Goal: Transaction & Acquisition: Book appointment/travel/reservation

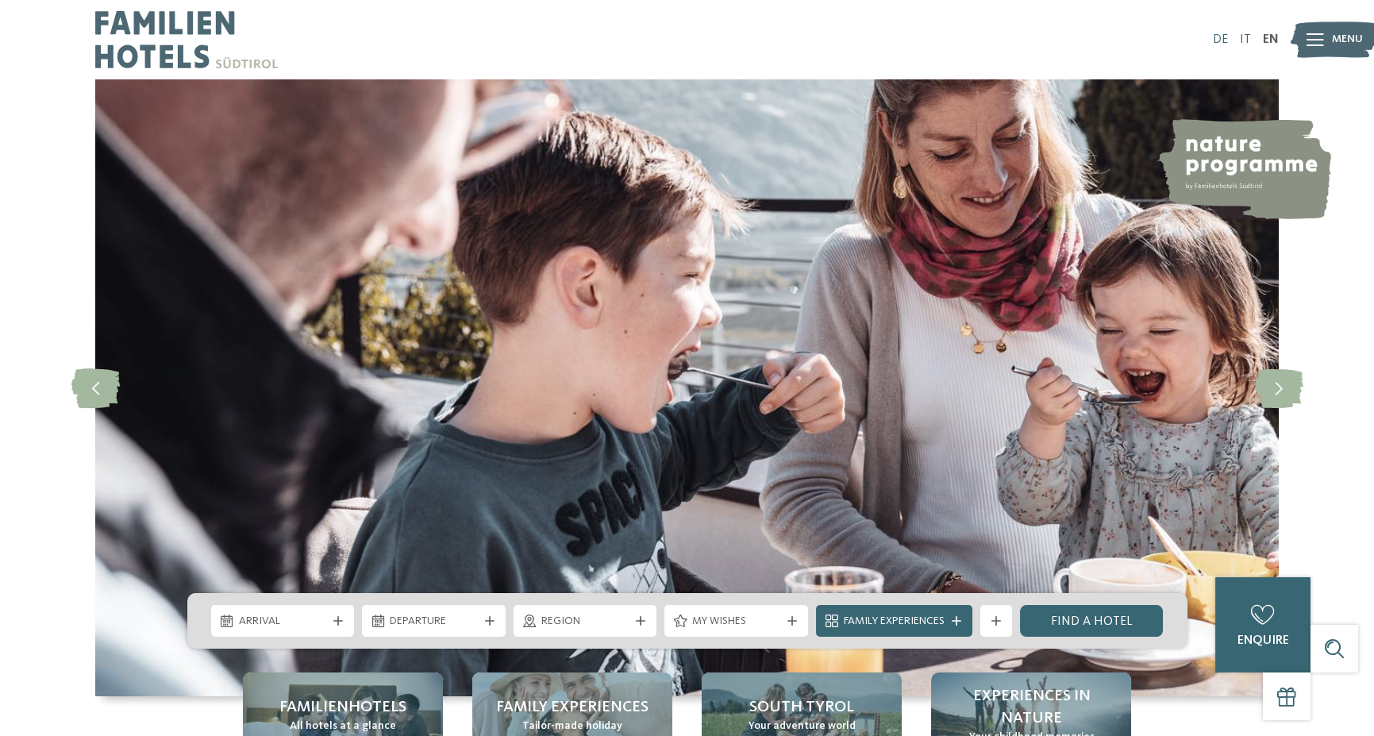
click at [1215, 38] on link "DE" at bounding box center [1220, 39] width 15 height 13
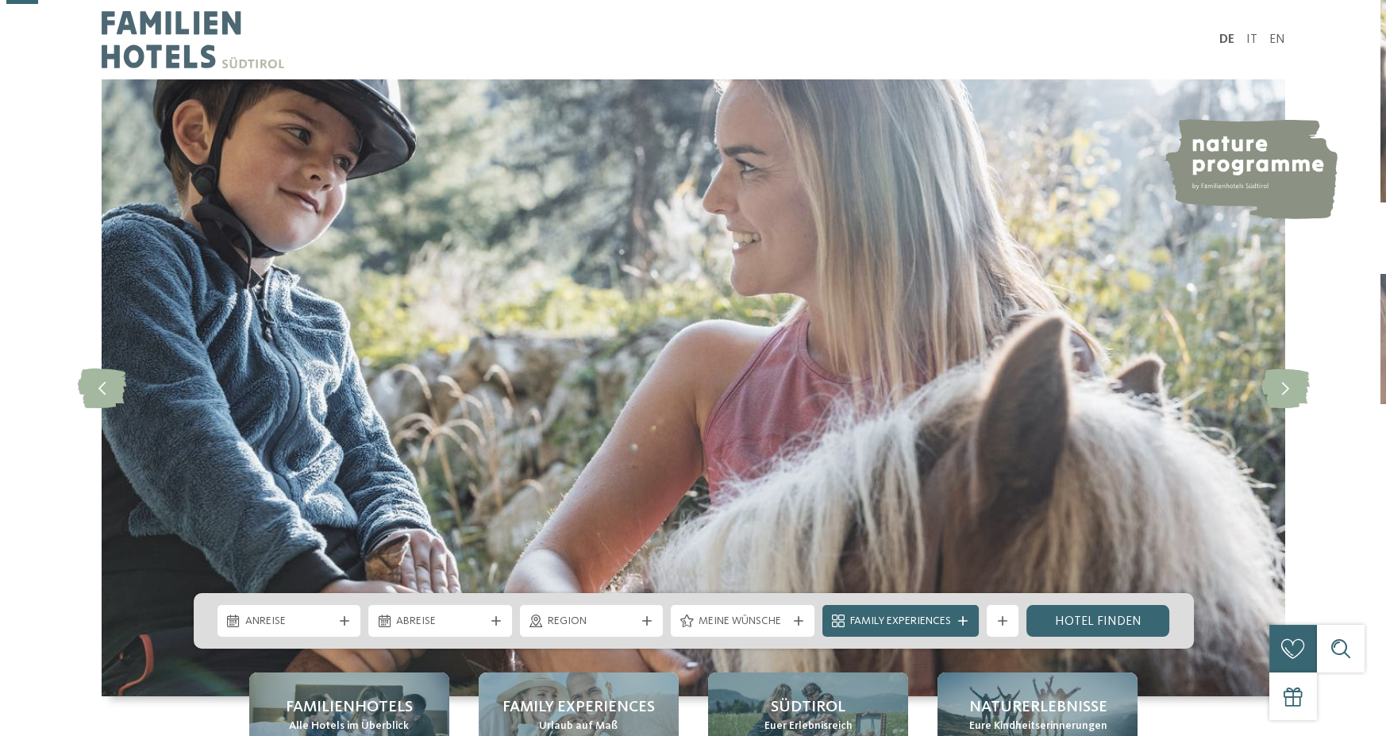
scroll to position [238, 0]
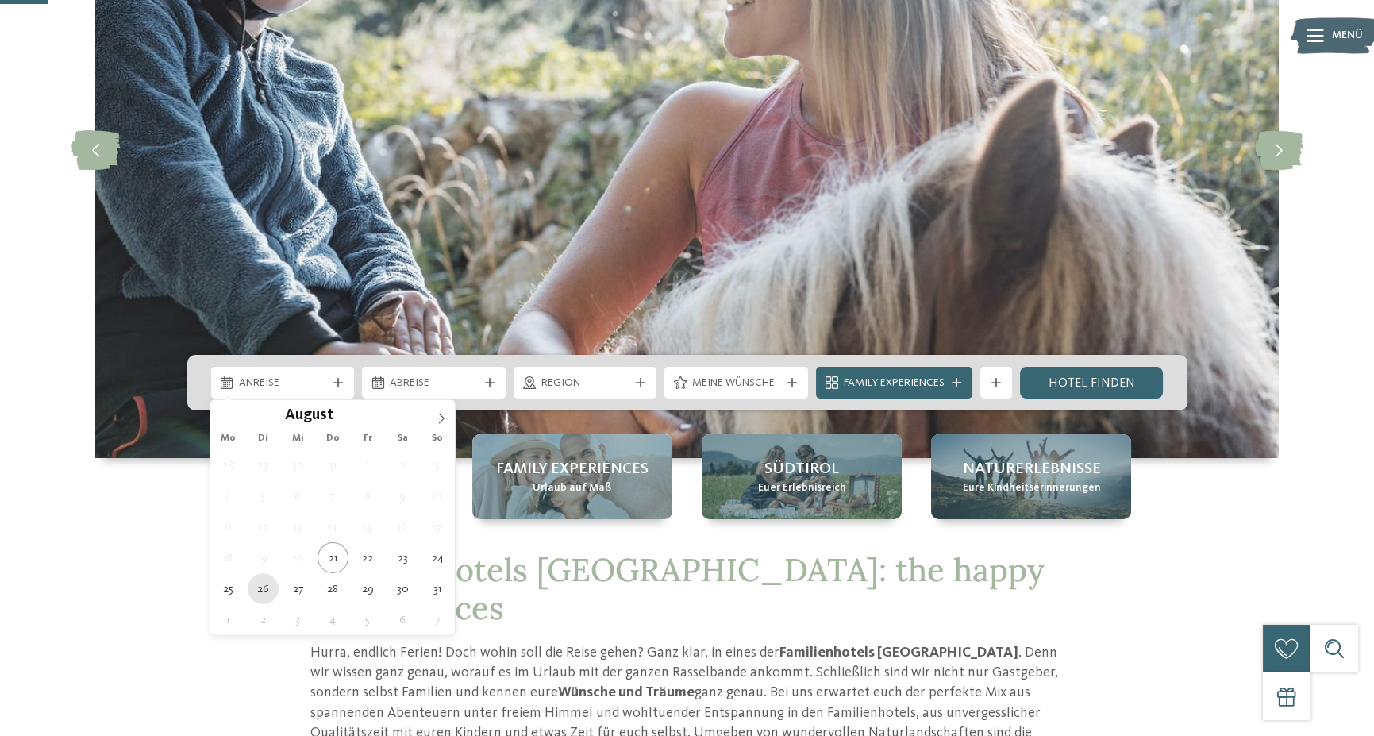
type div "26.08.2025"
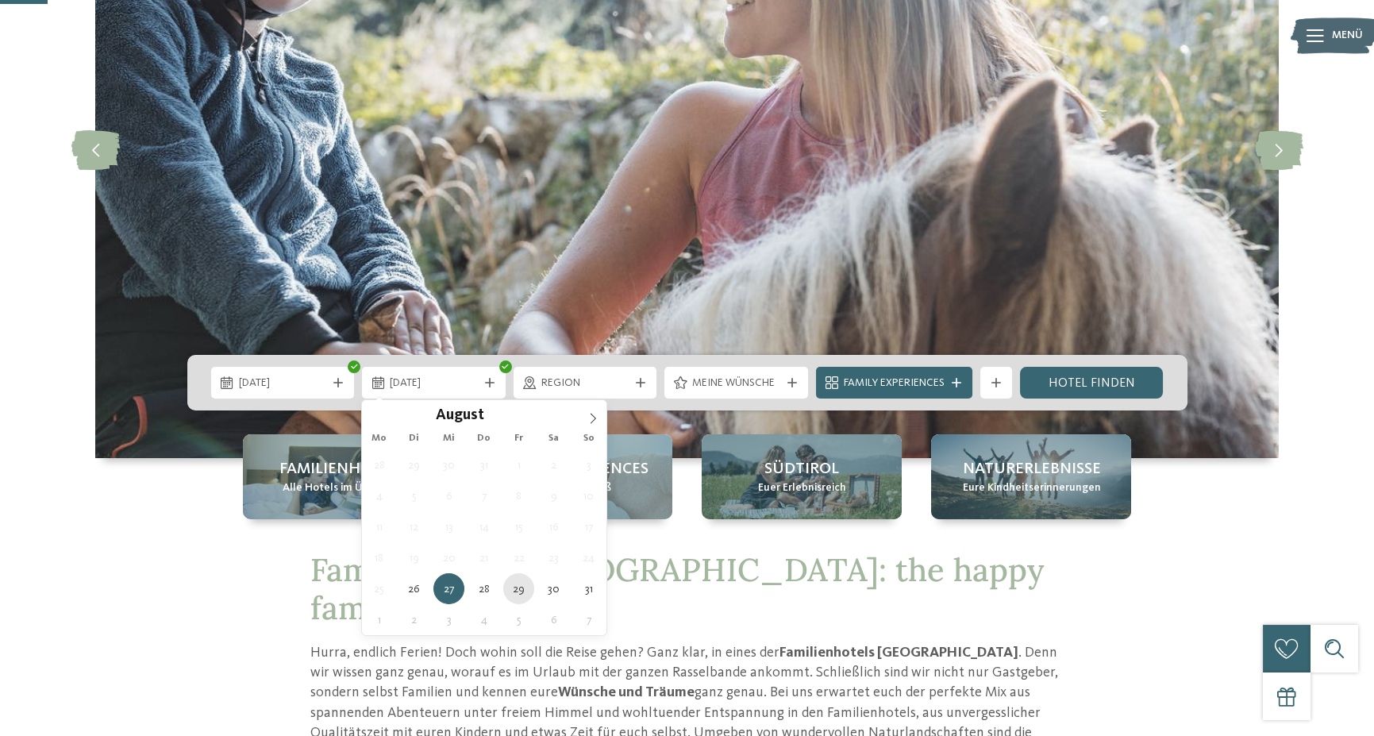
type div "29.08.2025"
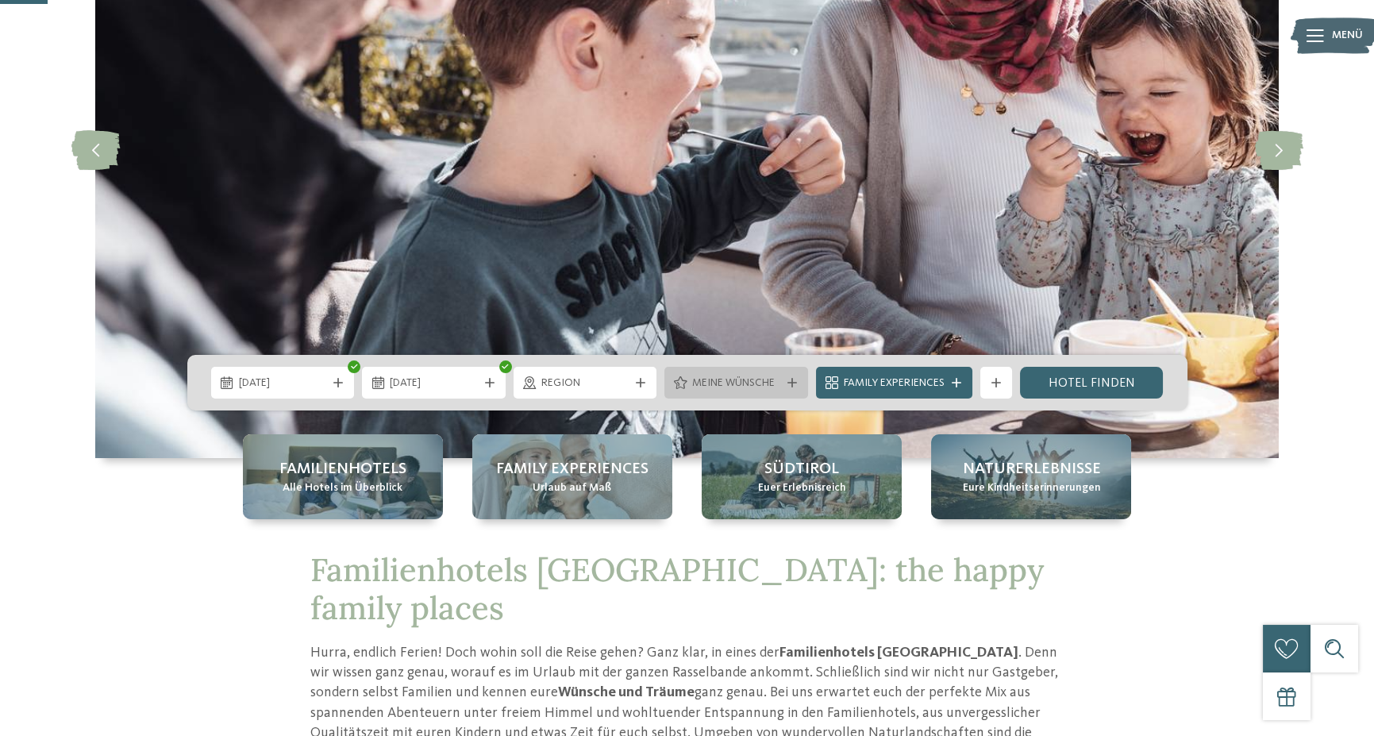
click at [778, 384] on span "Meine Wünsche" at bounding box center [736, 384] width 88 height 16
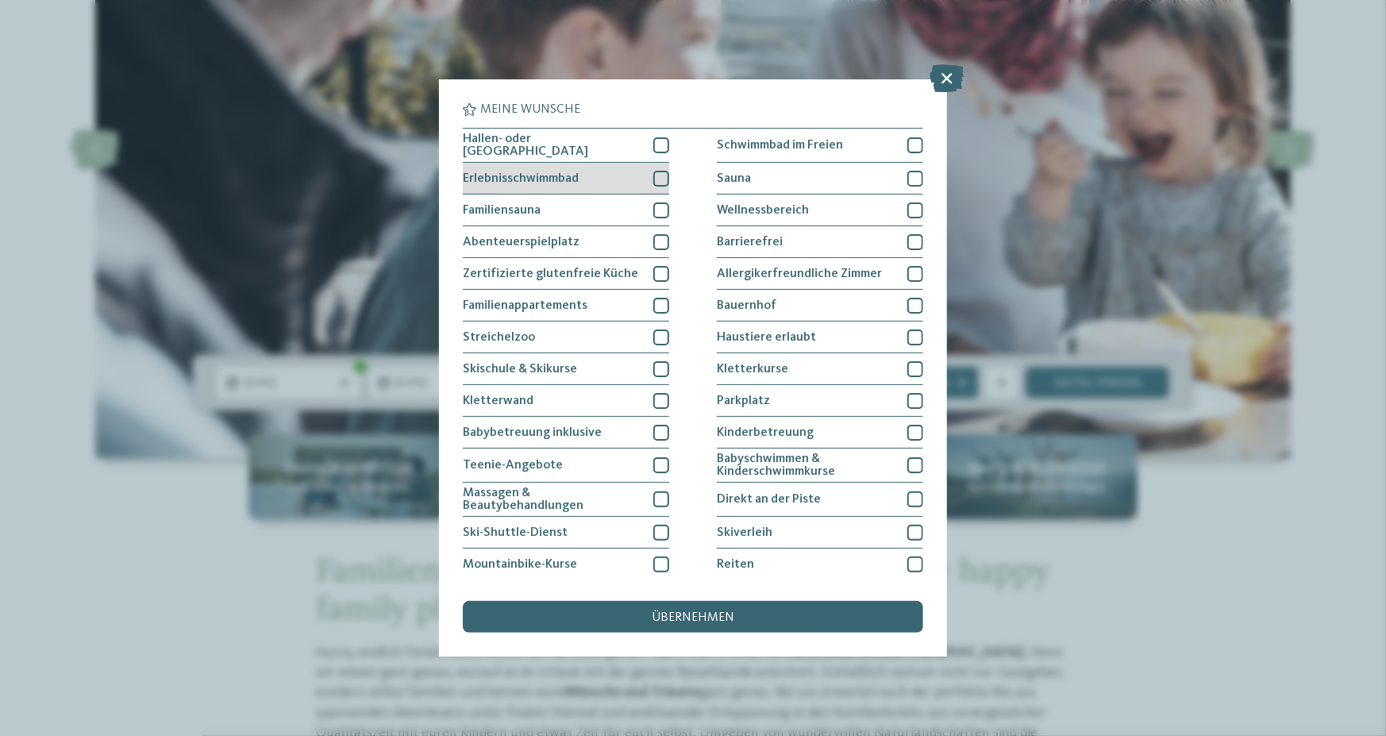
click at [657, 174] on div at bounding box center [661, 179] width 16 height 16
click at [657, 142] on div at bounding box center [661, 145] width 16 height 16
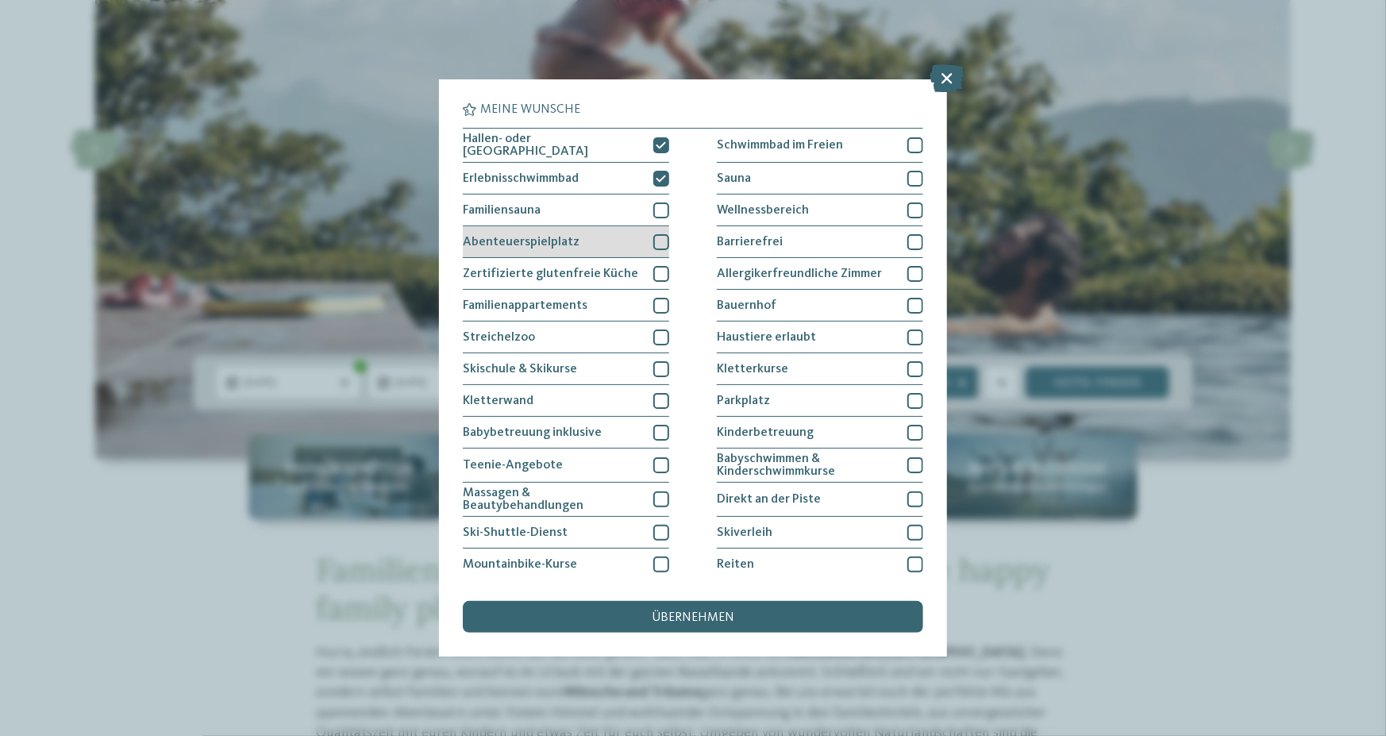
click at [657, 239] on div at bounding box center [661, 242] width 16 height 16
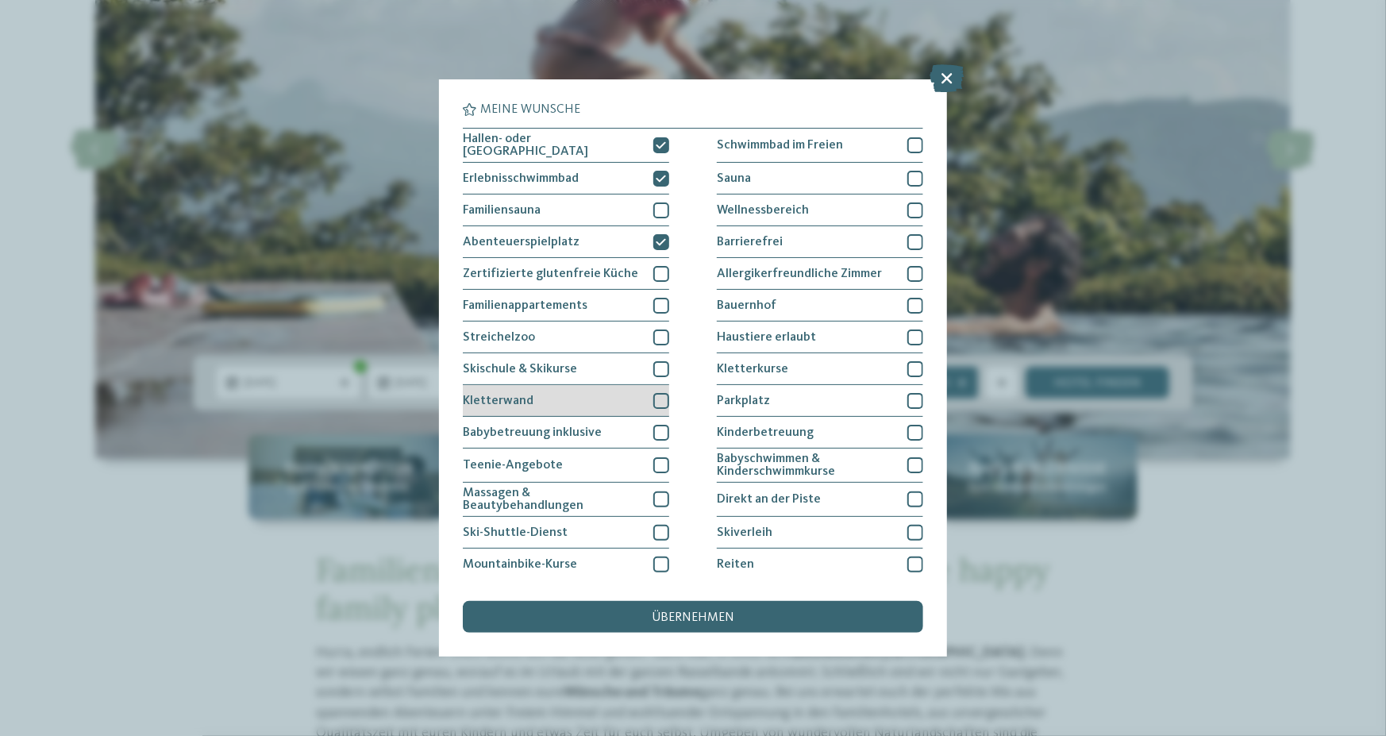
click at [647, 394] on div "Kletterwand" at bounding box center [566, 401] width 206 height 32
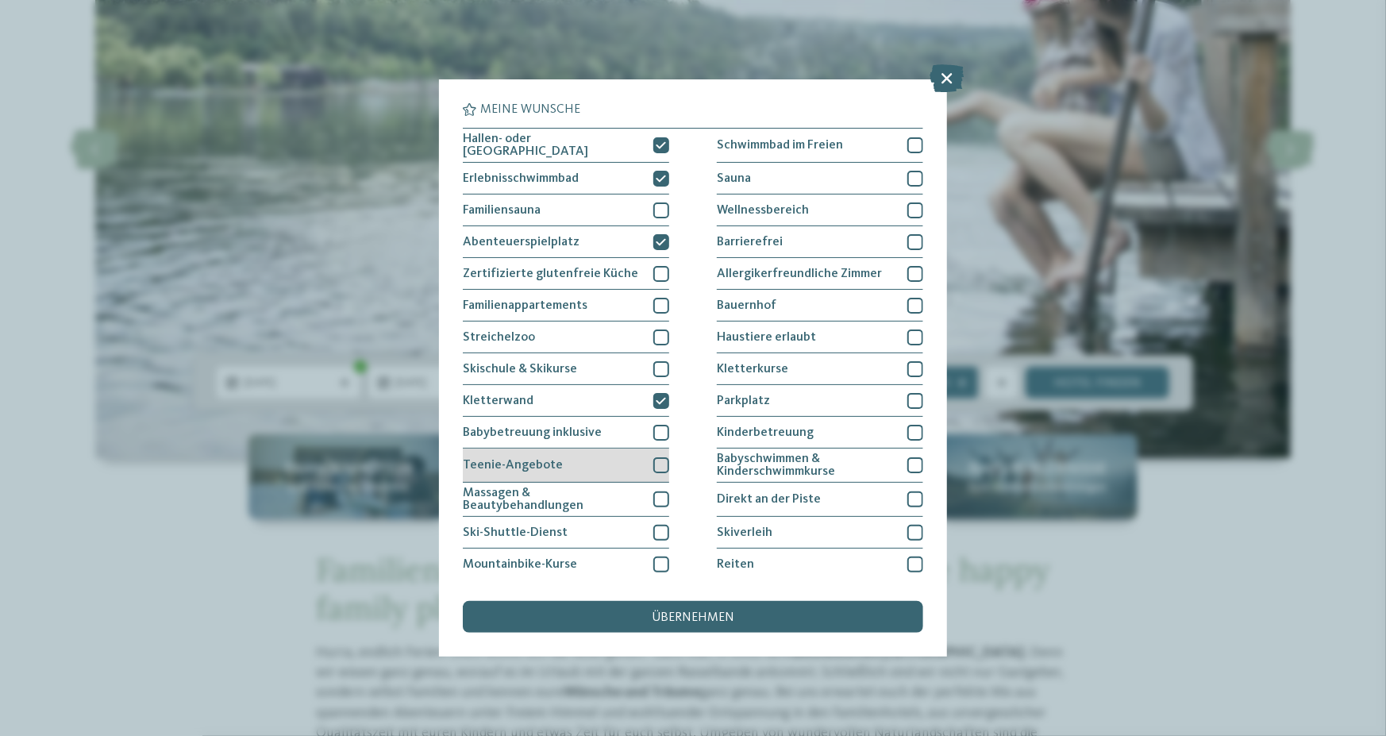
click at [657, 459] on div at bounding box center [661, 465] width 16 height 16
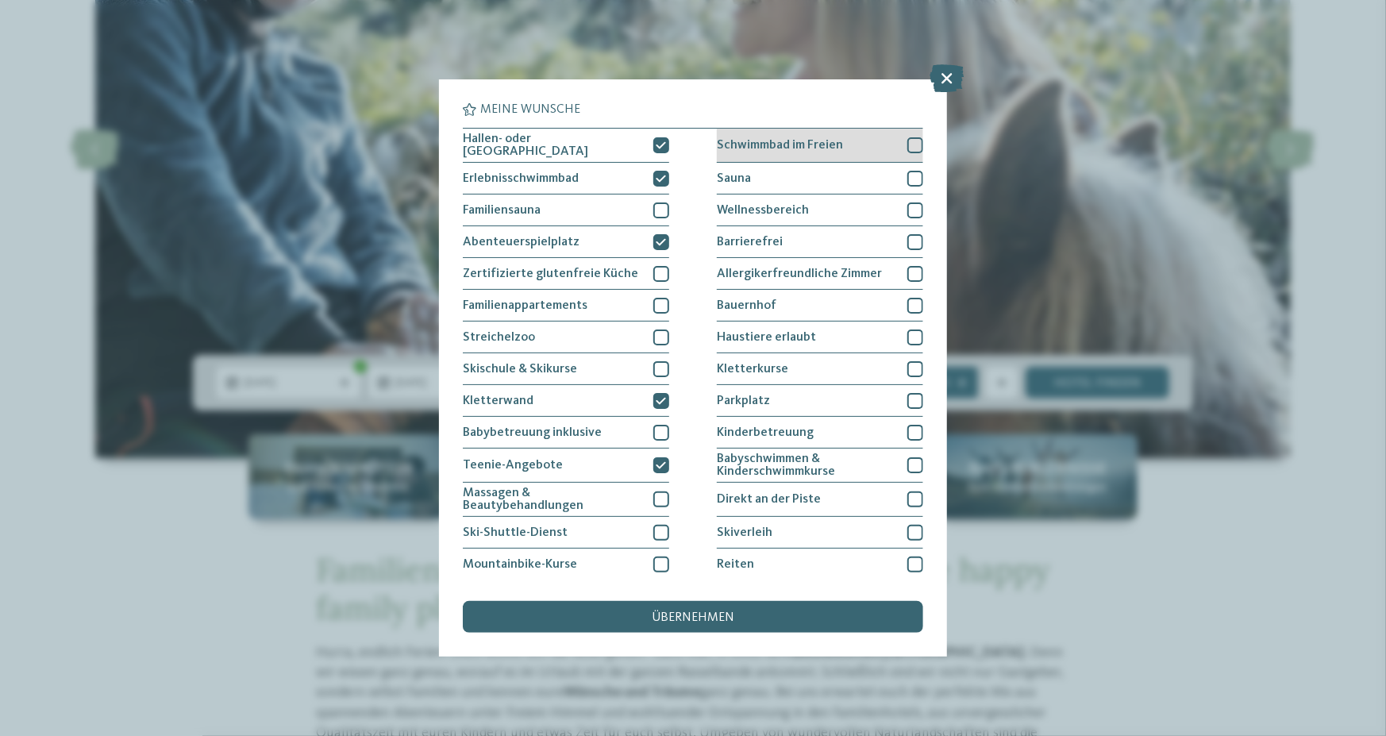
click at [907, 141] on div at bounding box center [915, 145] width 16 height 16
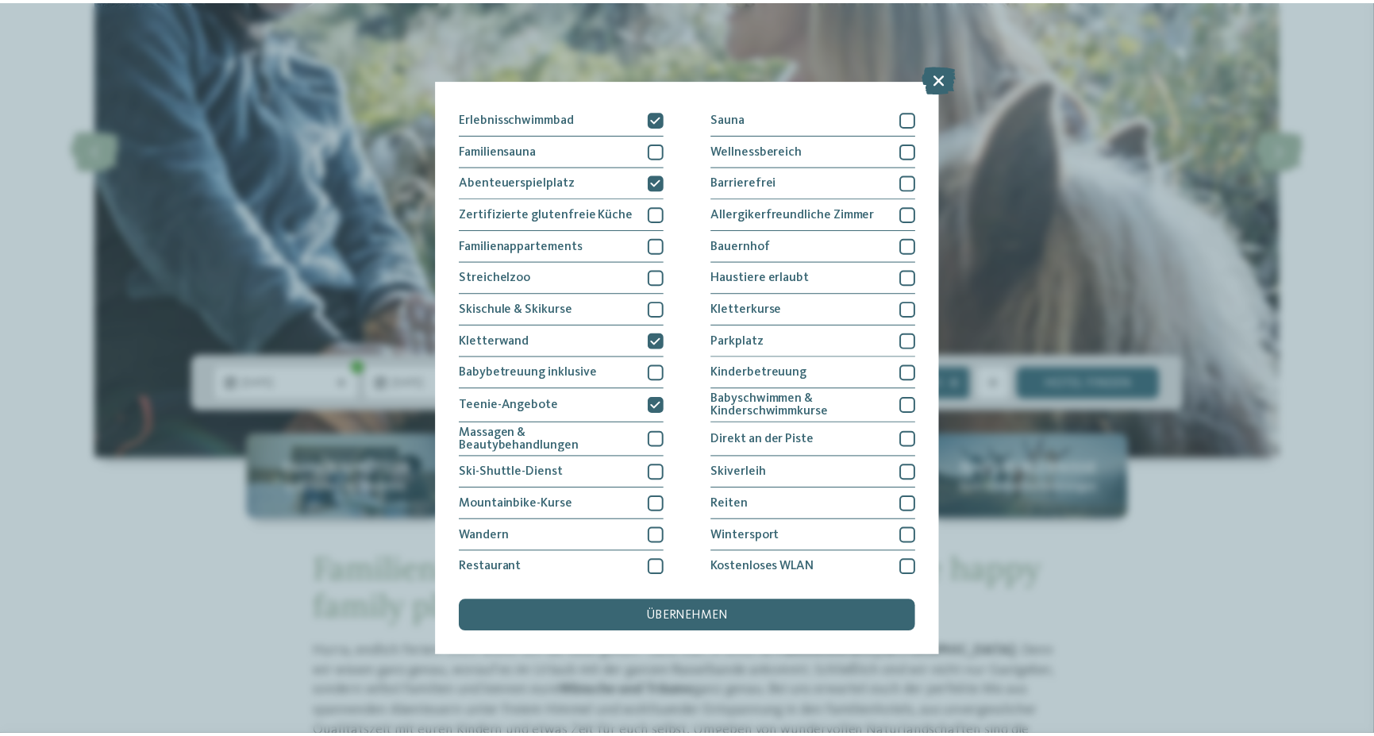
scroll to position [95, 0]
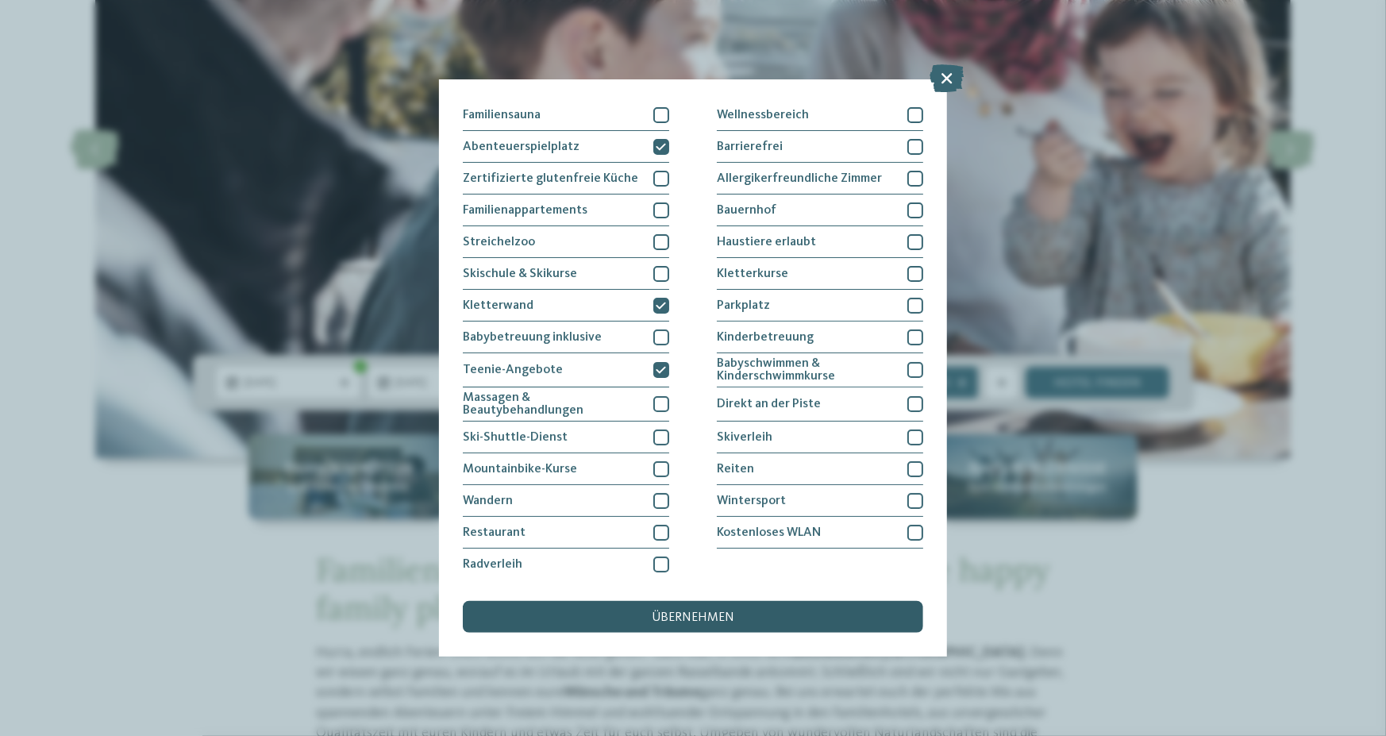
click at [711, 614] on span "übernehmen" at bounding box center [693, 617] width 83 height 13
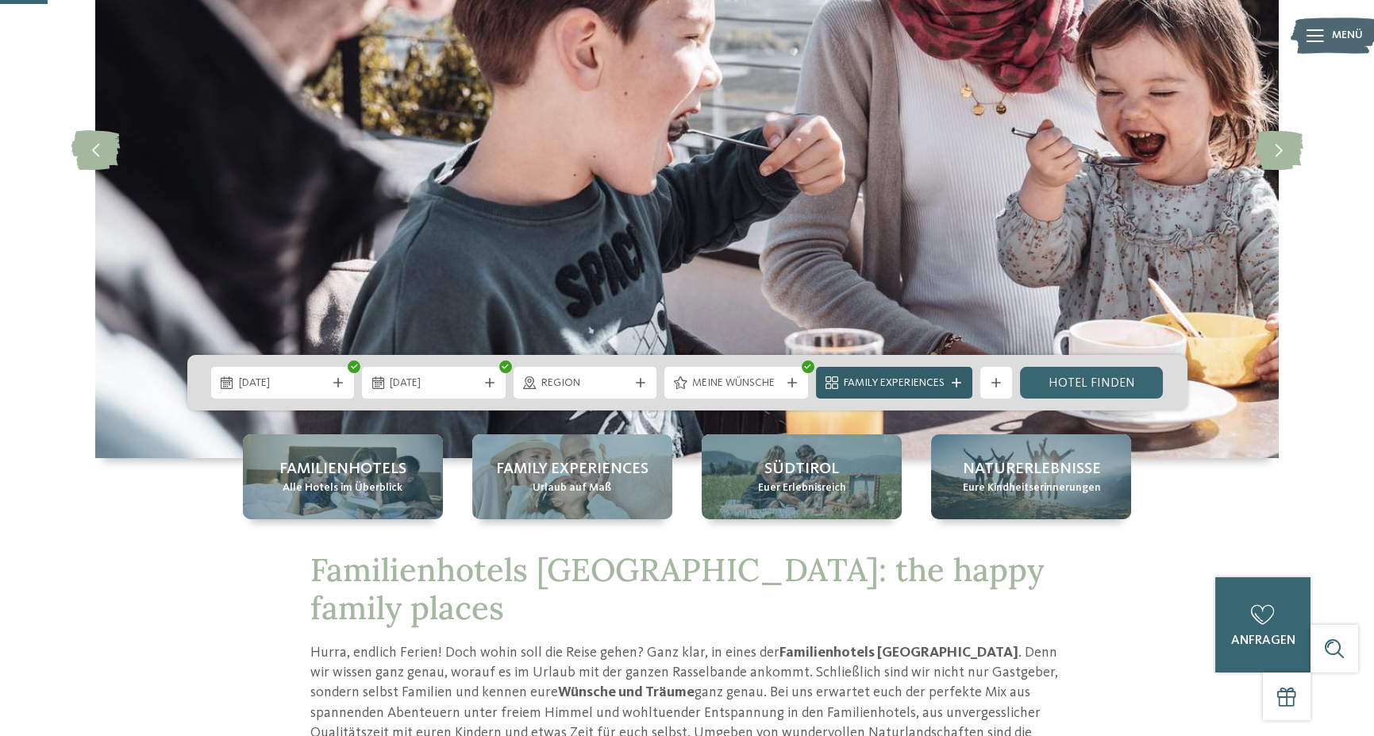
click at [955, 384] on icon at bounding box center [957, 383] width 10 height 10
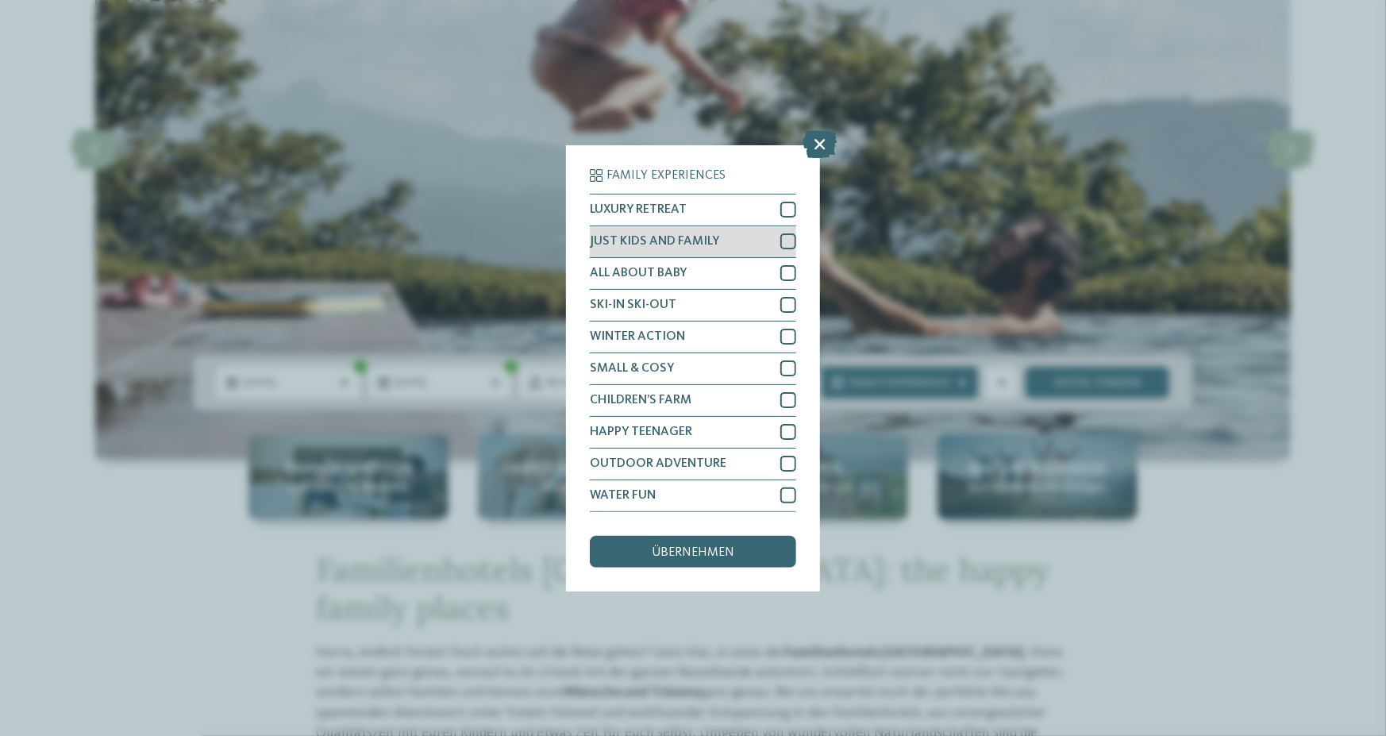
click at [788, 239] on div at bounding box center [788, 241] width 16 height 16
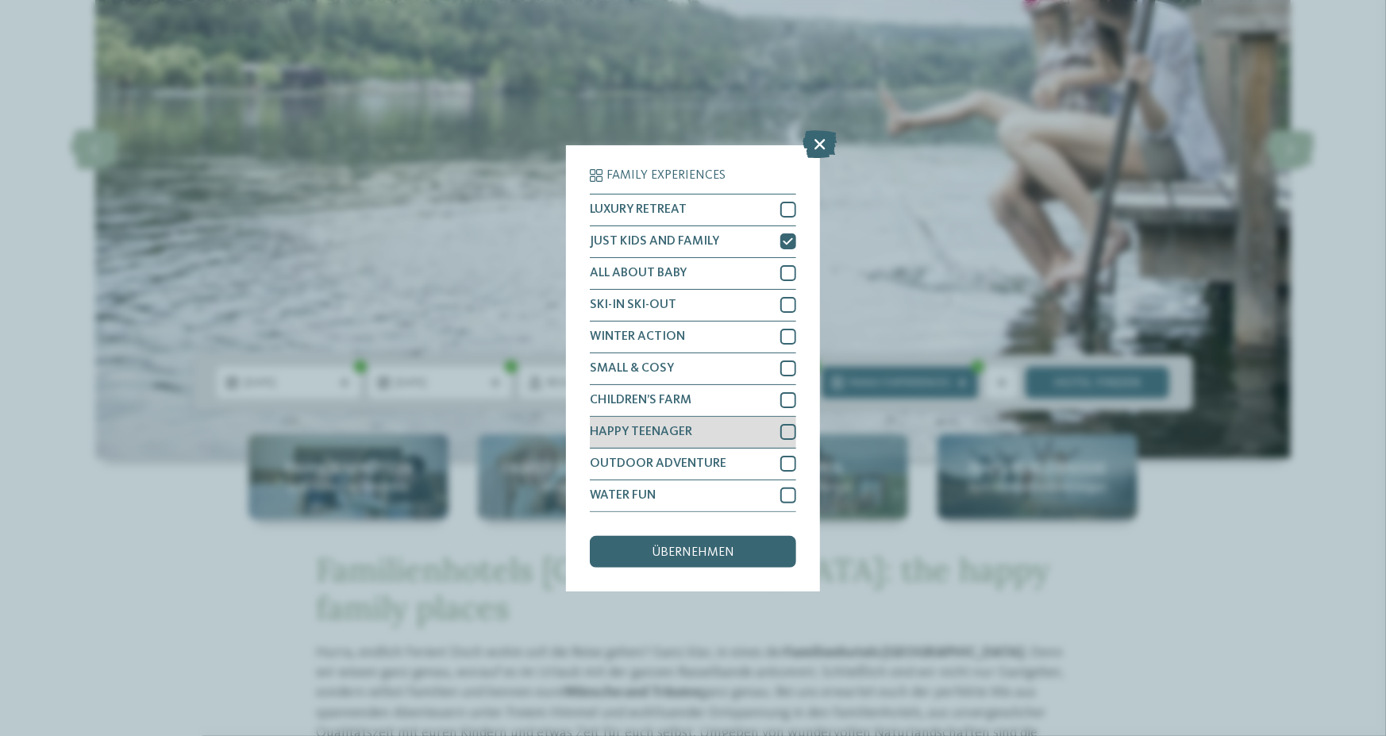
click at [792, 430] on div at bounding box center [788, 432] width 16 height 16
click at [788, 461] on div at bounding box center [788, 464] width 16 height 16
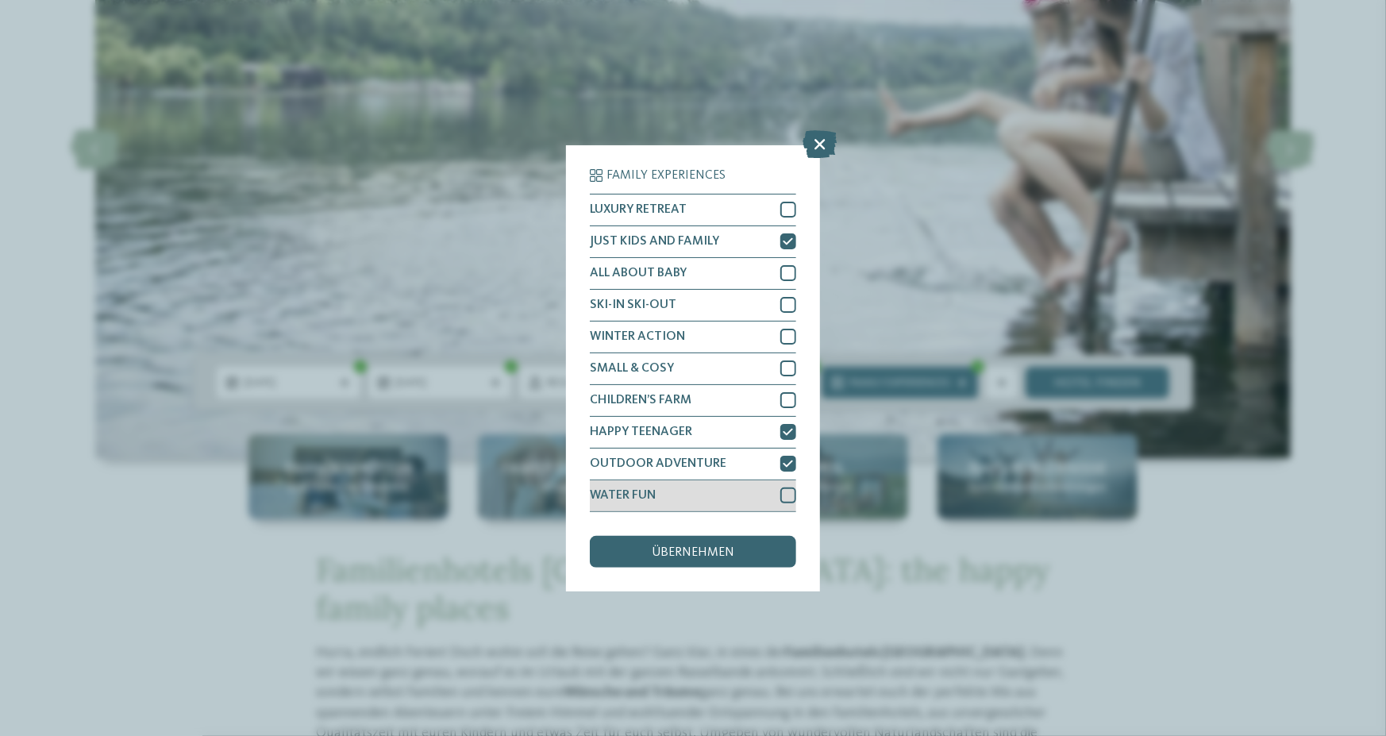
click at [785, 495] on div at bounding box center [788, 495] width 16 height 16
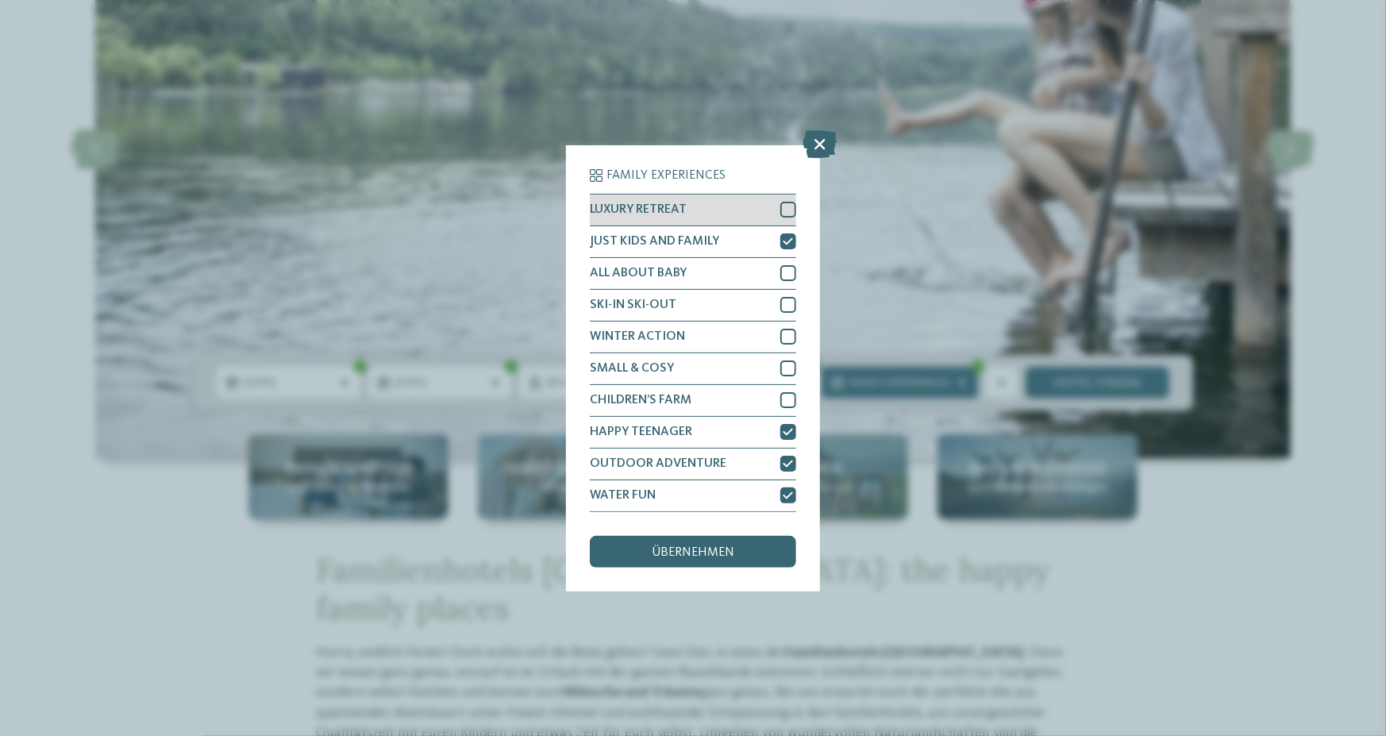
click at [792, 207] on div at bounding box center [788, 210] width 16 height 16
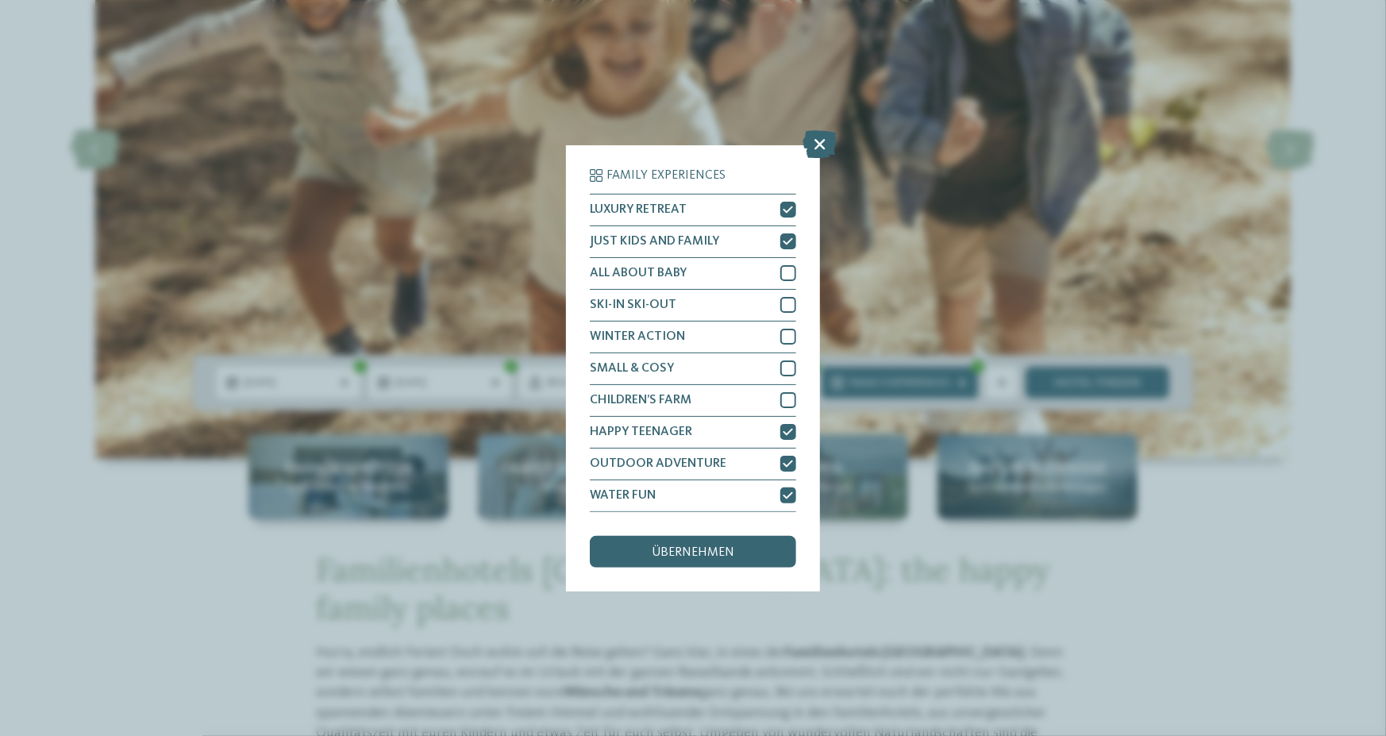
click at [730, 549] on span "übernehmen" at bounding box center [693, 552] width 83 height 13
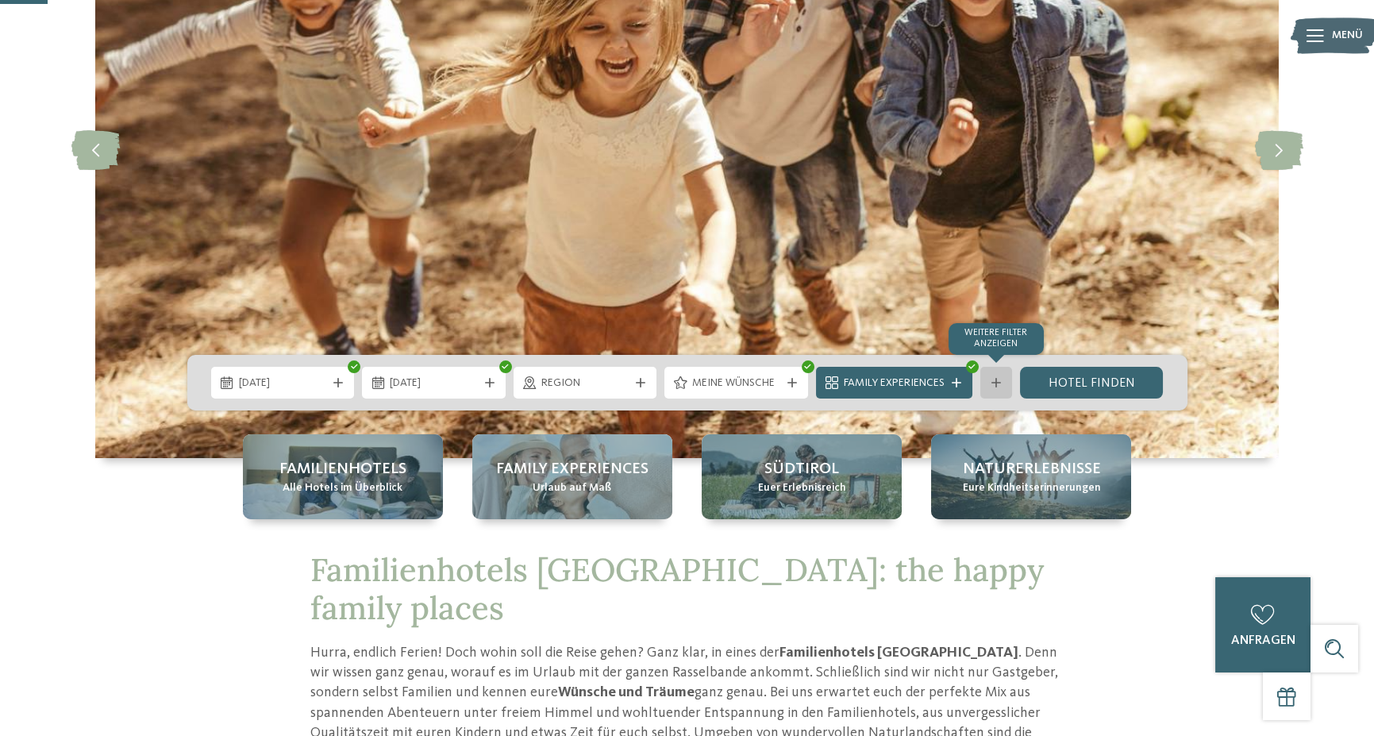
click at [991, 383] on div at bounding box center [996, 383] width 16 height 10
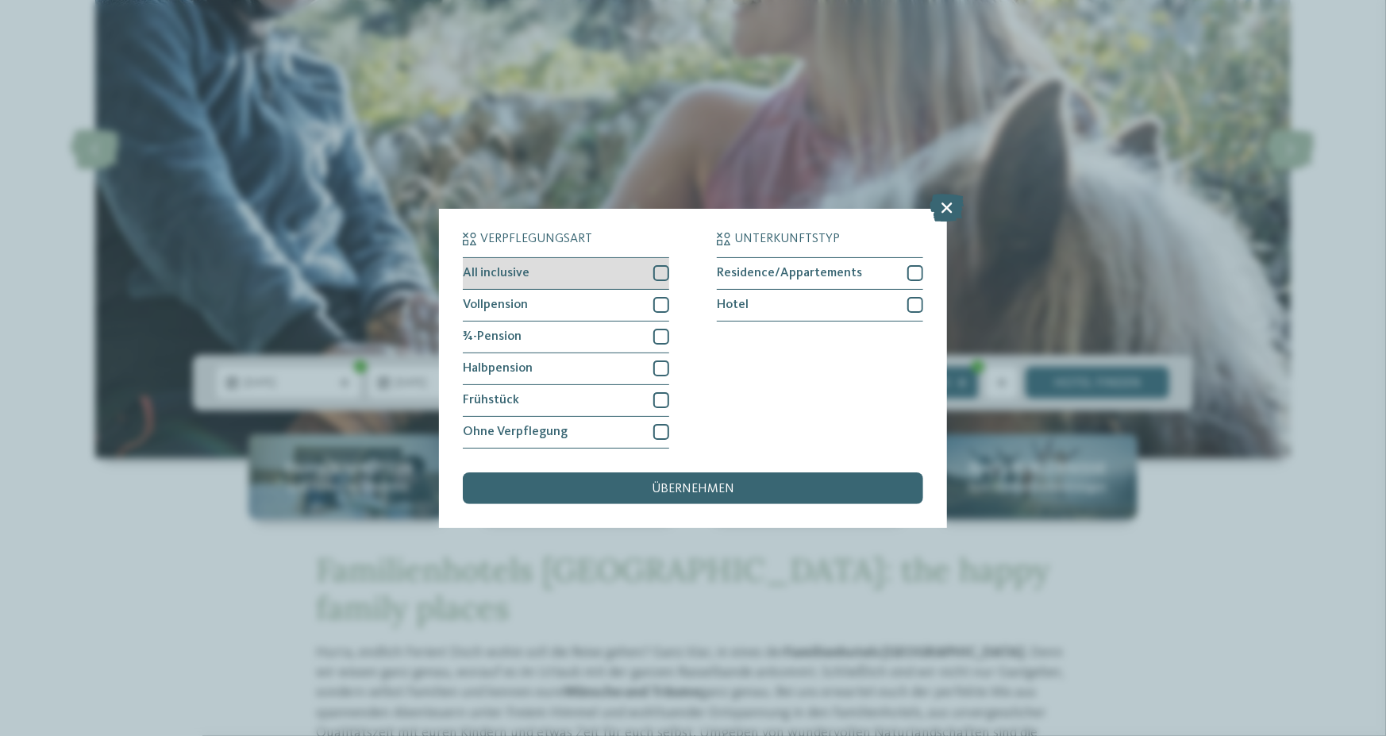
click at [661, 274] on div at bounding box center [661, 273] width 16 height 16
click at [662, 304] on div at bounding box center [661, 305] width 16 height 16
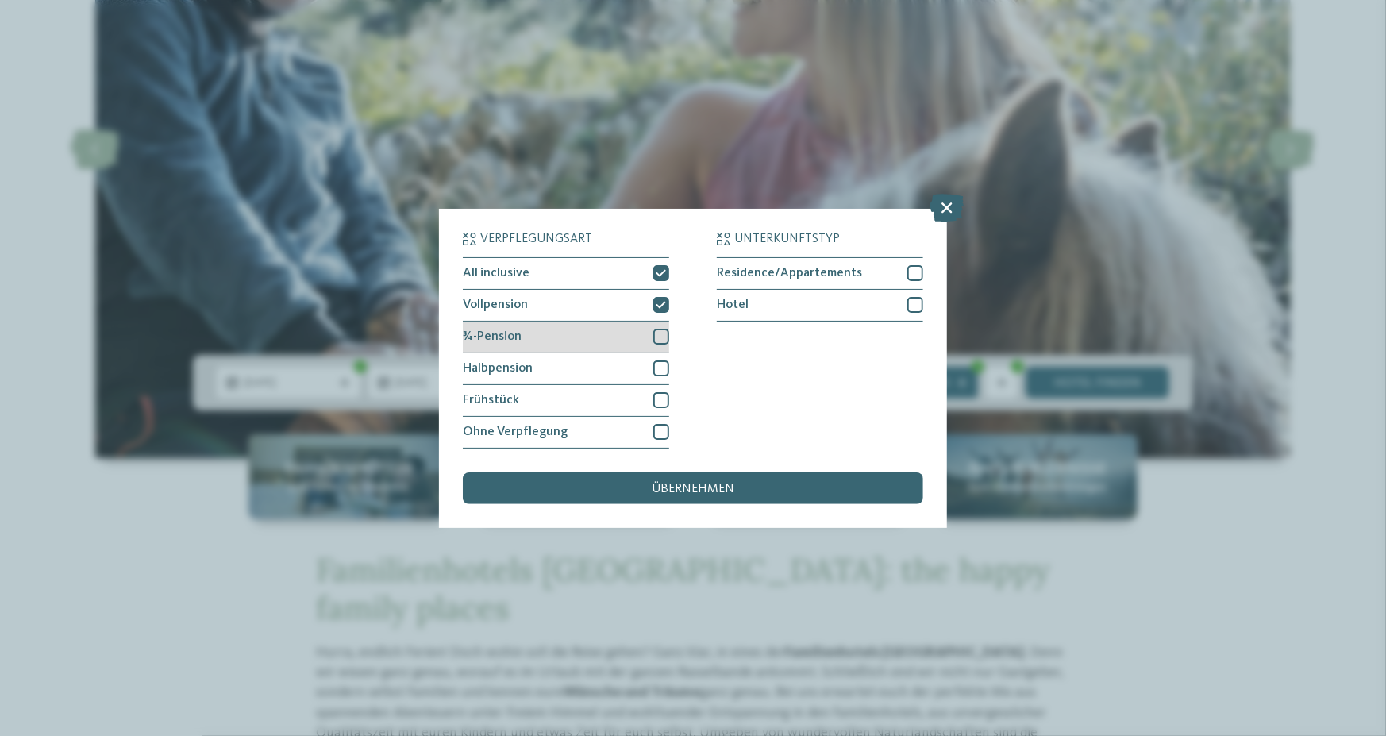
click at [664, 336] on div at bounding box center [661, 337] width 16 height 16
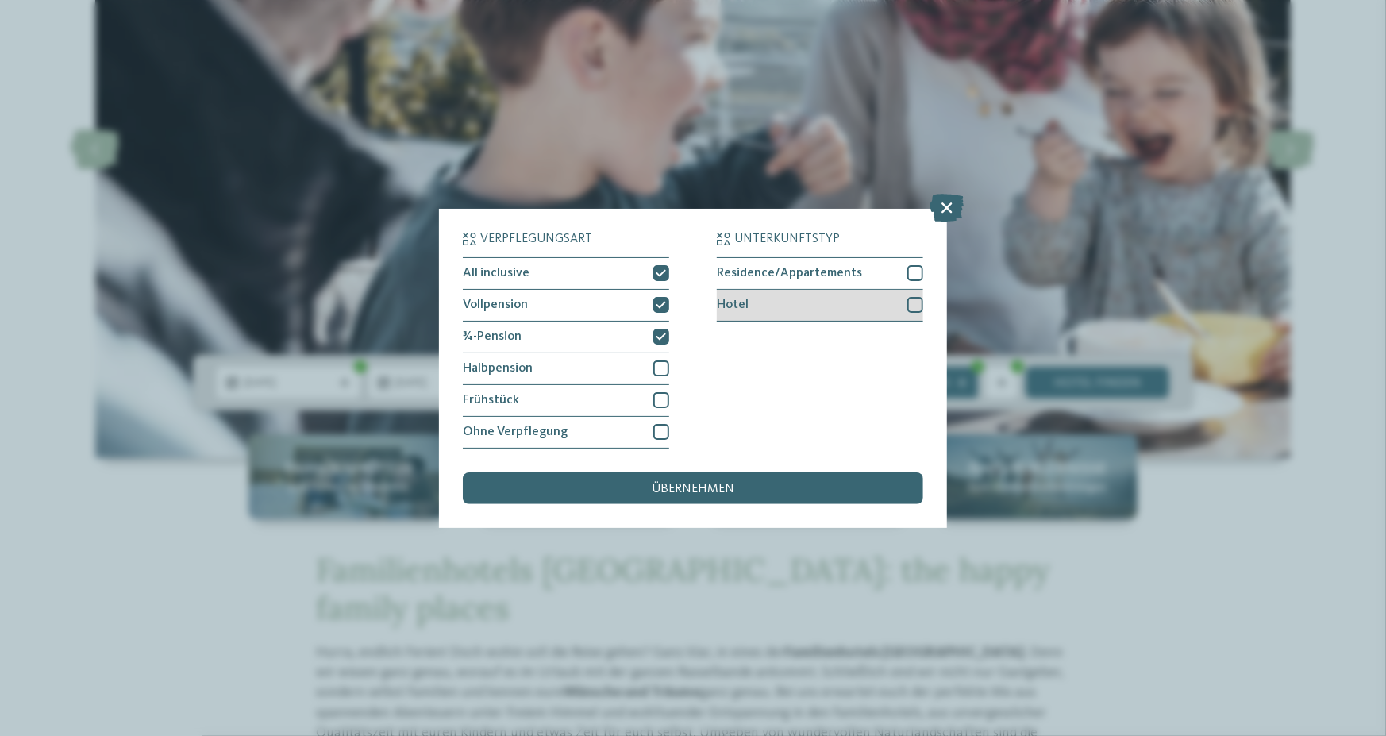
click at [919, 302] on div at bounding box center [915, 305] width 16 height 16
click at [914, 272] on div at bounding box center [915, 273] width 16 height 16
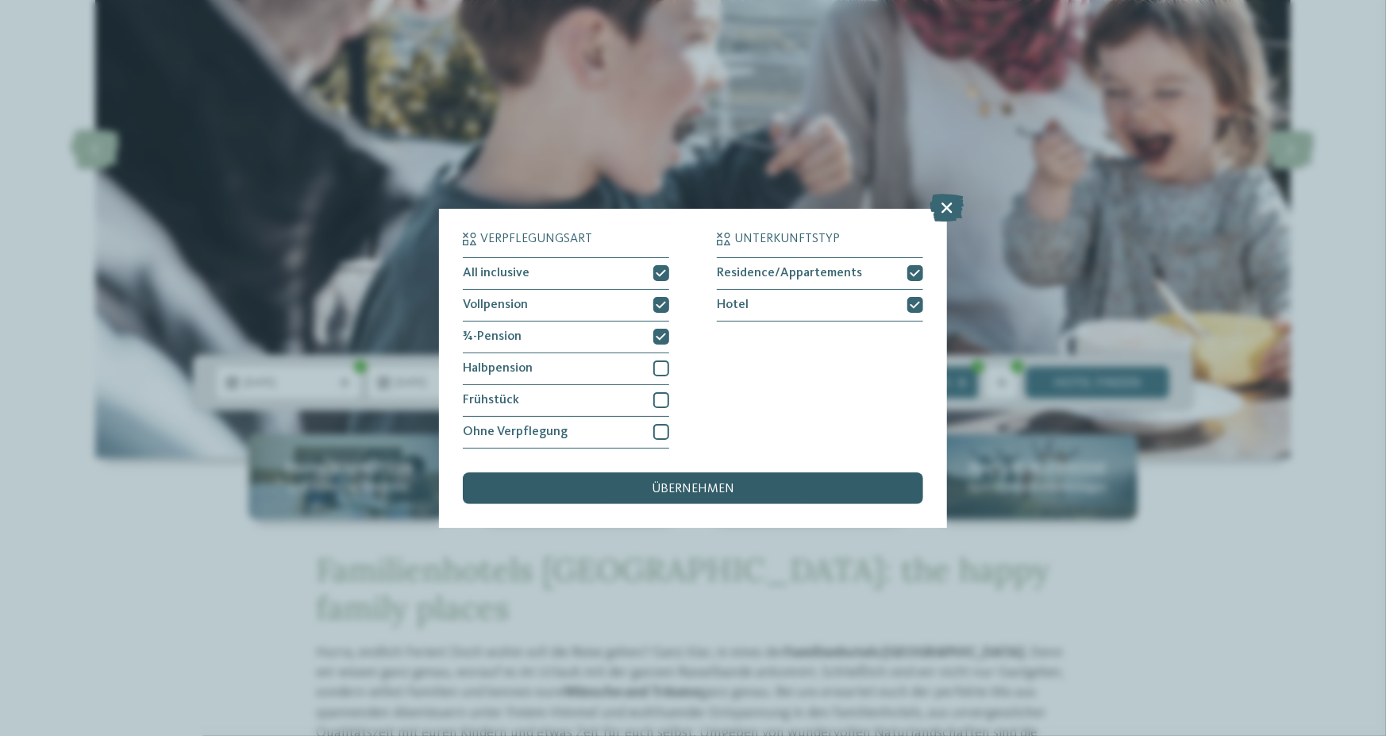
click at [714, 483] on span "übernehmen" at bounding box center [693, 489] width 83 height 13
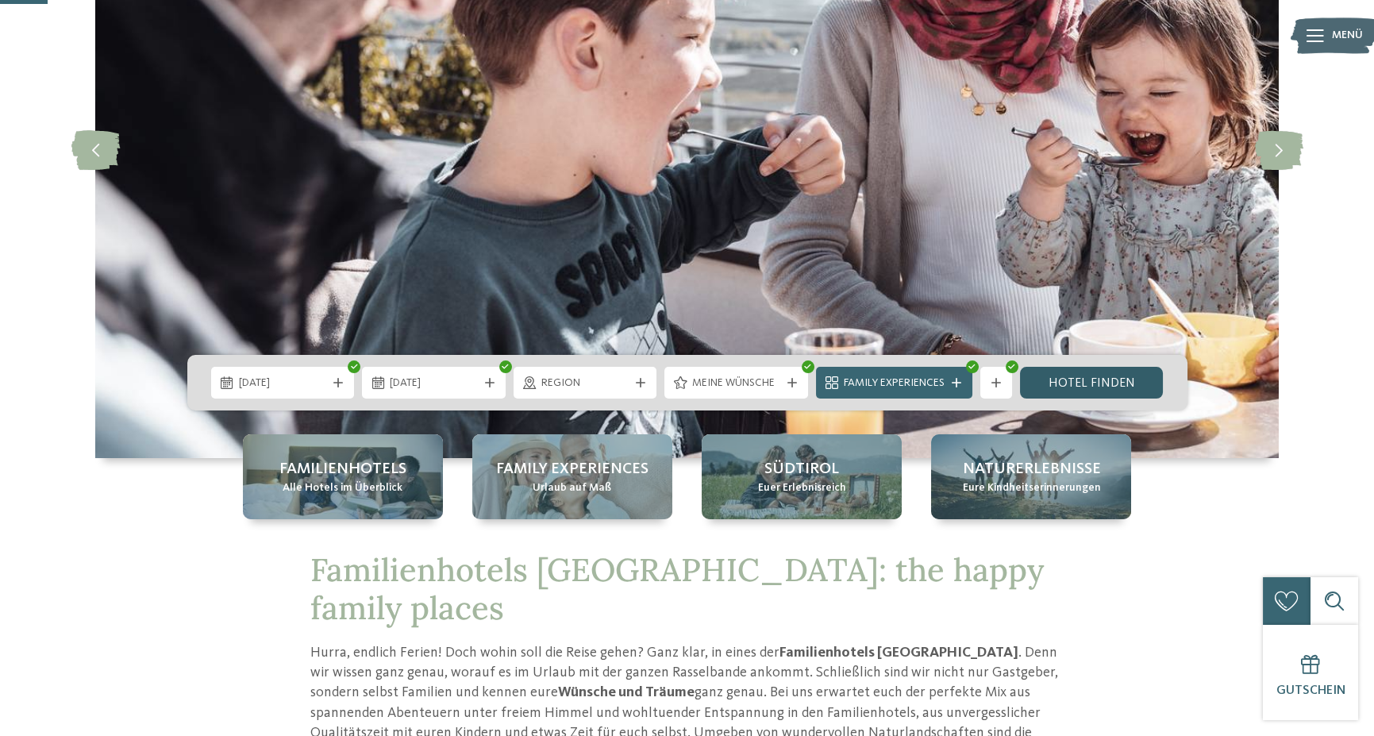
click at [1073, 384] on link "Hotel finden" at bounding box center [1092, 383] width 144 height 32
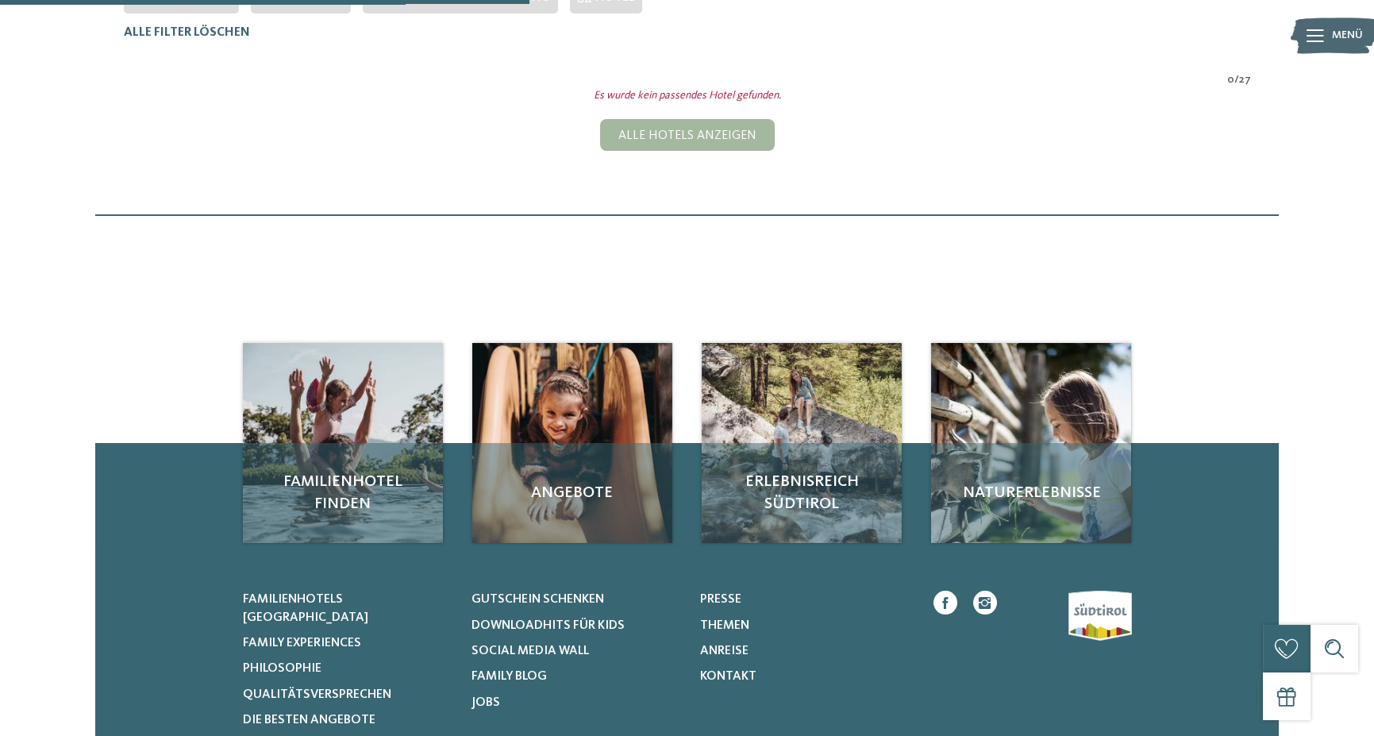
scroll to position [202, 0]
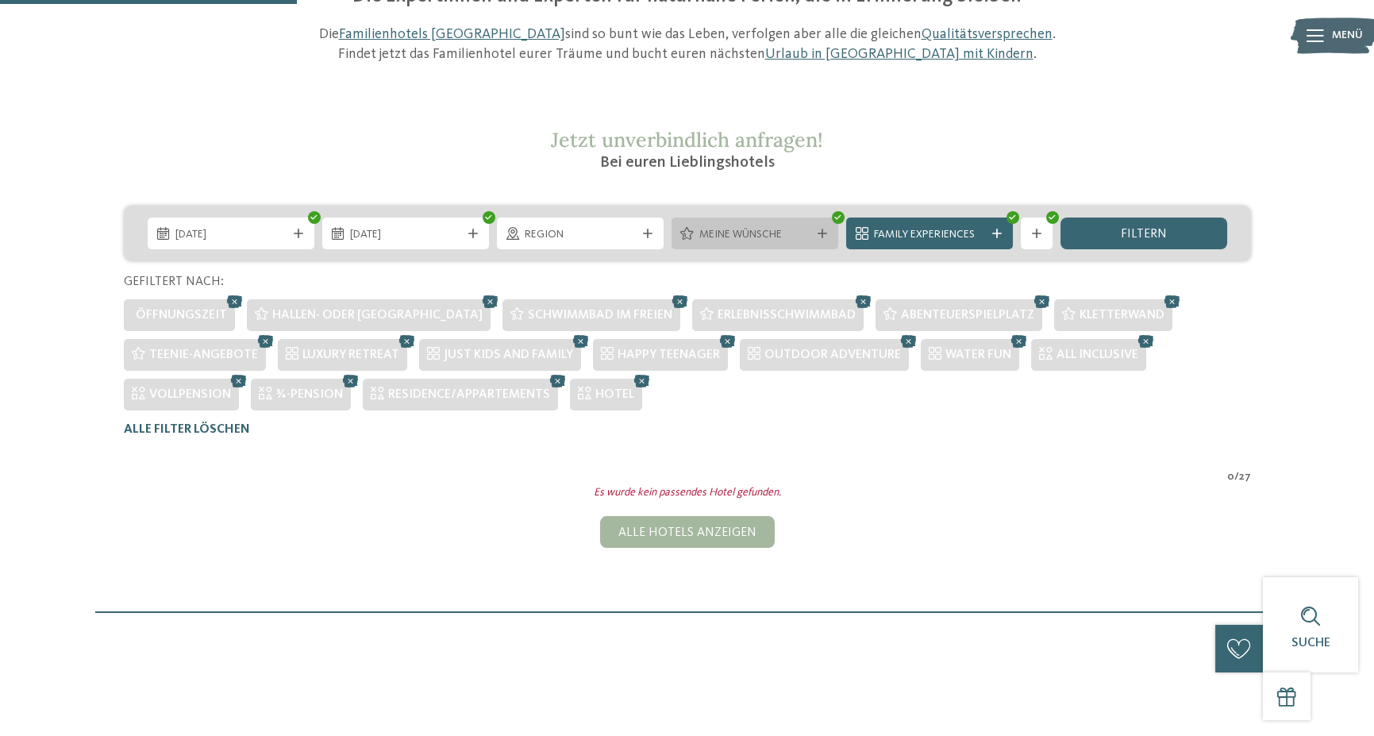
click at [826, 231] on icon at bounding box center [823, 234] width 10 height 10
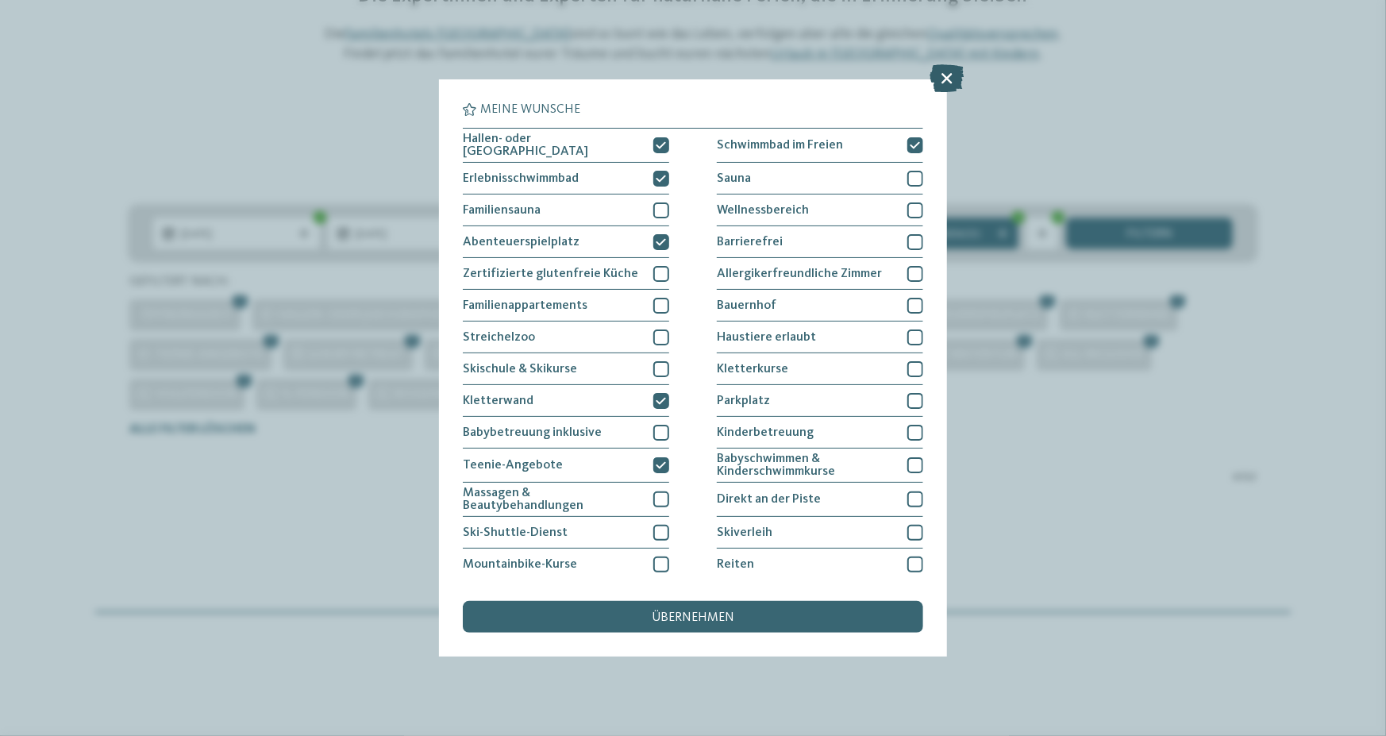
click at [949, 74] on icon at bounding box center [947, 79] width 34 height 28
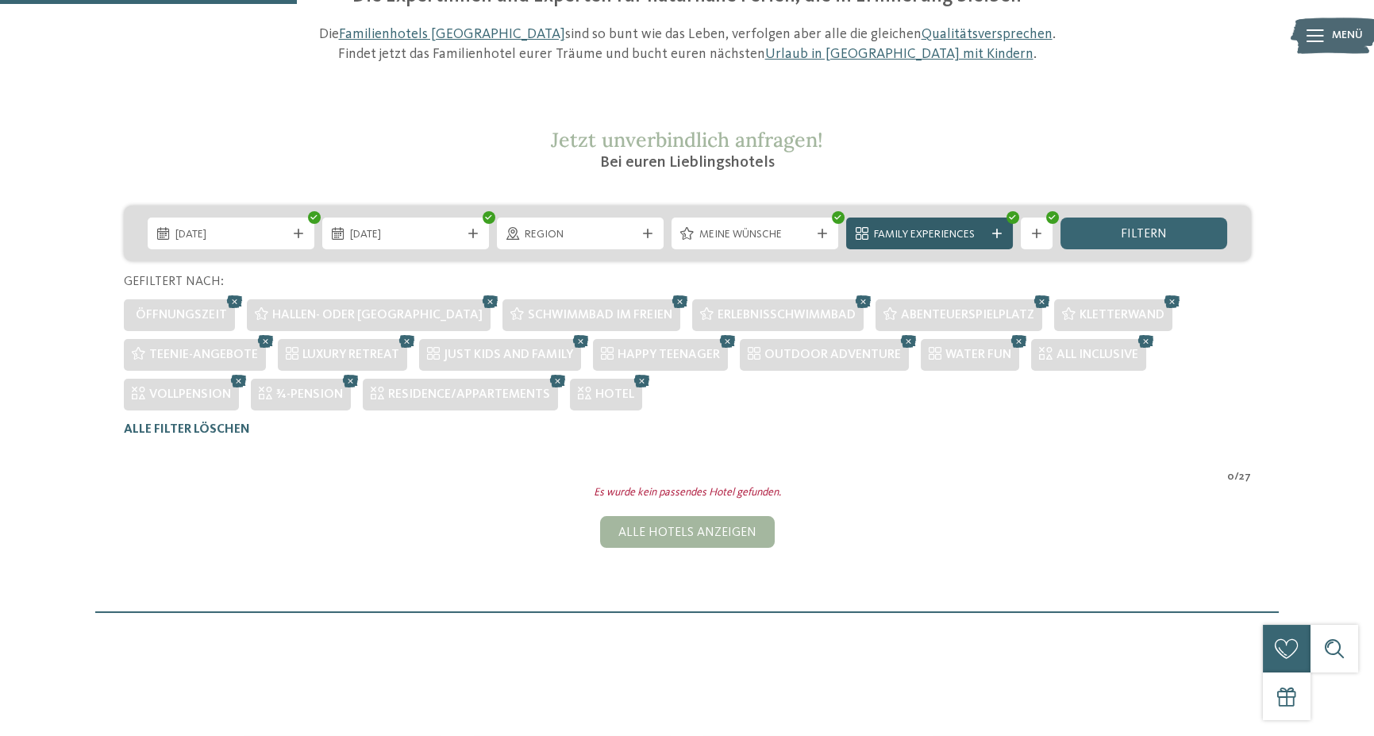
click at [932, 232] on span "Family Experiences" at bounding box center [929, 235] width 111 height 16
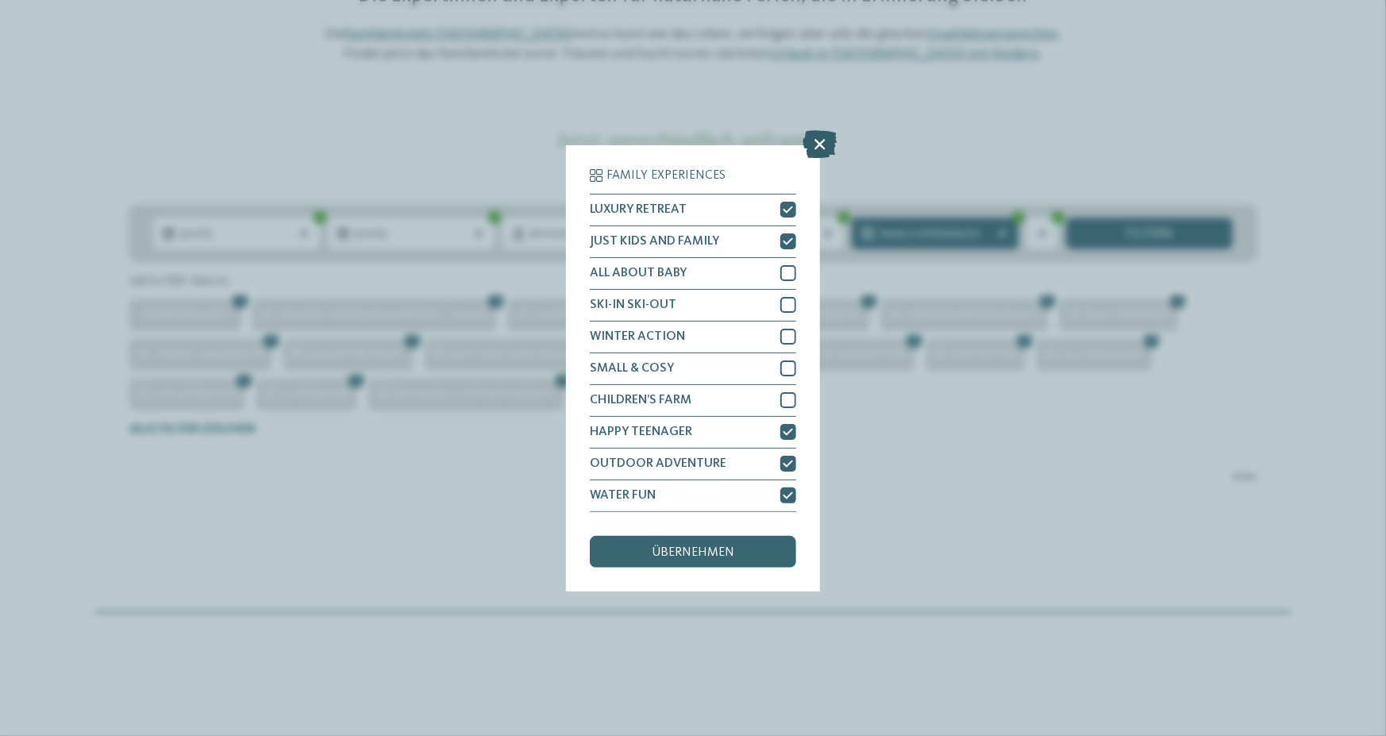
click at [826, 143] on icon at bounding box center [820, 144] width 34 height 28
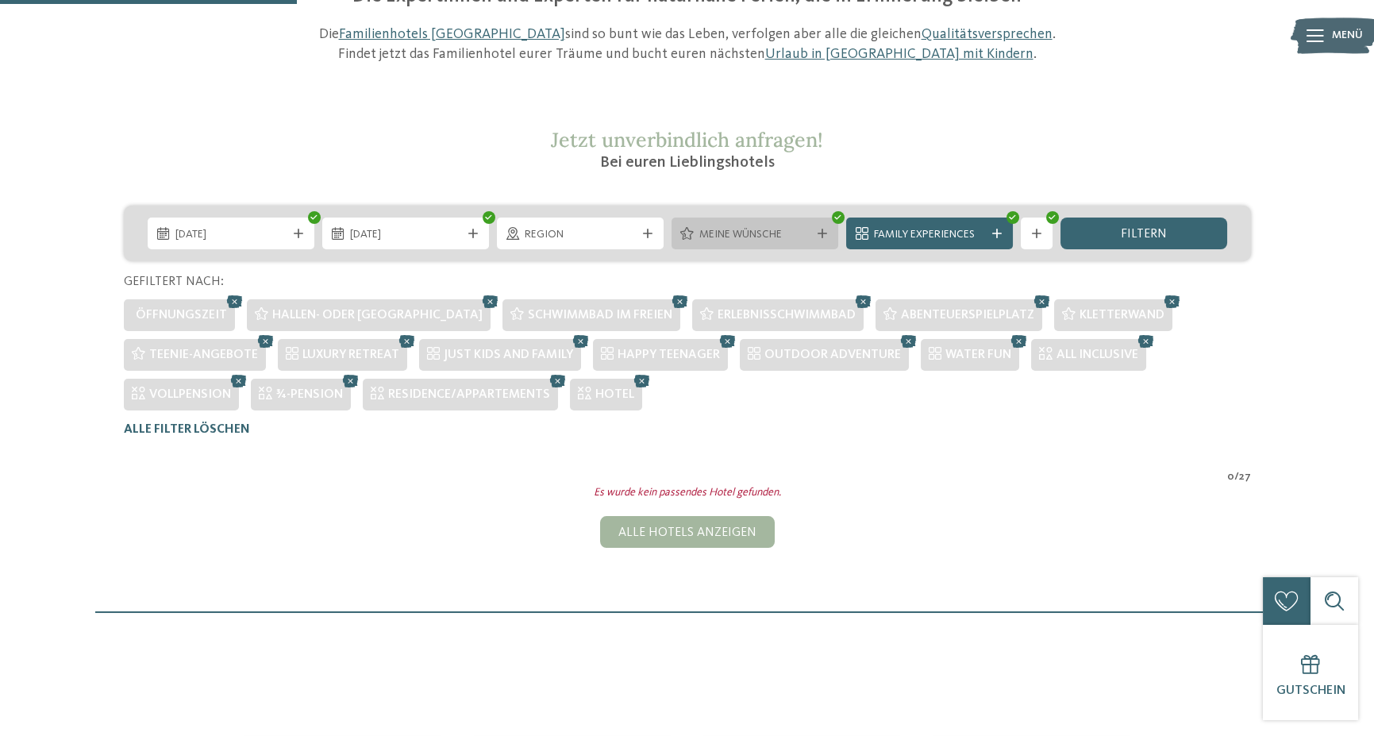
click at [826, 225] on div "Meine Wünsche" at bounding box center [755, 234] width 167 height 32
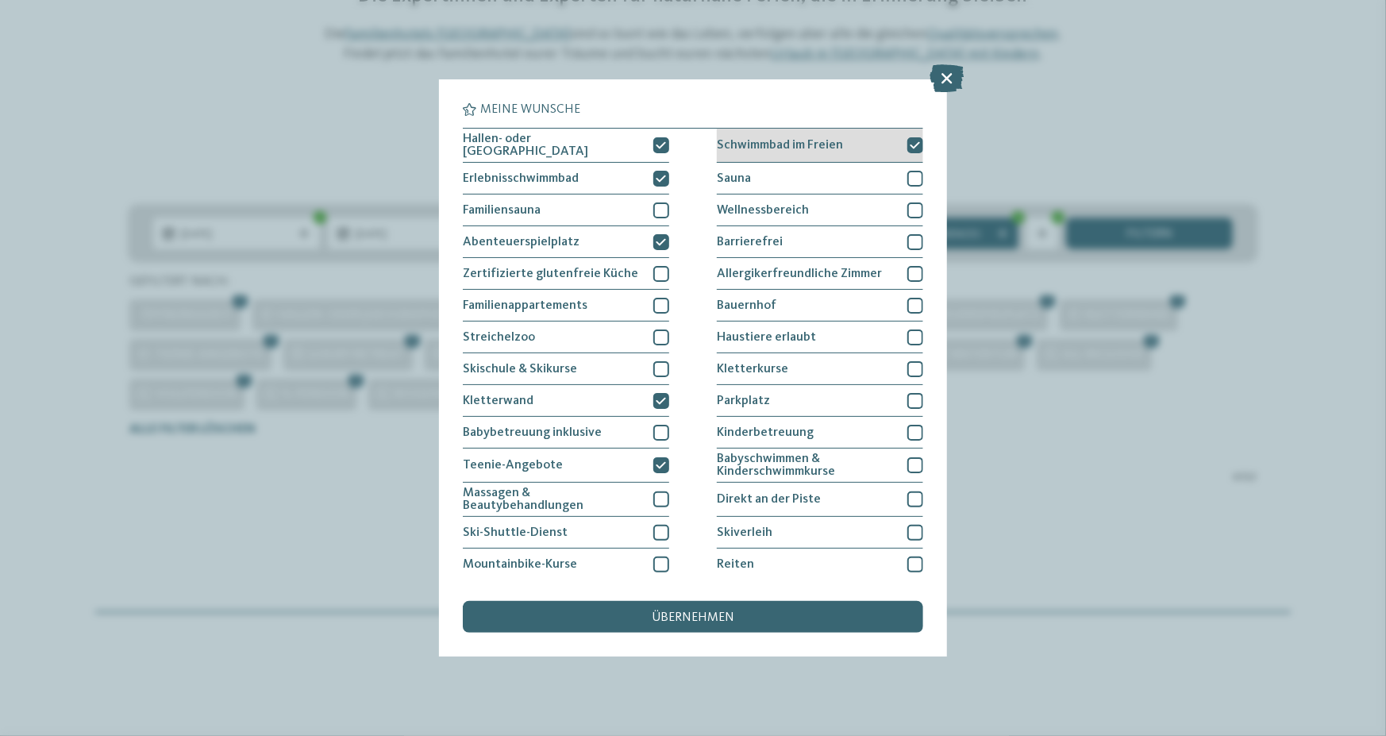
click at [911, 142] on icon at bounding box center [916, 146] width 10 height 10
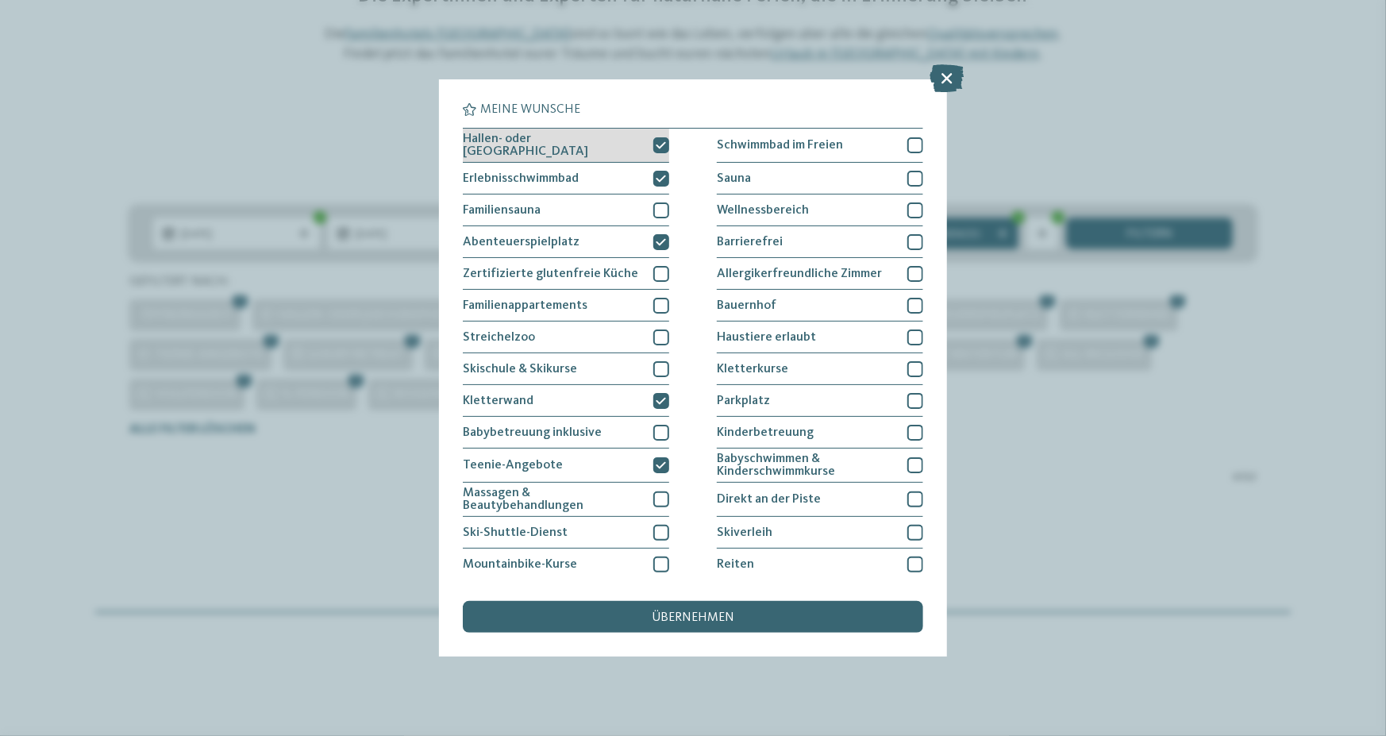
click at [657, 144] on icon at bounding box center [662, 146] width 10 height 10
click at [654, 181] on div at bounding box center [661, 179] width 16 height 16
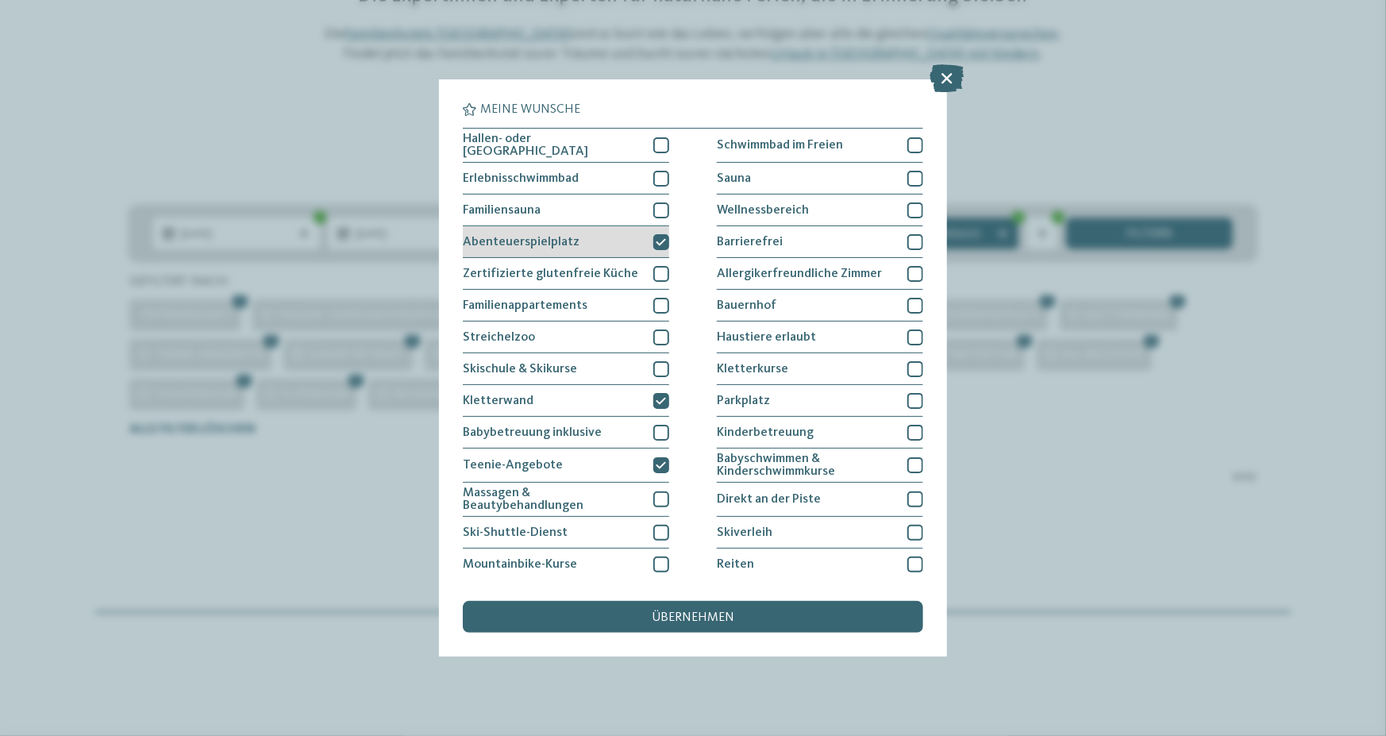
click at [662, 241] on icon at bounding box center [662, 242] width 10 height 10
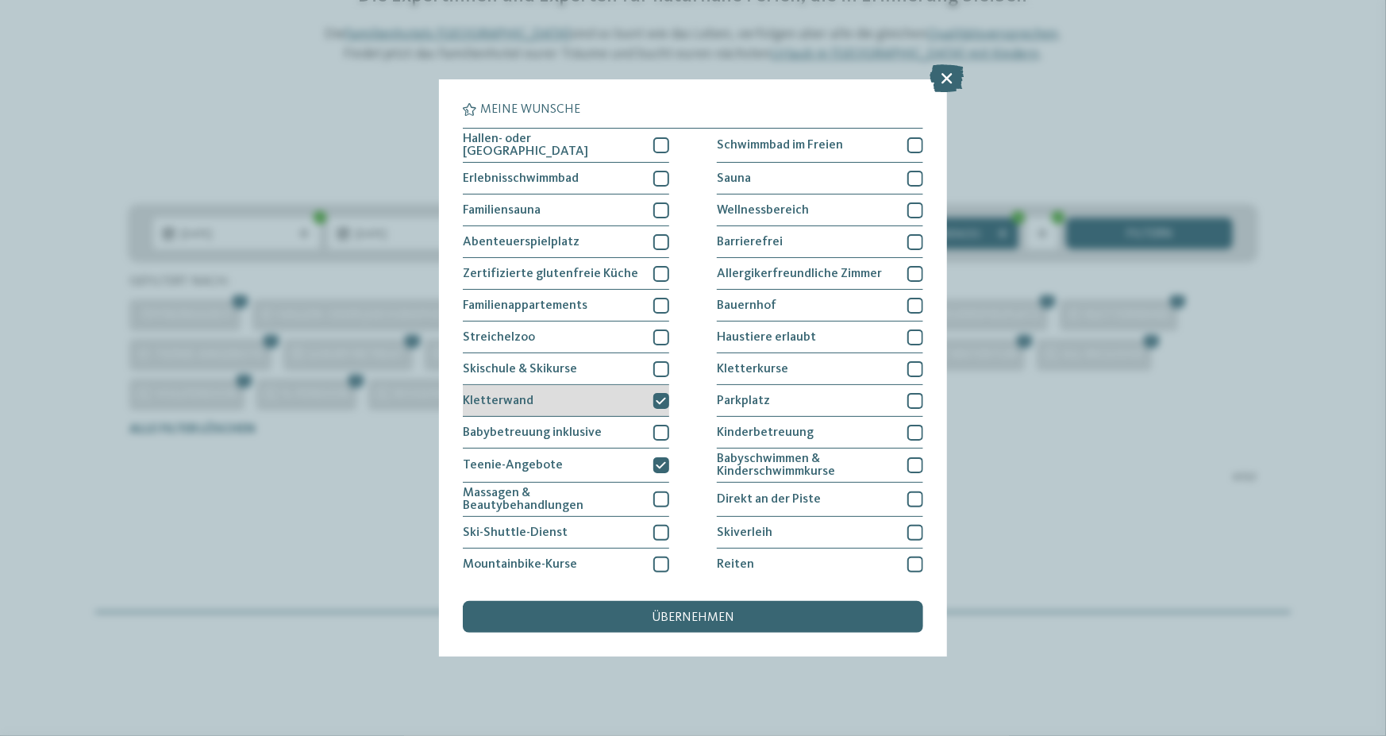
click at [661, 398] on icon at bounding box center [662, 401] width 10 height 10
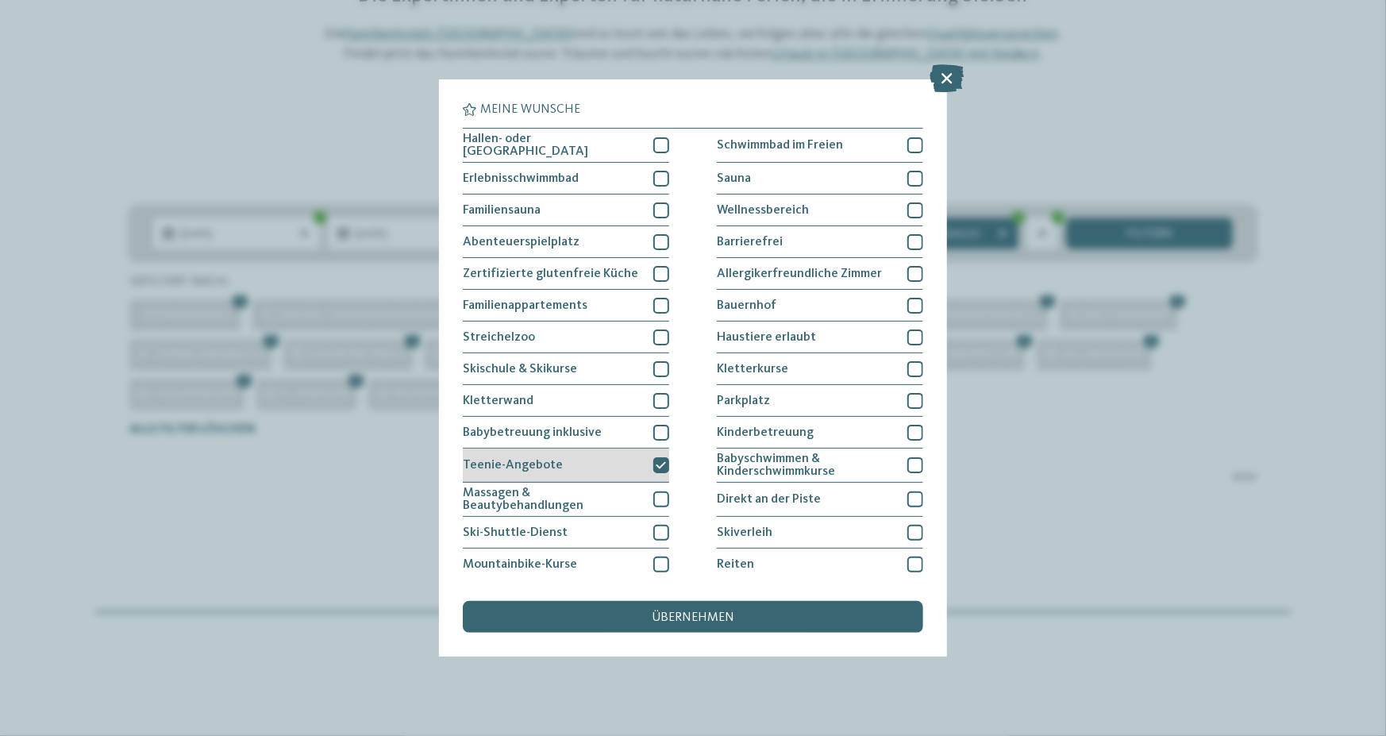
click at [659, 460] on icon at bounding box center [662, 465] width 10 height 10
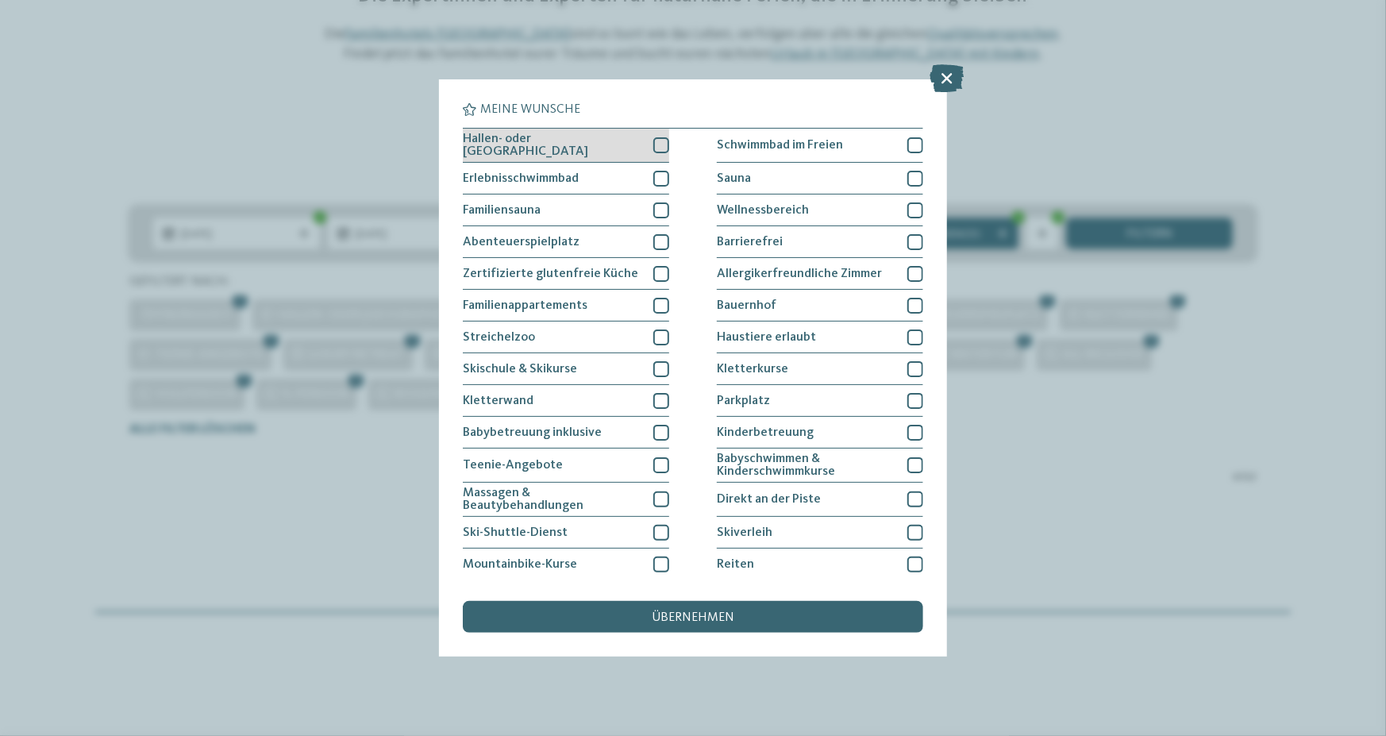
click at [661, 140] on div at bounding box center [661, 145] width 16 height 16
click at [657, 173] on div at bounding box center [661, 179] width 16 height 16
drag, startPoint x: 690, startPoint y: 616, endPoint x: 690, endPoint y: 607, distance: 8.7
click at [690, 610] on div "übernehmen" at bounding box center [693, 617] width 460 height 32
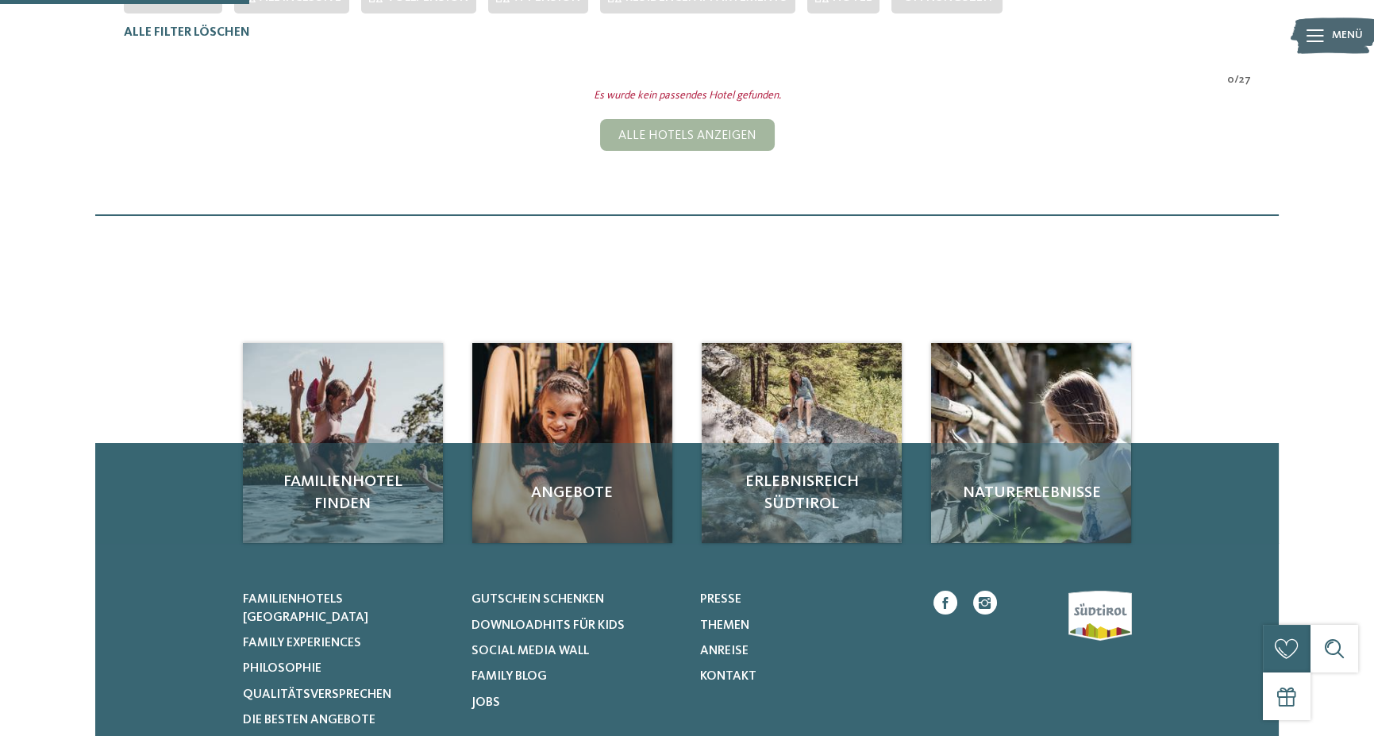
scroll to position [163, 0]
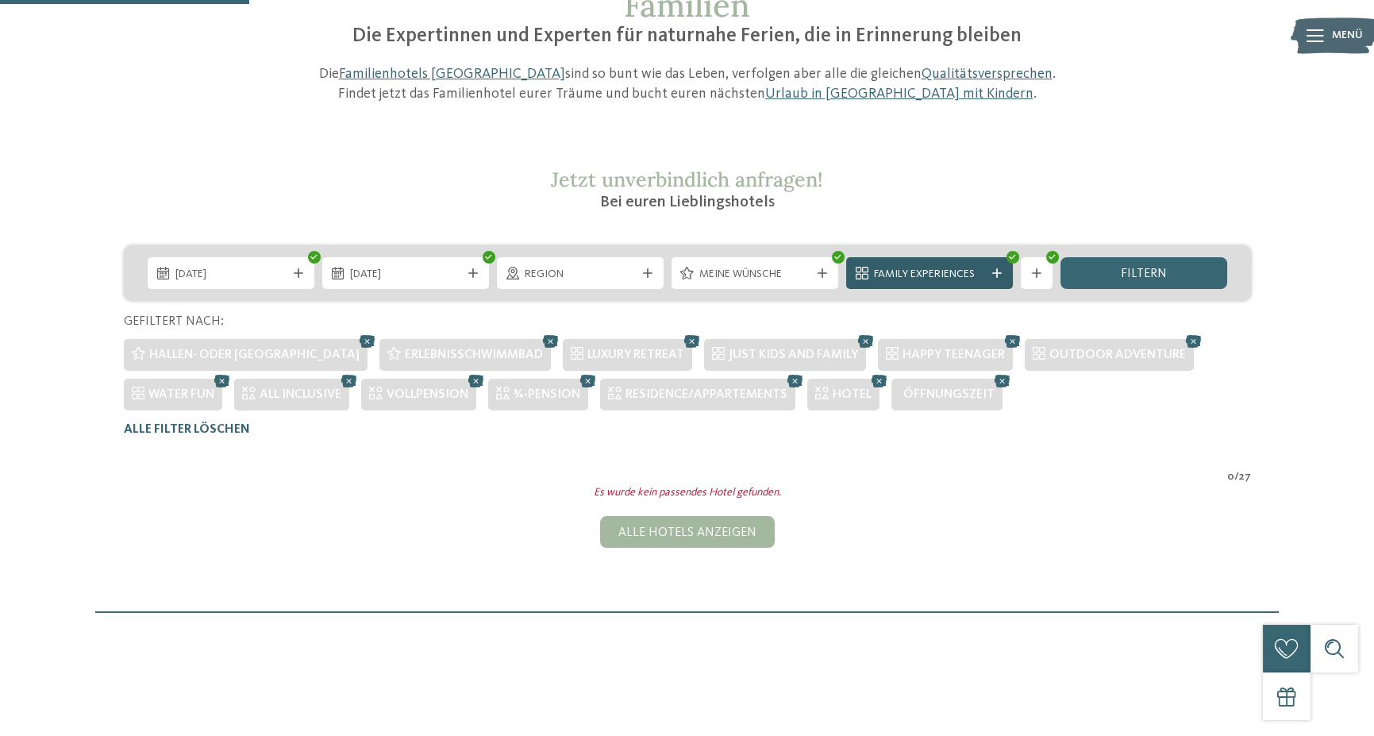
click at [969, 268] on span "Family Experiences" at bounding box center [929, 275] width 111 height 16
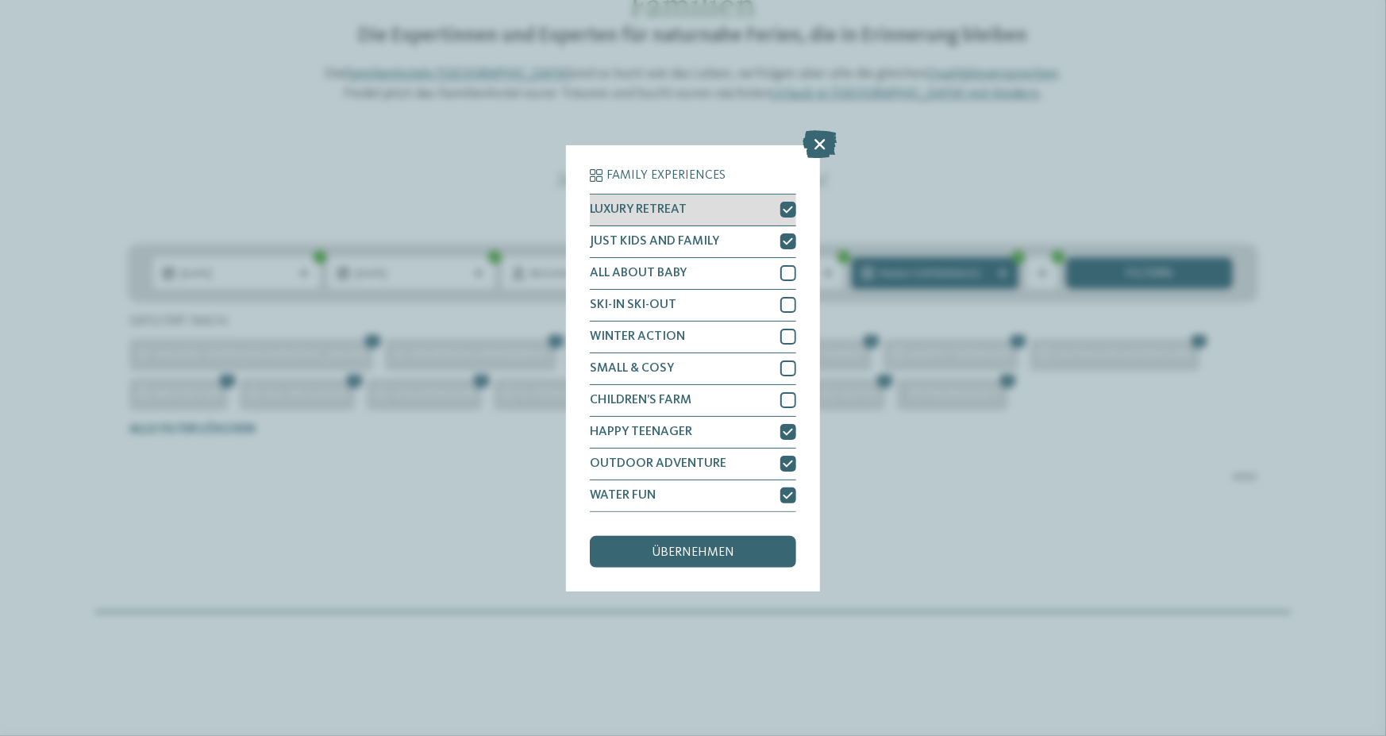
click at [782, 210] on div at bounding box center [788, 210] width 16 height 16
click at [790, 238] on icon at bounding box center [789, 242] width 10 height 10
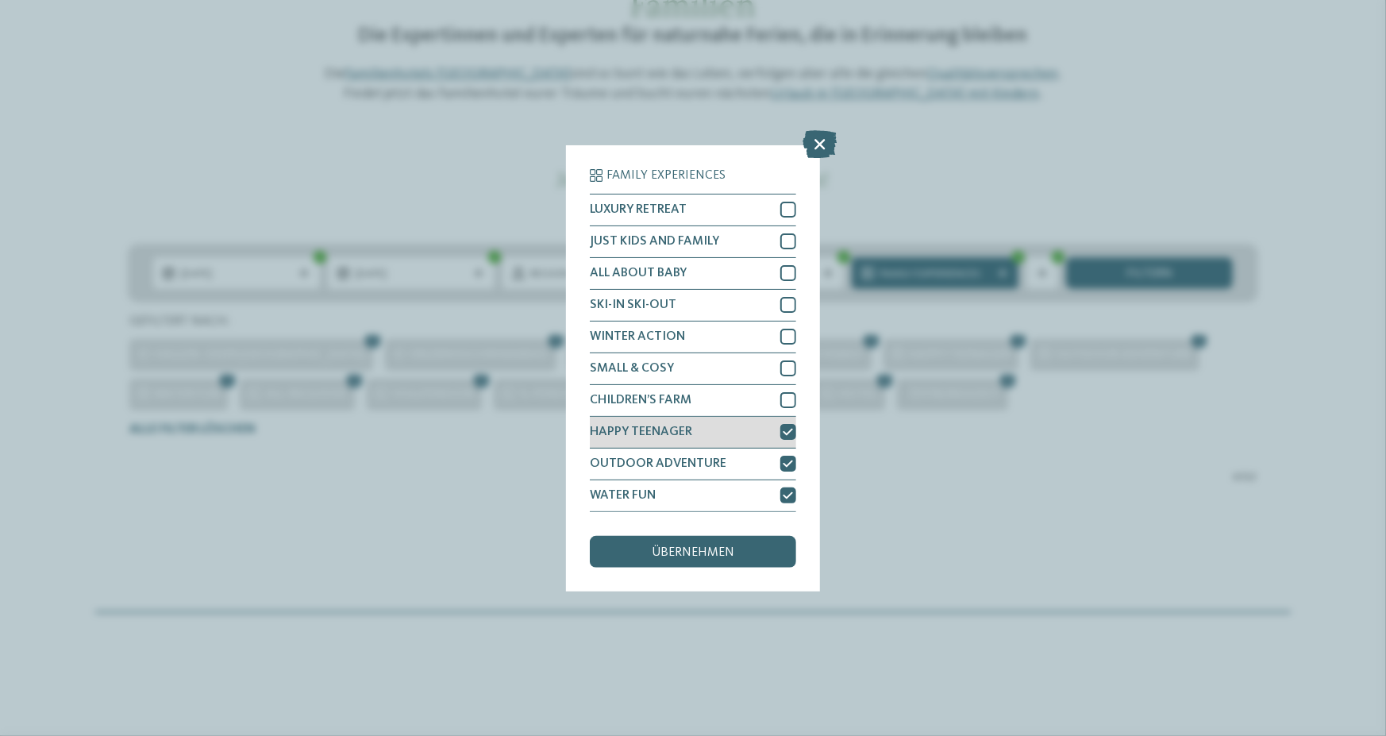
click at [788, 428] on icon at bounding box center [789, 432] width 10 height 10
click at [793, 465] on div at bounding box center [788, 464] width 16 height 16
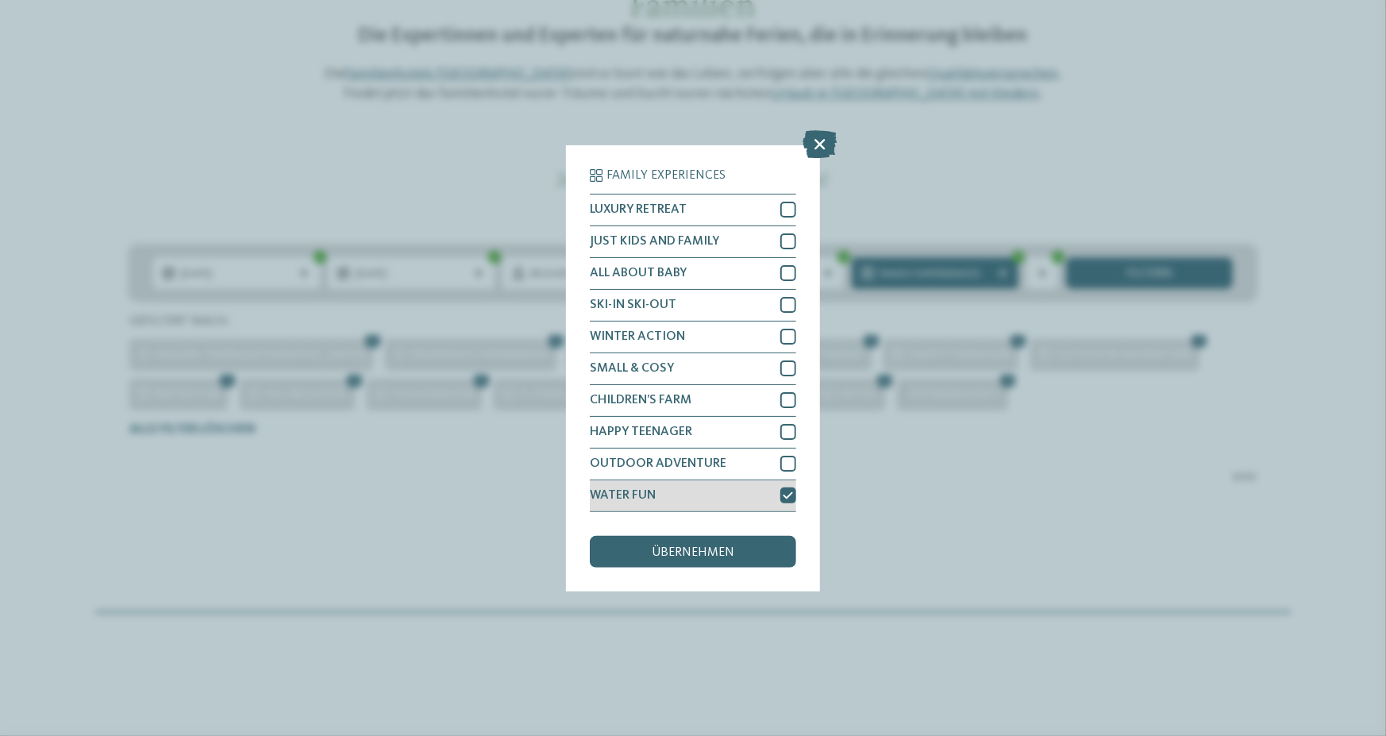
click at [785, 492] on icon at bounding box center [789, 496] width 10 height 10
click at [749, 552] on div "übernehmen" at bounding box center [693, 552] width 206 height 32
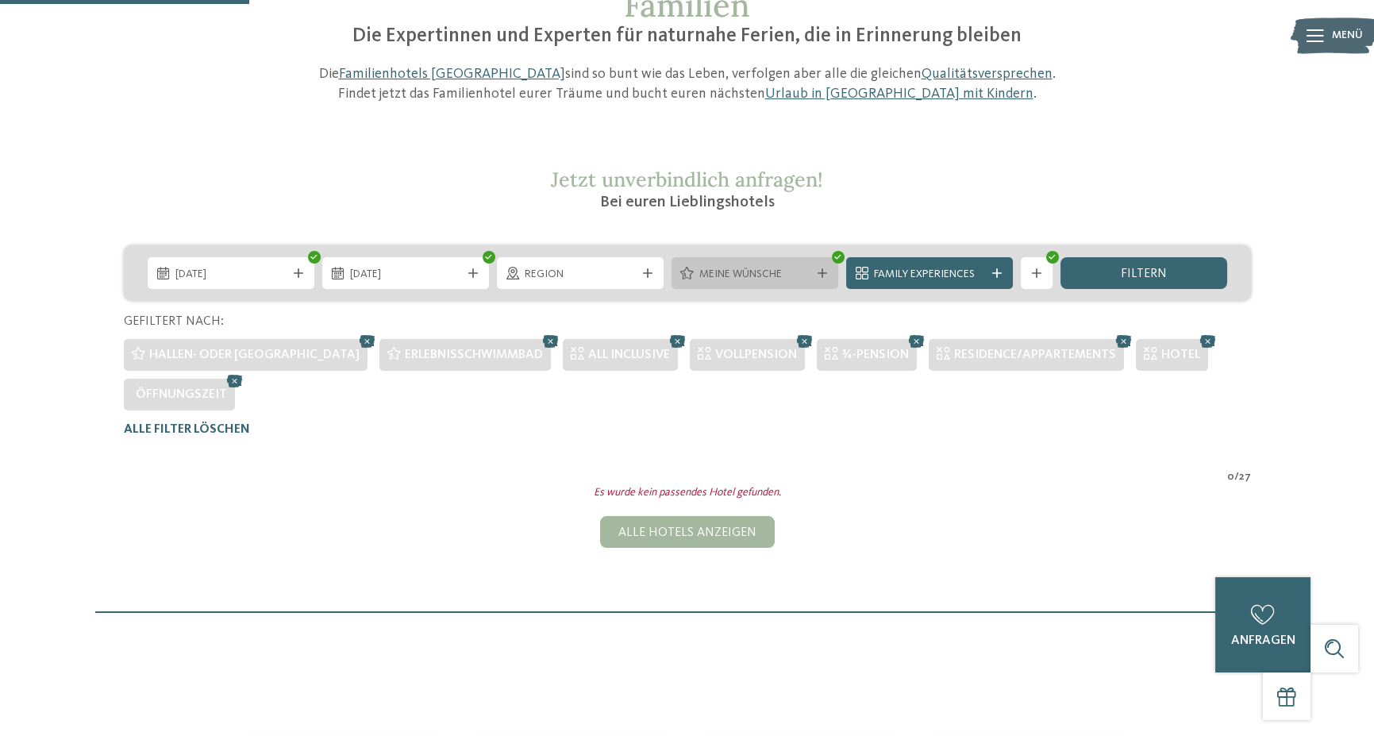
click at [784, 268] on span "Meine Wünsche" at bounding box center [754, 275] width 111 height 16
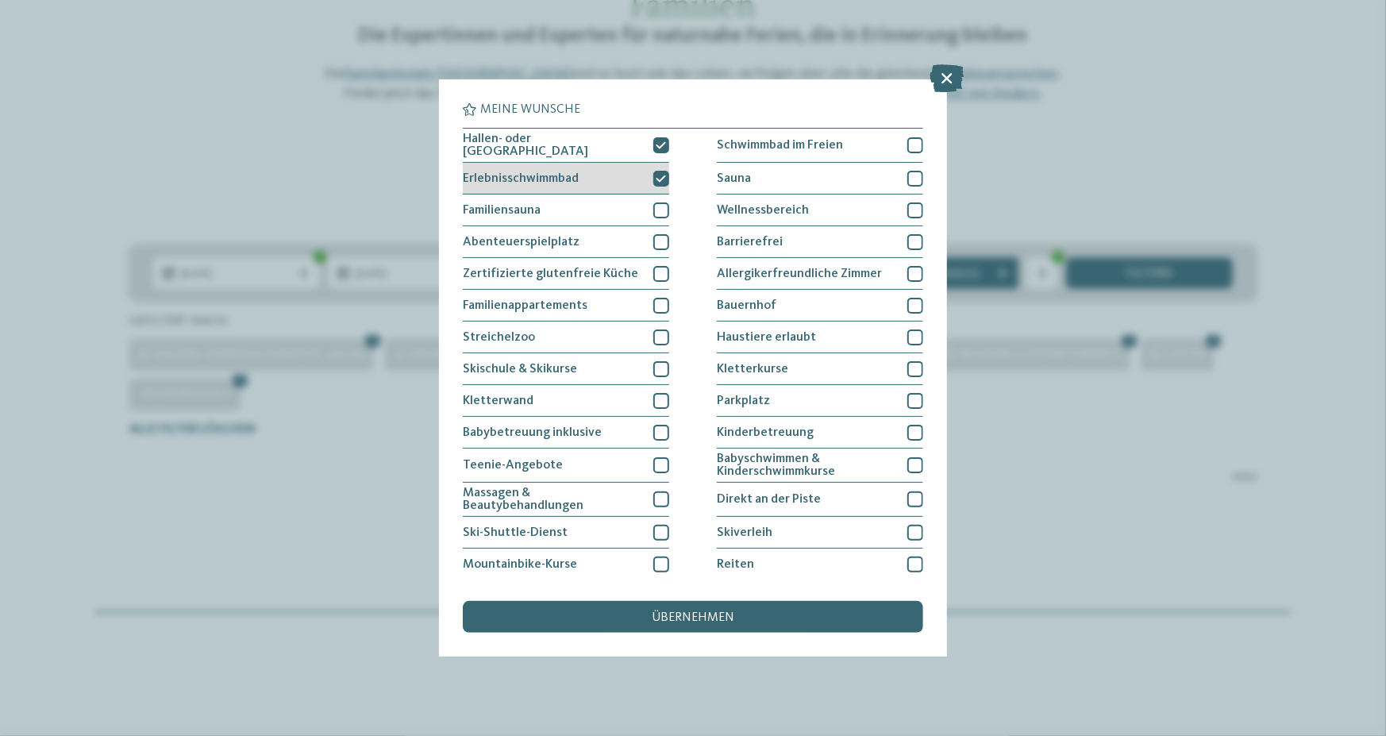
click at [659, 176] on icon at bounding box center [662, 179] width 10 height 10
click at [659, 142] on icon at bounding box center [662, 146] width 10 height 10
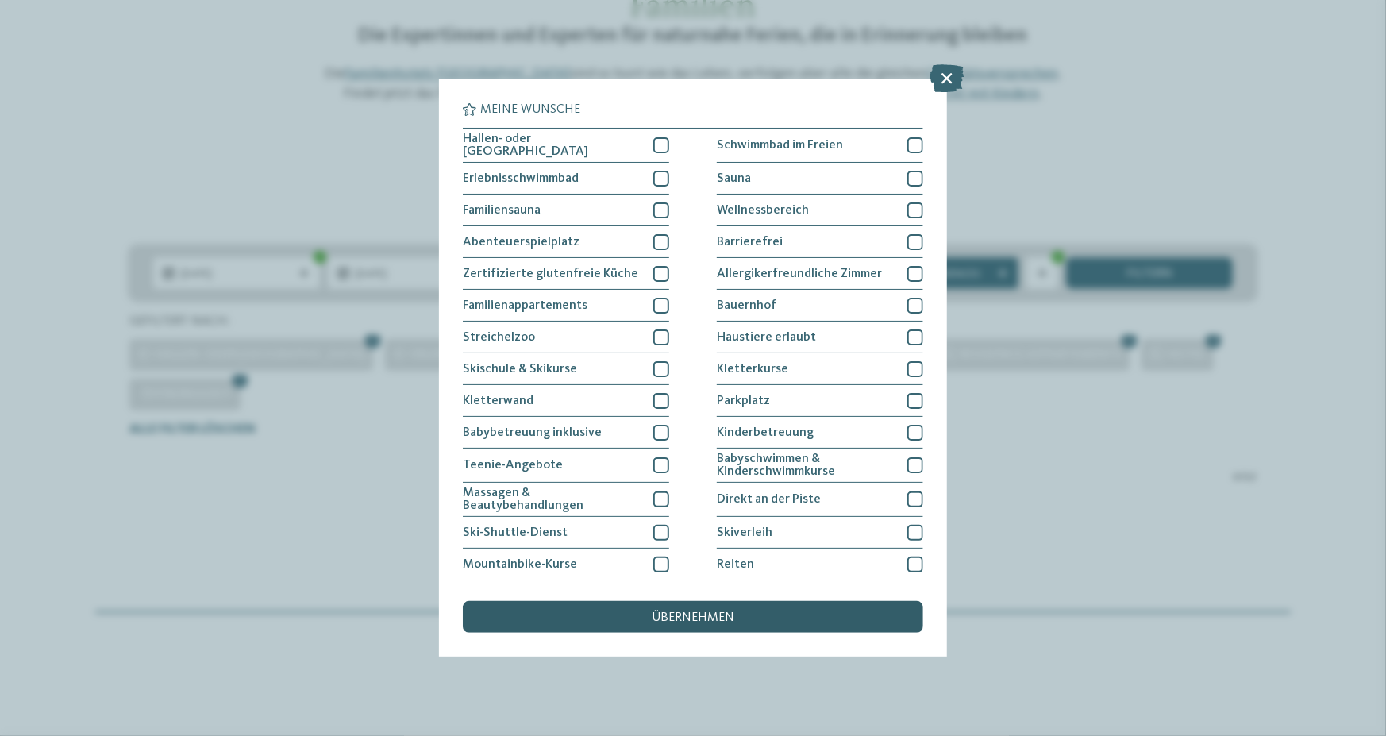
click at [684, 612] on span "übernehmen" at bounding box center [693, 617] width 83 height 13
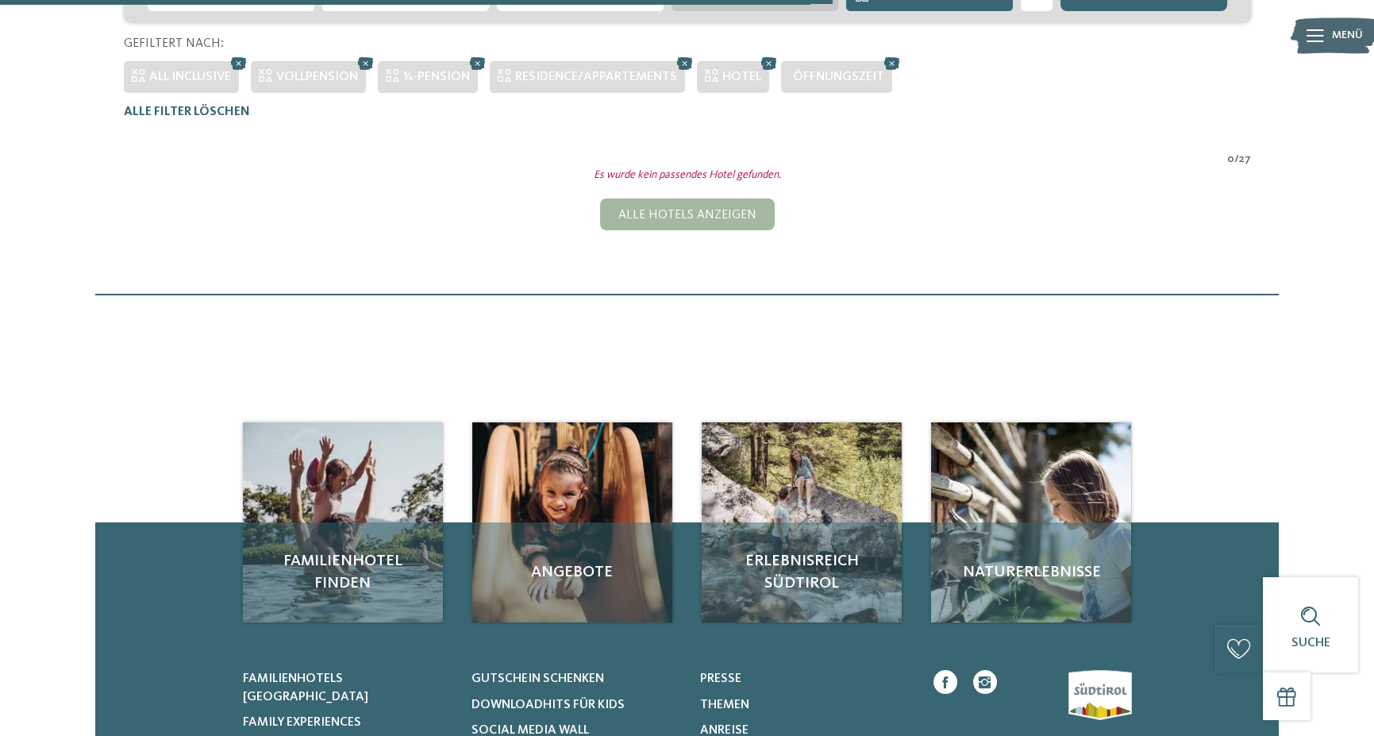
scroll to position [123, 0]
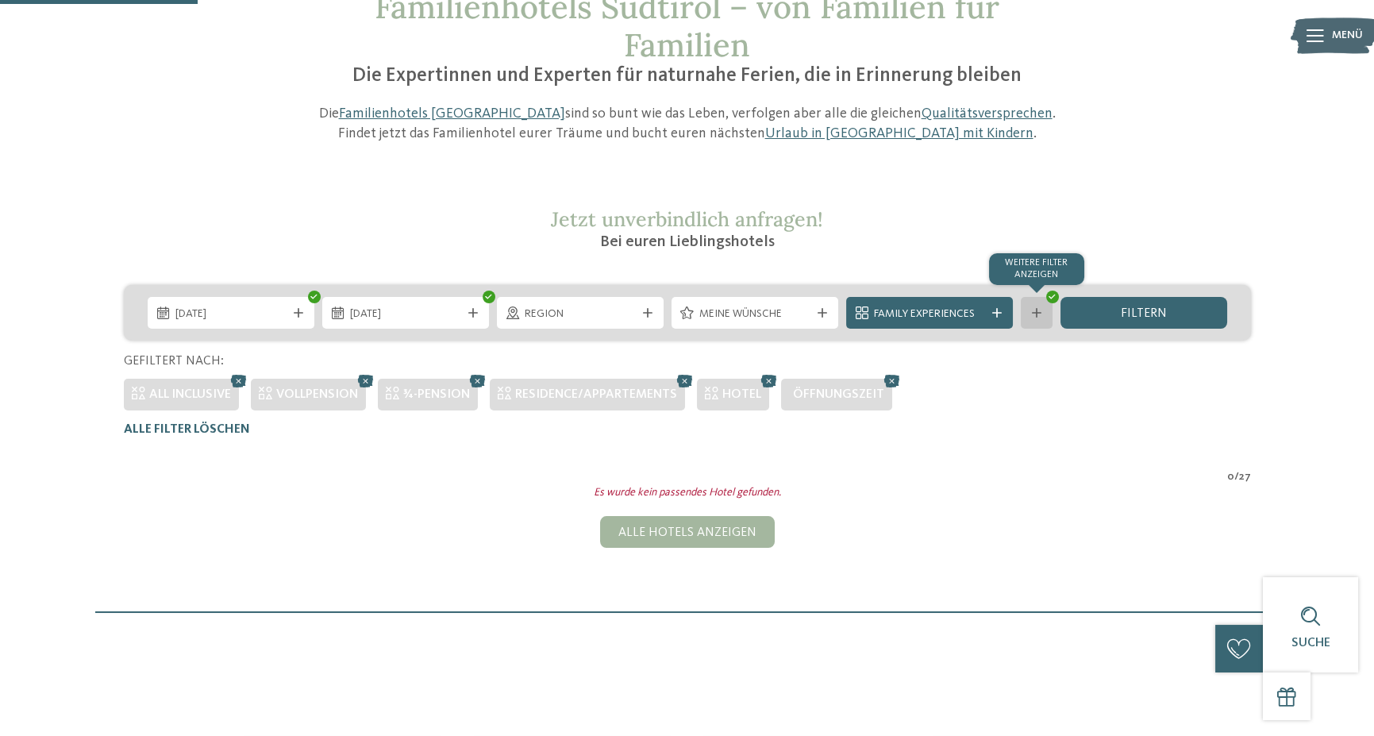
click at [1043, 310] on div at bounding box center [1037, 313] width 16 height 10
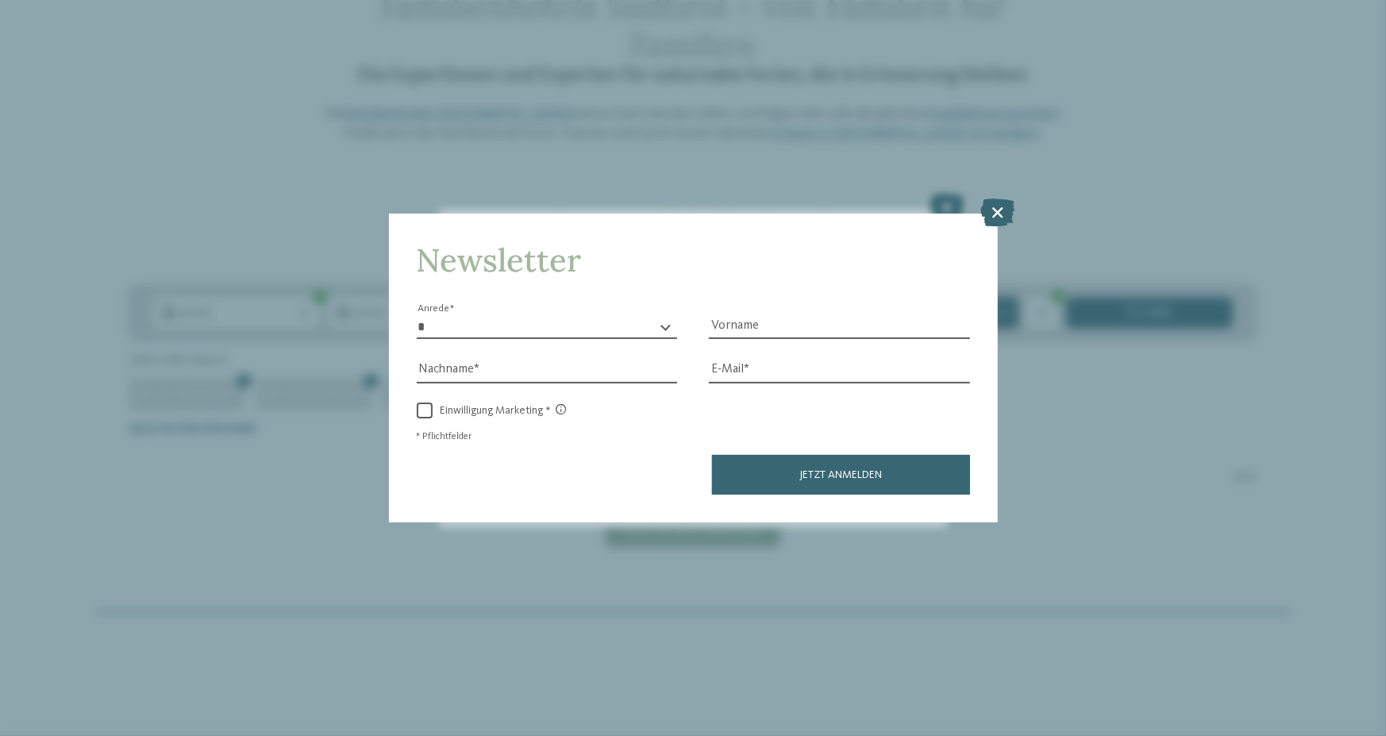
click at [657, 272] on h4 "Newsletter" at bounding box center [693, 260] width 553 height 38
click at [1015, 218] on div "Newsletter * **** **** ******* ****** Anrede Vorname Nachname Link" at bounding box center [693, 368] width 1386 height 736
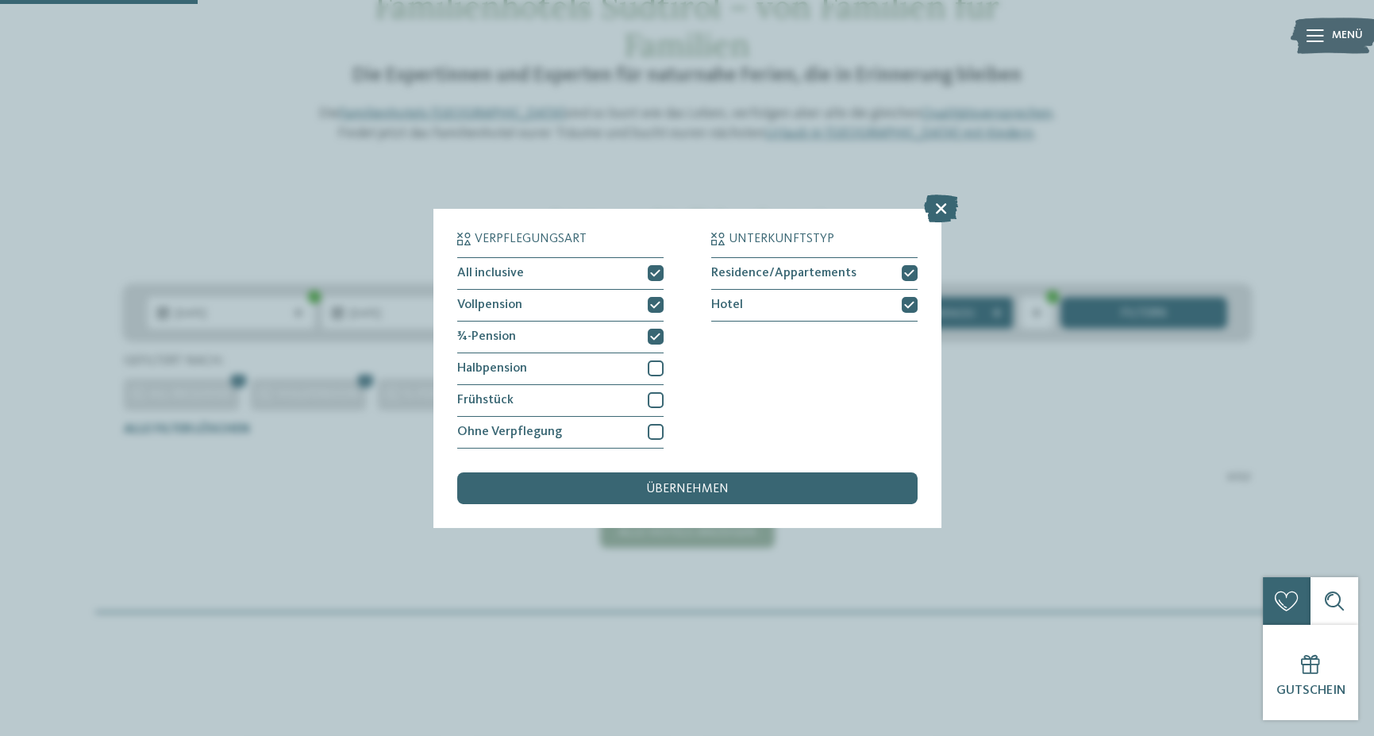
click at [992, 220] on div "Verpflegungsart All inclusive Vollpension Hotel" at bounding box center [687, 368] width 1374 height 736
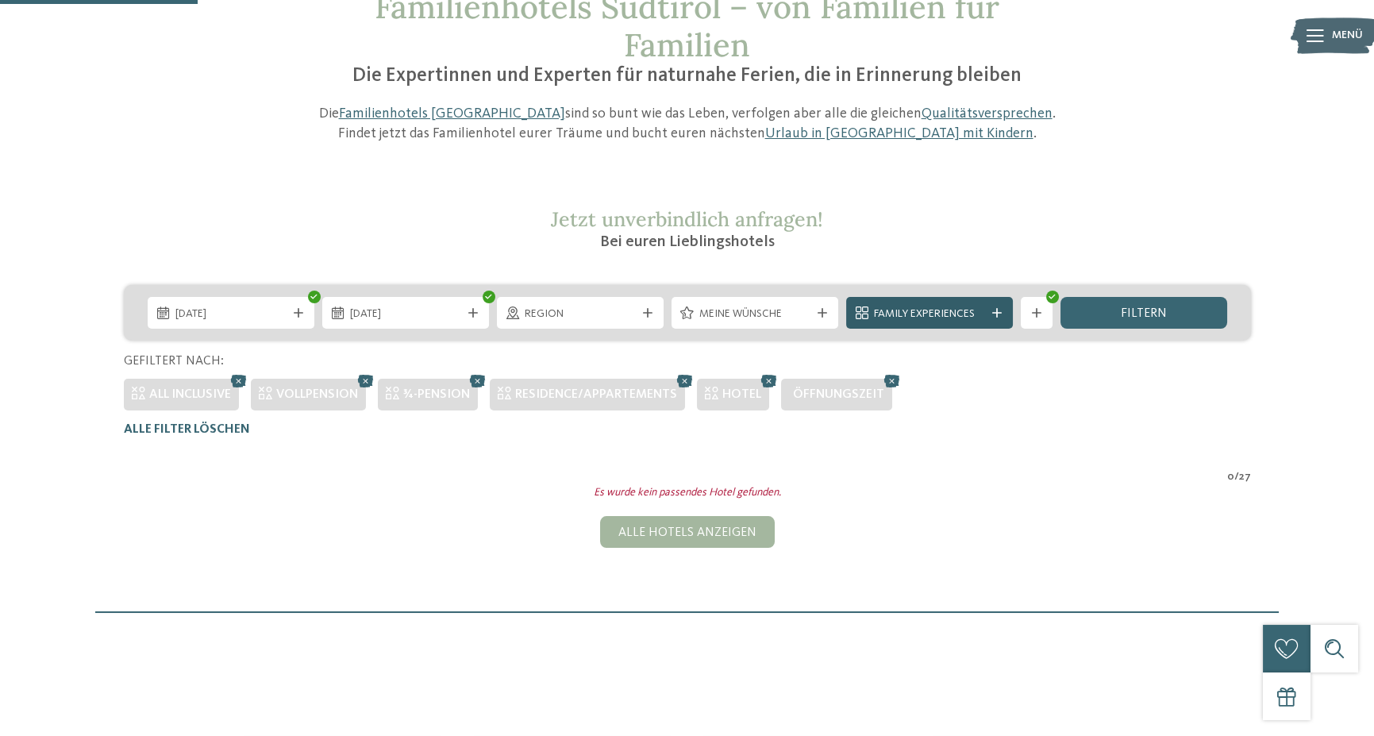
click at [942, 307] on span "Family Experiences" at bounding box center [929, 314] width 111 height 16
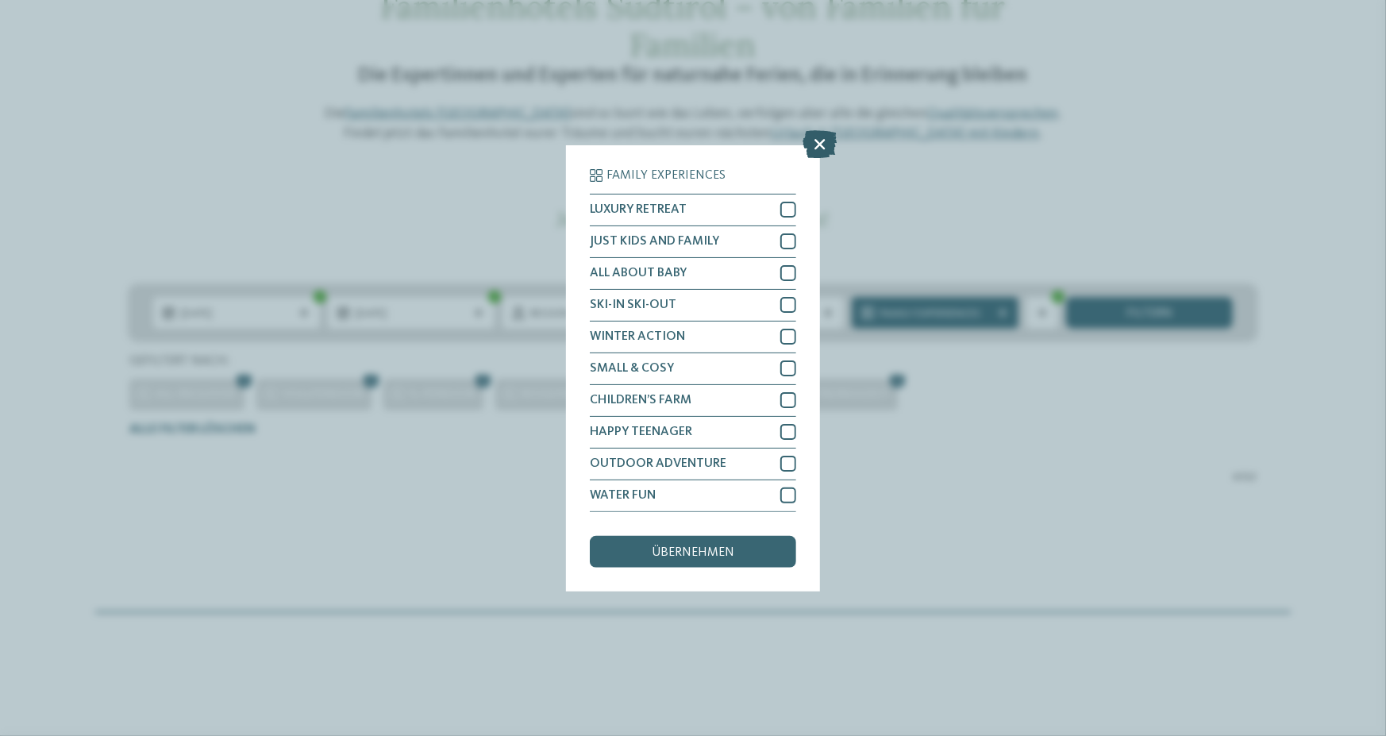
click at [819, 136] on icon at bounding box center [820, 144] width 34 height 28
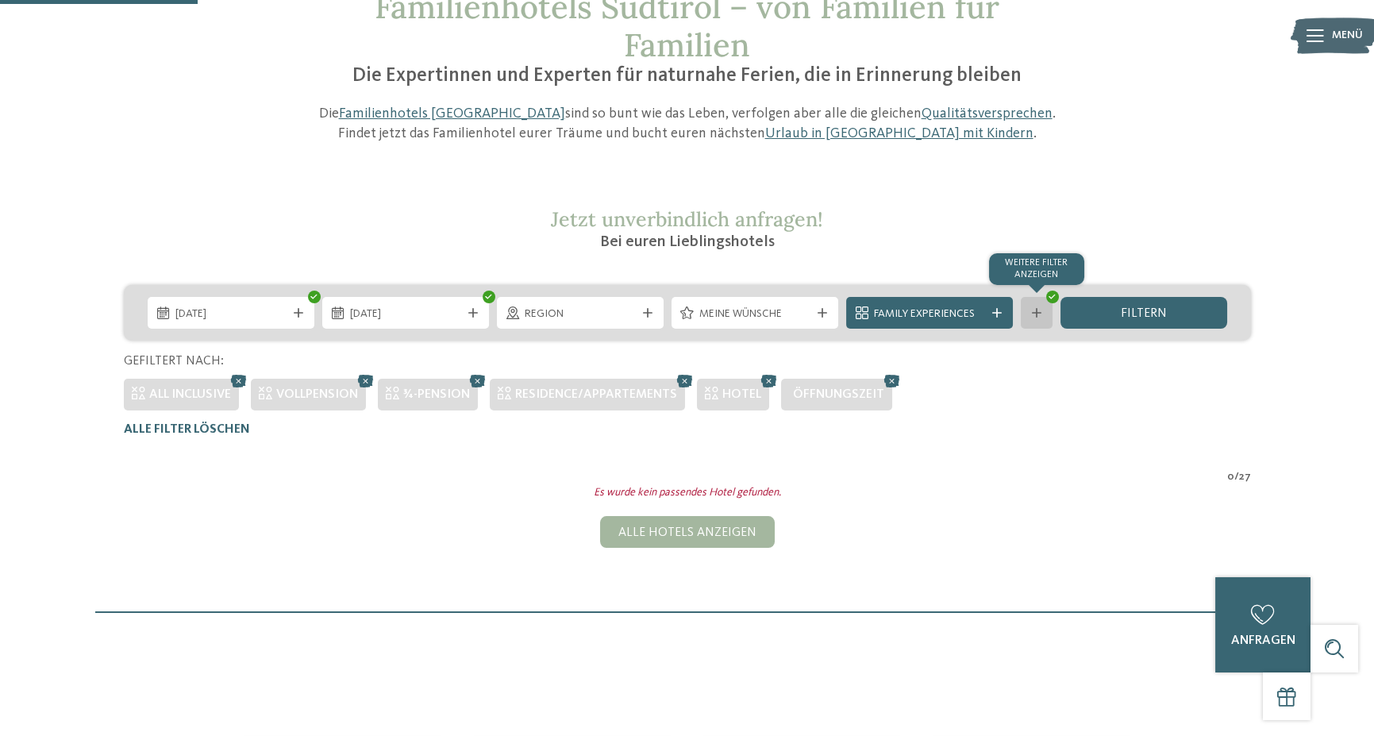
click at [1038, 306] on div "Weitere Filter anzeigen" at bounding box center [1037, 313] width 32 height 32
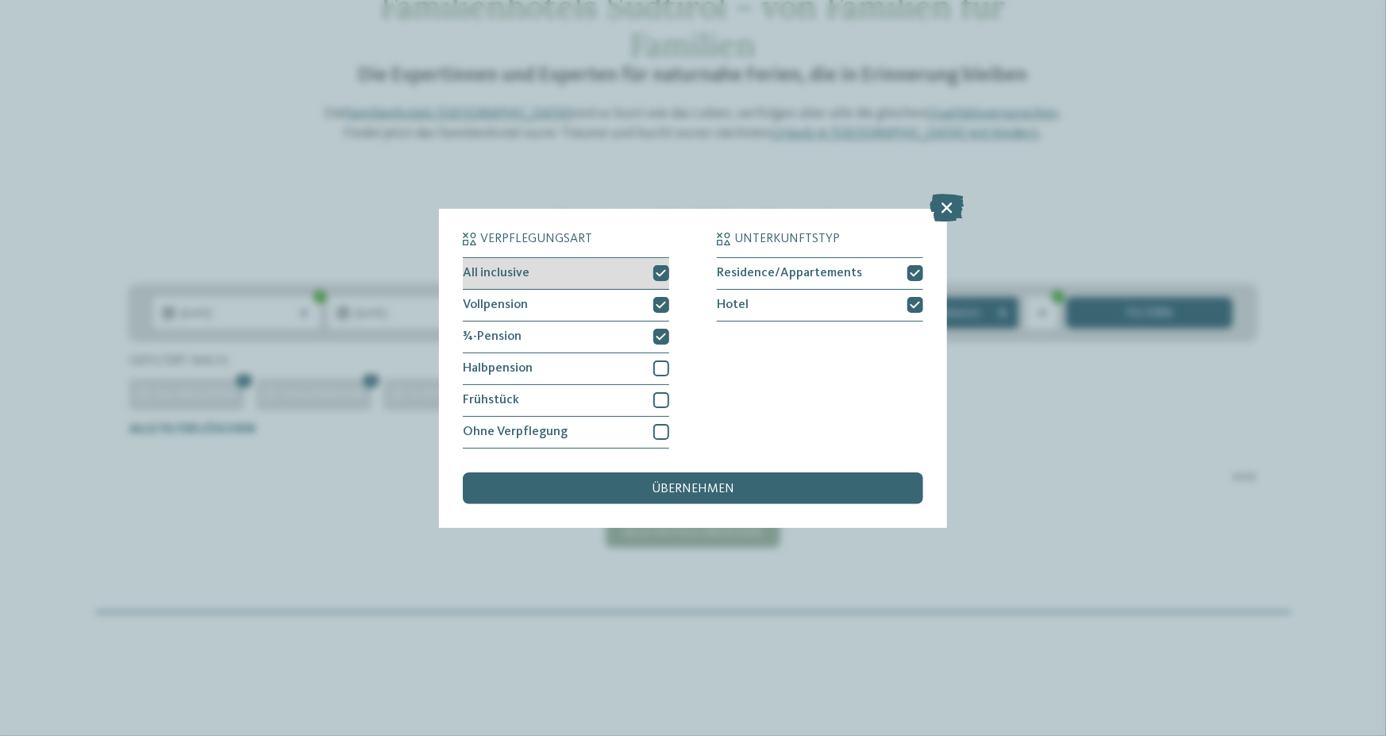
click at [665, 269] on icon at bounding box center [662, 273] width 10 height 10
click at [663, 310] on div at bounding box center [661, 305] width 16 height 16
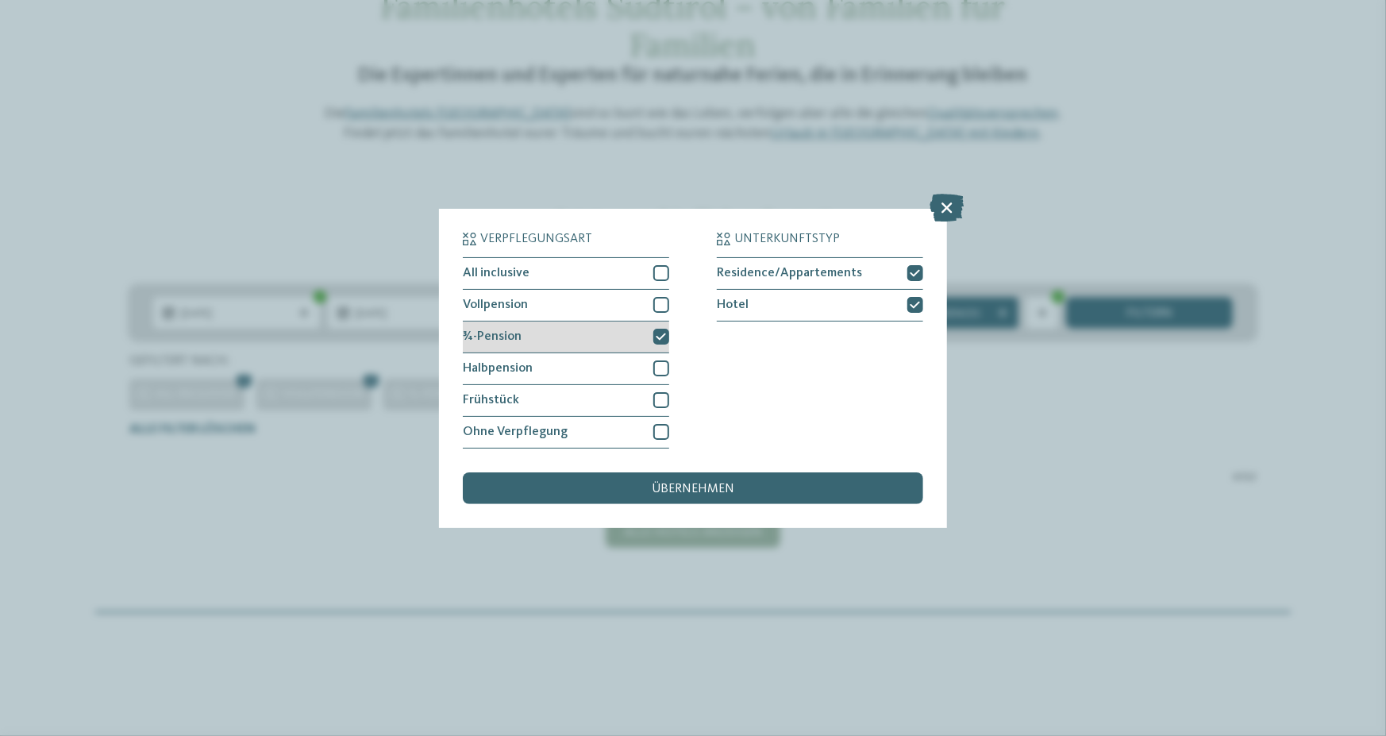
click at [657, 339] on icon at bounding box center [662, 337] width 10 height 10
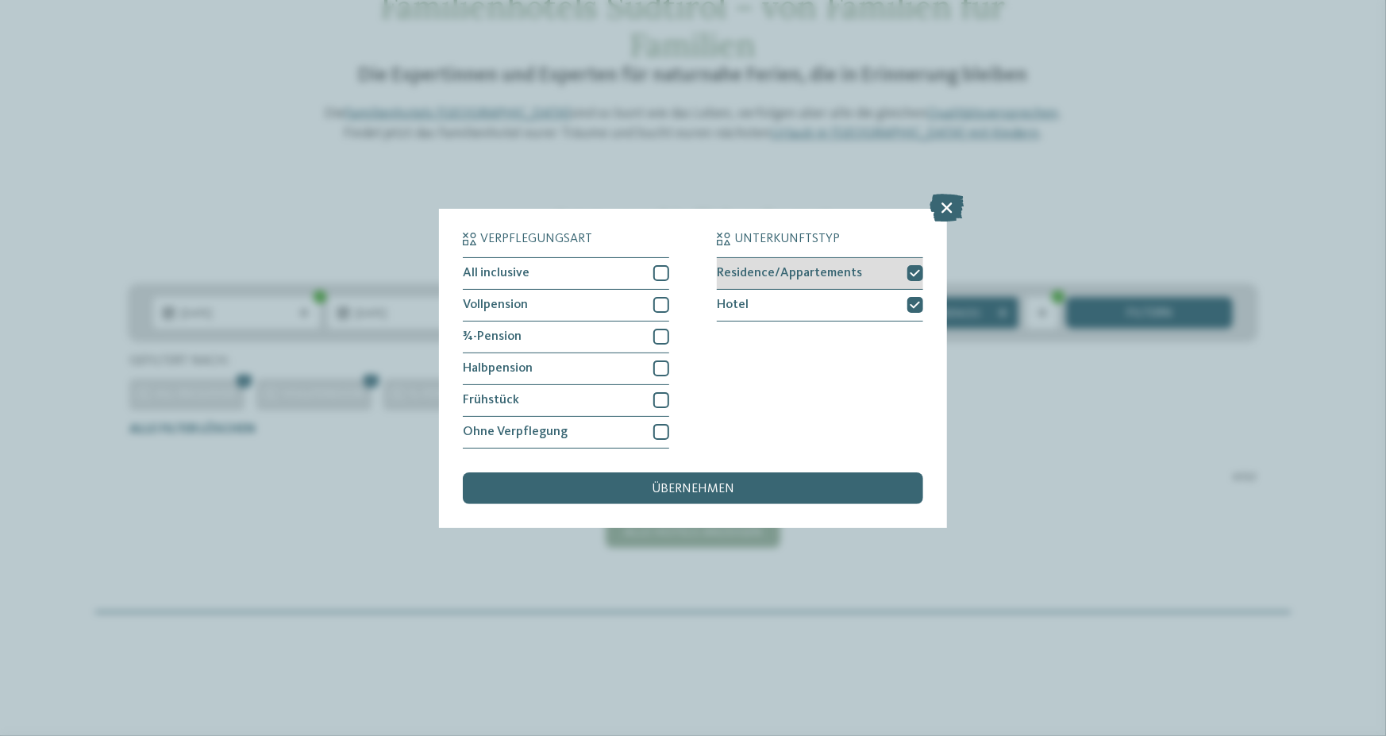
click at [922, 272] on div at bounding box center [915, 273] width 16 height 16
click at [912, 308] on icon at bounding box center [916, 305] width 10 height 10
click at [735, 492] on div "übernehmen" at bounding box center [693, 488] width 460 height 32
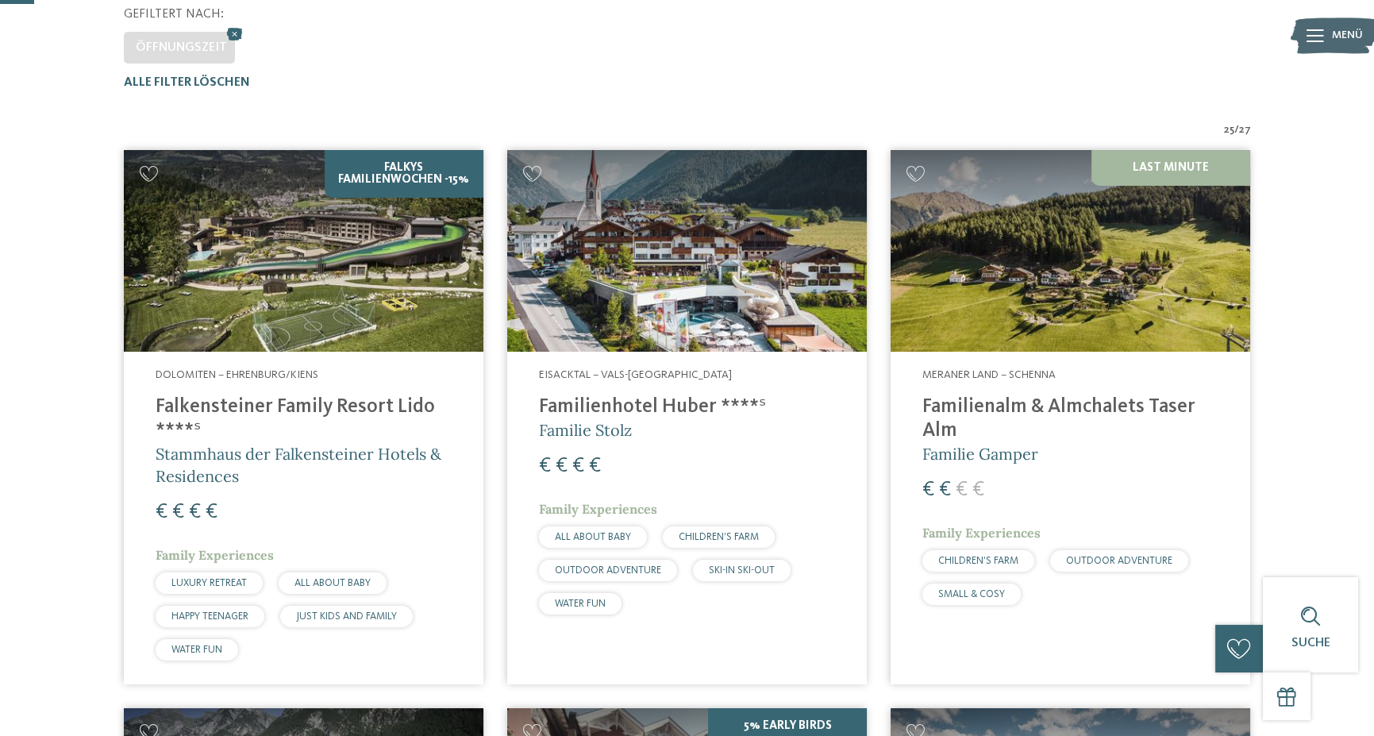
scroll to position [520, 0]
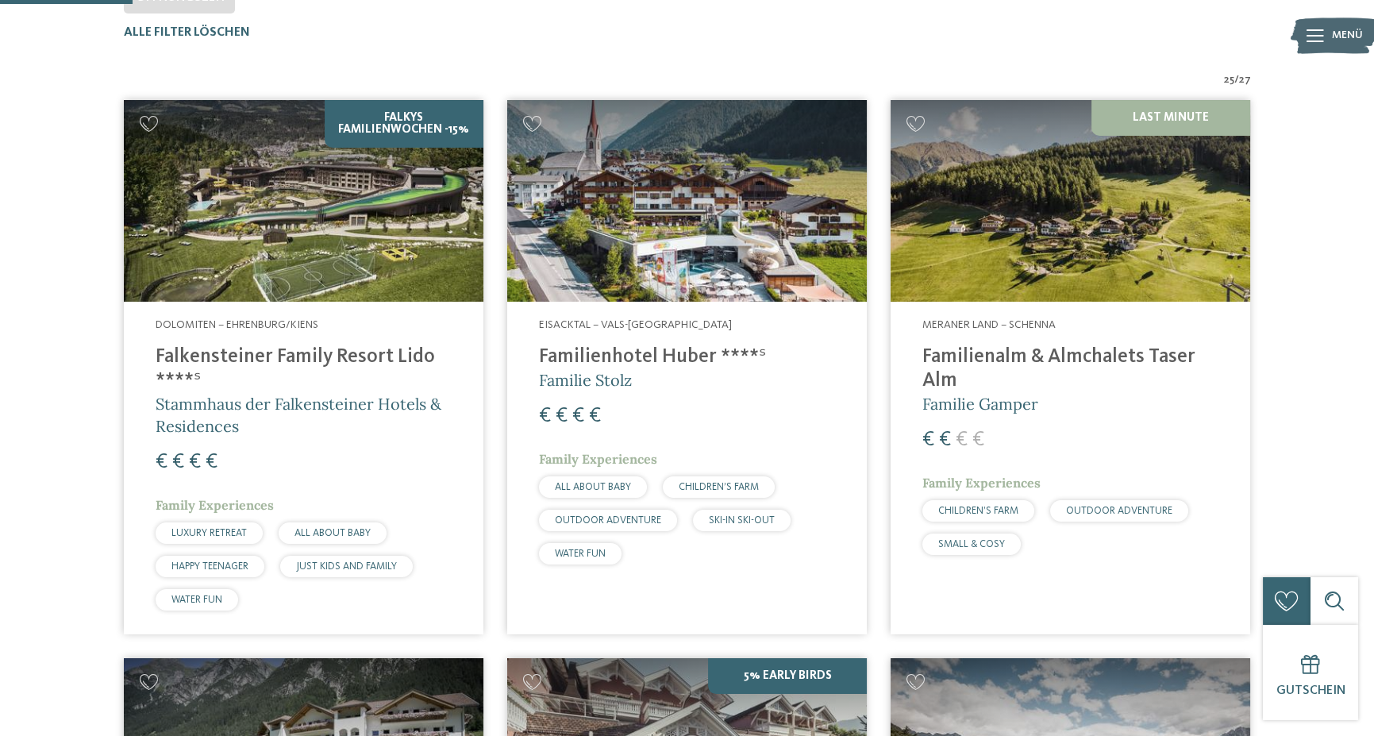
click at [334, 359] on h4 "Falkensteiner Family Resort Lido ****ˢ" at bounding box center [304, 369] width 296 height 48
click at [683, 349] on h4 "Familienhotel Huber ****ˢ" at bounding box center [687, 357] width 296 height 24
click at [623, 356] on h4 "Familienhotel Huber ****ˢ" at bounding box center [687, 357] width 296 height 24
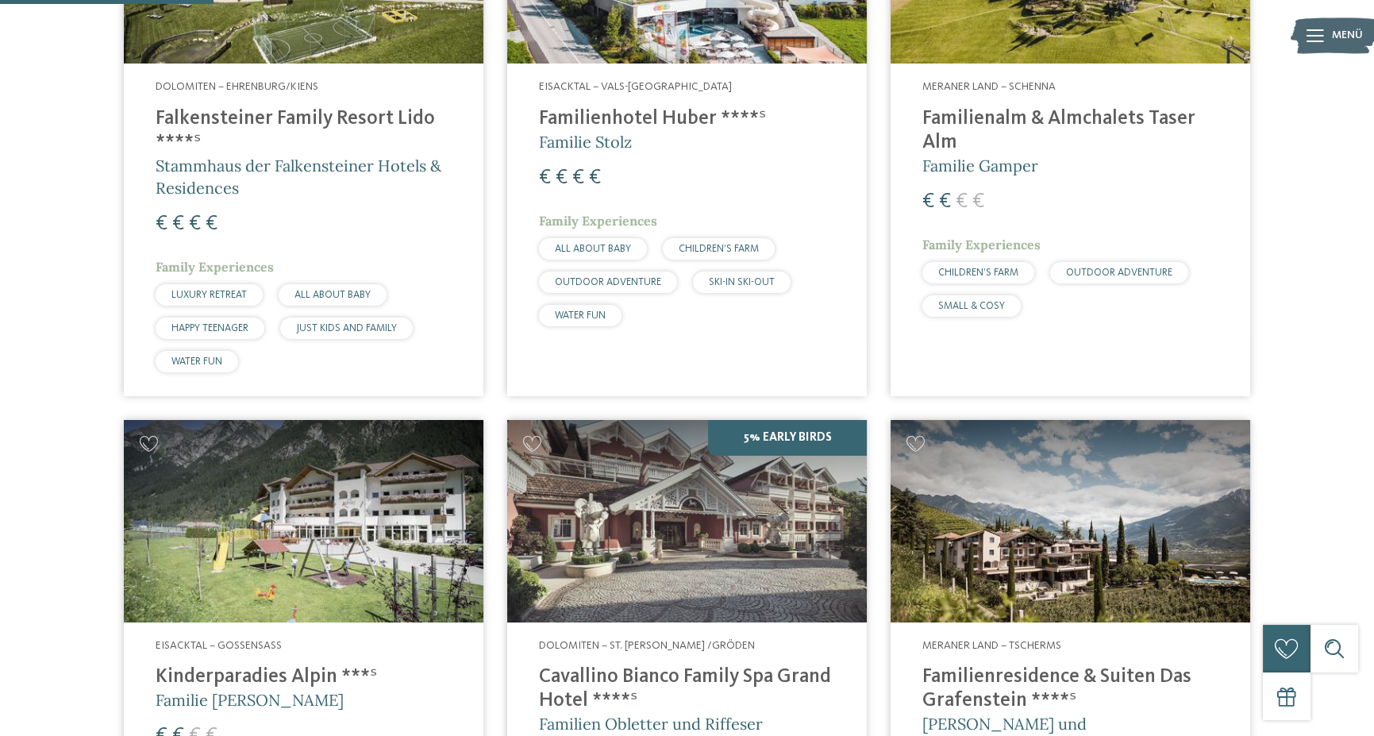
scroll to position [838, 0]
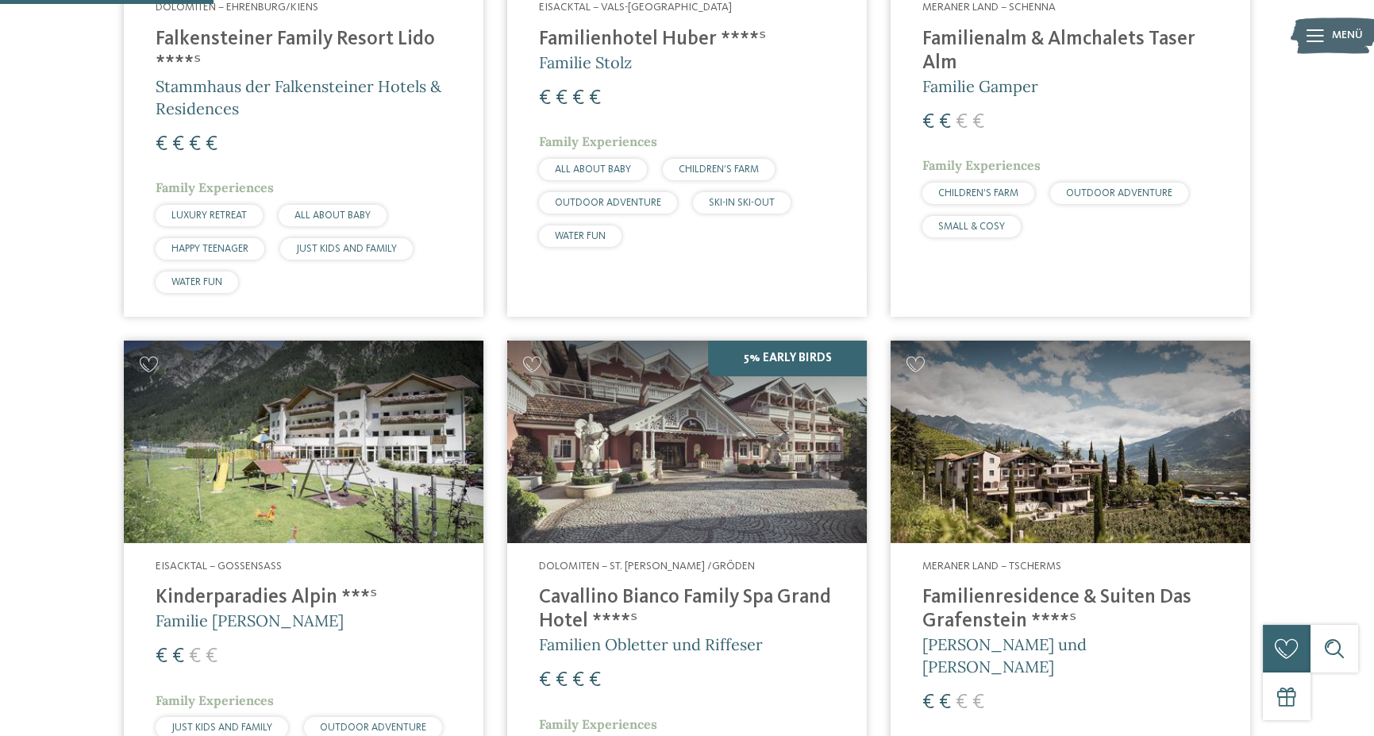
click at [684, 594] on h4 "Cavallino Bianco Family Spa Grand Hotel ****ˢ" at bounding box center [687, 610] width 296 height 48
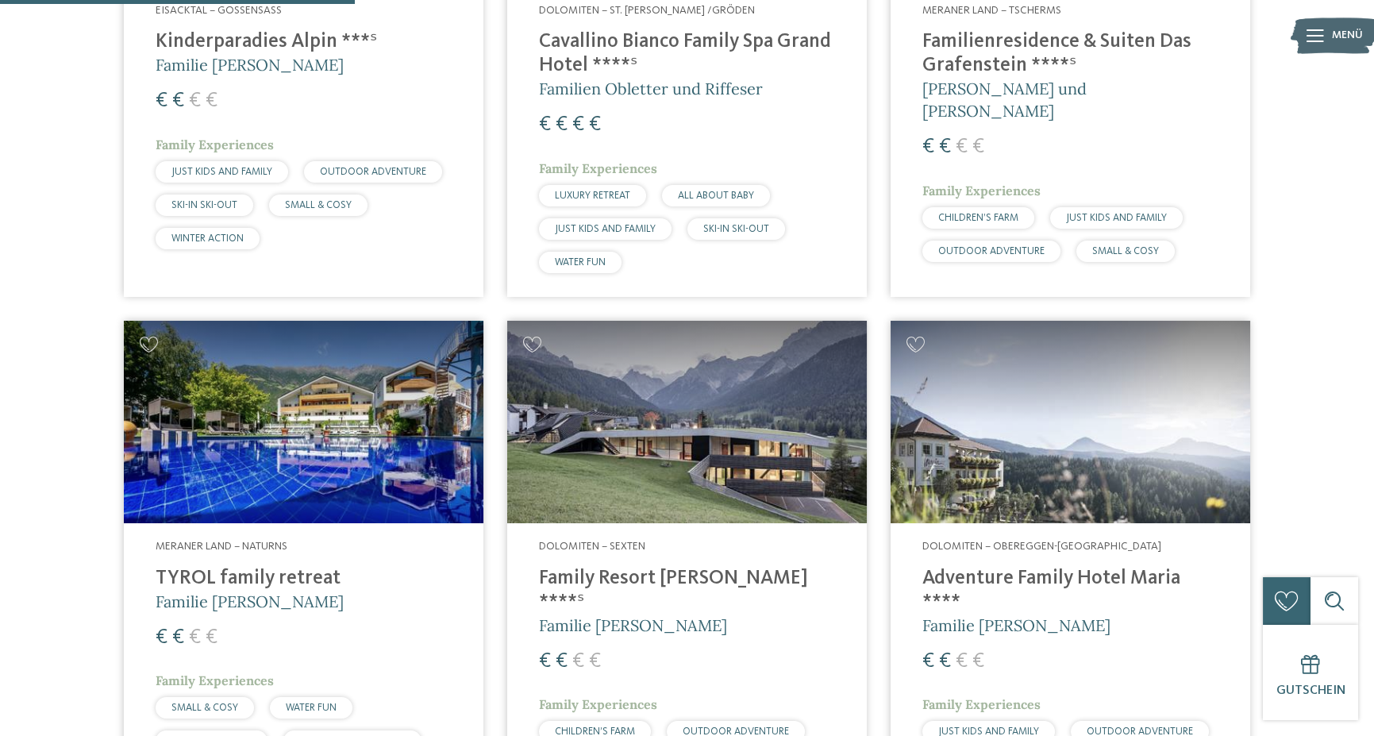
scroll to position [1473, 0]
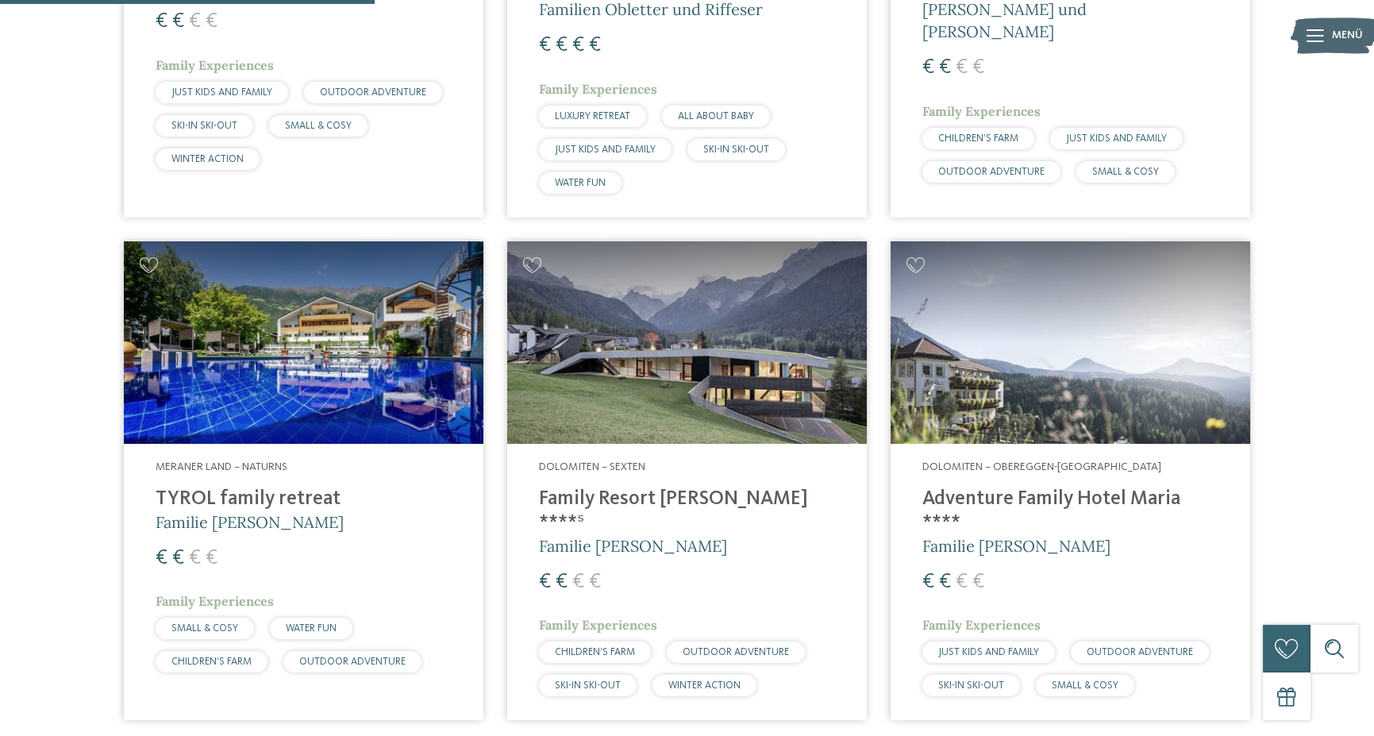
click at [633, 495] on h4 "Family Resort Rainer ****ˢ" at bounding box center [687, 511] width 296 height 48
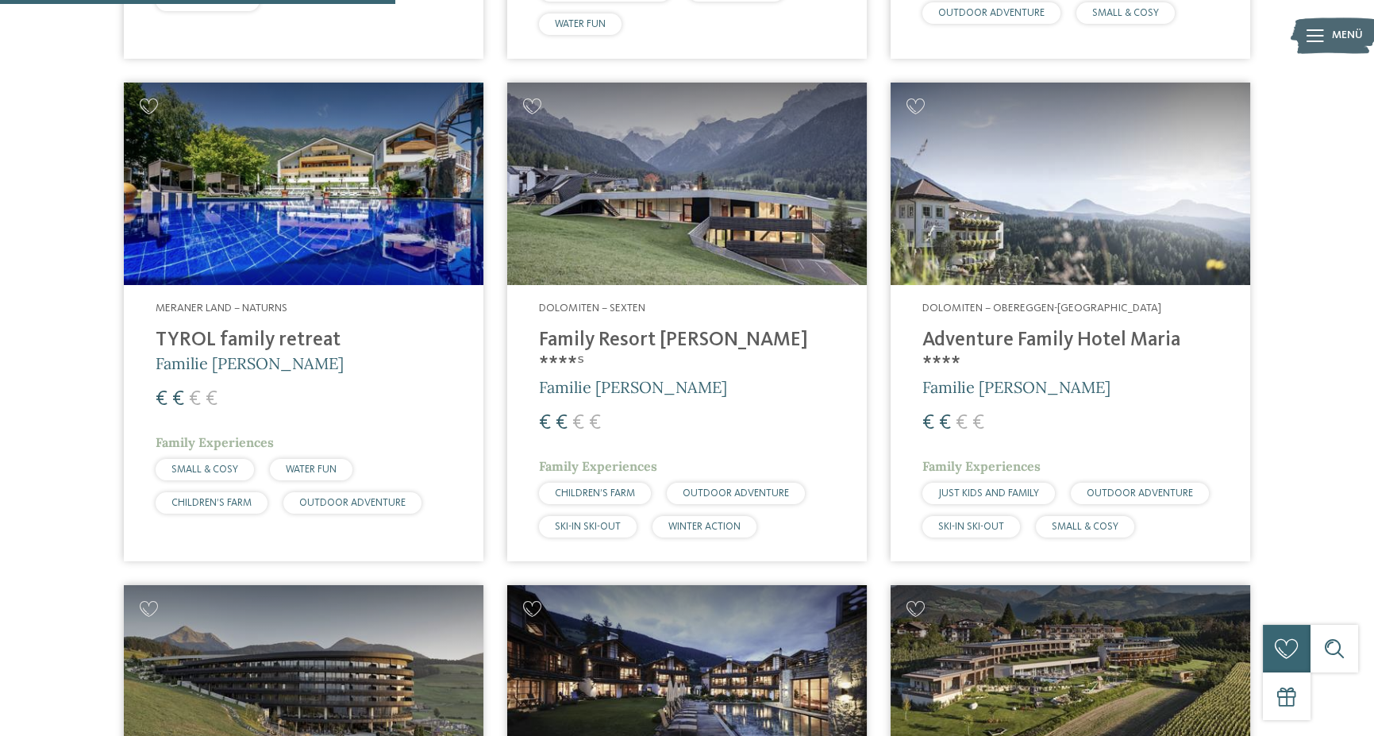
scroll to position [1790, 0]
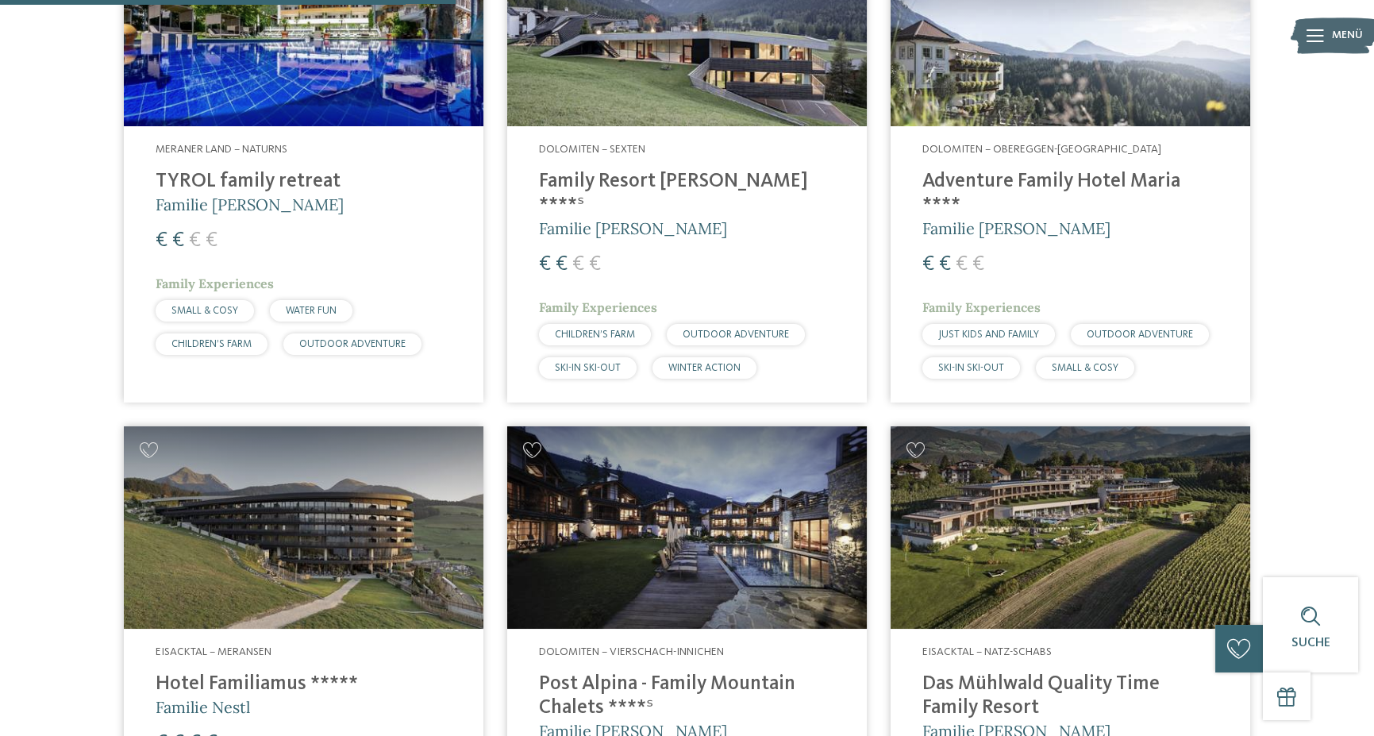
click at [1026, 179] on h4 "Adventure Family Hotel Maria ****" at bounding box center [1071, 194] width 296 height 48
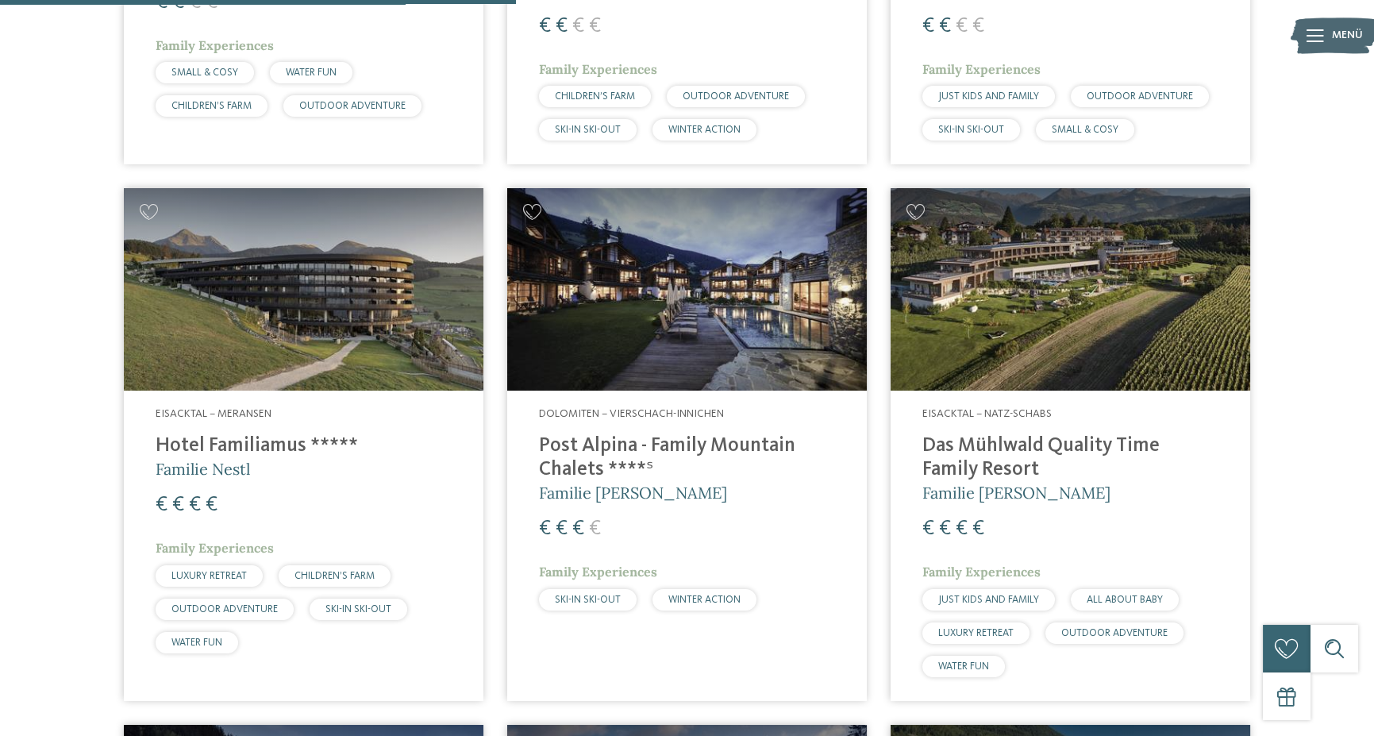
click at [262, 434] on h4 "Hotel Familiamus *****" at bounding box center [304, 446] width 296 height 24
click at [683, 434] on h4 "Post Alpina - Family Mountain Chalets ****ˢ" at bounding box center [687, 458] width 296 height 48
click at [971, 434] on h4 "Das Mühlwald Quality Time Family Resort" at bounding box center [1071, 458] width 296 height 48
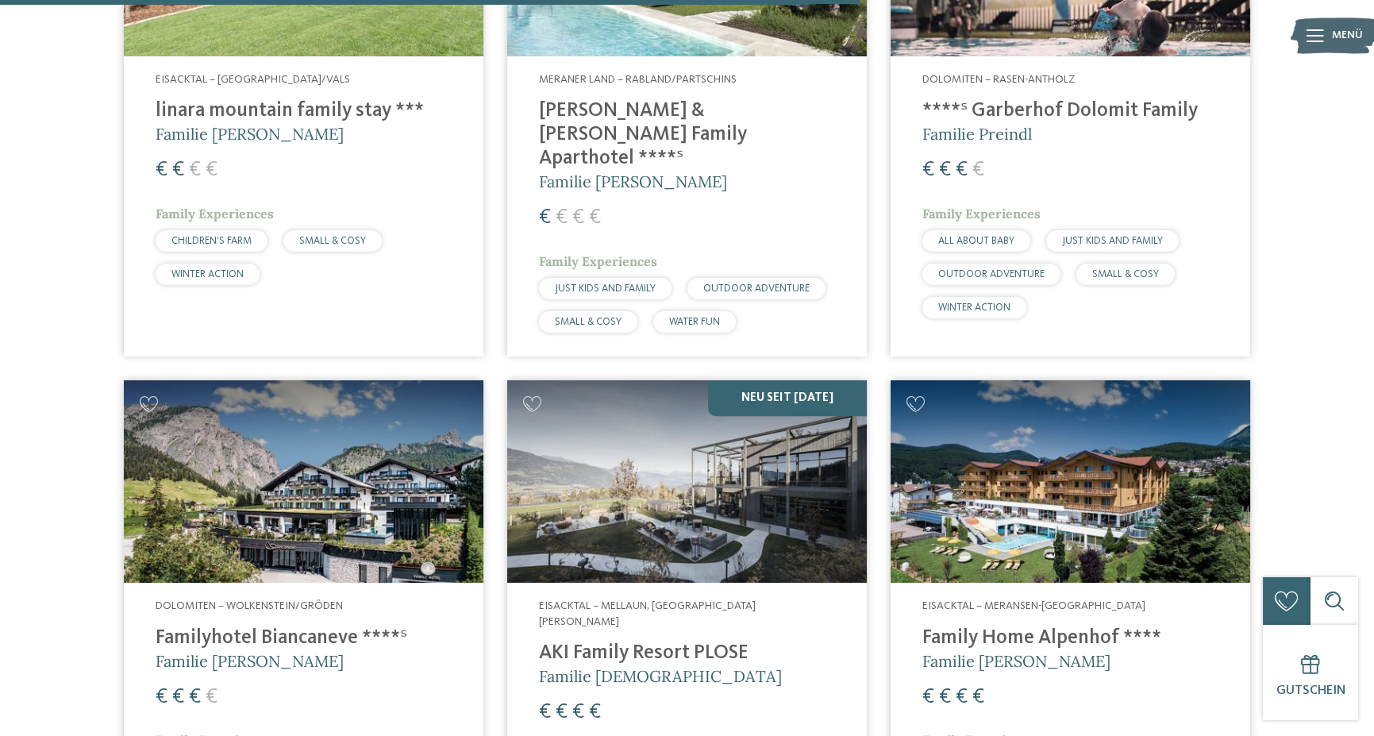
scroll to position [3537, 0]
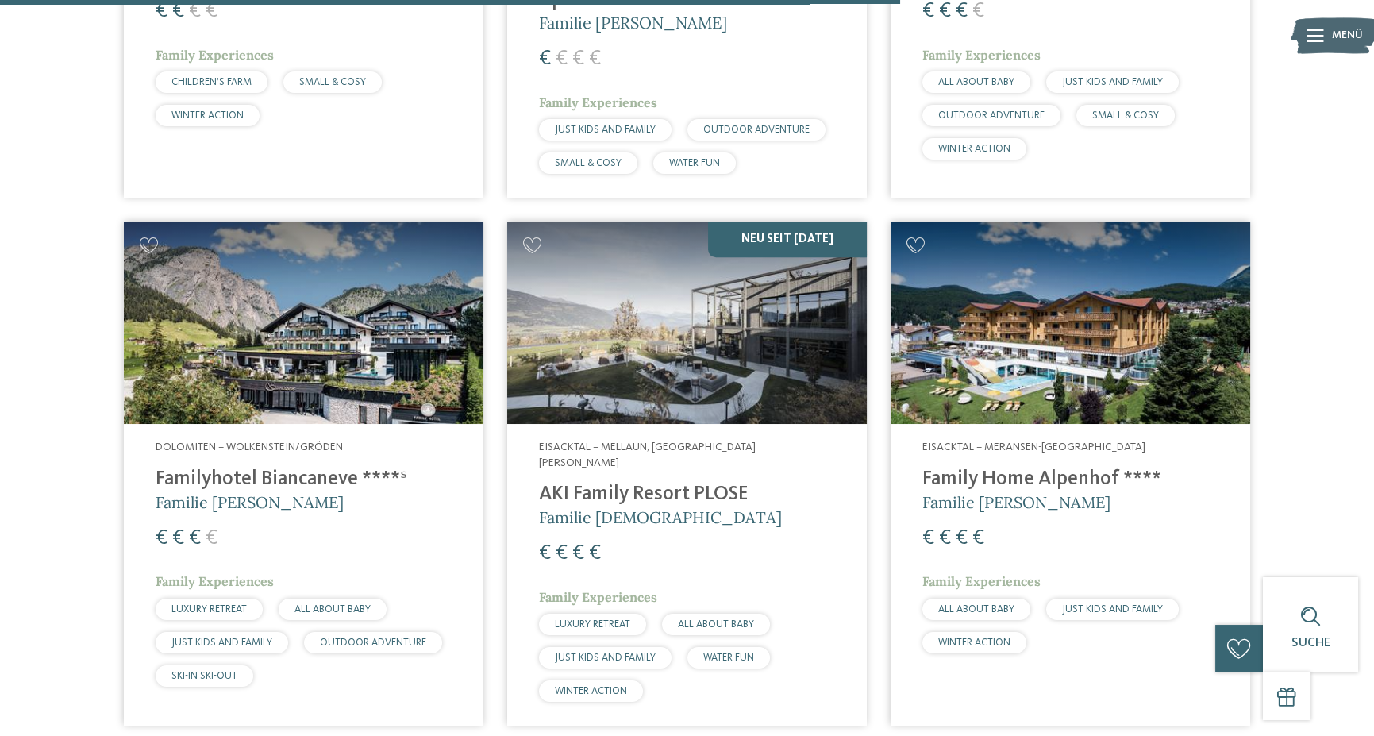
click at [291, 468] on h4 "Familyhotel Biancaneve ****ˢ" at bounding box center [304, 480] width 296 height 24
click at [665, 483] on h4 "AKI Family Resort PLOSE" at bounding box center [687, 495] width 296 height 24
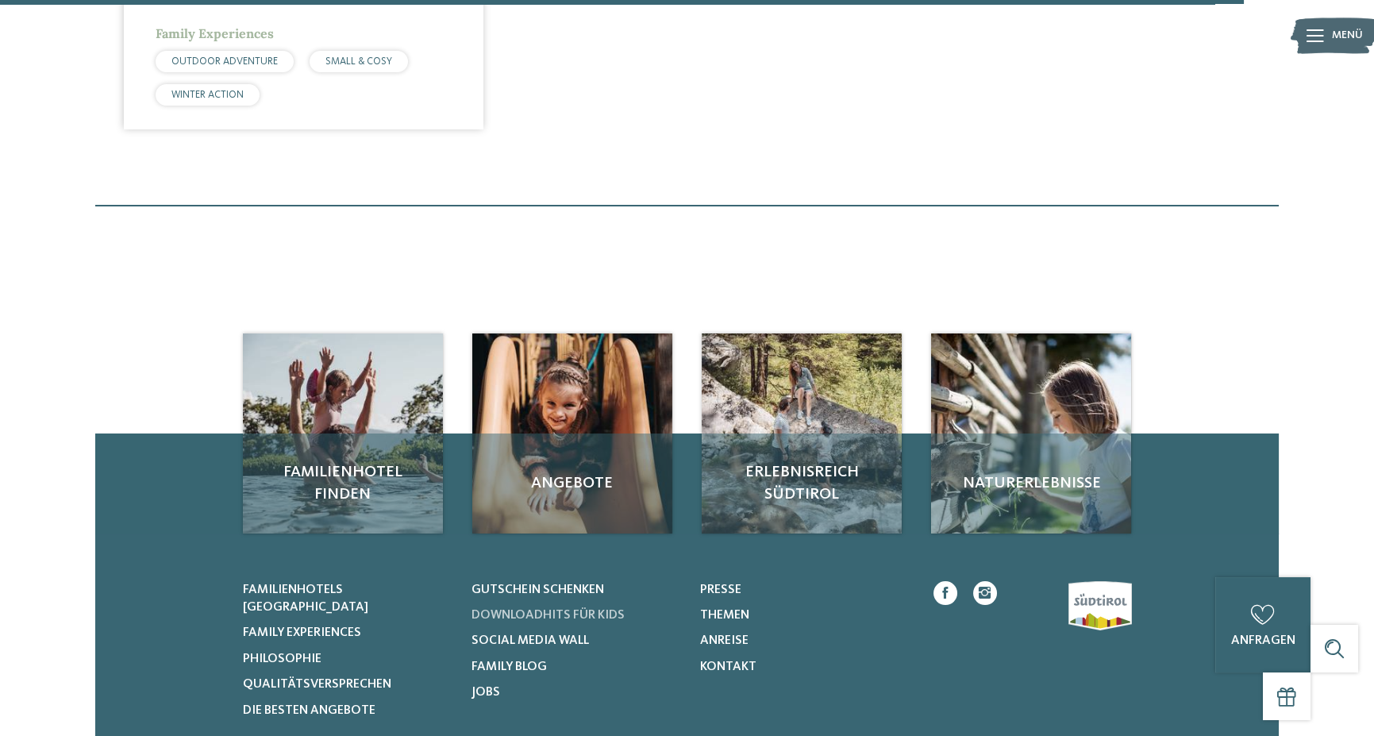
scroll to position [5204, 0]
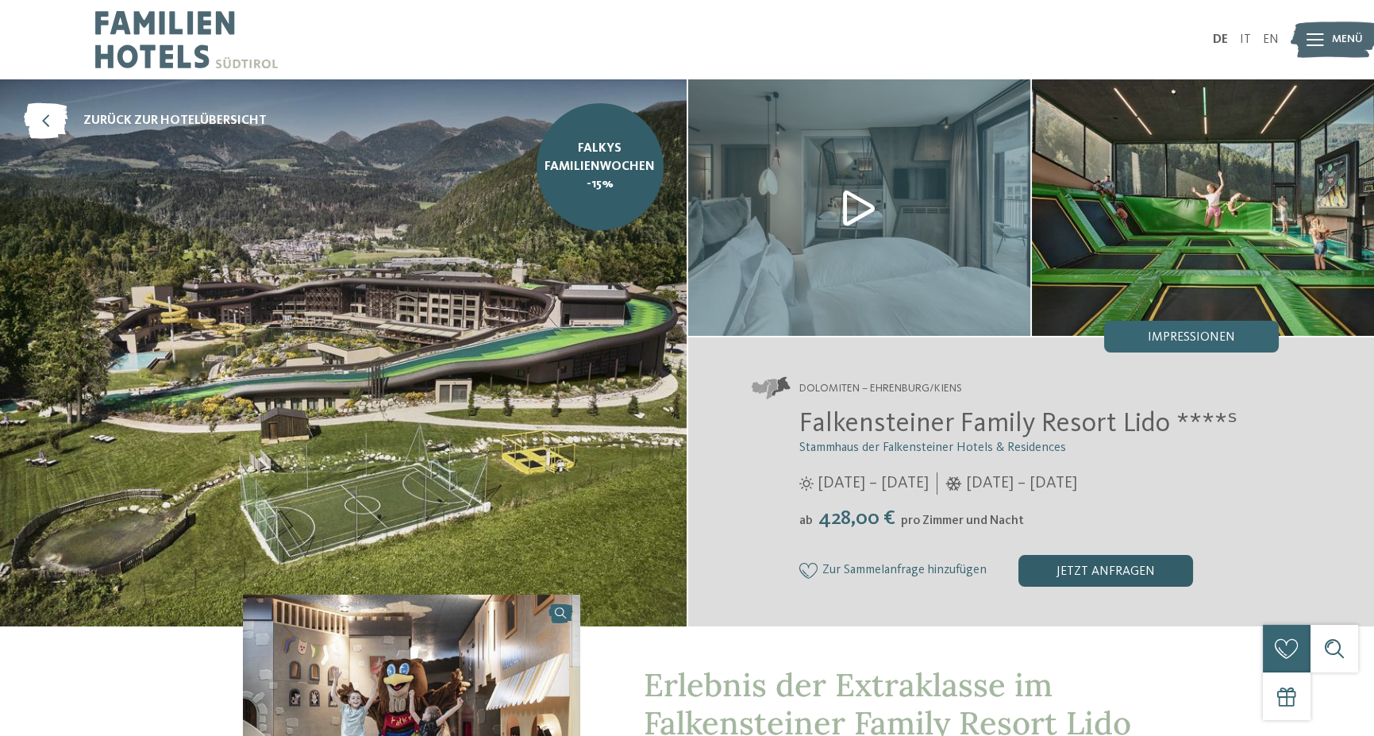
click at [1075, 573] on div "jetzt anfragen" at bounding box center [1106, 571] width 175 height 32
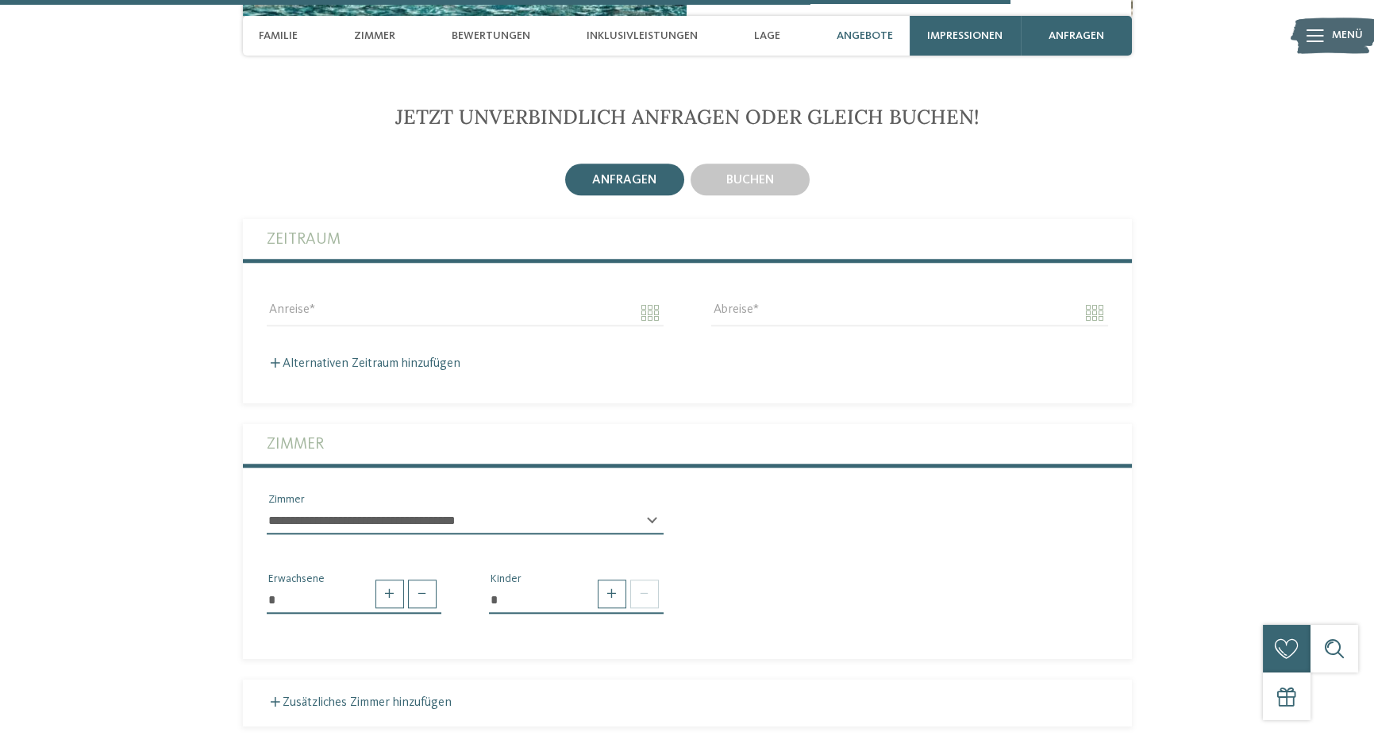
scroll to position [3964, 0]
click at [511, 299] on input "Anreise" at bounding box center [465, 312] width 397 height 27
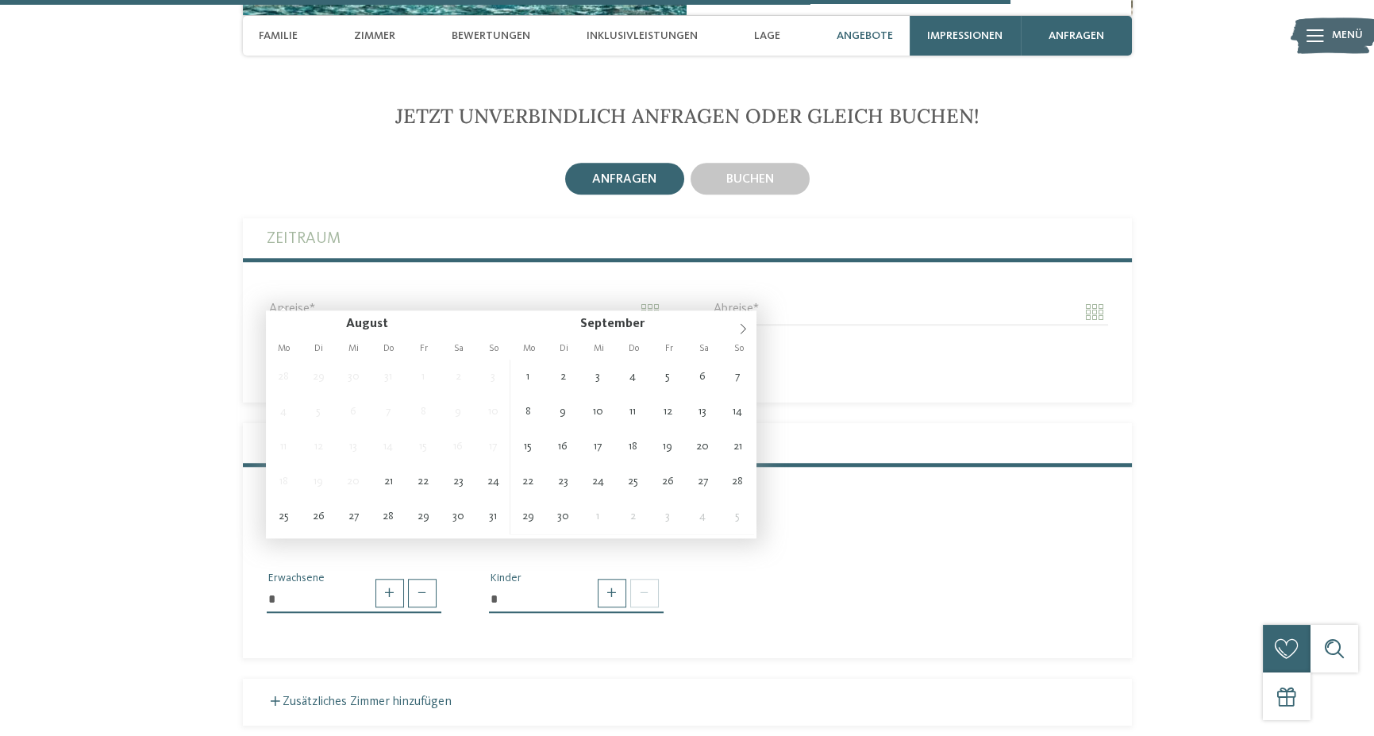
type input "**********"
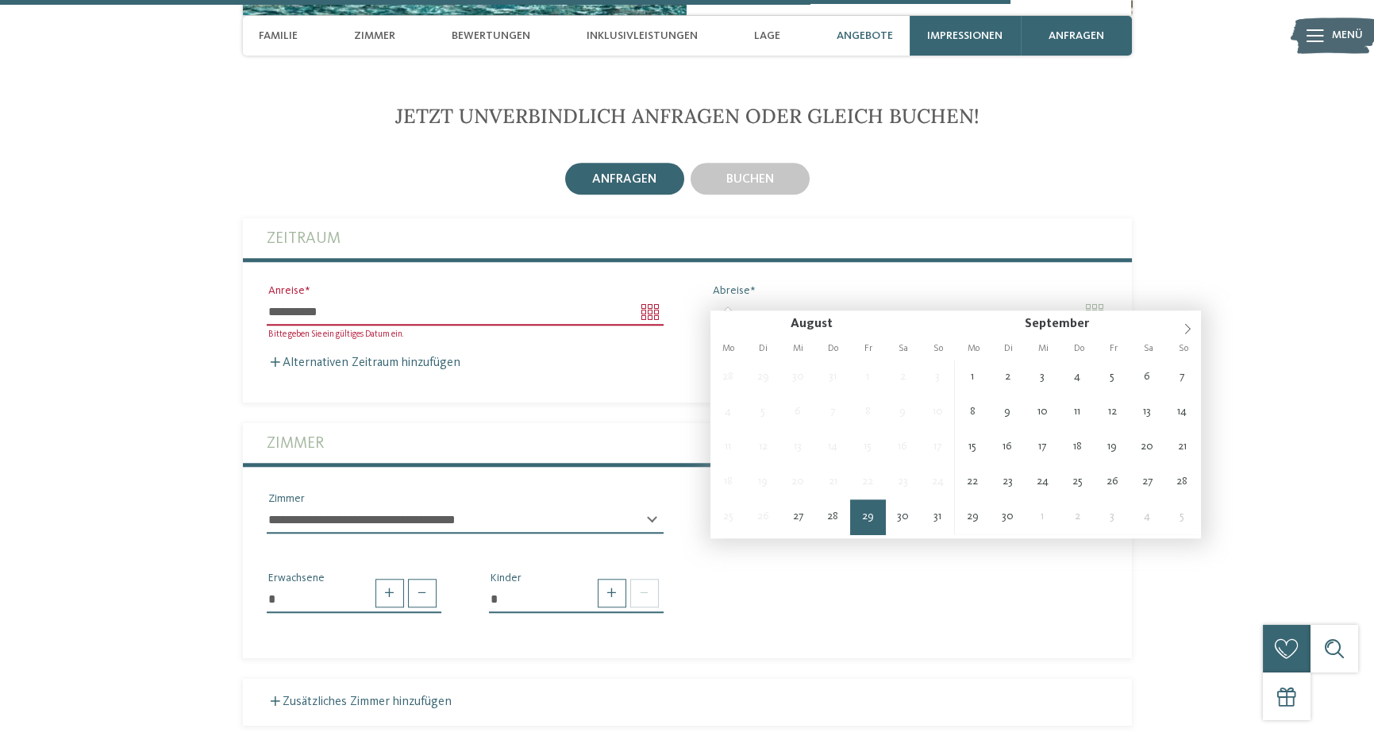
type input "**********"
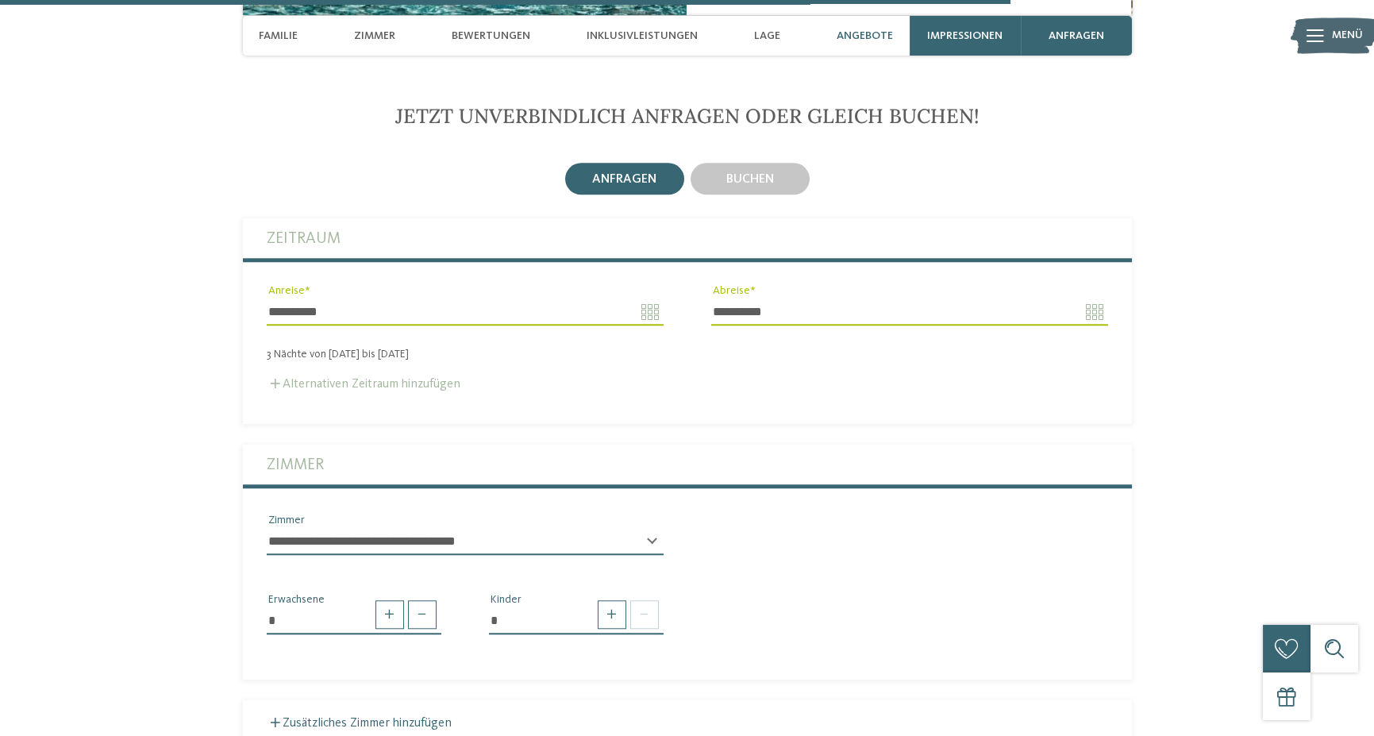
click at [277, 379] on span at bounding box center [276, 384] width 10 height 10
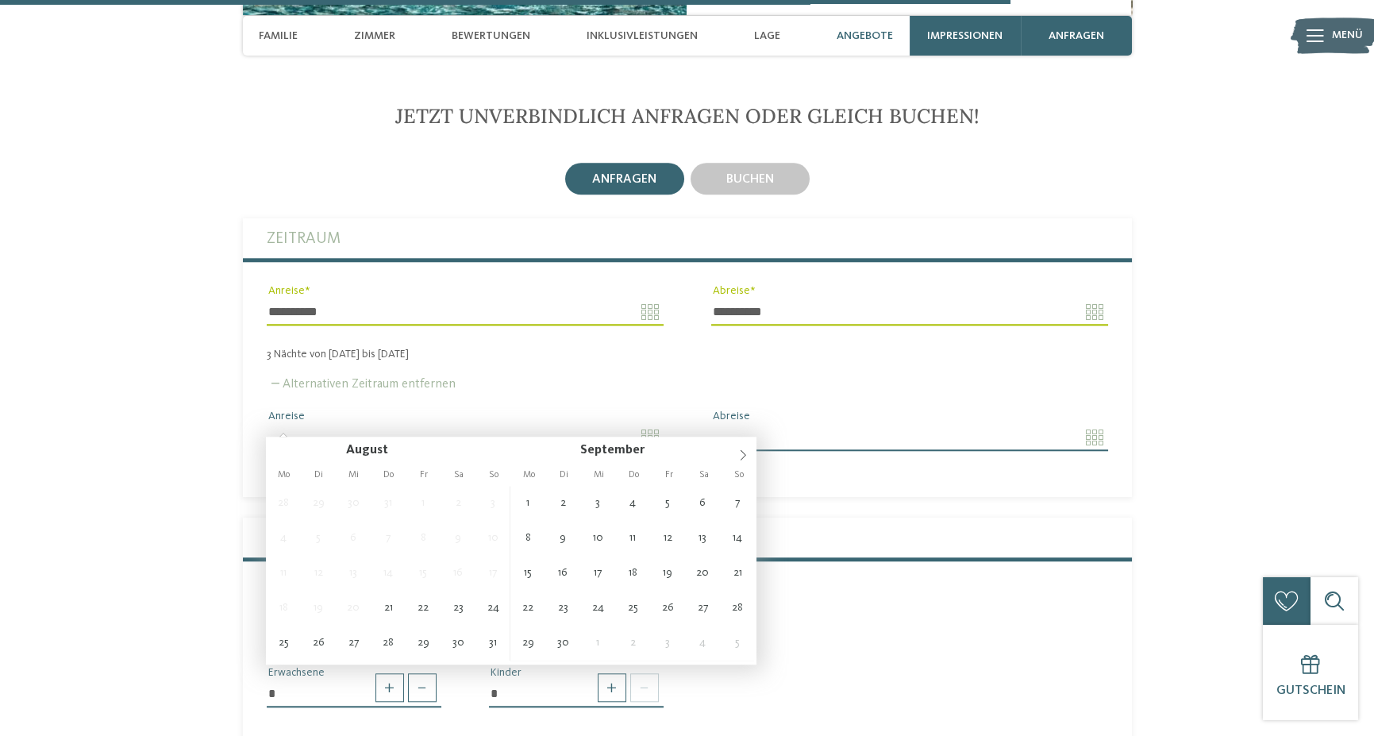
click at [654, 424] on input "Anreise" at bounding box center [465, 437] width 397 height 27
type input "**********"
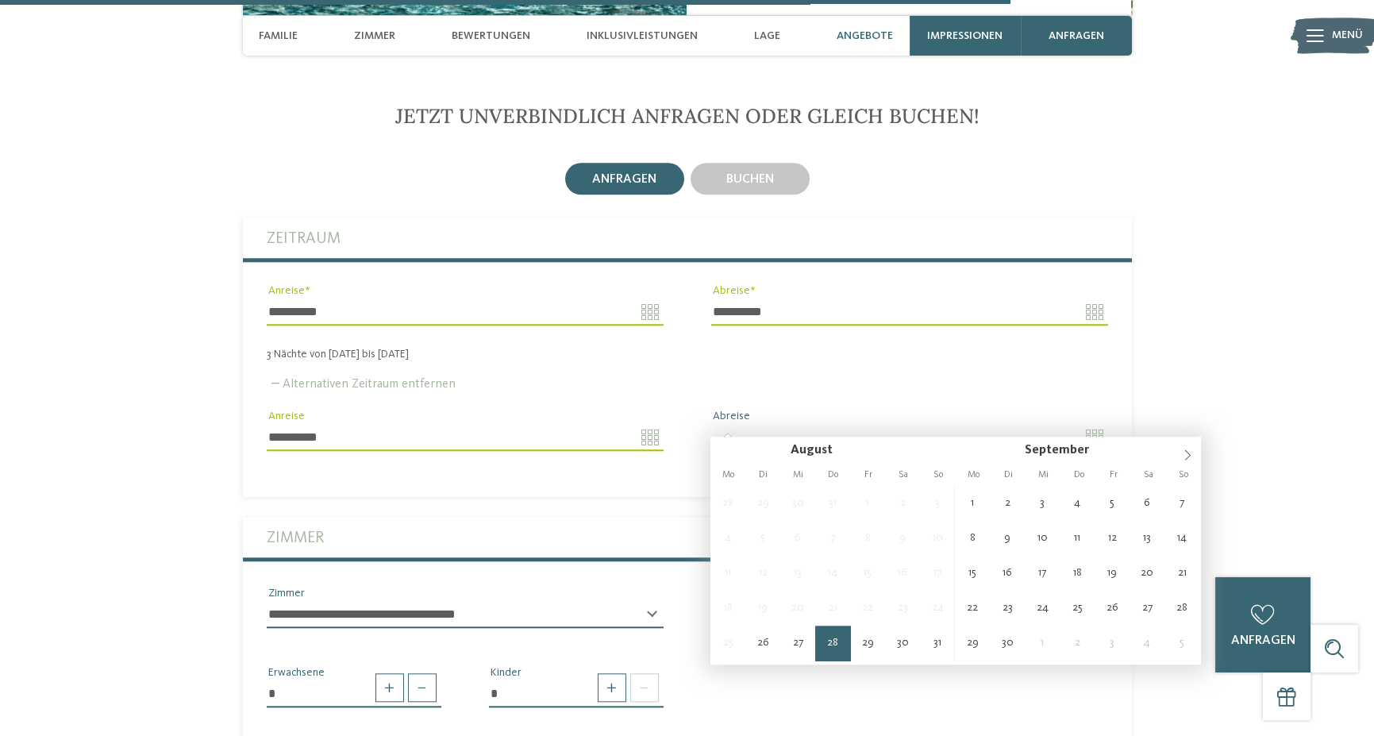
type input "**********"
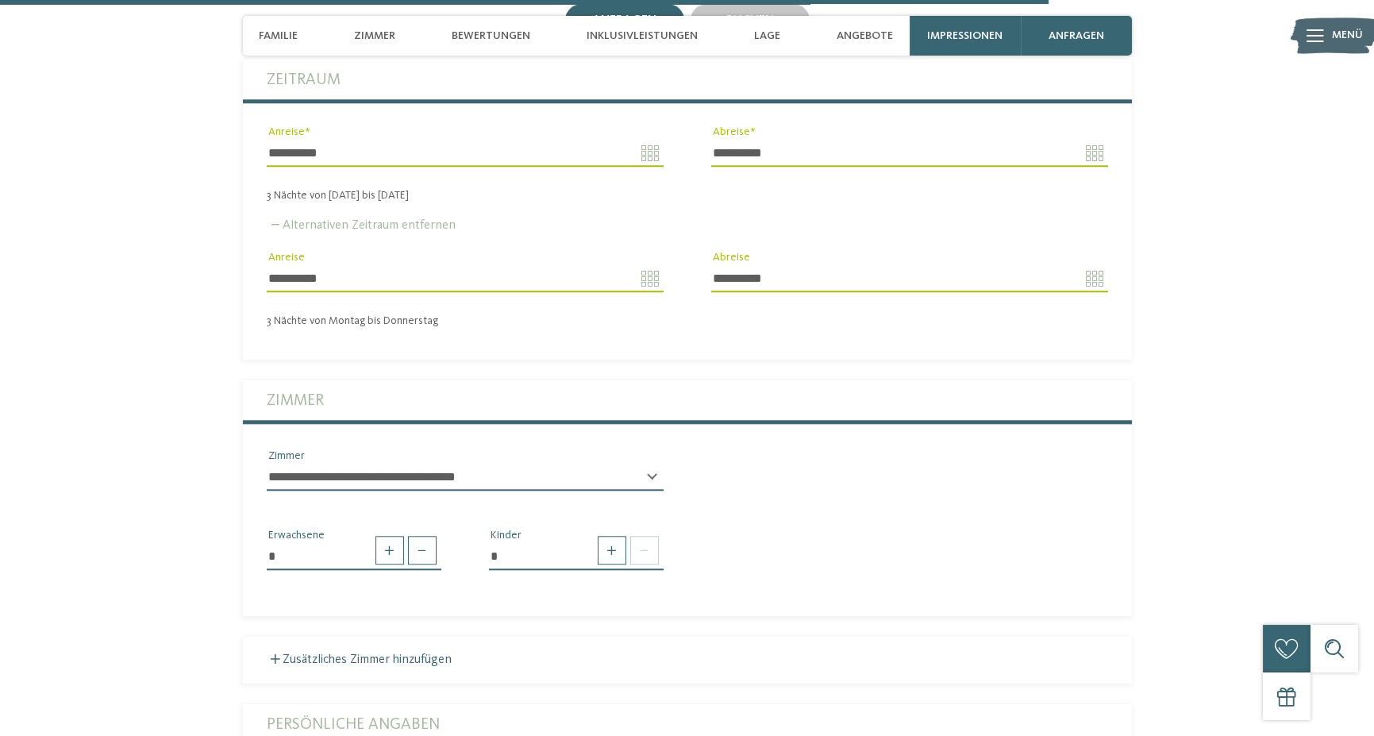
scroll to position [4202, 0]
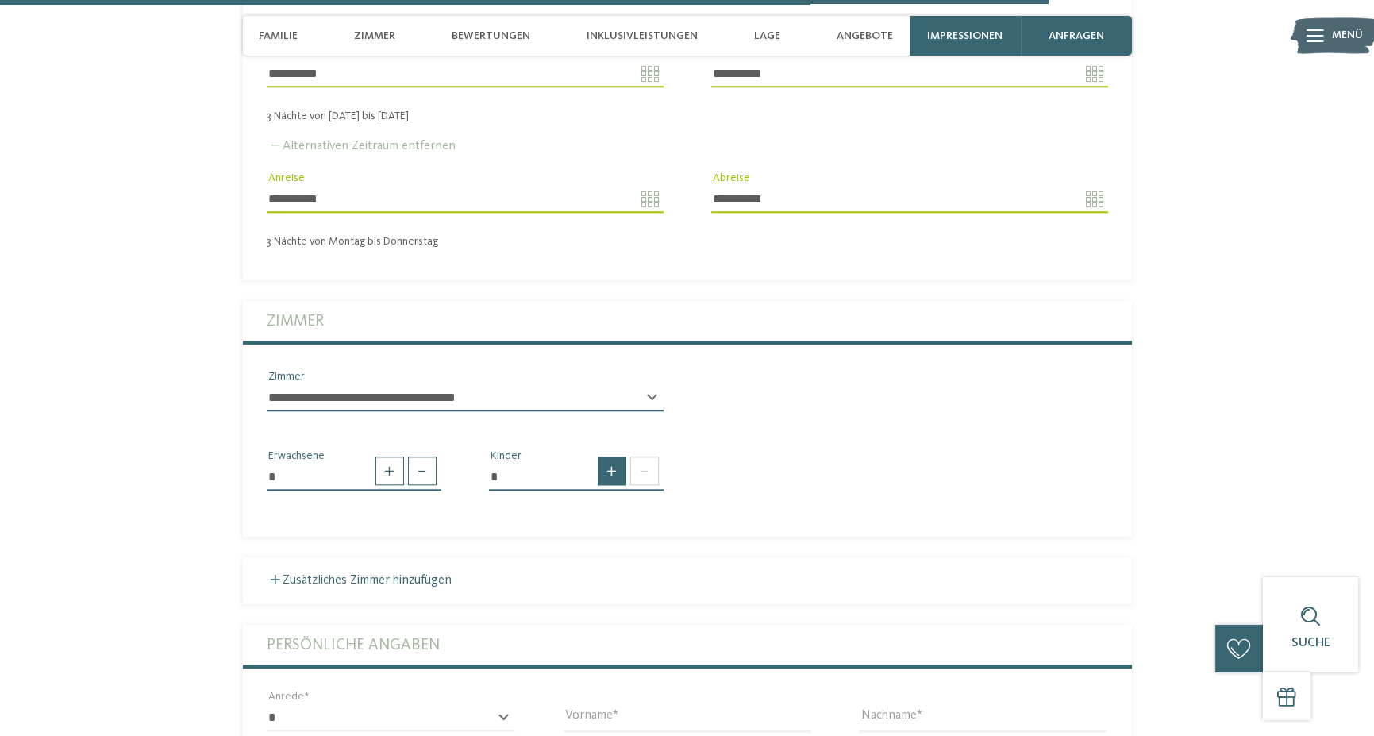
click at [618, 458] on span at bounding box center [612, 470] width 29 height 29
type input "*"
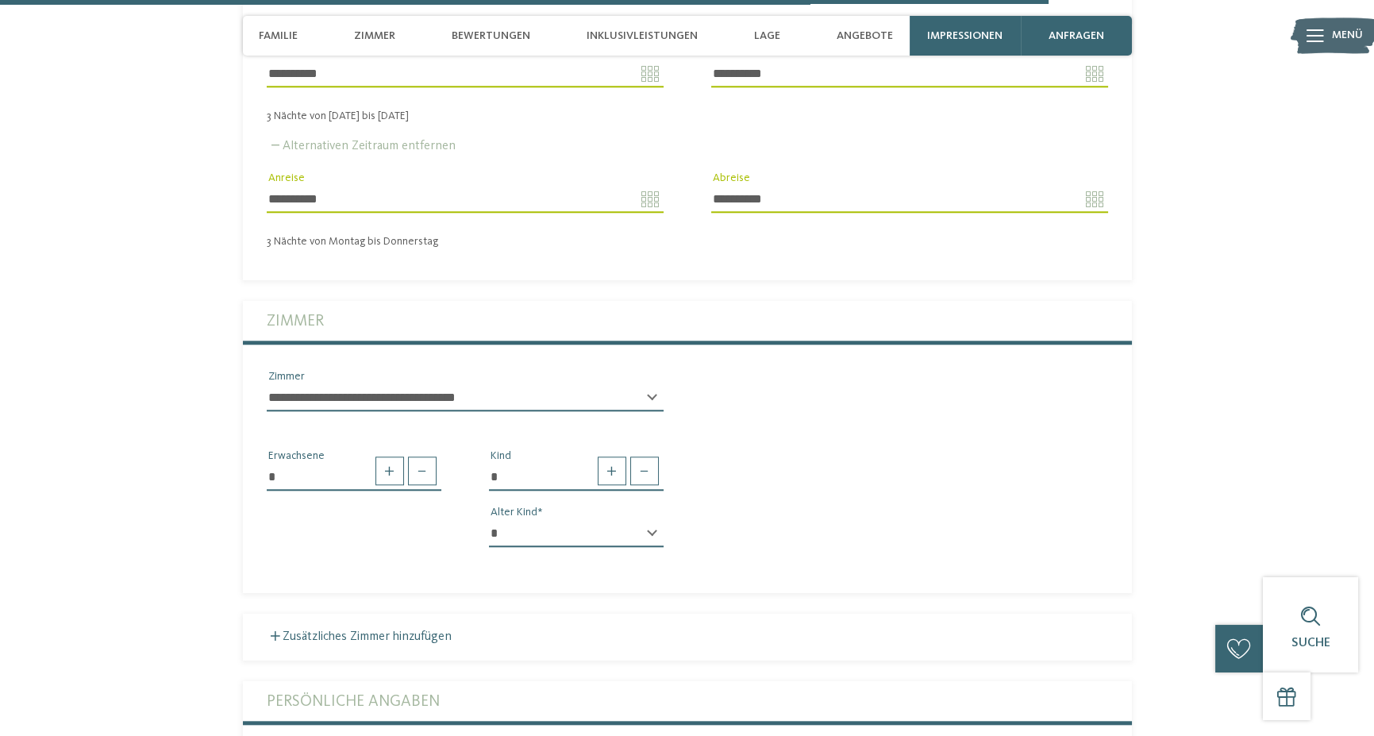
click at [644, 520] on select "* * * * * * * * * * * ** ** ** ** ** ** ** **" at bounding box center [576, 533] width 175 height 27
select select "**"
click at [489, 520] on select "* * * * * * * * * * * ** ** ** ** ** ** ** **" at bounding box center [576, 533] width 175 height 27
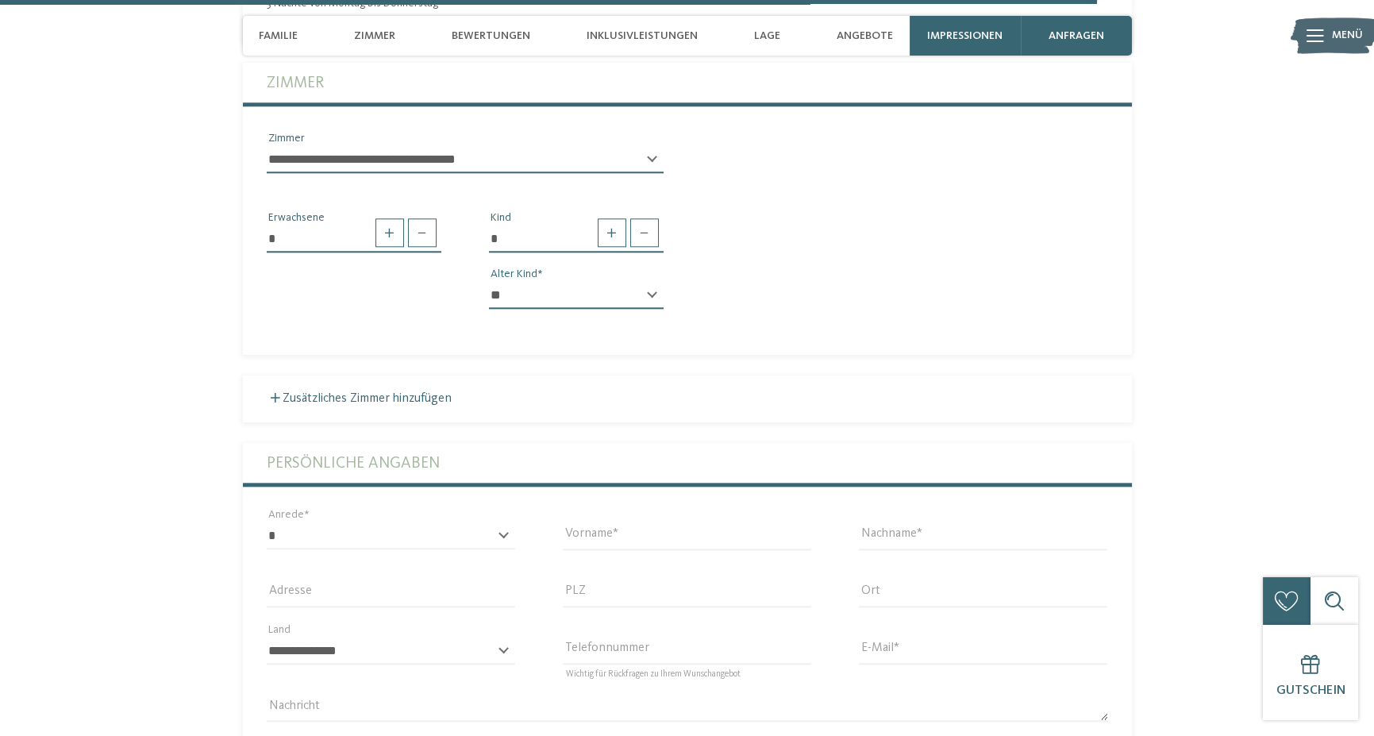
scroll to position [4520, 0]
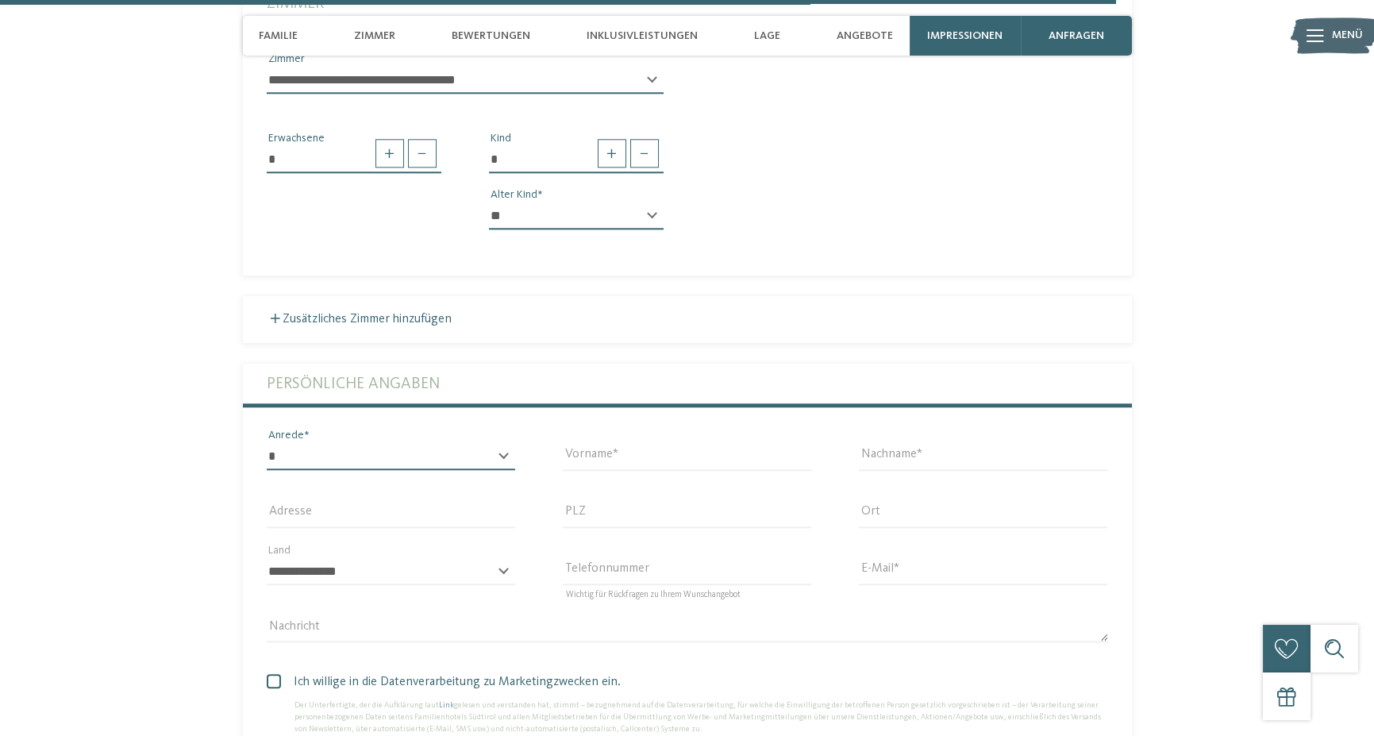
click at [497, 448] on select "* **** **** ******* ******" at bounding box center [391, 456] width 248 height 27
select select "*"
click at [267, 443] on select "* **** **** ******* ******" at bounding box center [391, 456] width 248 height 27
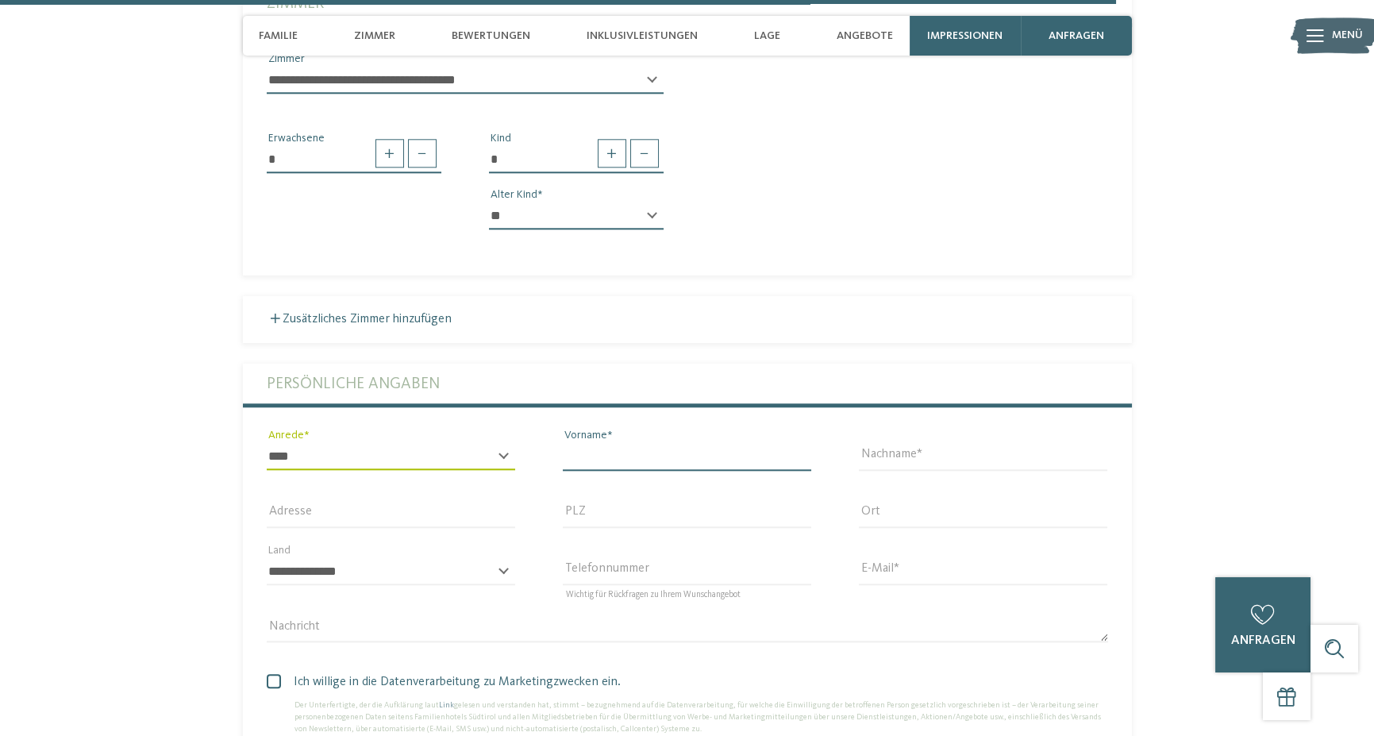
click at [659, 443] on input "Vorname" at bounding box center [687, 456] width 248 height 27
type input "******"
type input "**********"
type input "****"
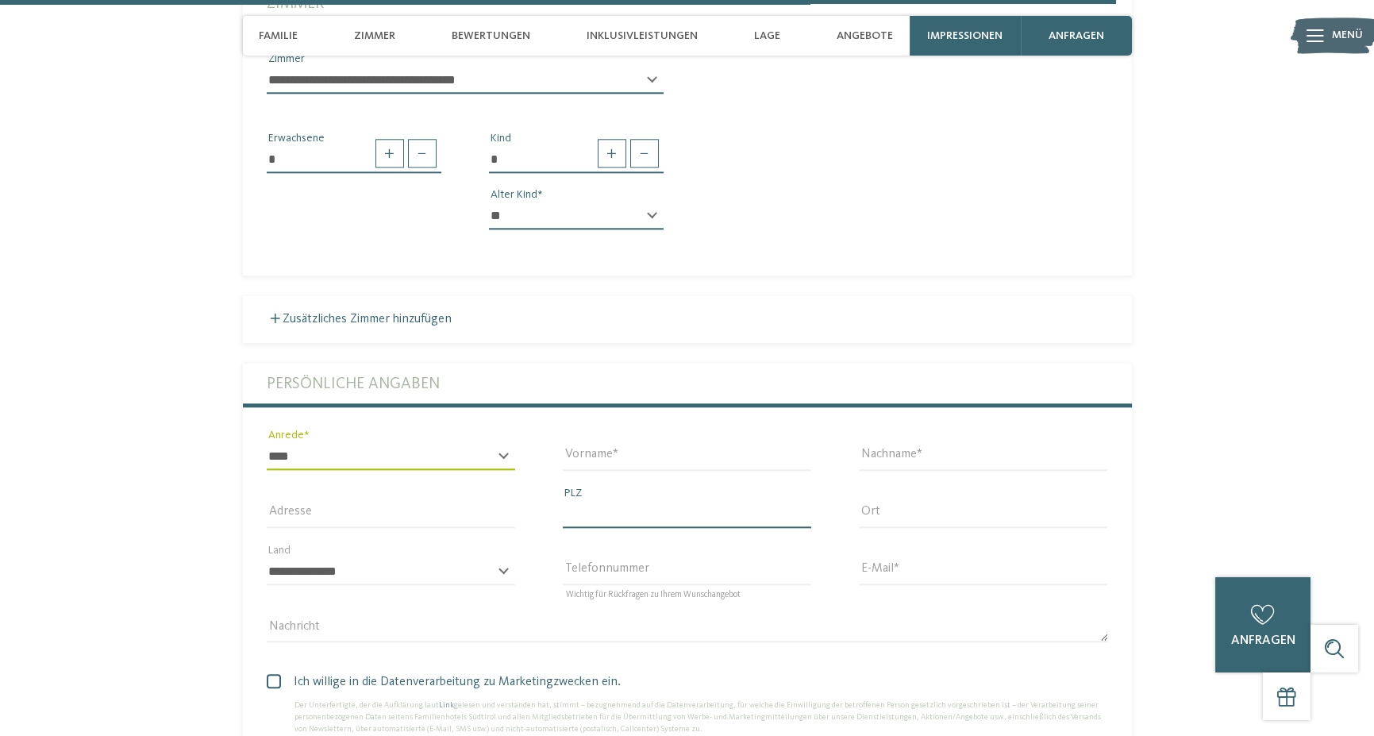
type input "*******"
select select "**"
type input "**********"
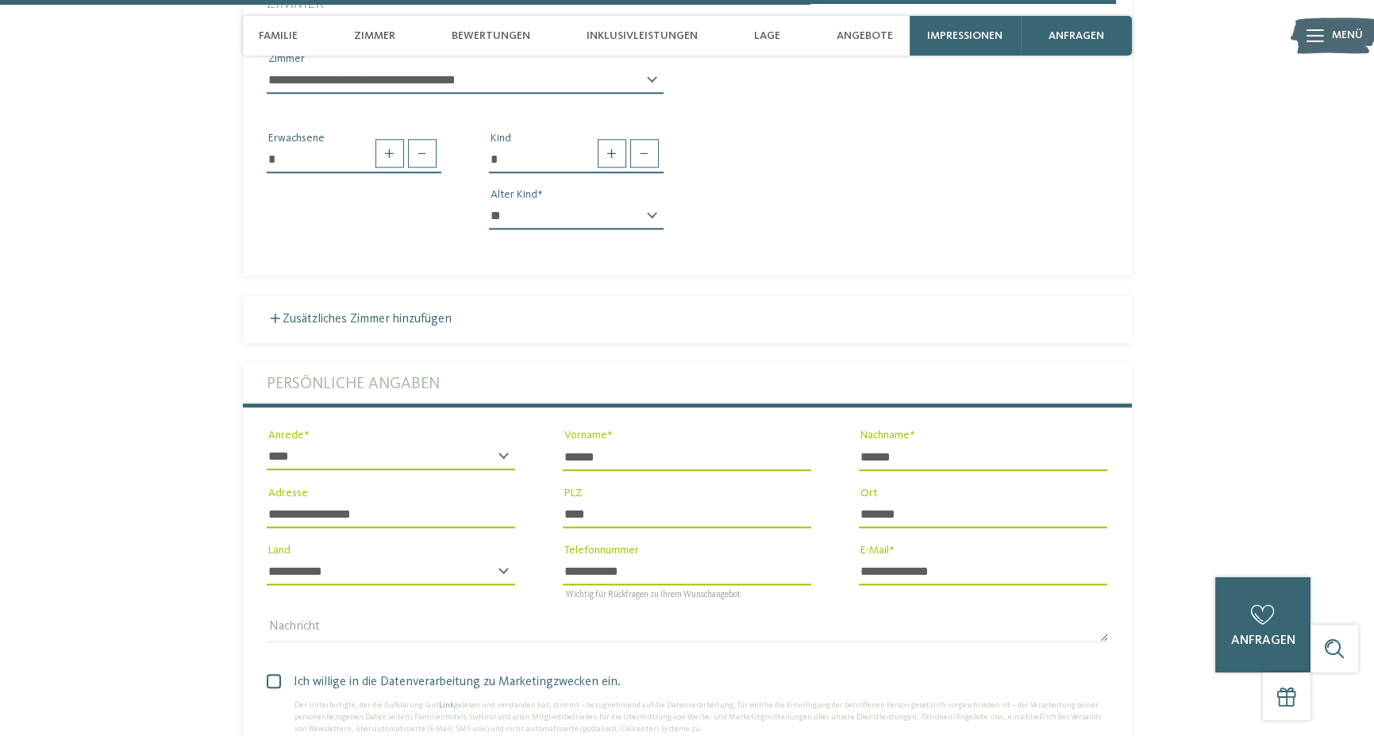
scroll to position [4599, 0]
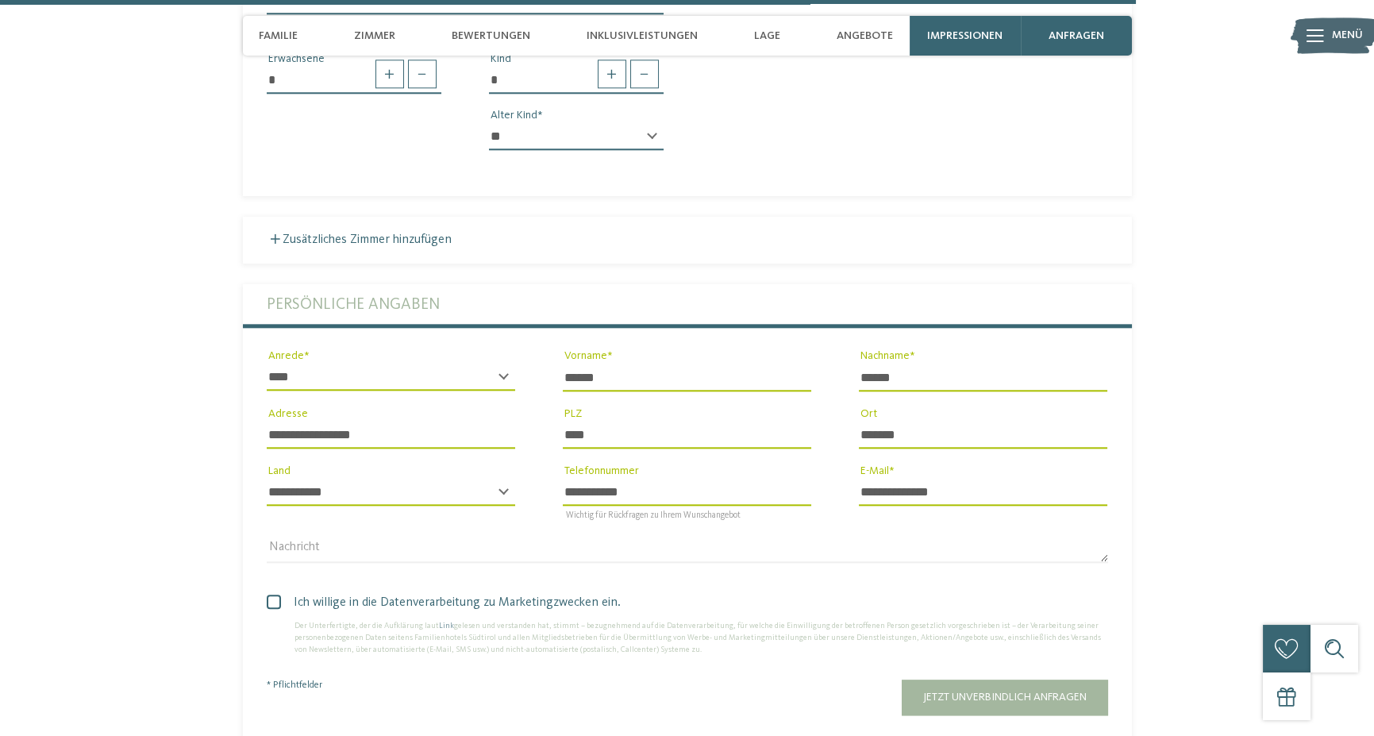
click at [565, 479] on input "**********" at bounding box center [687, 492] width 248 height 27
type input "**********"
click at [694, 593] on span "Ich willige in die Datenverarbeitung zu Marketingzwecken ein." at bounding box center [694, 602] width 830 height 19
click at [499, 479] on div "**********" at bounding box center [391, 499] width 248 height 41
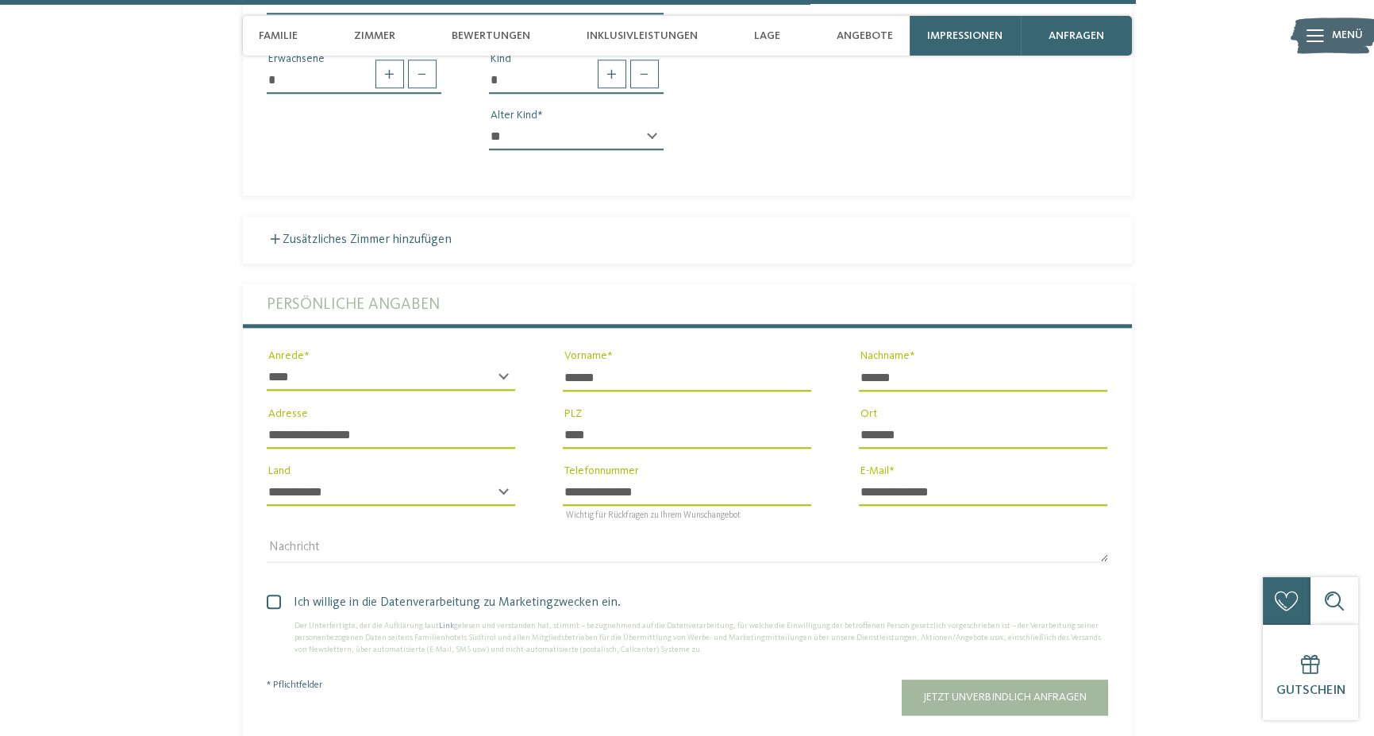
click at [503, 479] on div "**********" at bounding box center [391, 499] width 248 height 41
click at [487, 463] on div "**********" at bounding box center [391, 491] width 296 height 57
click at [508, 434] on div "**********" at bounding box center [391, 442] width 248 height 41
click at [470, 349] on div "* **** **** ******* ****** Anrede" at bounding box center [391, 377] width 296 height 57
click at [480, 364] on select "* **** **** ******* ******" at bounding box center [391, 377] width 248 height 27
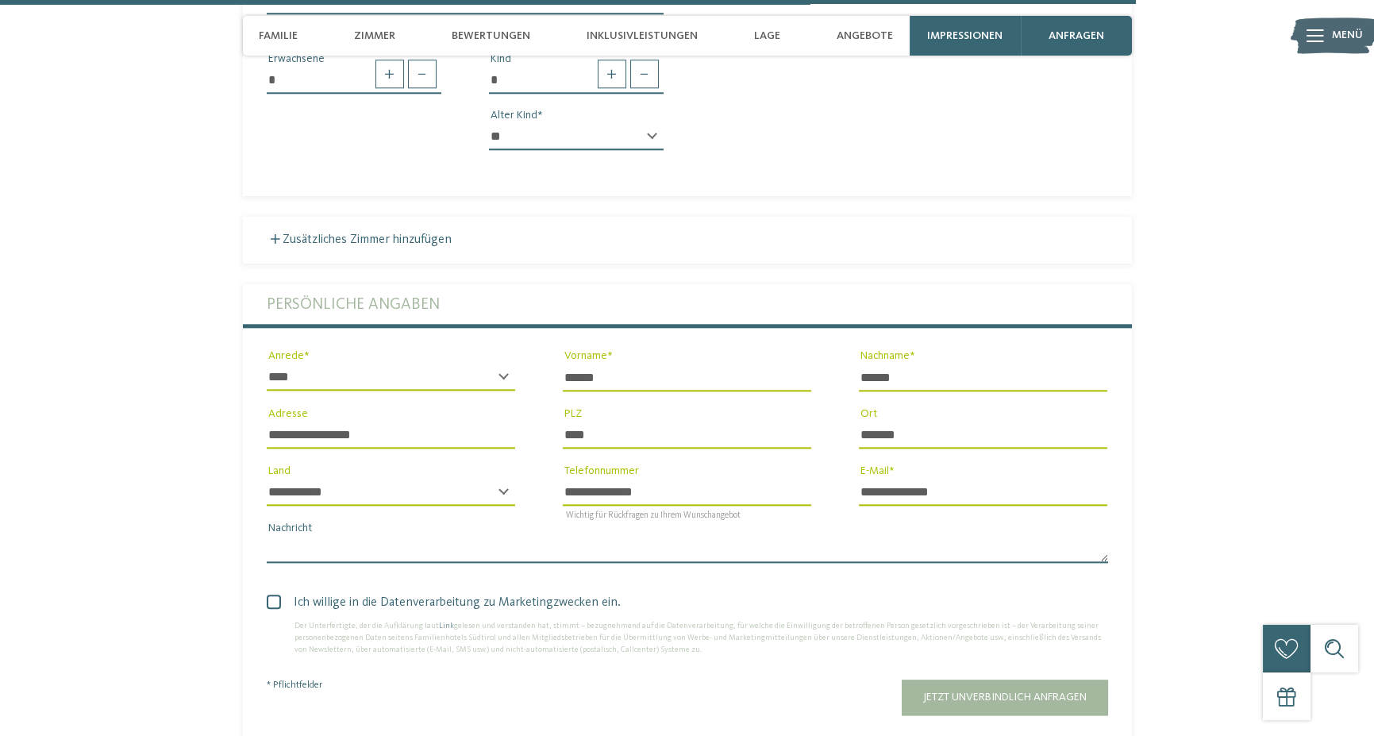
click at [445, 537] on textarea "Nachricht" at bounding box center [688, 549] width 842 height 27
click at [462, 479] on select "**********" at bounding box center [391, 492] width 248 height 27
select select "**"
click at [267, 479] on select "**********" at bounding box center [391, 492] width 248 height 27
click at [386, 114] on div "* Erwachsene * Kind * * * * * * * * * * * ** ** ** ** ** ** ** ** Alter Kind" at bounding box center [687, 96] width 889 height 136
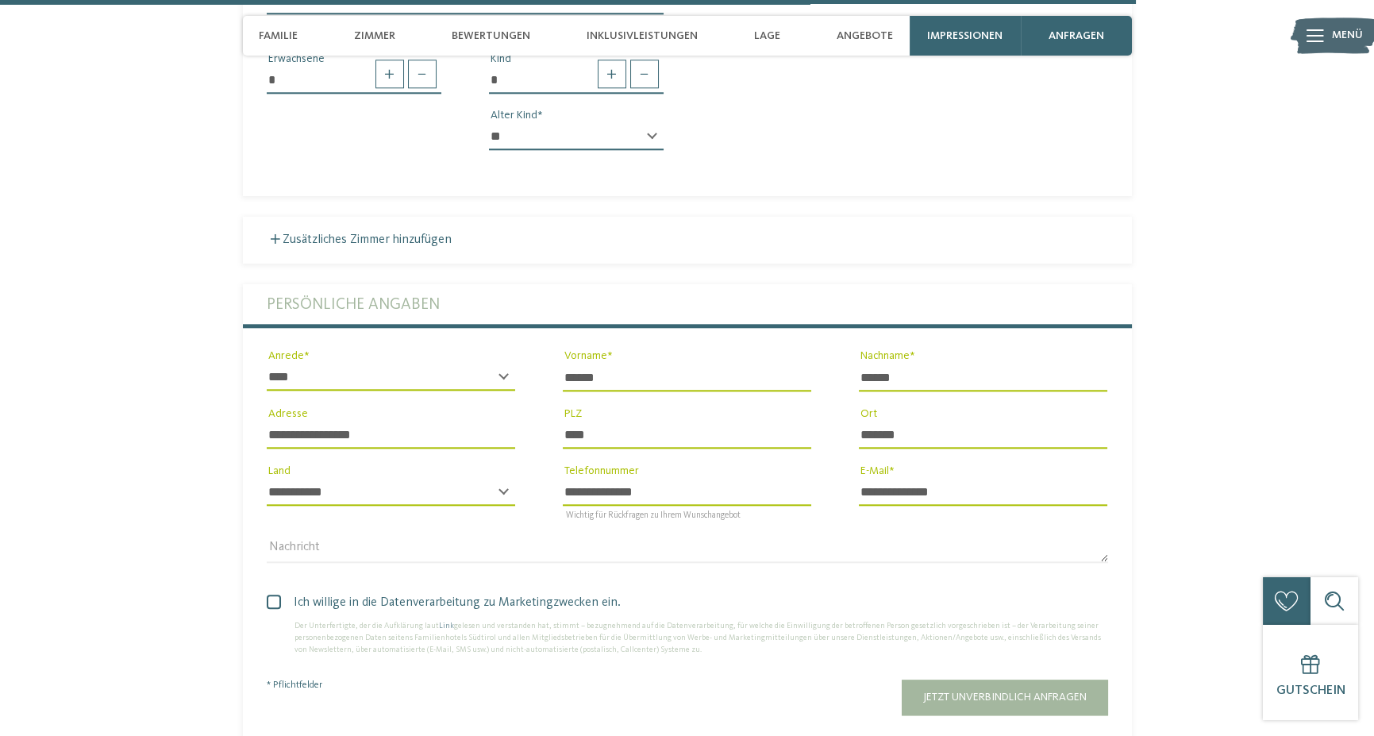
click at [484, 593] on span "Ich willige in die Datenverarbeitung zu Marketingzwecken ein." at bounding box center [694, 602] width 830 height 19
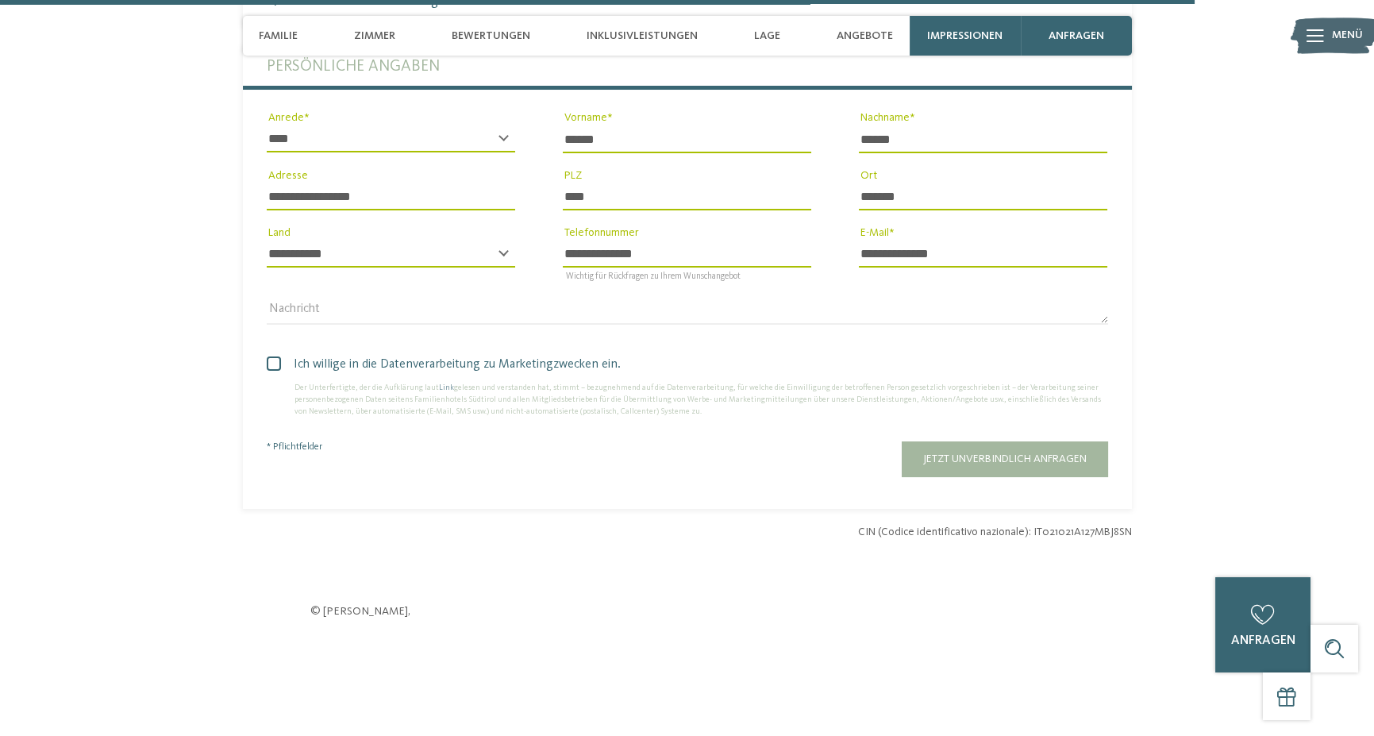
click at [332, 282] on div "Nachricht" at bounding box center [687, 310] width 889 height 57
click at [329, 298] on textarea "Nachricht" at bounding box center [688, 311] width 842 height 27
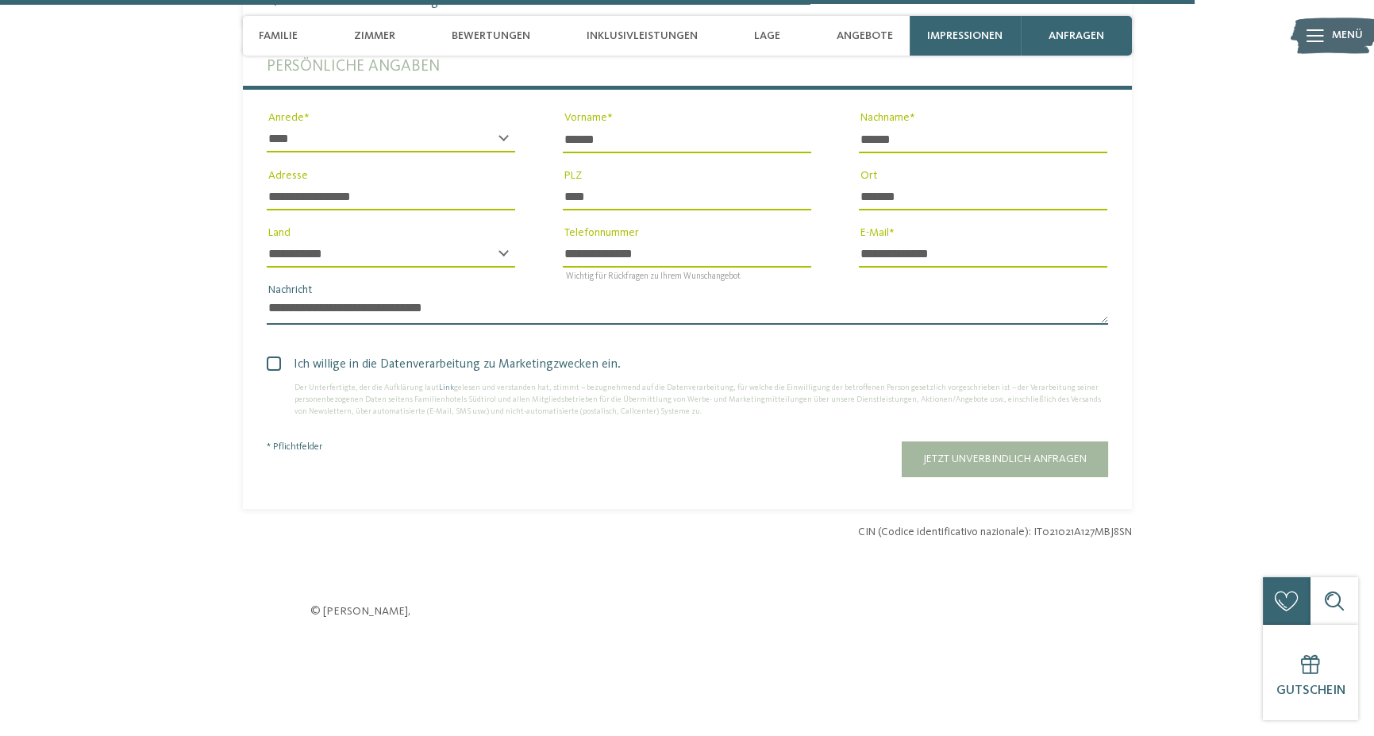
click at [368, 298] on textarea "**********" at bounding box center [688, 311] width 842 height 27
click at [468, 298] on textarea "**********" at bounding box center [688, 311] width 842 height 27
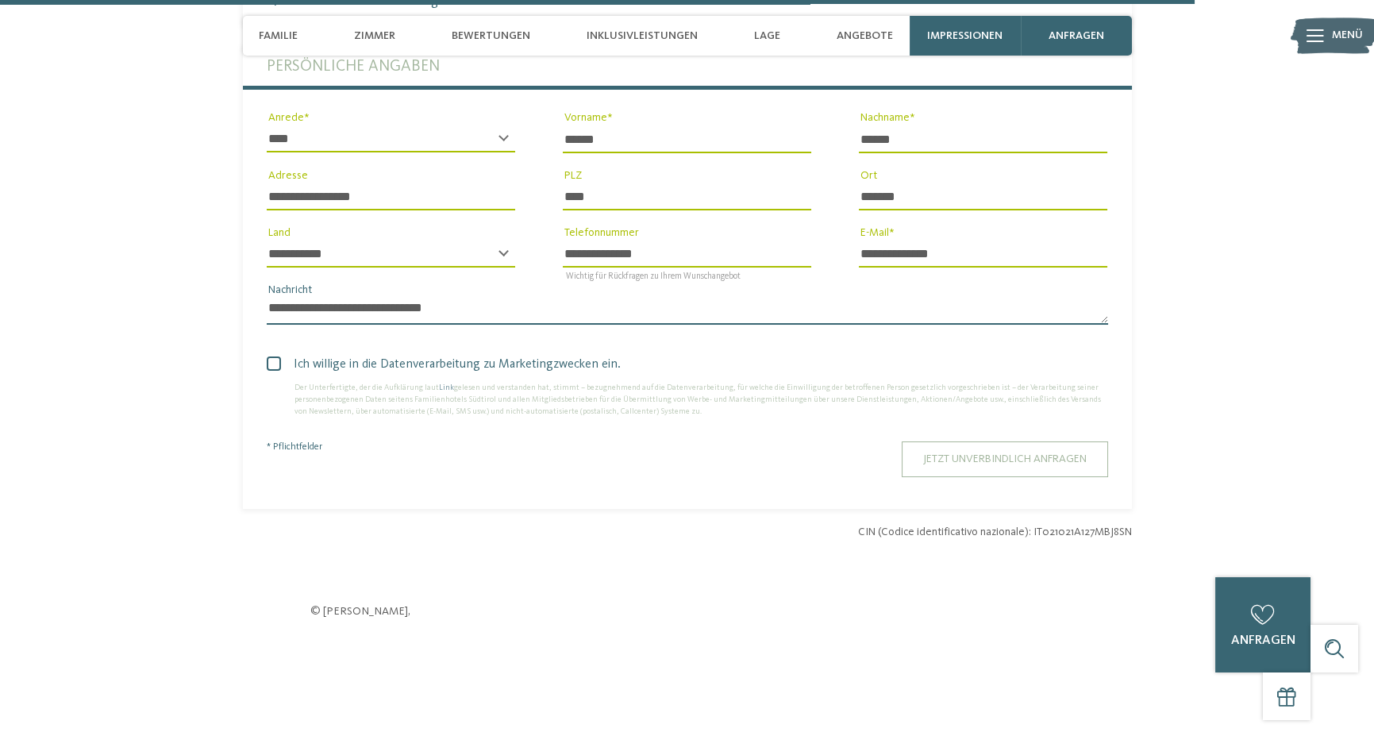
type textarea "**********"
click at [977, 453] on span "Jetzt unverbindlich anfragen" at bounding box center [1005, 458] width 164 height 11
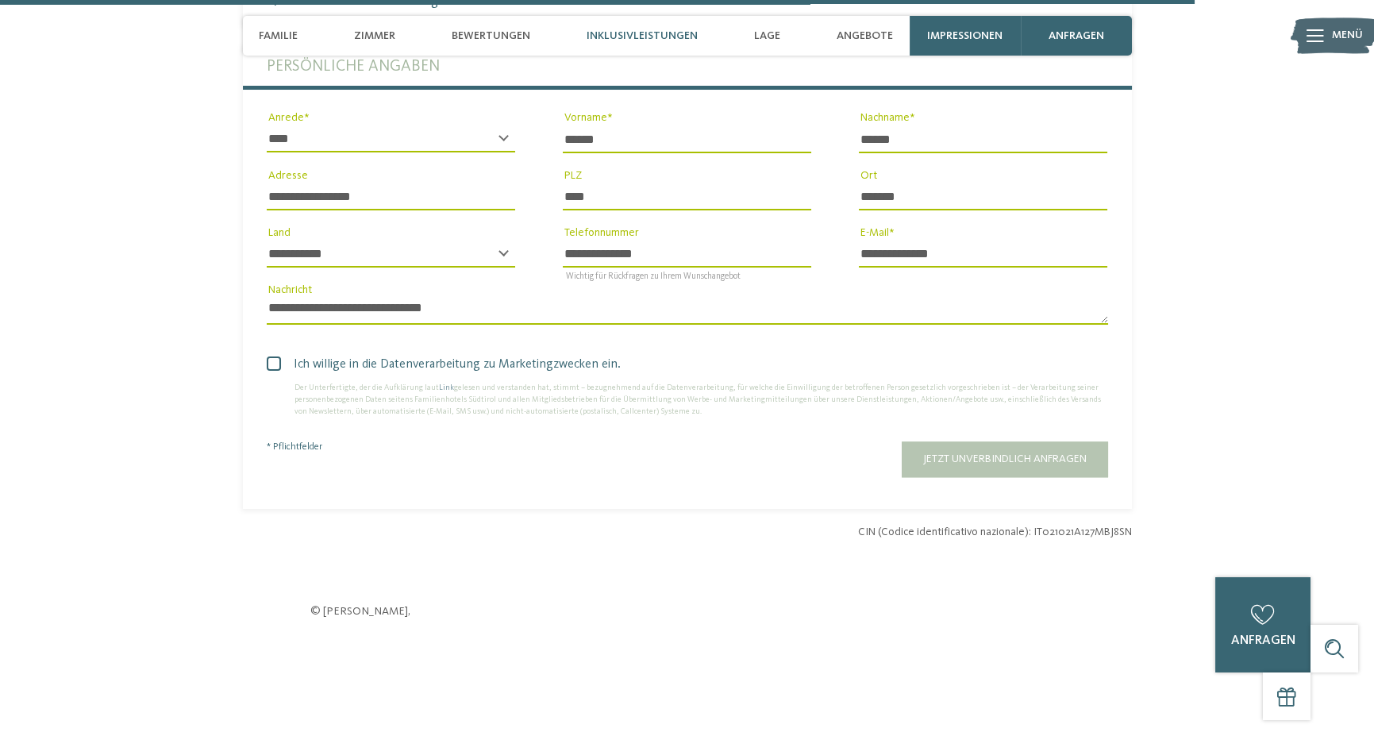
scroll to position [4835, 0]
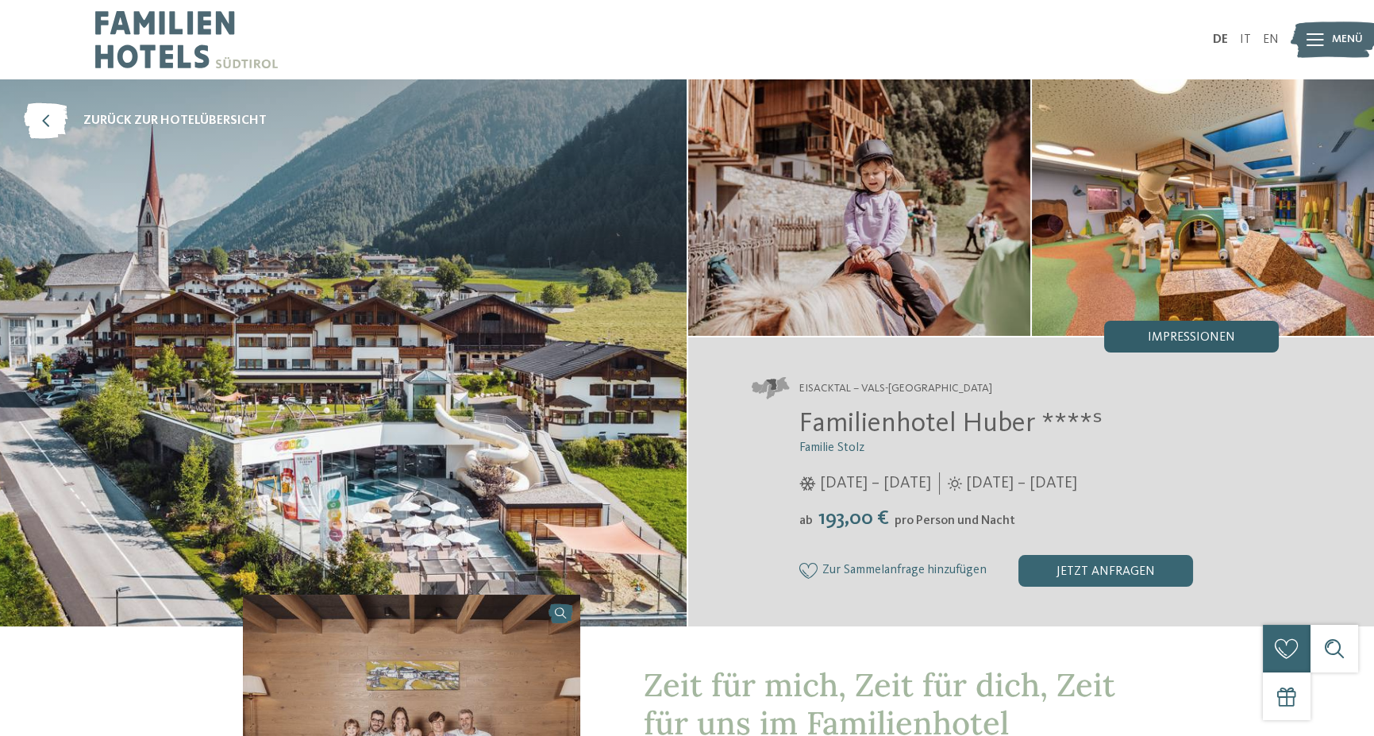
click at [1187, 333] on span "Impressionen" at bounding box center [1191, 337] width 87 height 13
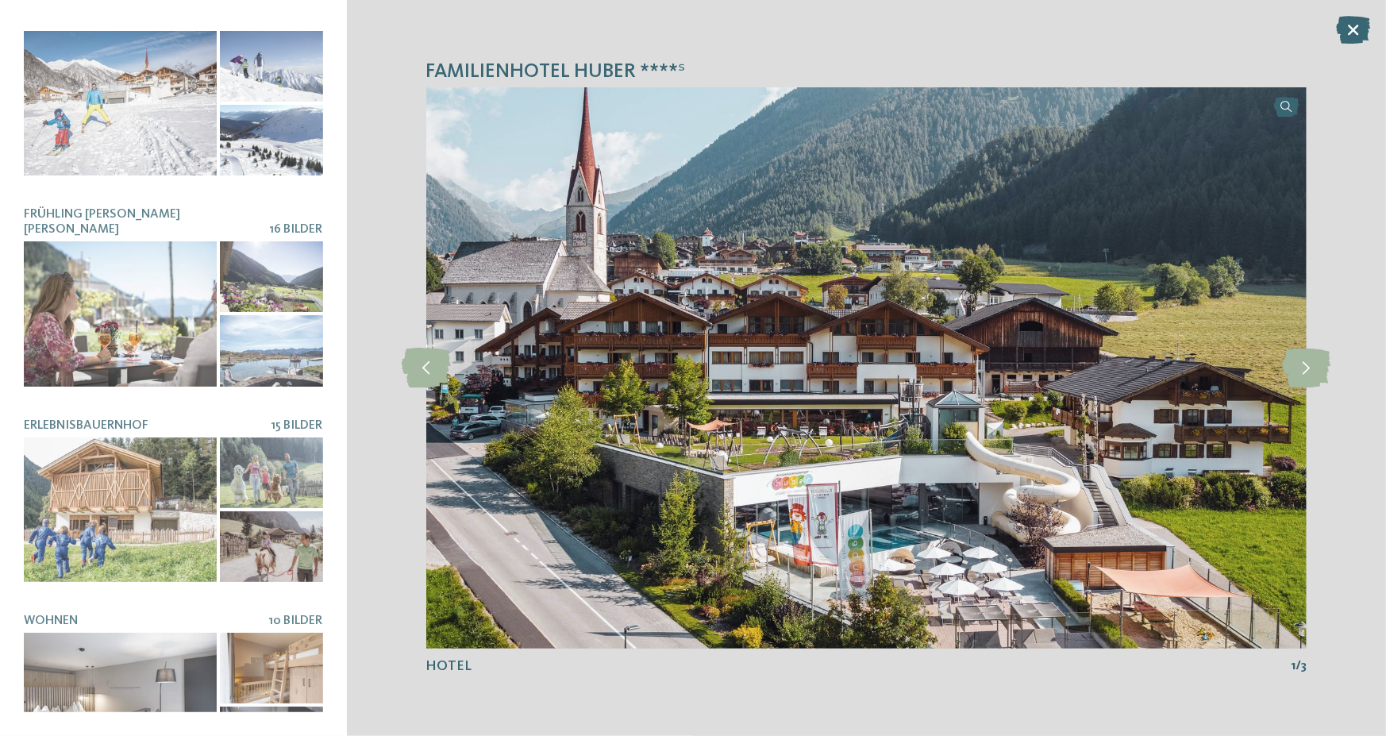
scroll to position [812, 0]
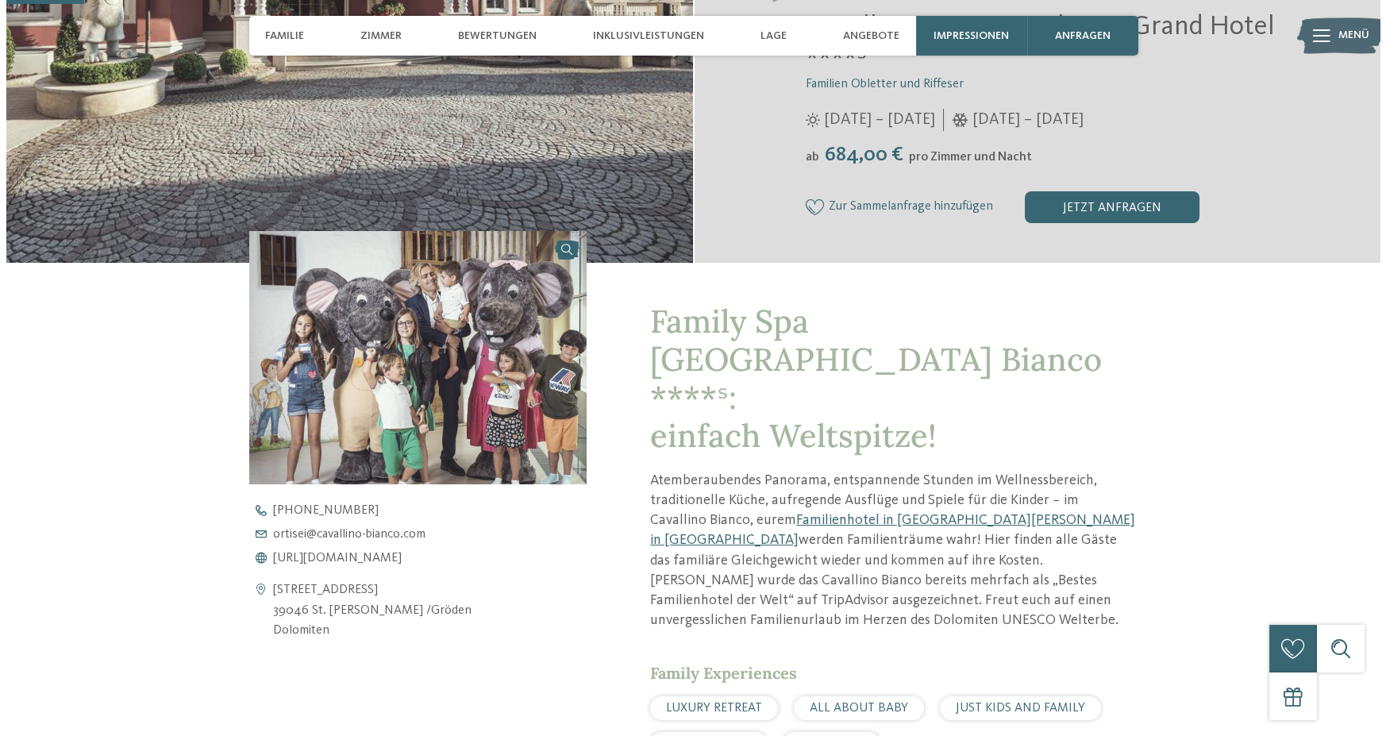
scroll to position [159, 0]
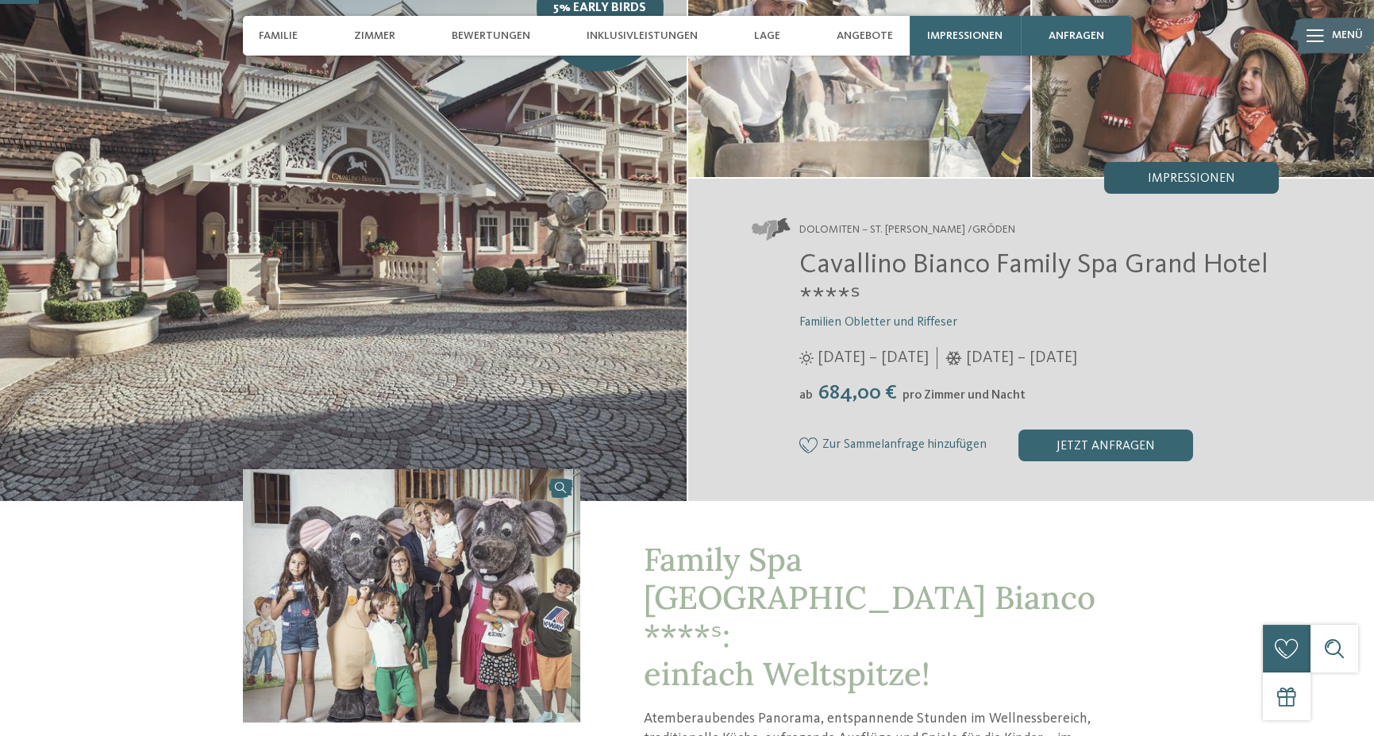
click at [1214, 175] on span "Impressionen" at bounding box center [1191, 178] width 87 height 13
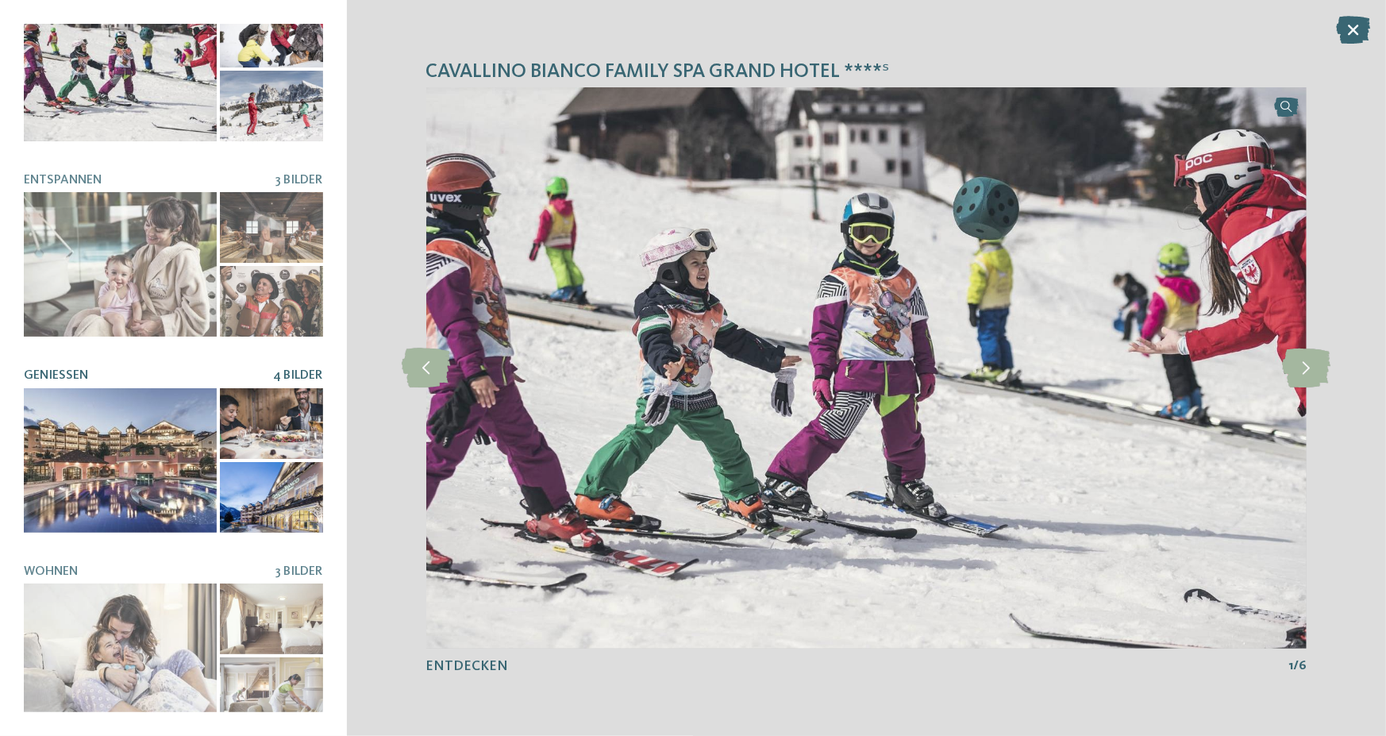
scroll to position [0, 0]
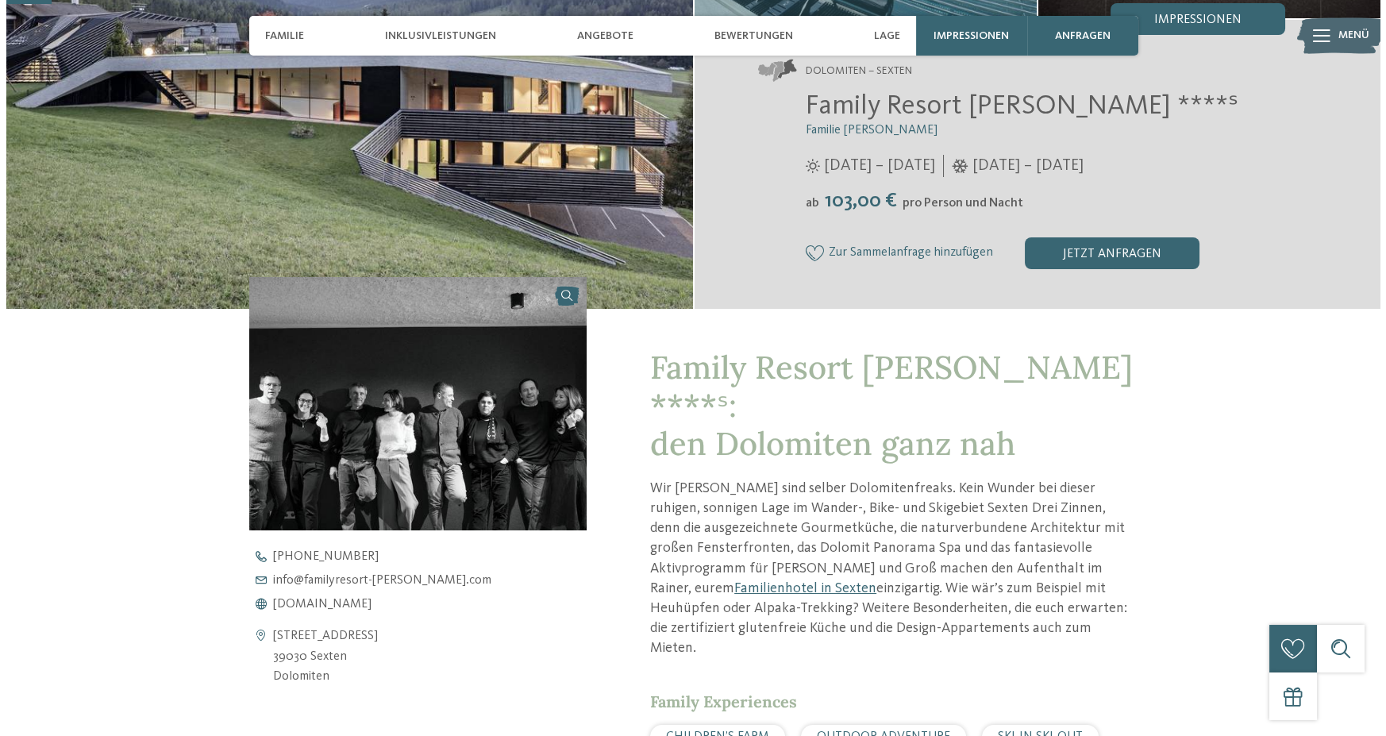
scroll to position [159, 0]
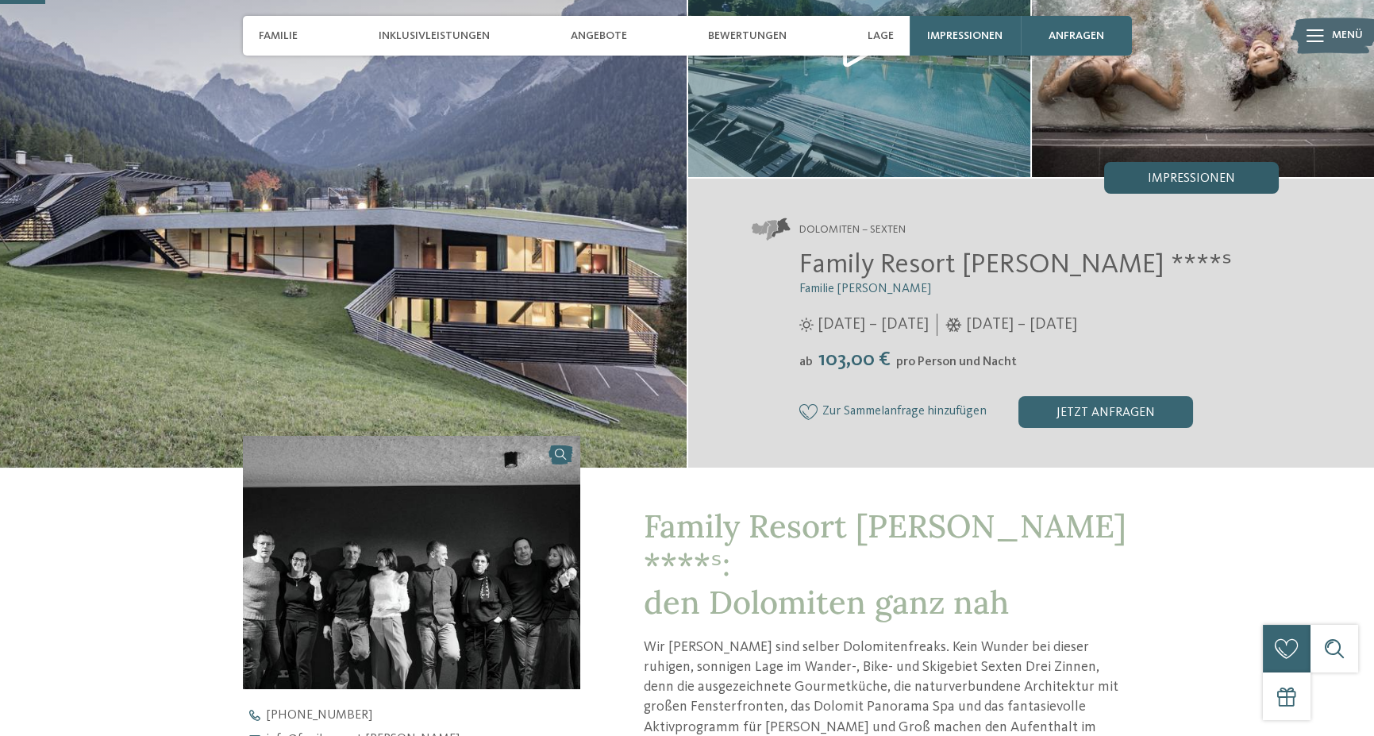
click at [1199, 162] on div "Impressionen" at bounding box center [1191, 178] width 175 height 32
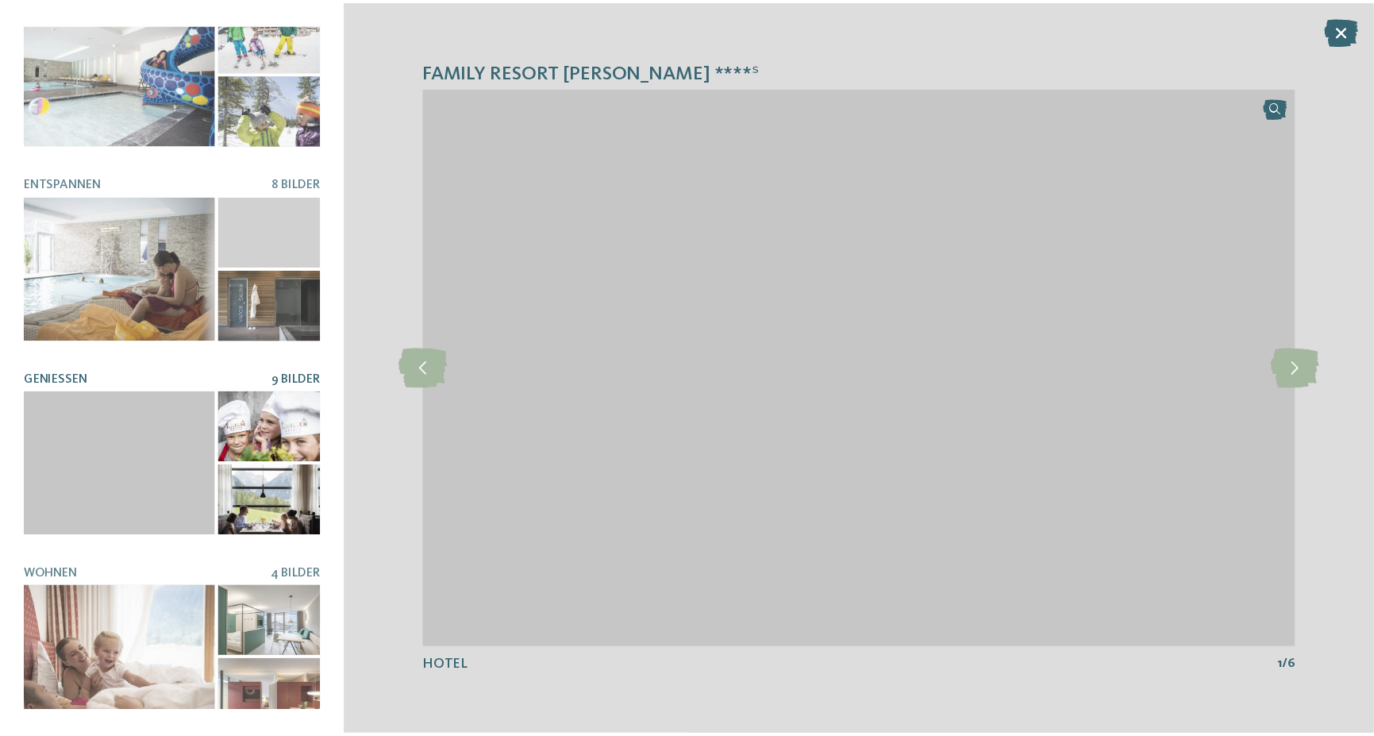
scroll to position [0, 0]
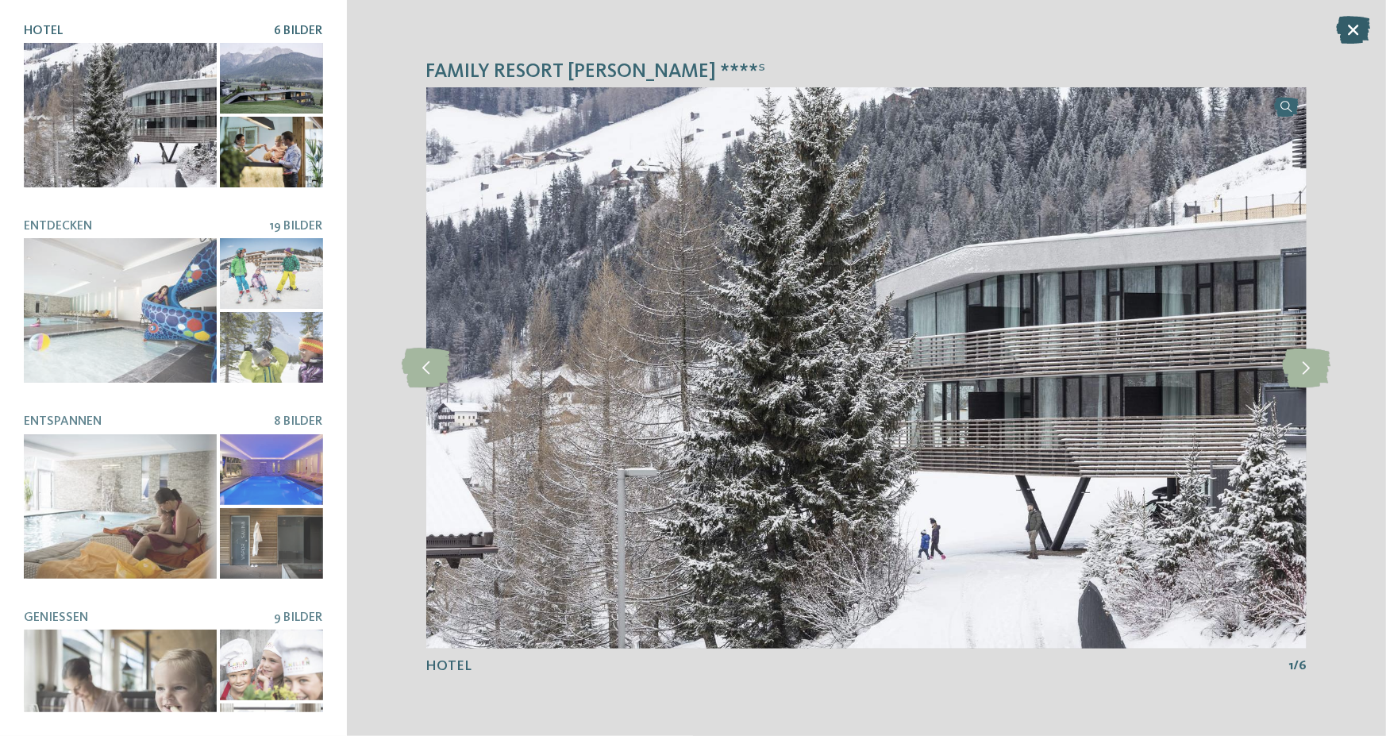
click at [1354, 31] on icon at bounding box center [1353, 30] width 34 height 28
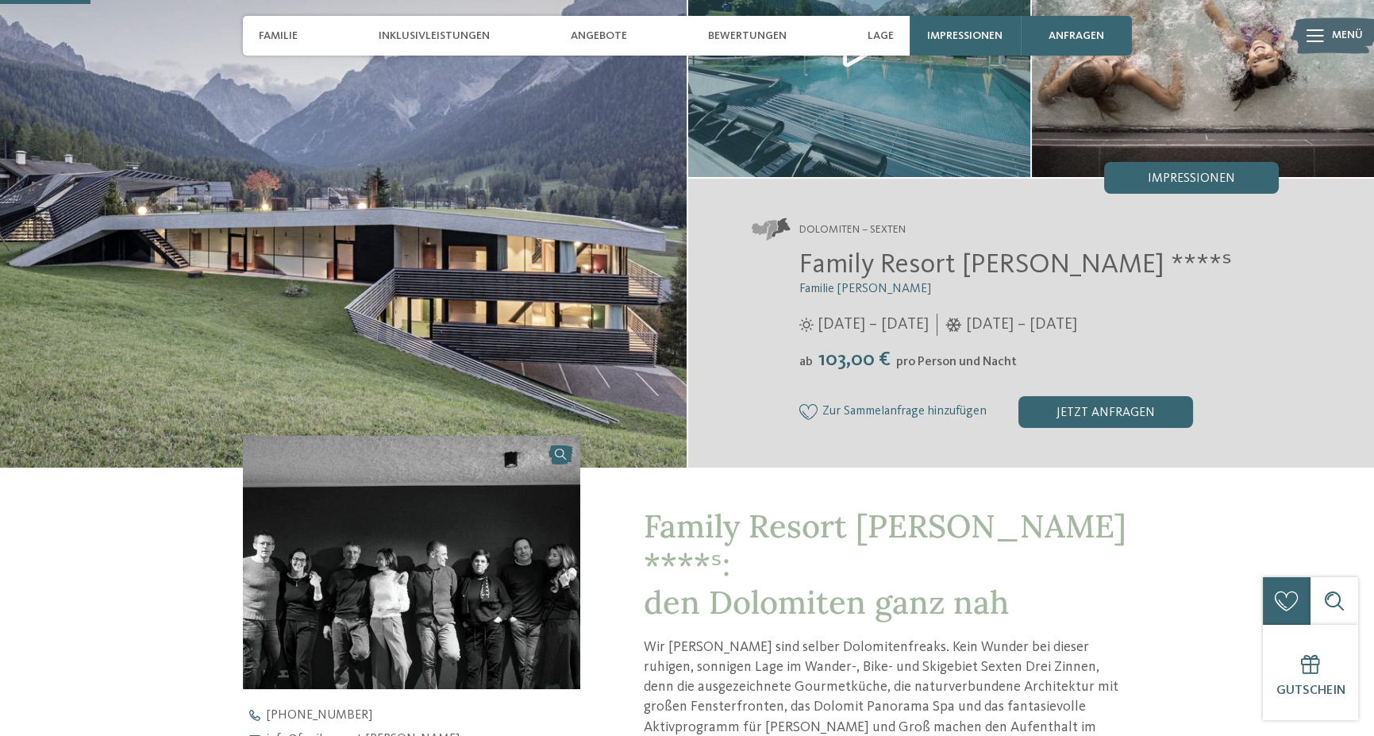
scroll to position [318, 0]
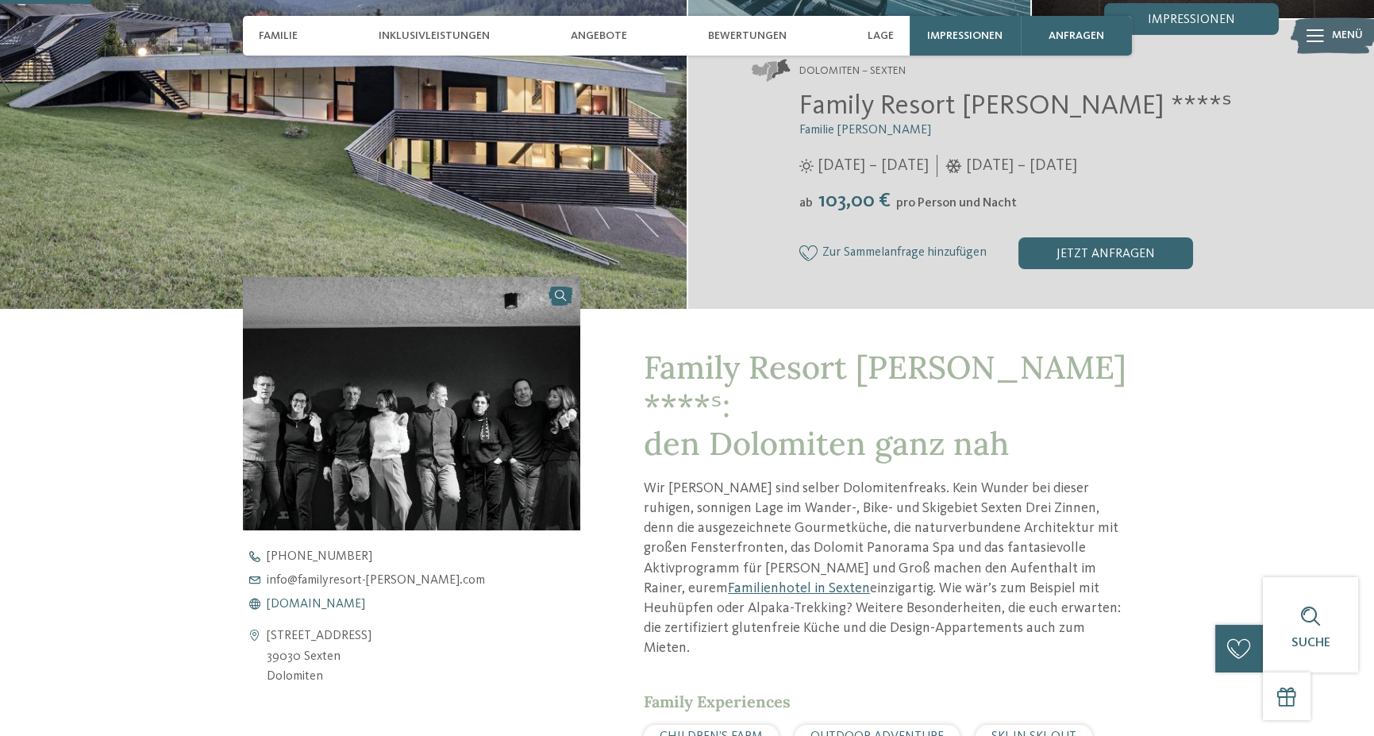
click at [356, 599] on span "www.familyresort-rainer.com" at bounding box center [316, 604] width 98 height 13
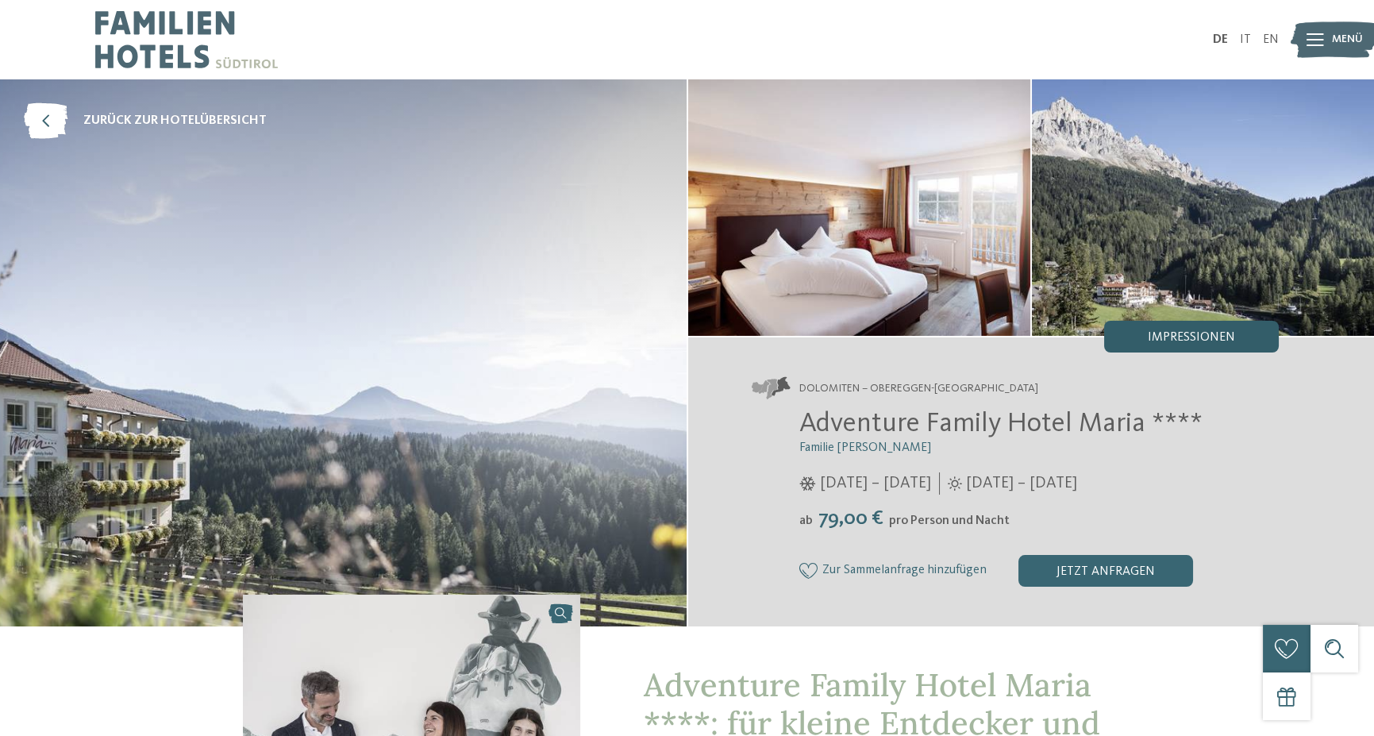
click at [1168, 345] on div "Impressionen" at bounding box center [1191, 337] width 175 height 32
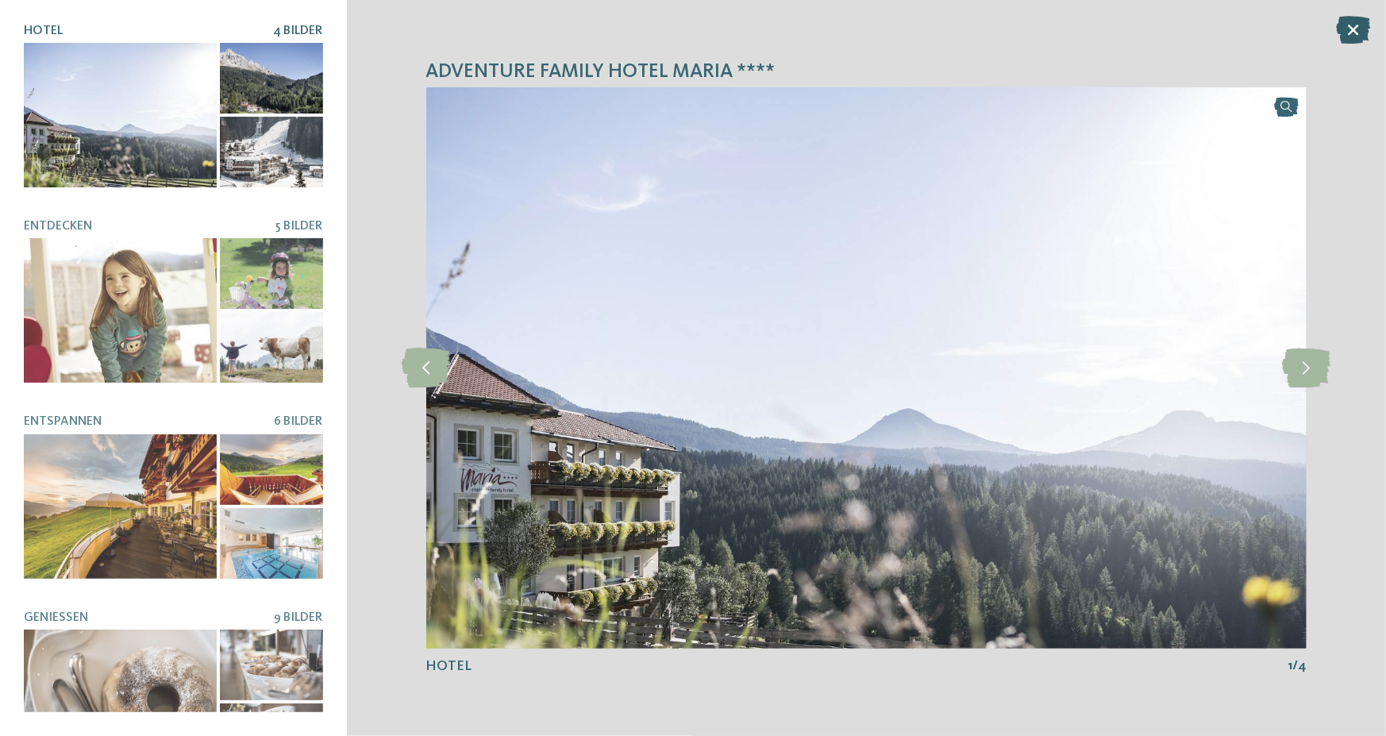
click at [1366, 20] on icon at bounding box center [1353, 30] width 34 height 28
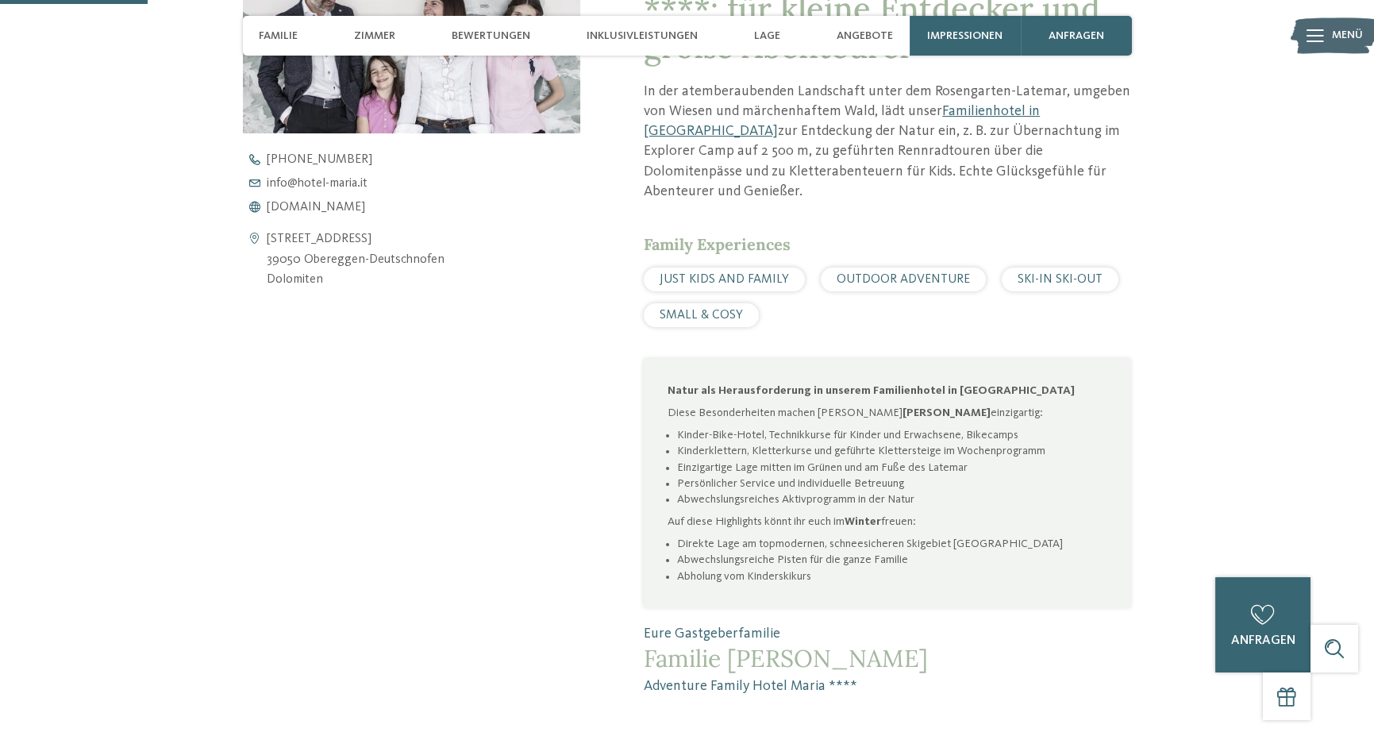
scroll to position [476, 0]
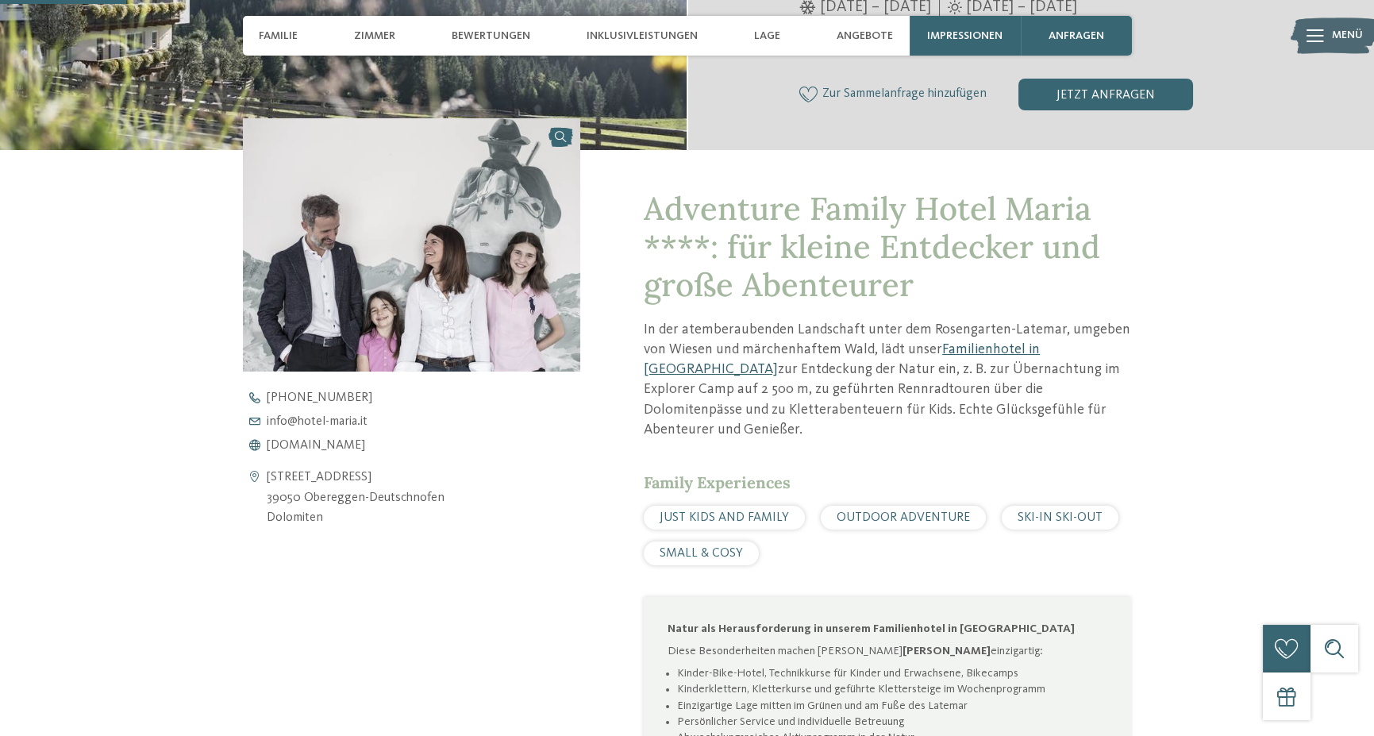
click at [968, 345] on link "Familienhotel in Deutschnofen" at bounding box center [842, 359] width 396 height 34
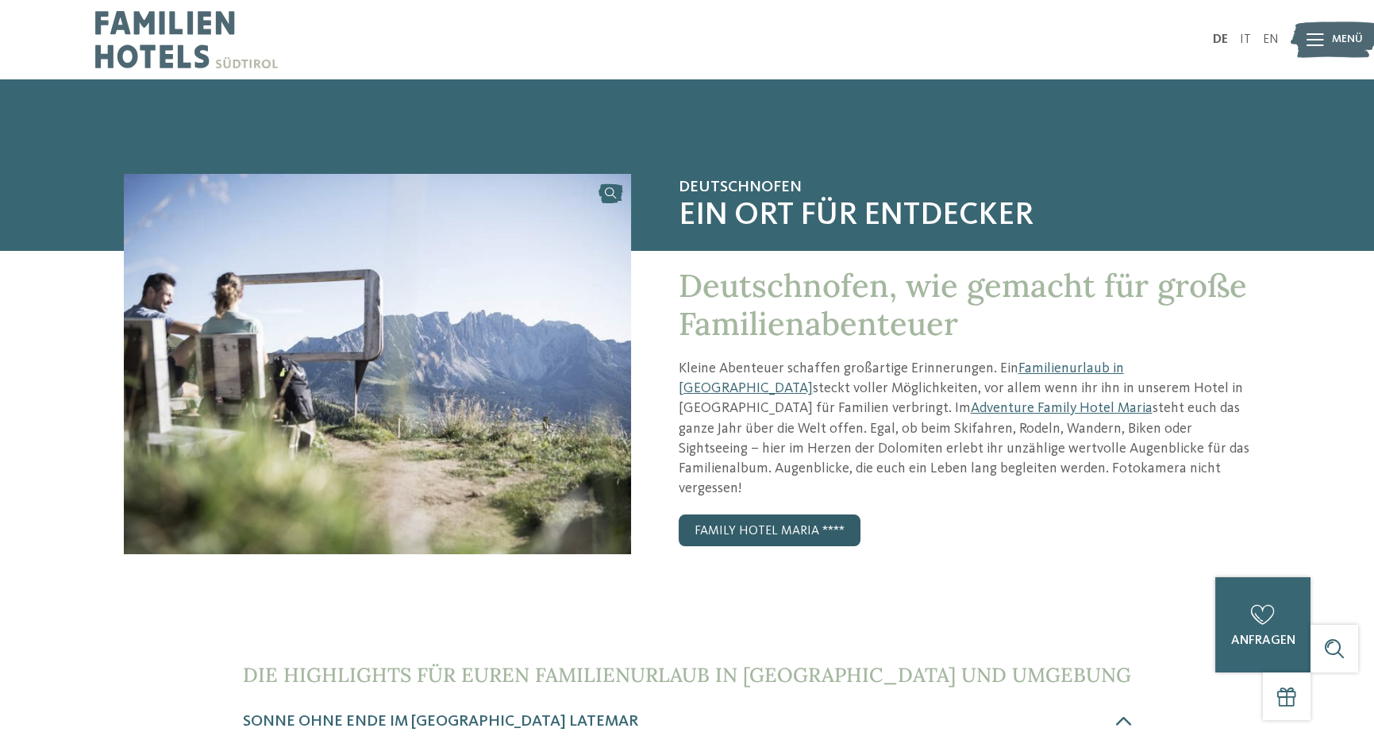
click at [811, 514] on link "Family Hotel Maria ****" at bounding box center [770, 530] width 182 height 32
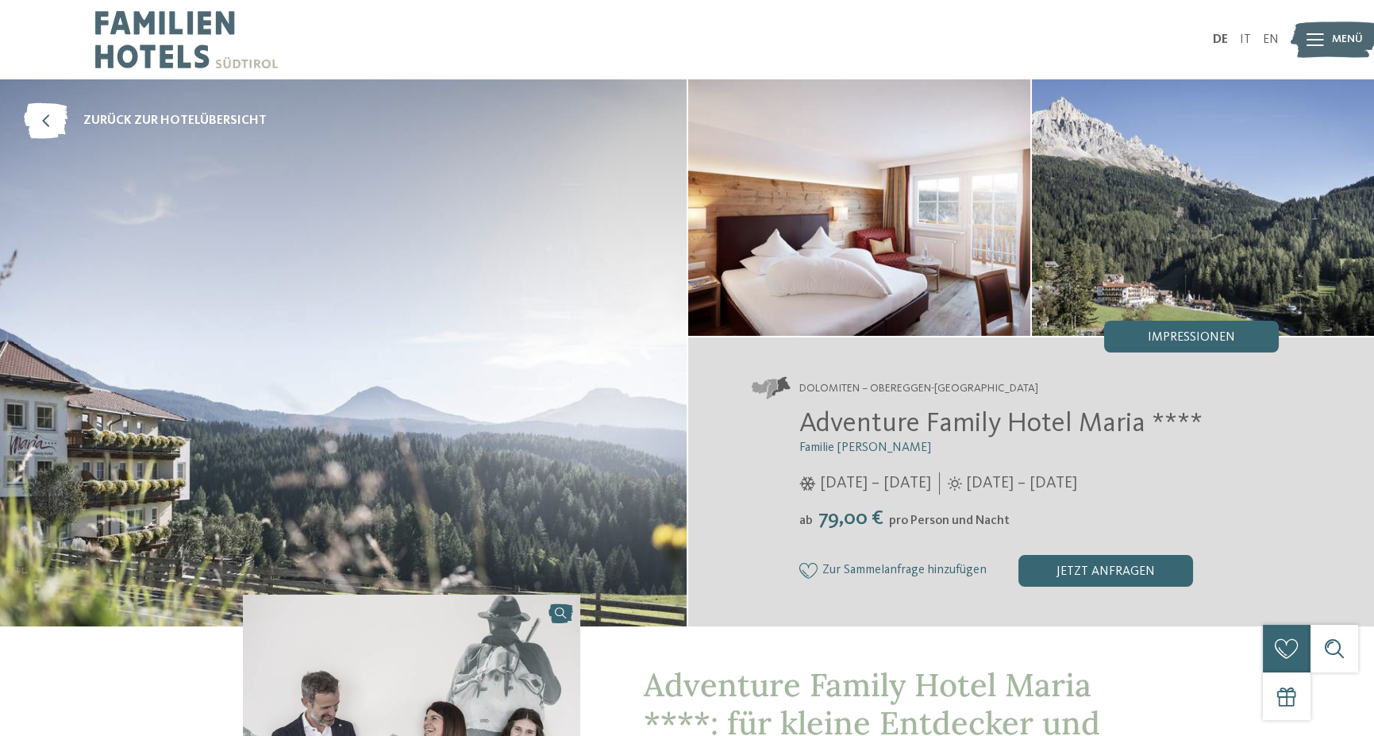
scroll to position [318, 0]
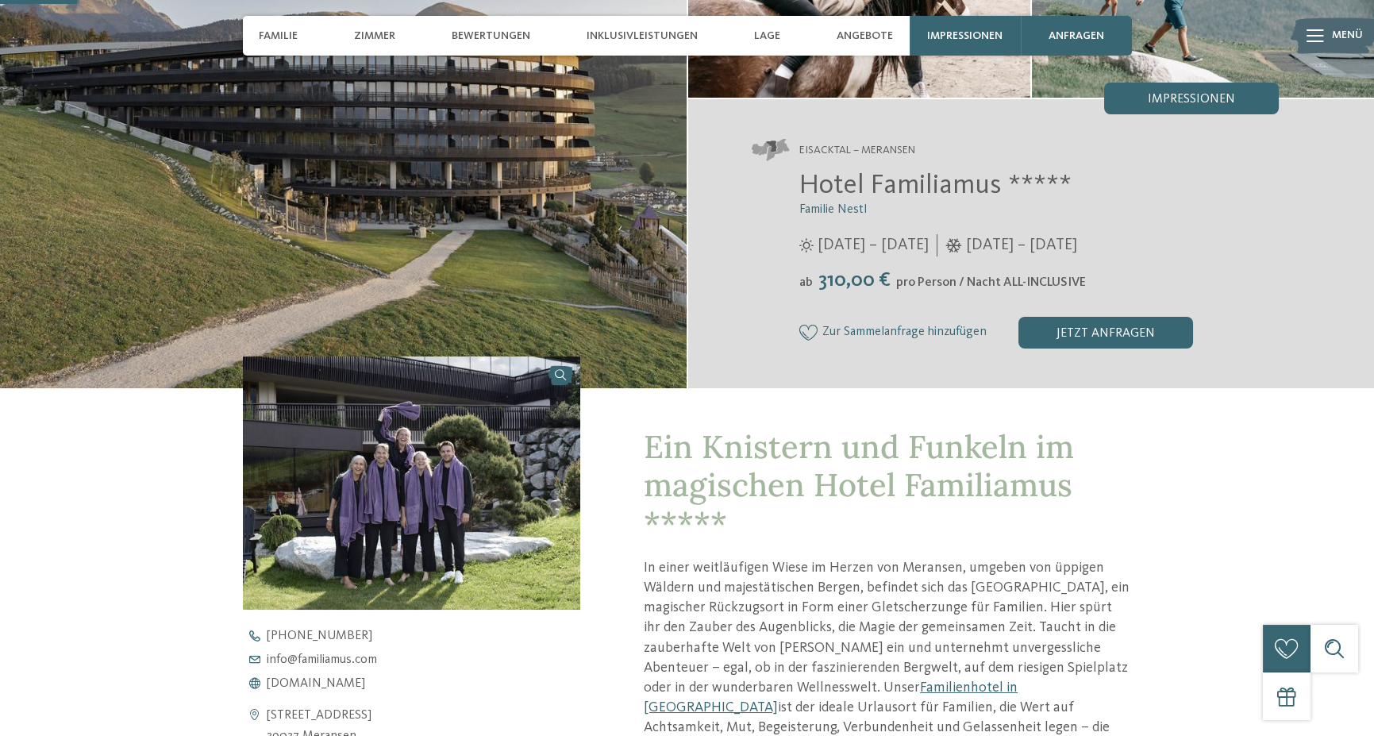
scroll to position [318, 0]
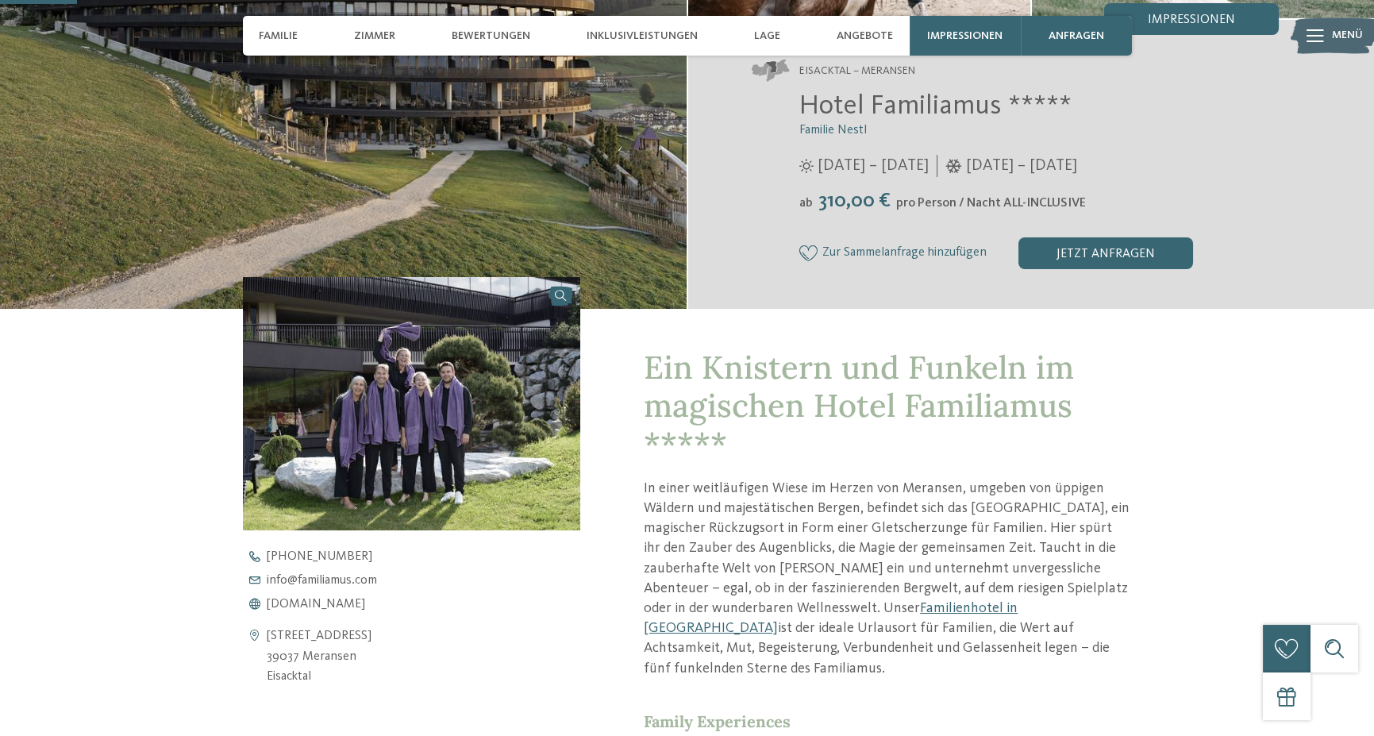
click at [401, 399] on img at bounding box center [412, 403] width 338 height 253
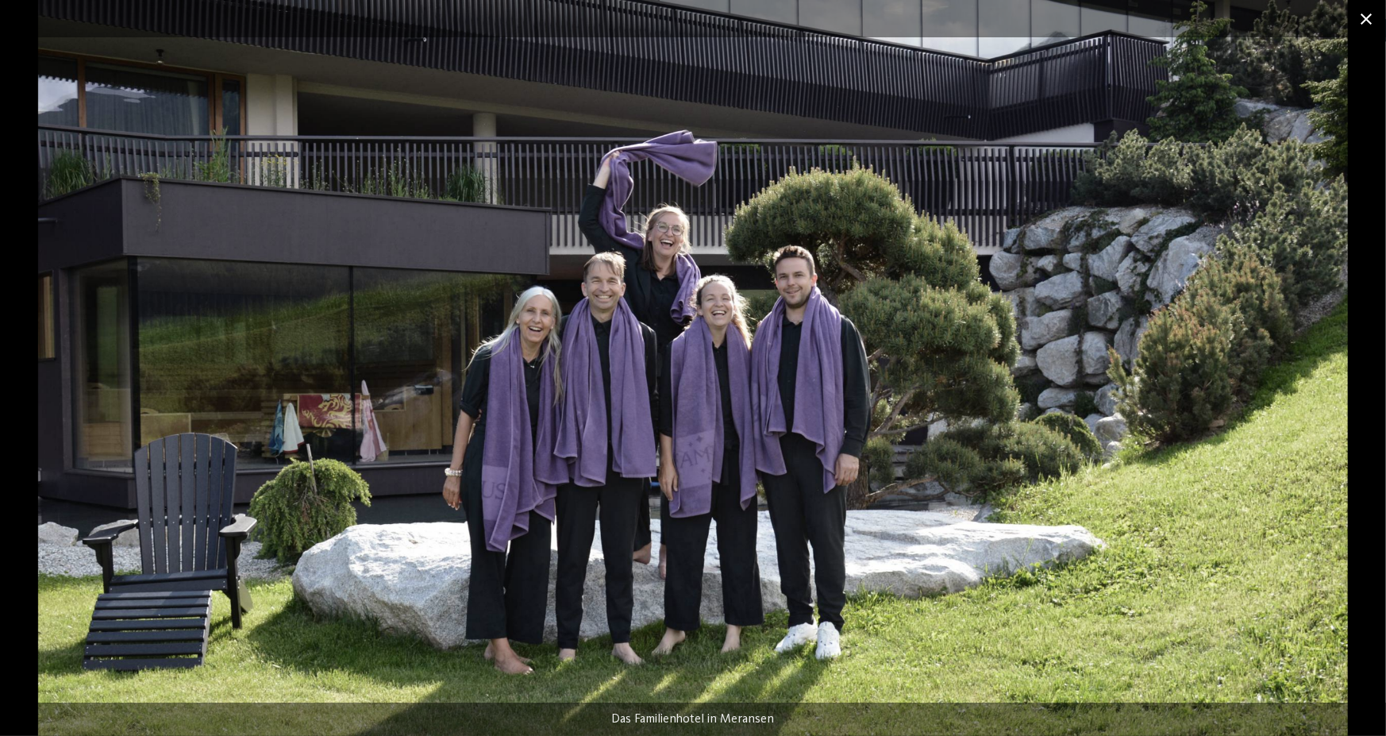
click at [1371, 23] on span at bounding box center [1366, 18] width 40 height 37
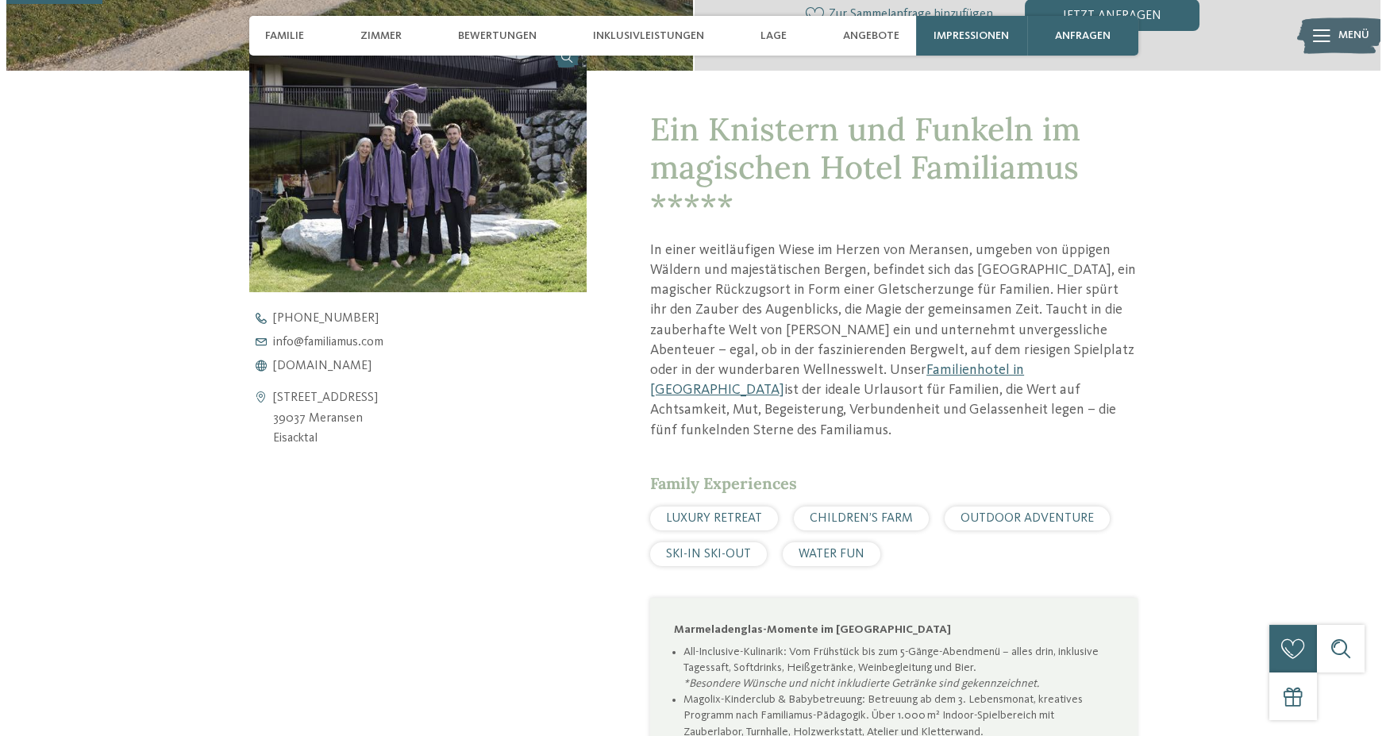
scroll to position [79, 0]
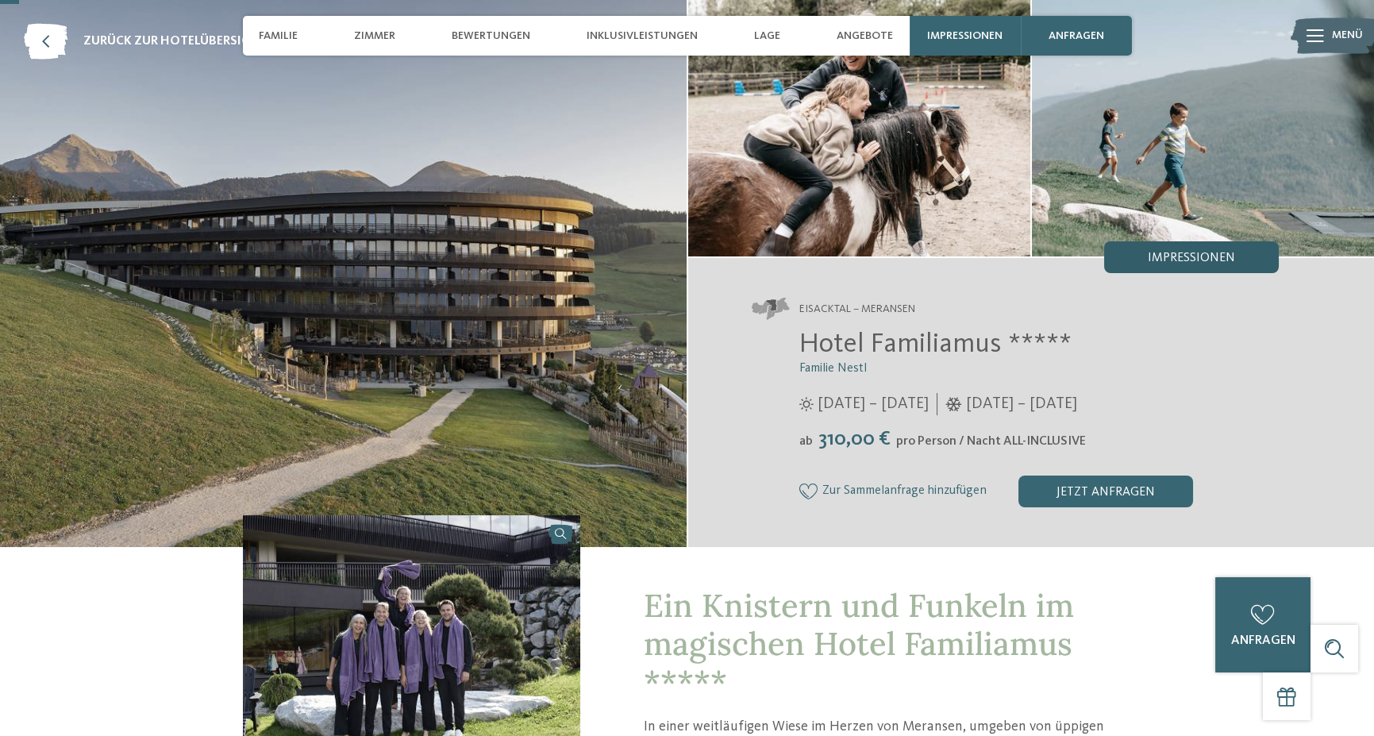
click at [1169, 252] on span "Impressionen" at bounding box center [1191, 258] width 87 height 13
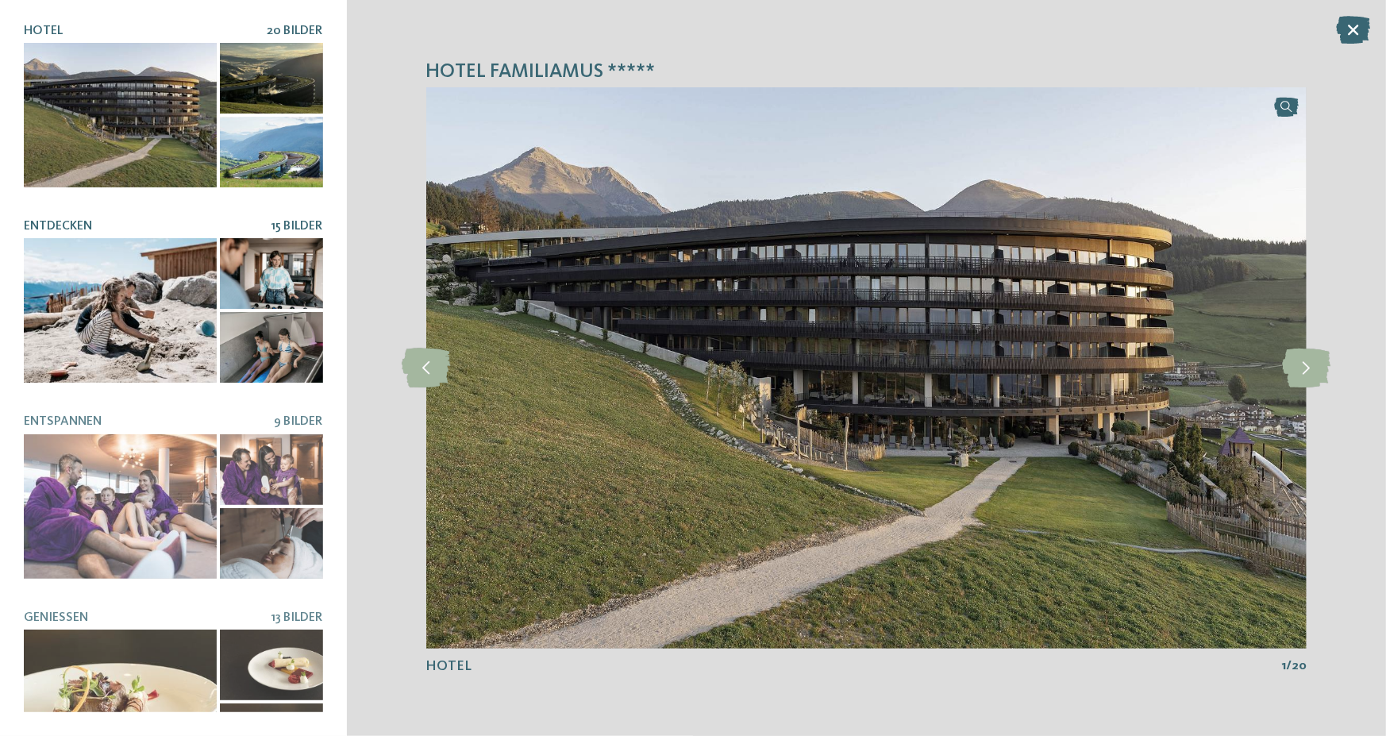
click at [288, 355] on div at bounding box center [271, 347] width 103 height 71
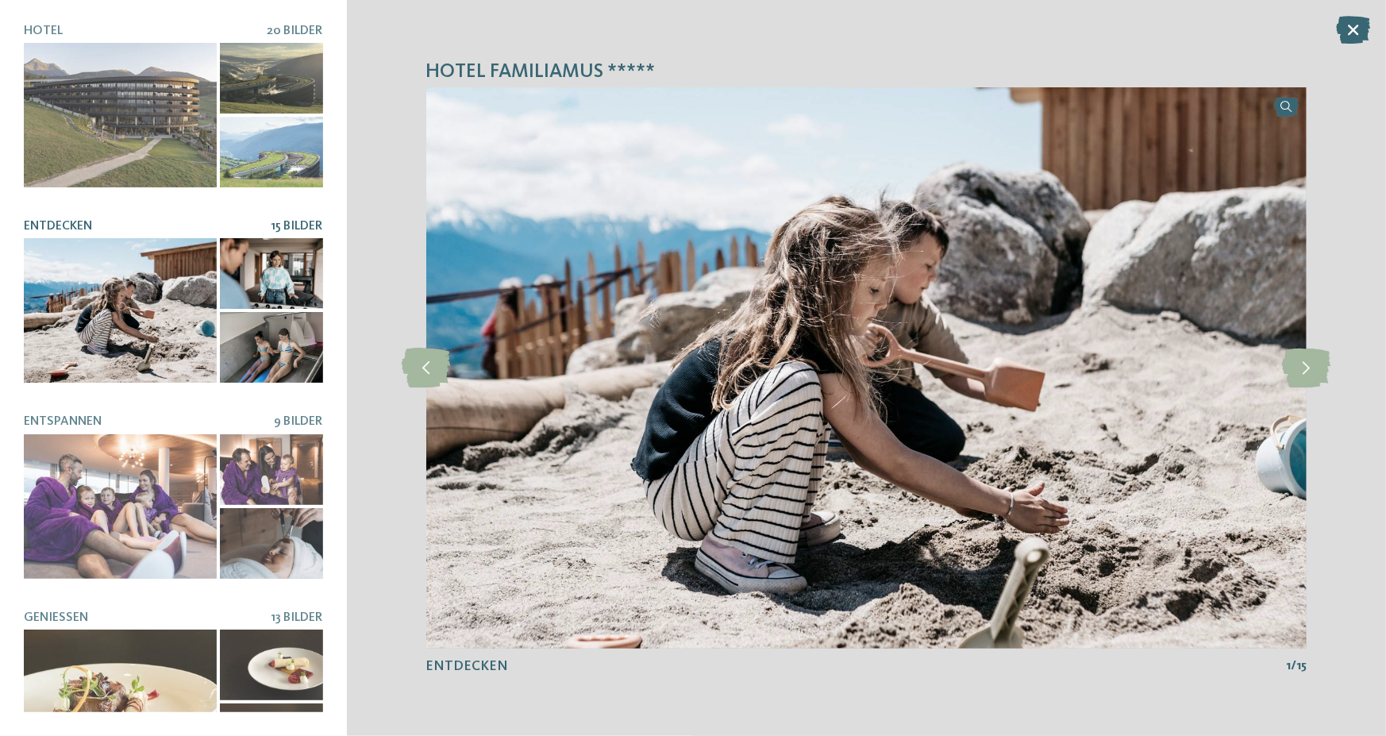
click at [283, 351] on div at bounding box center [271, 347] width 103 height 71
click at [283, 342] on div at bounding box center [271, 347] width 103 height 71
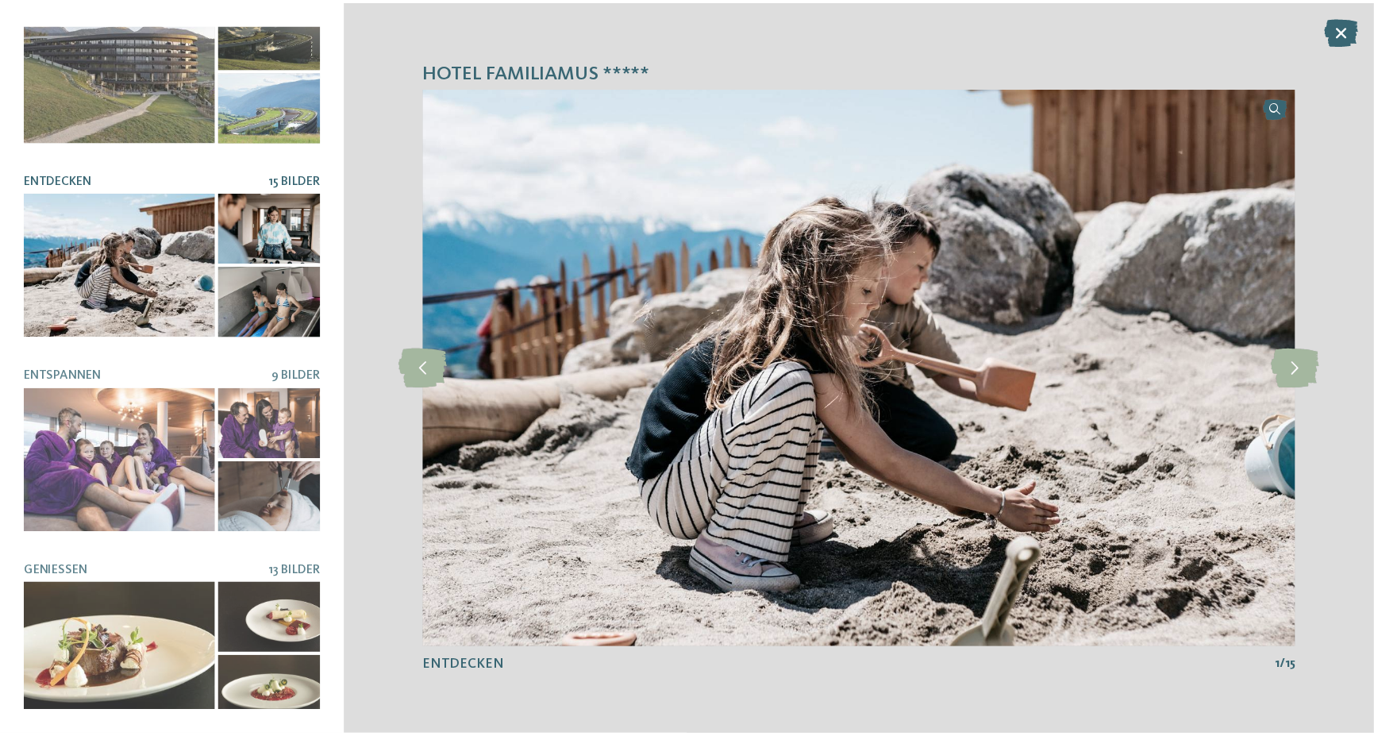
scroll to position [0, 0]
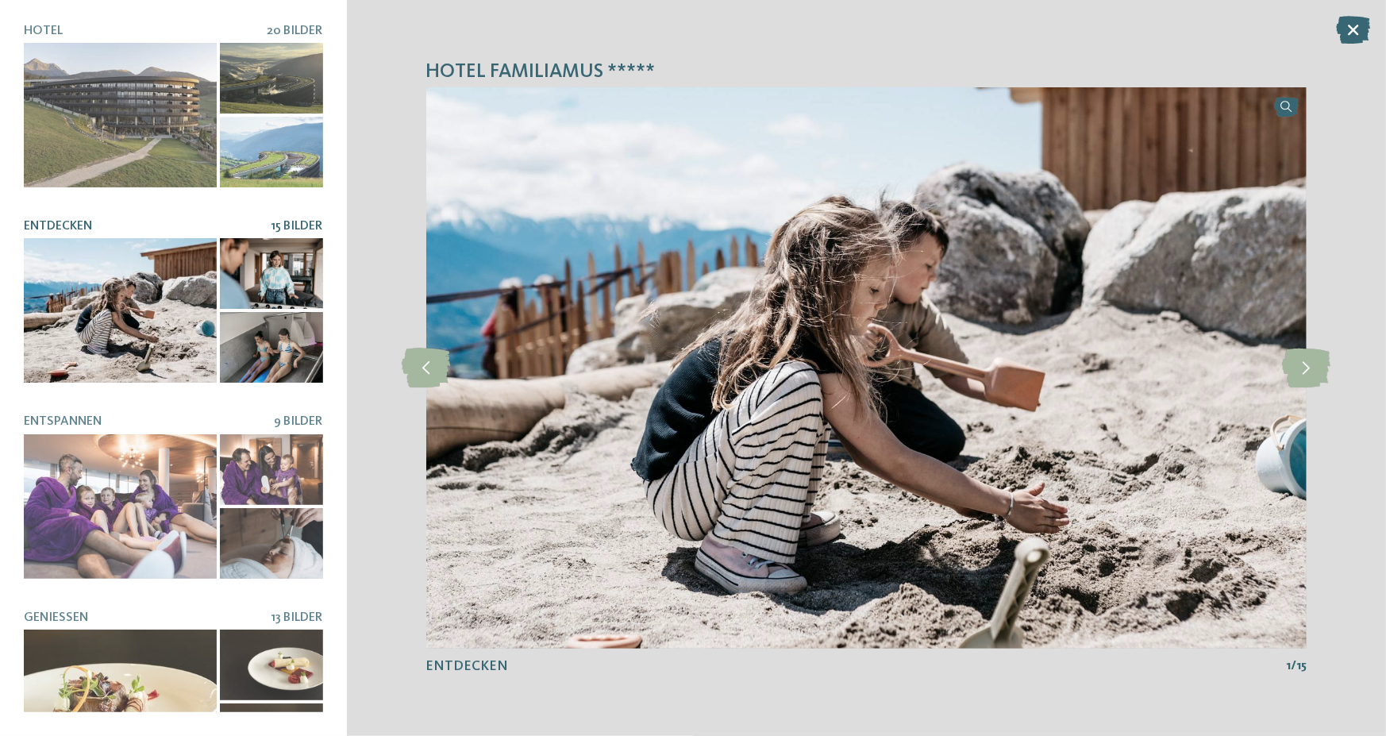
click at [74, 225] on span "Entdecken" at bounding box center [58, 226] width 68 height 13
click at [75, 220] on span "Entdecken" at bounding box center [58, 226] width 68 height 13
click at [1302, 376] on icon at bounding box center [1307, 369] width 48 height 40
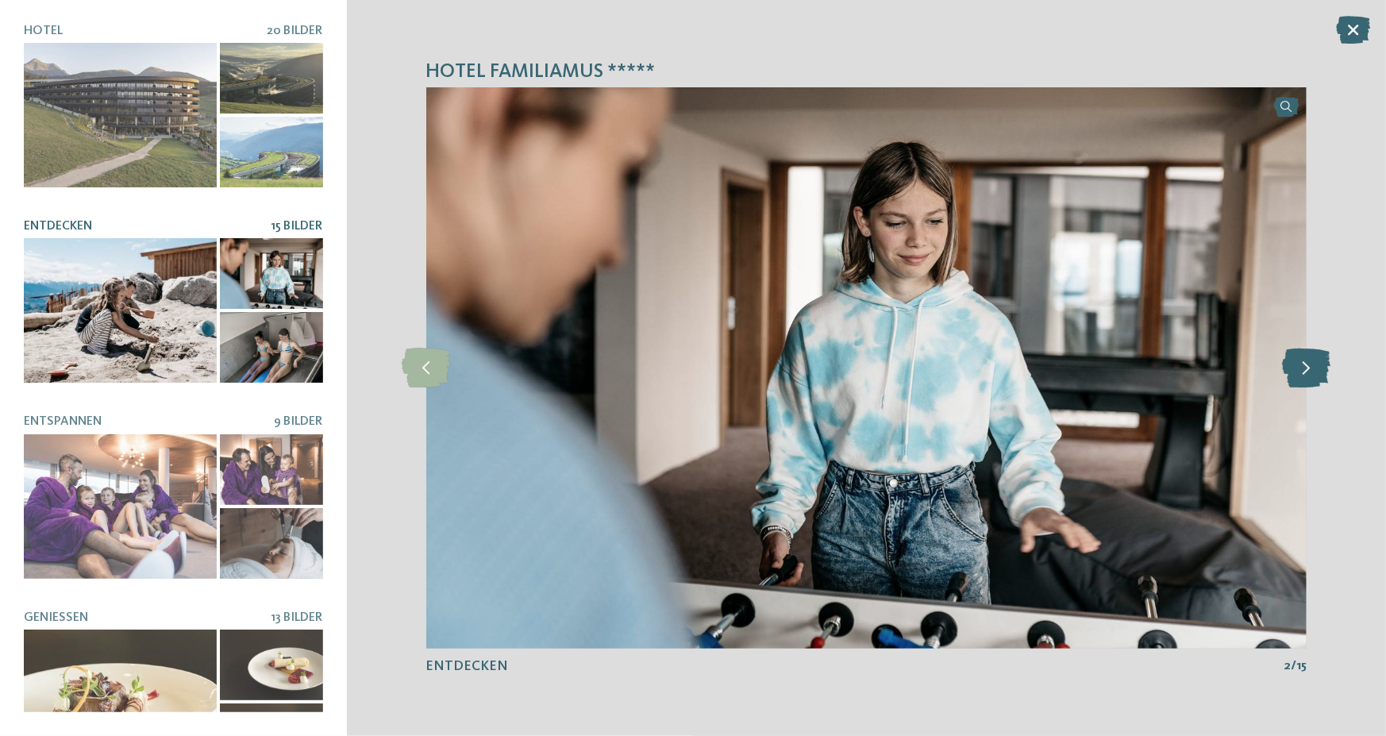
click at [1302, 376] on icon at bounding box center [1307, 369] width 48 height 40
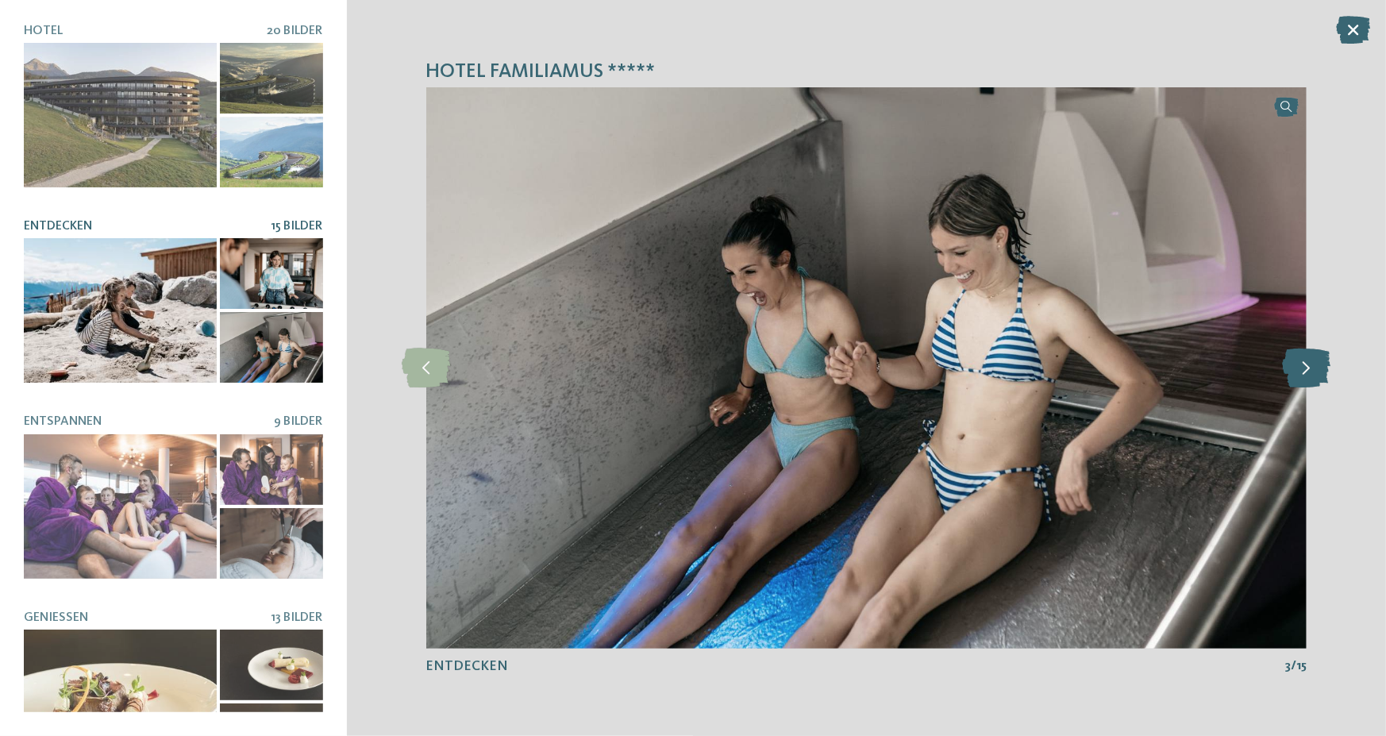
click at [1302, 376] on icon at bounding box center [1307, 369] width 48 height 40
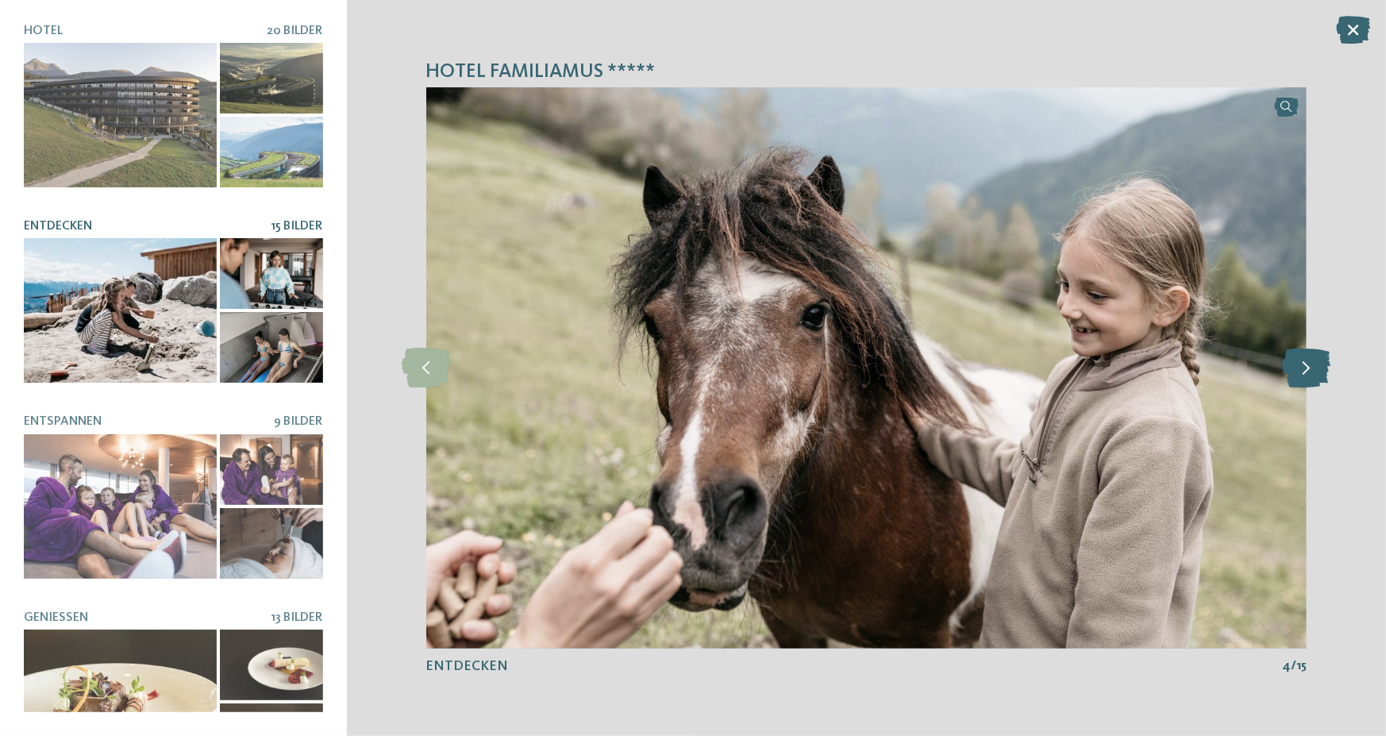
click at [1302, 376] on icon at bounding box center [1307, 369] width 48 height 40
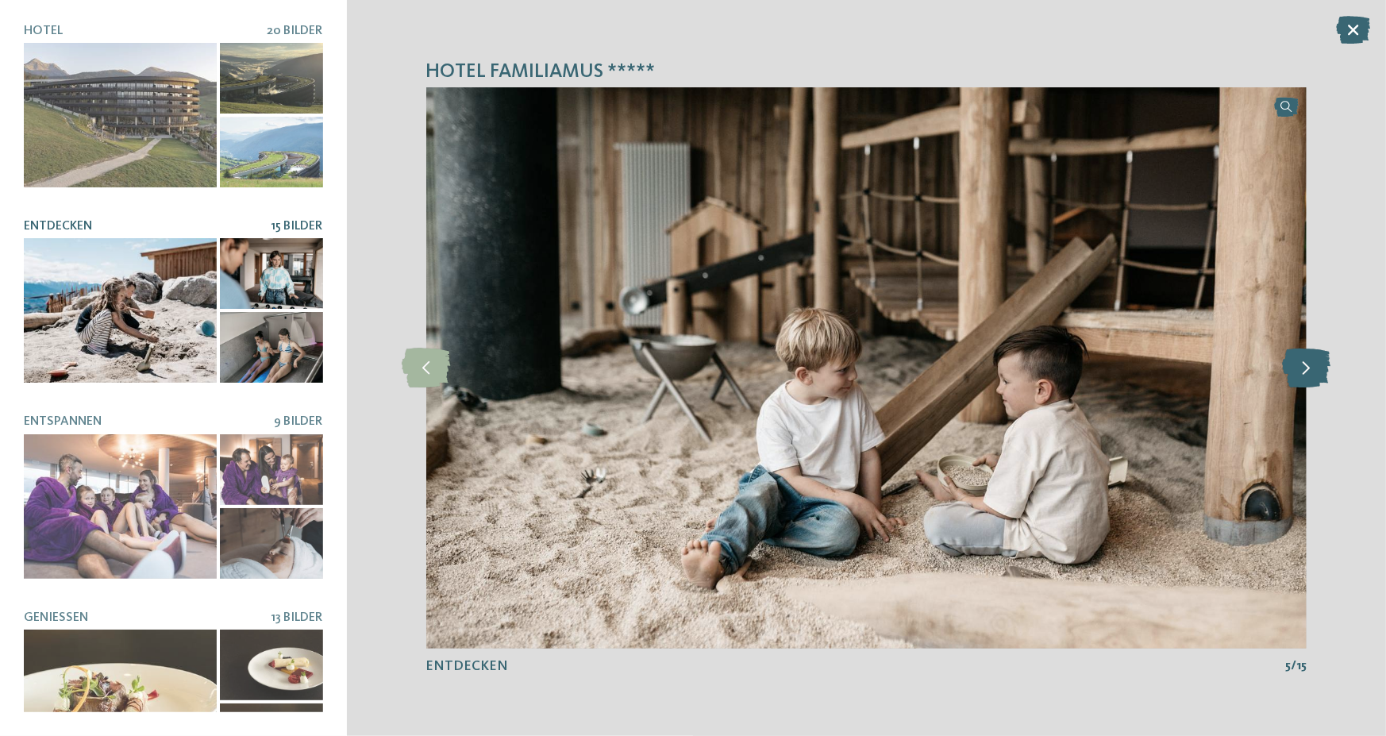
click at [1302, 376] on icon at bounding box center [1307, 369] width 48 height 40
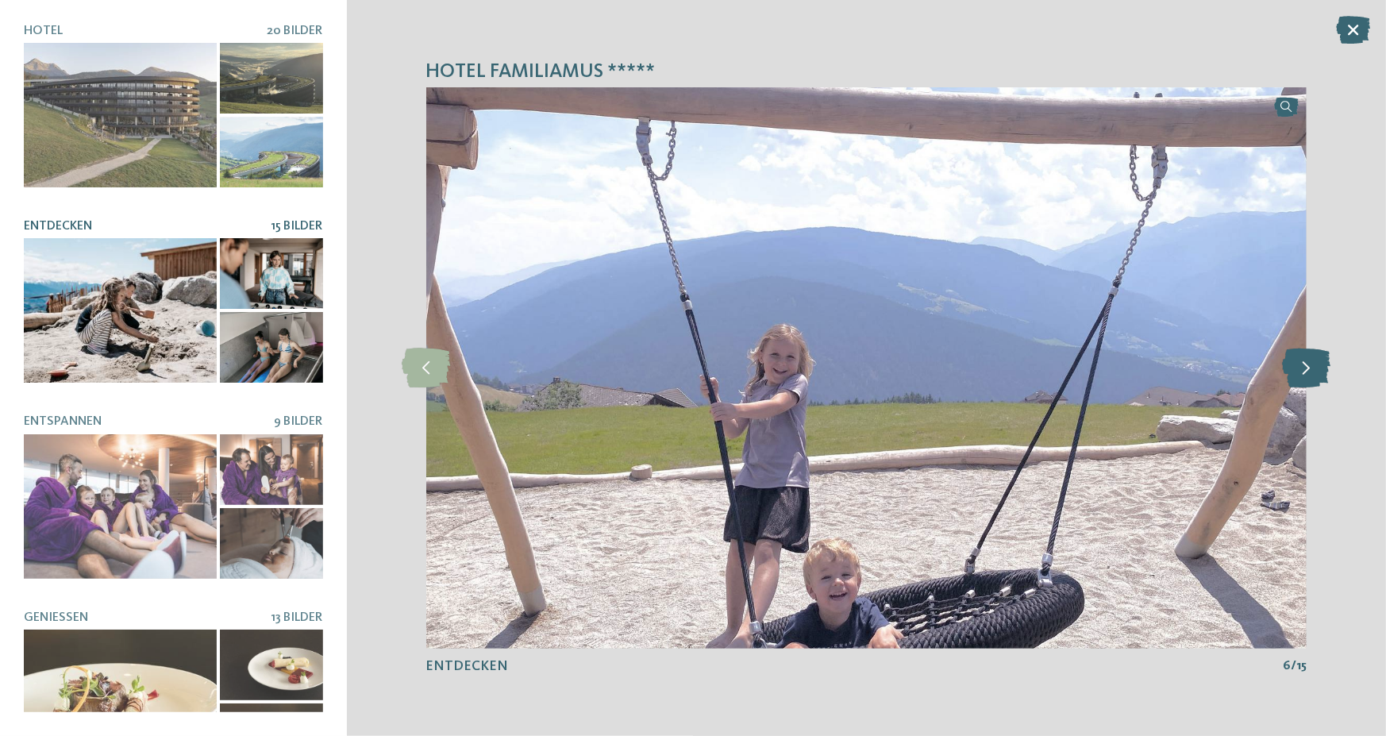
click at [1302, 376] on icon at bounding box center [1307, 369] width 48 height 40
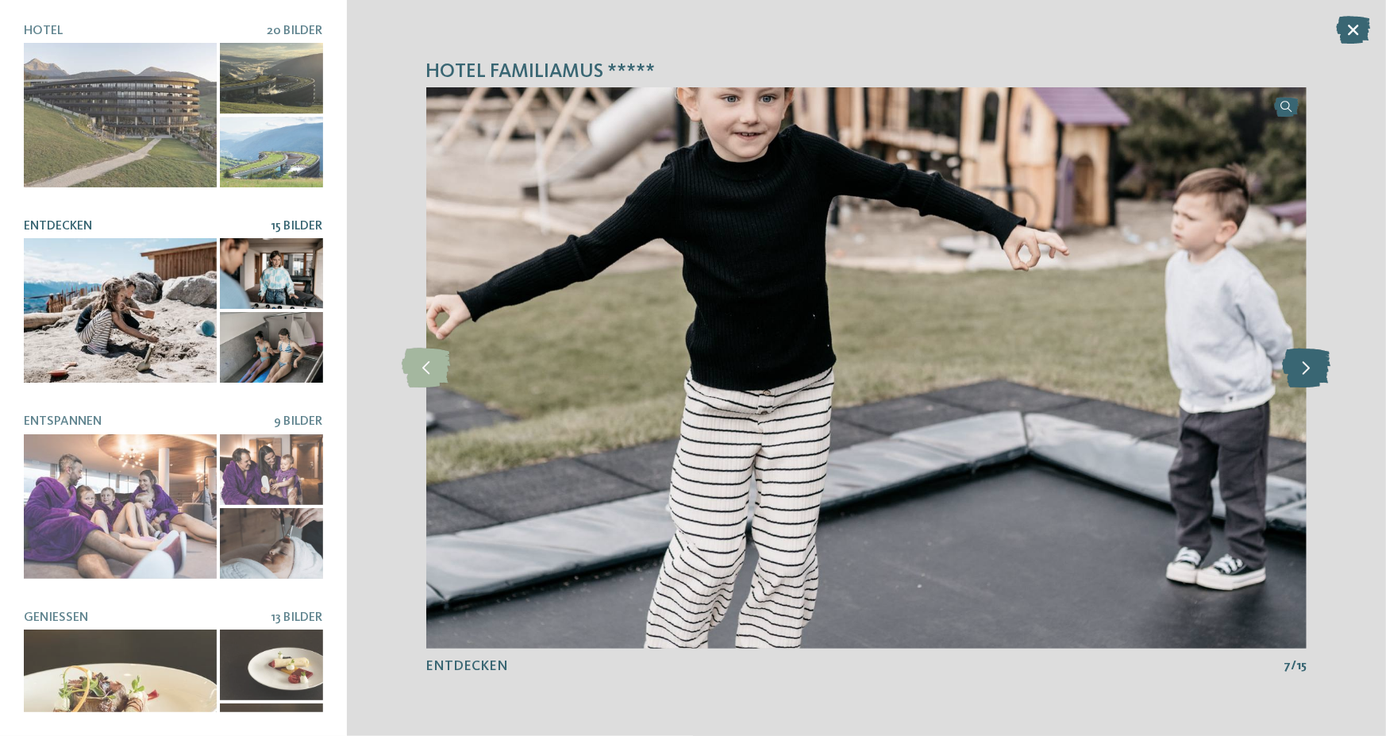
click at [1302, 376] on icon at bounding box center [1307, 369] width 48 height 40
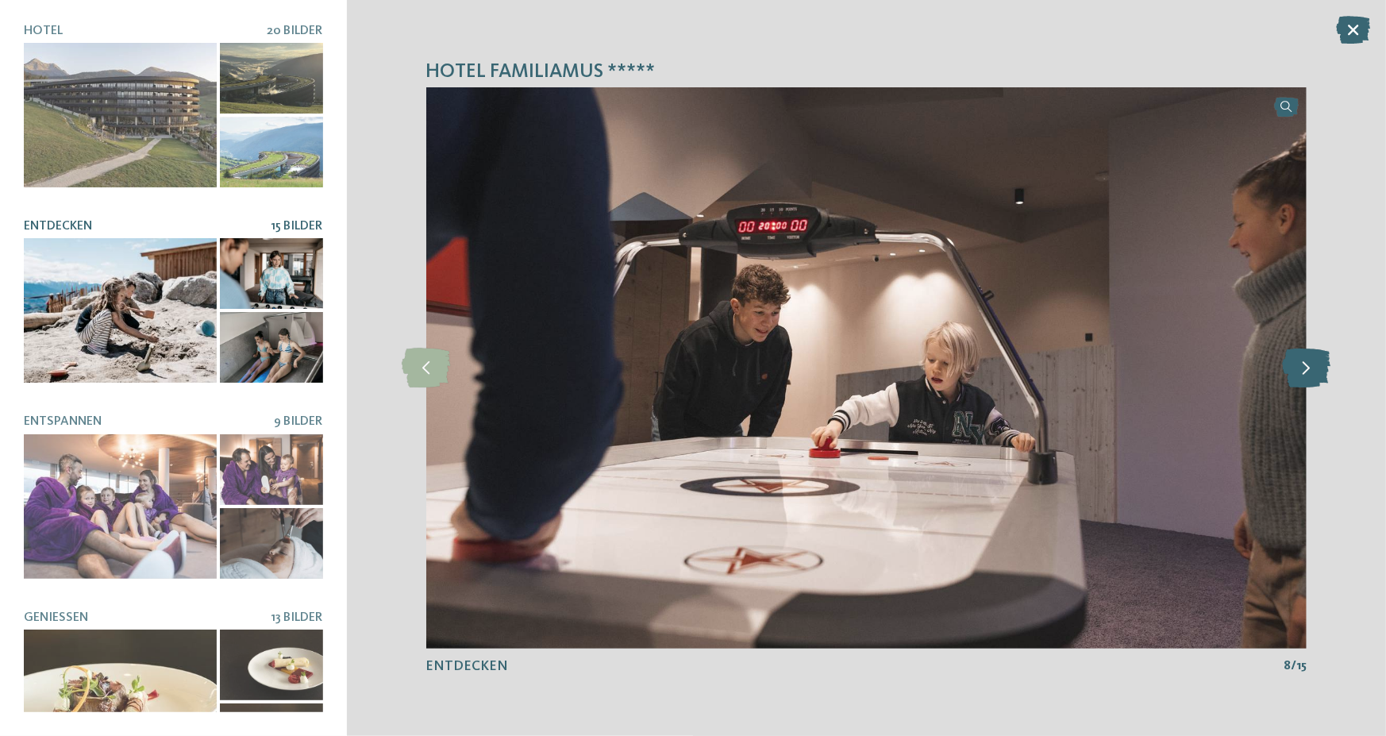
click at [1302, 376] on icon at bounding box center [1307, 369] width 48 height 40
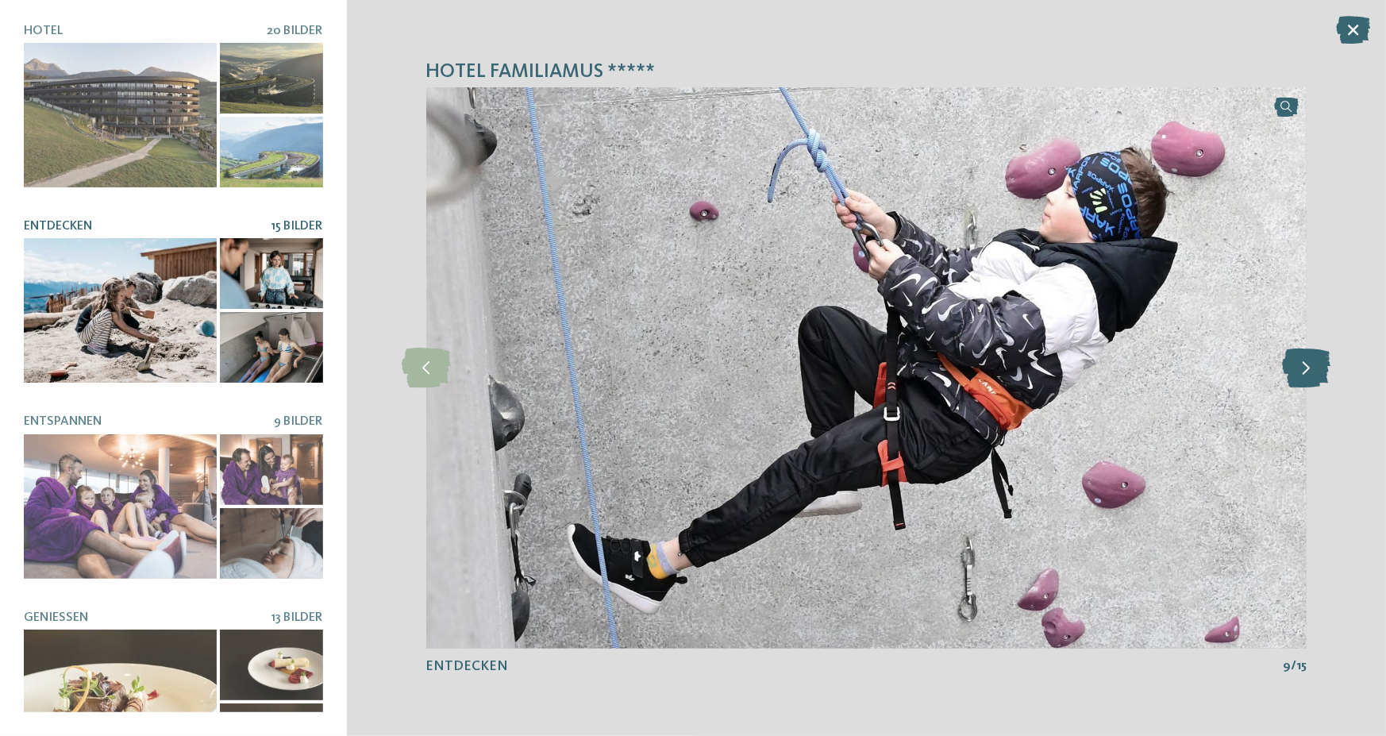
click at [1302, 376] on icon at bounding box center [1307, 369] width 48 height 40
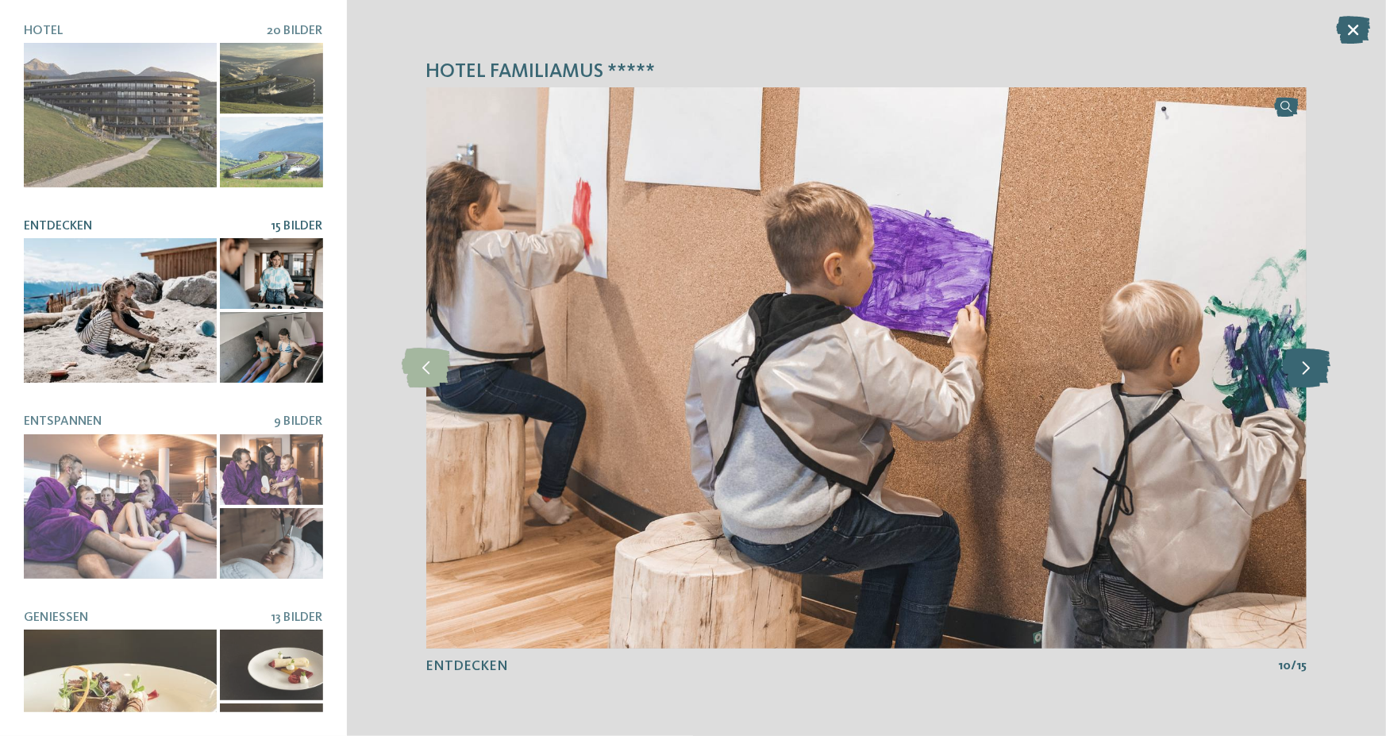
click at [1302, 376] on icon at bounding box center [1307, 369] width 48 height 40
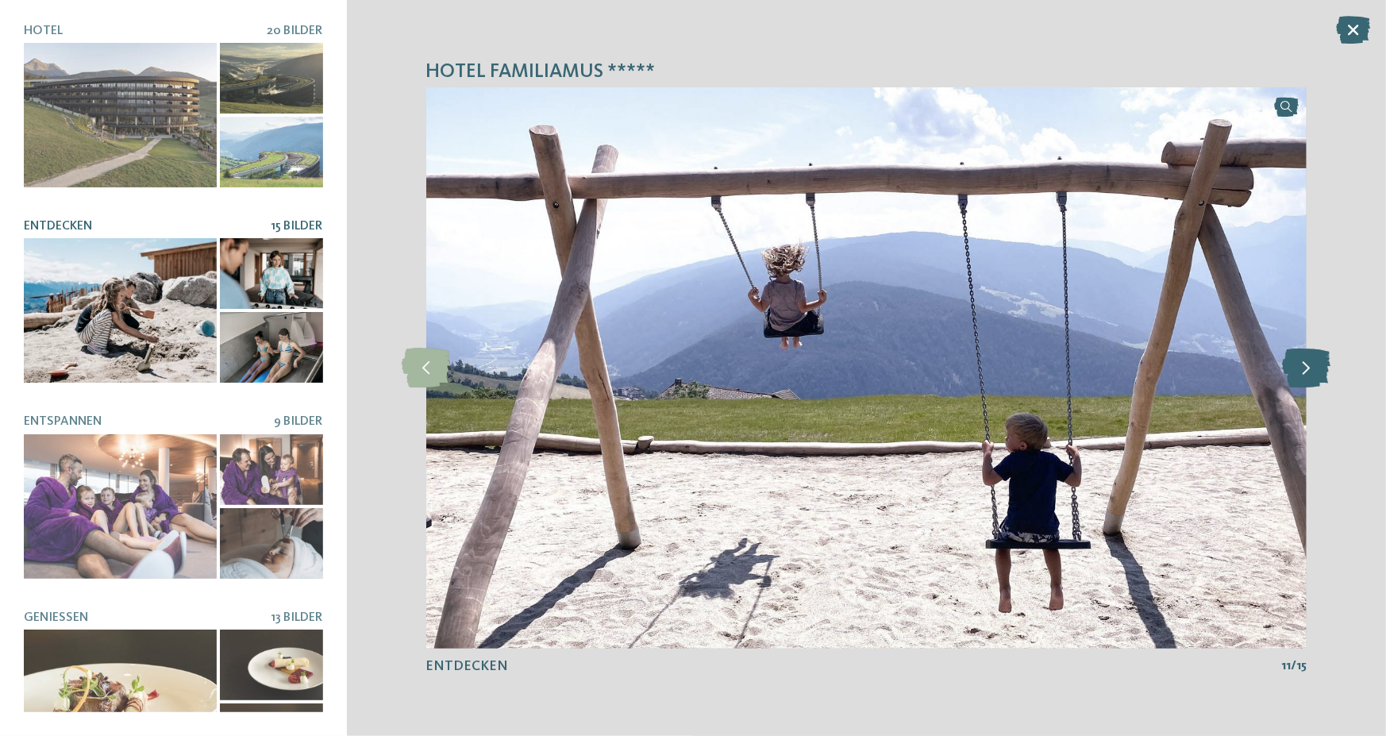
click at [1302, 376] on icon at bounding box center [1307, 369] width 48 height 40
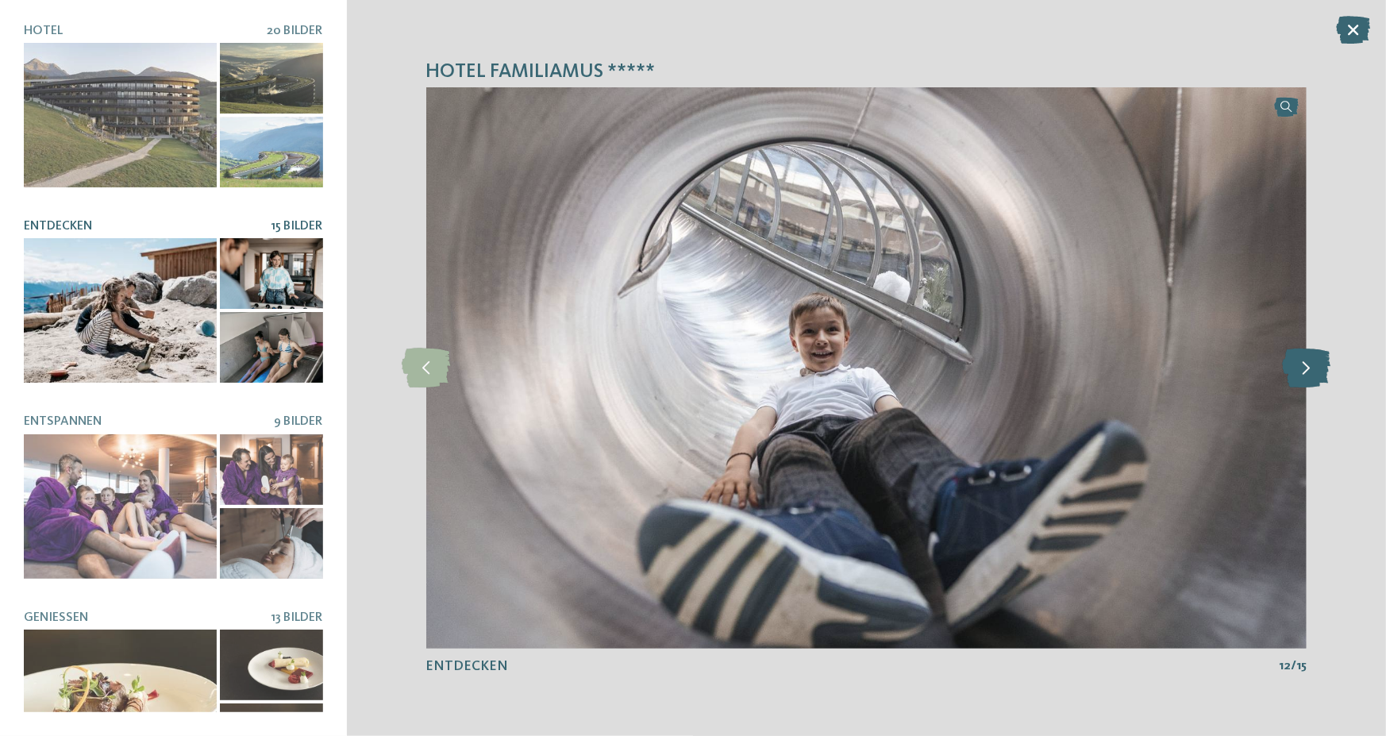
click at [1302, 376] on icon at bounding box center [1307, 369] width 48 height 40
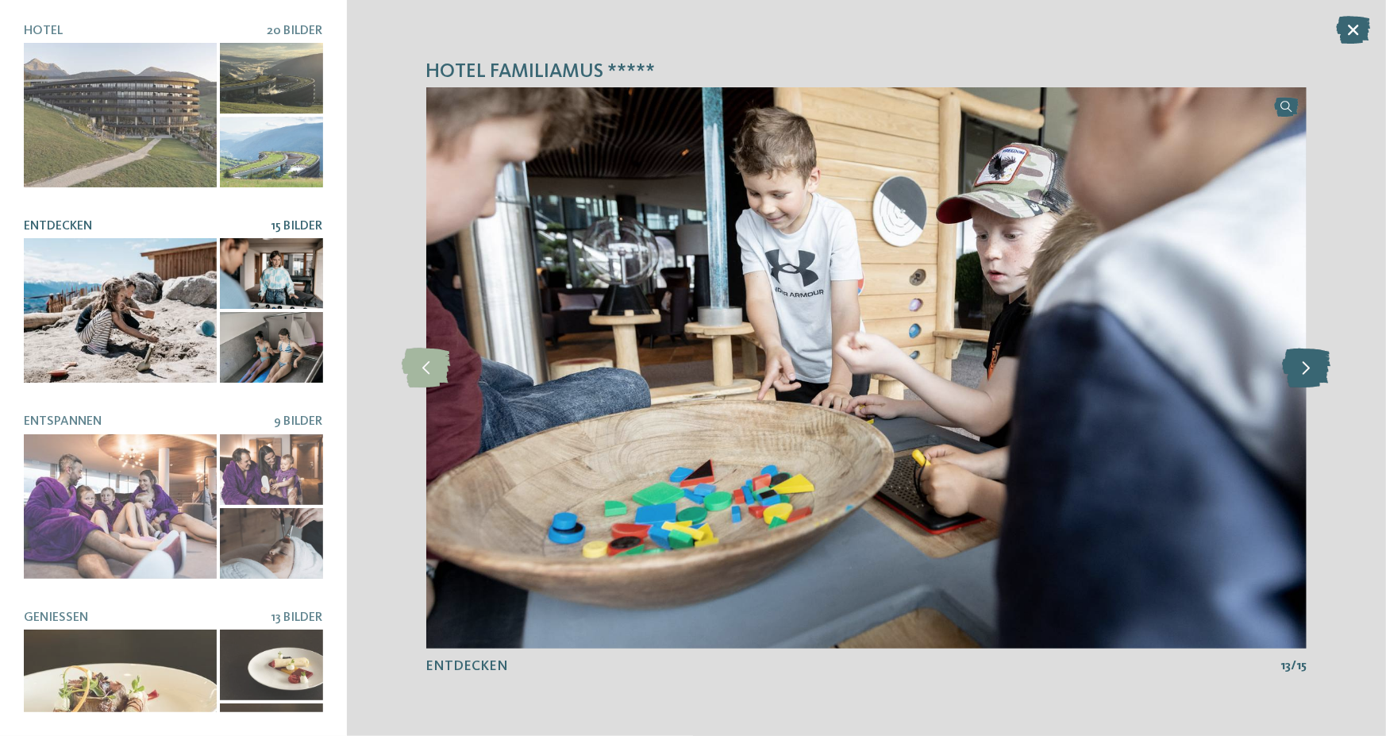
click at [1302, 376] on icon at bounding box center [1307, 369] width 48 height 40
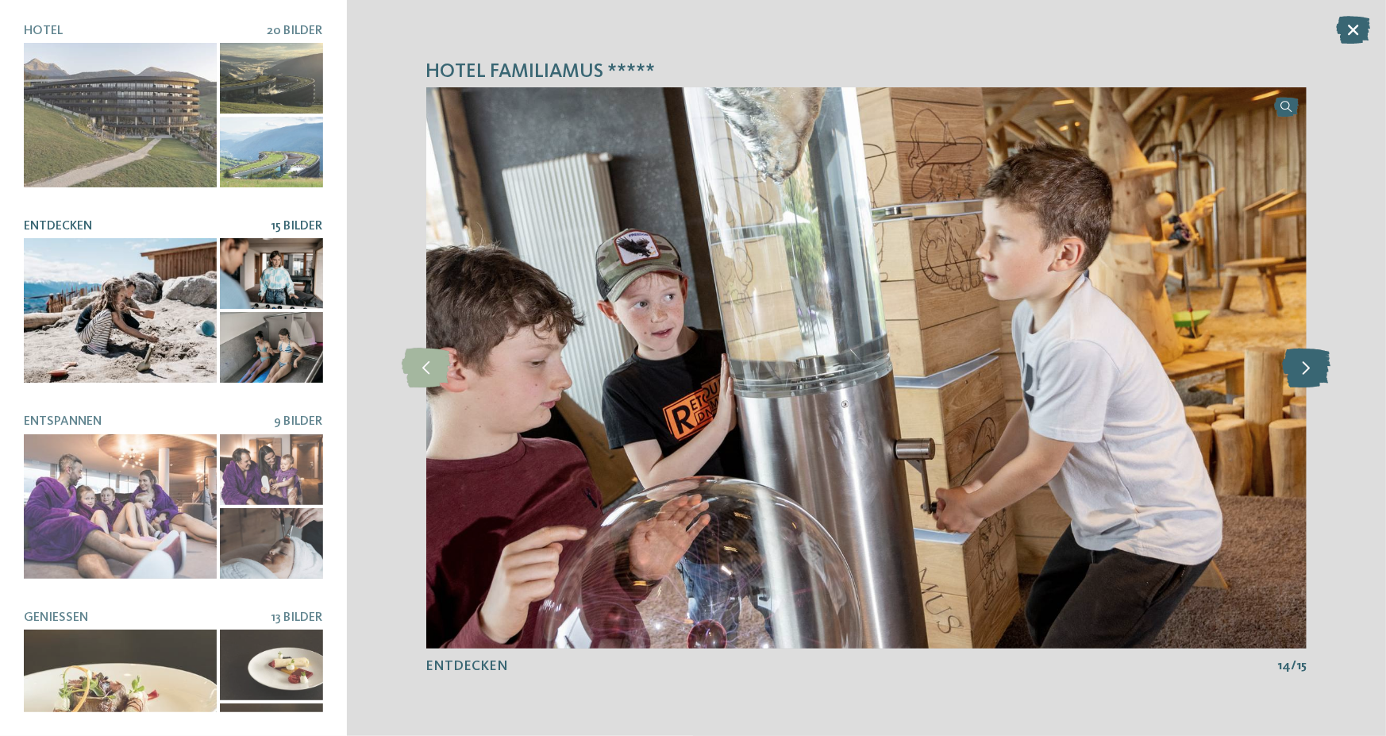
click at [1302, 376] on icon at bounding box center [1307, 369] width 48 height 40
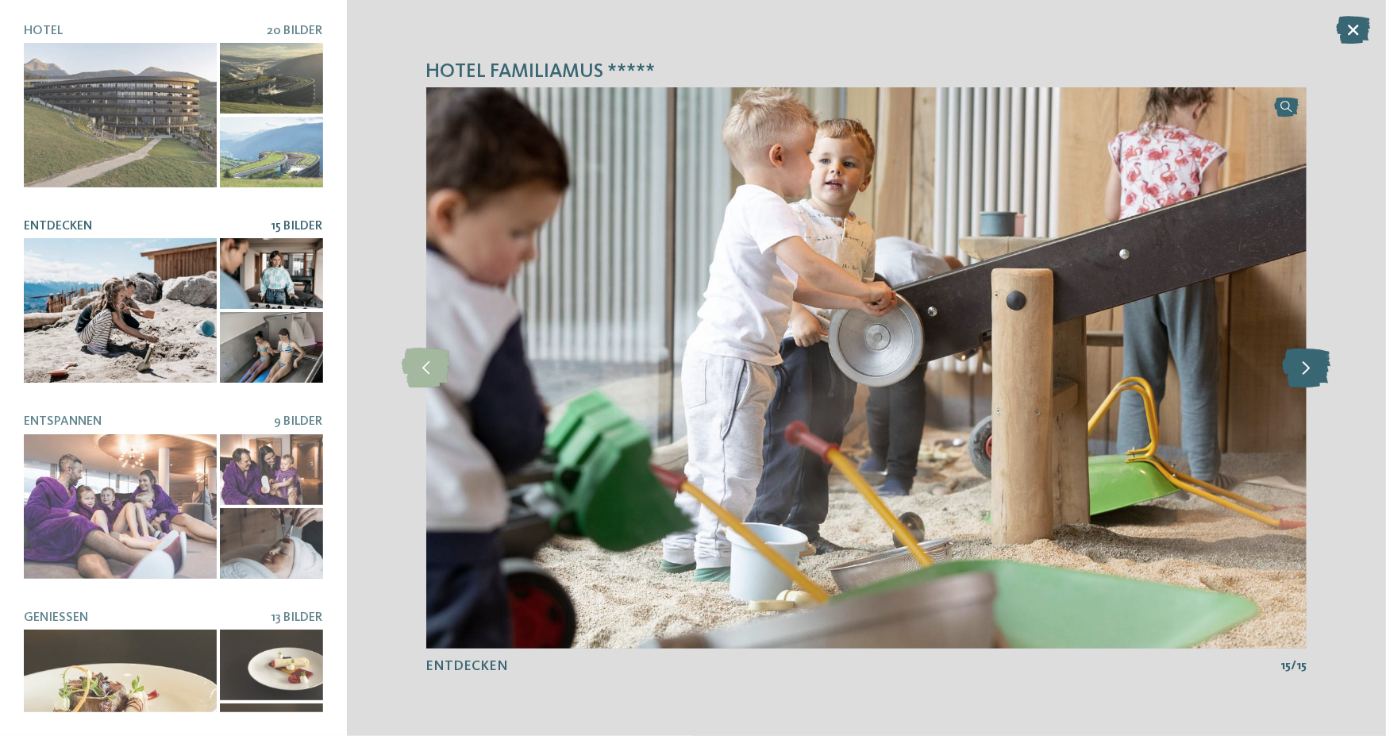
click at [1302, 376] on icon at bounding box center [1307, 369] width 48 height 40
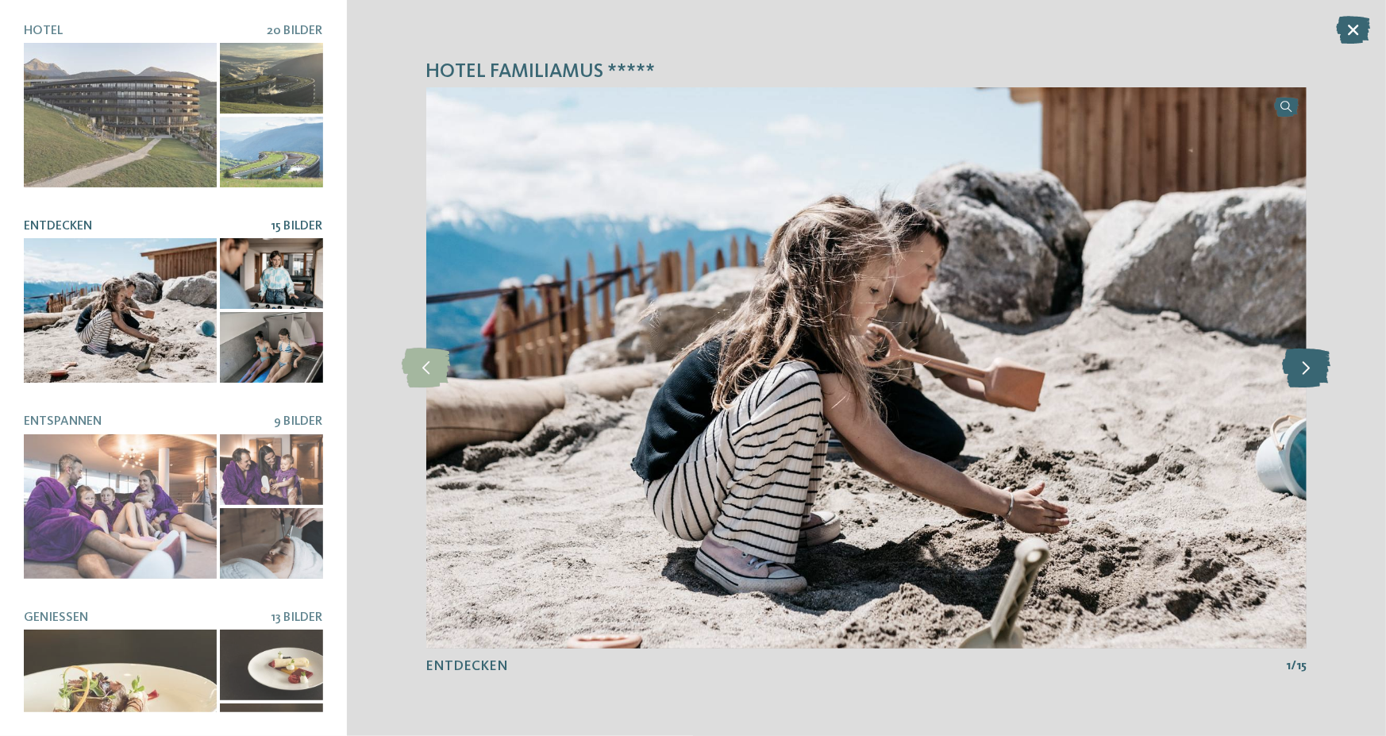
click at [1302, 376] on icon at bounding box center [1307, 369] width 48 height 40
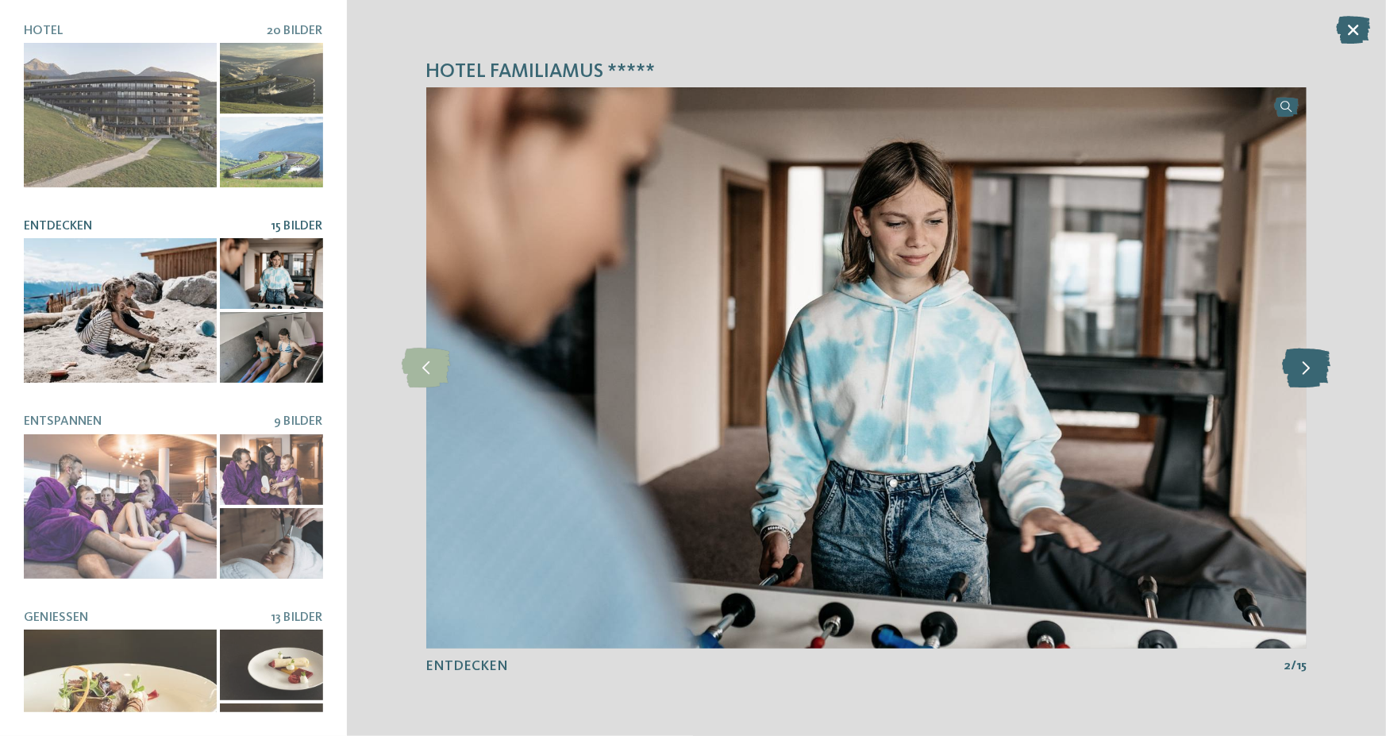
click at [1302, 376] on icon at bounding box center [1307, 369] width 48 height 40
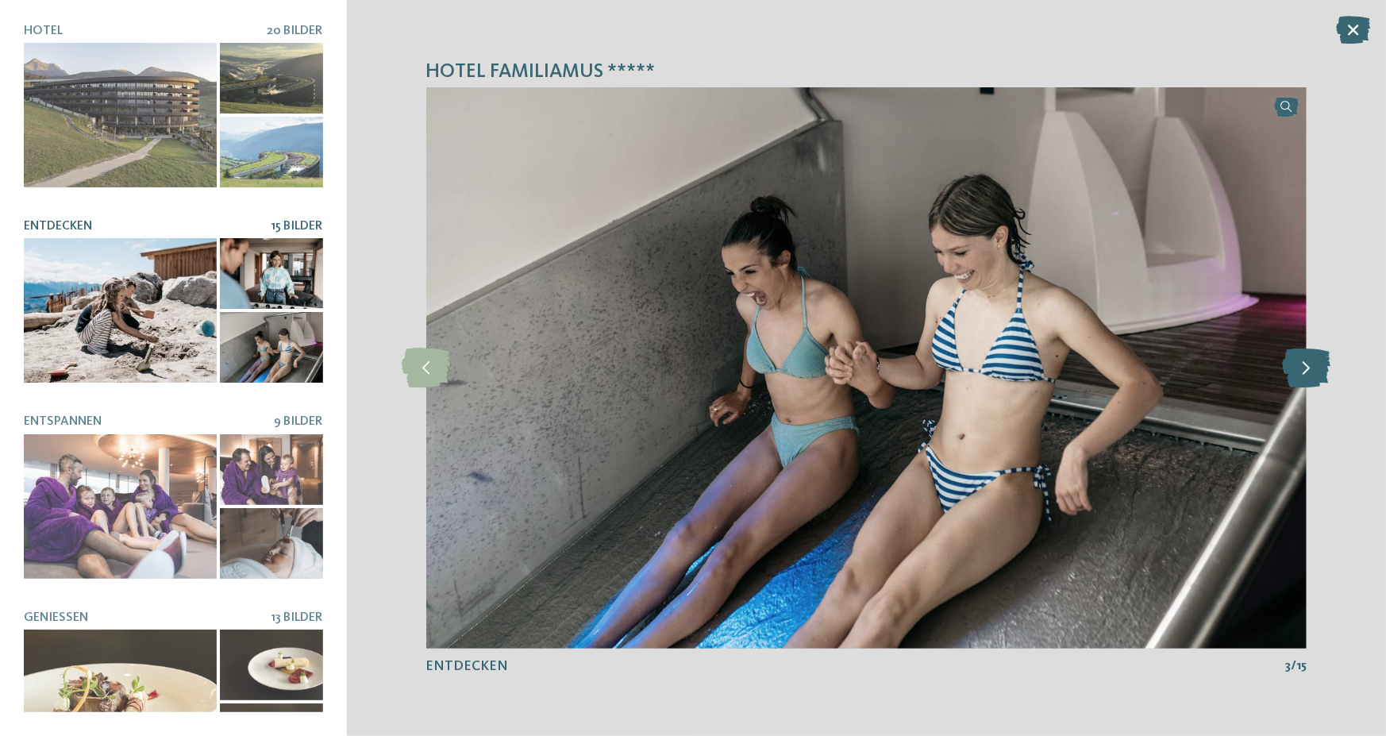
click at [1302, 376] on icon at bounding box center [1307, 369] width 48 height 40
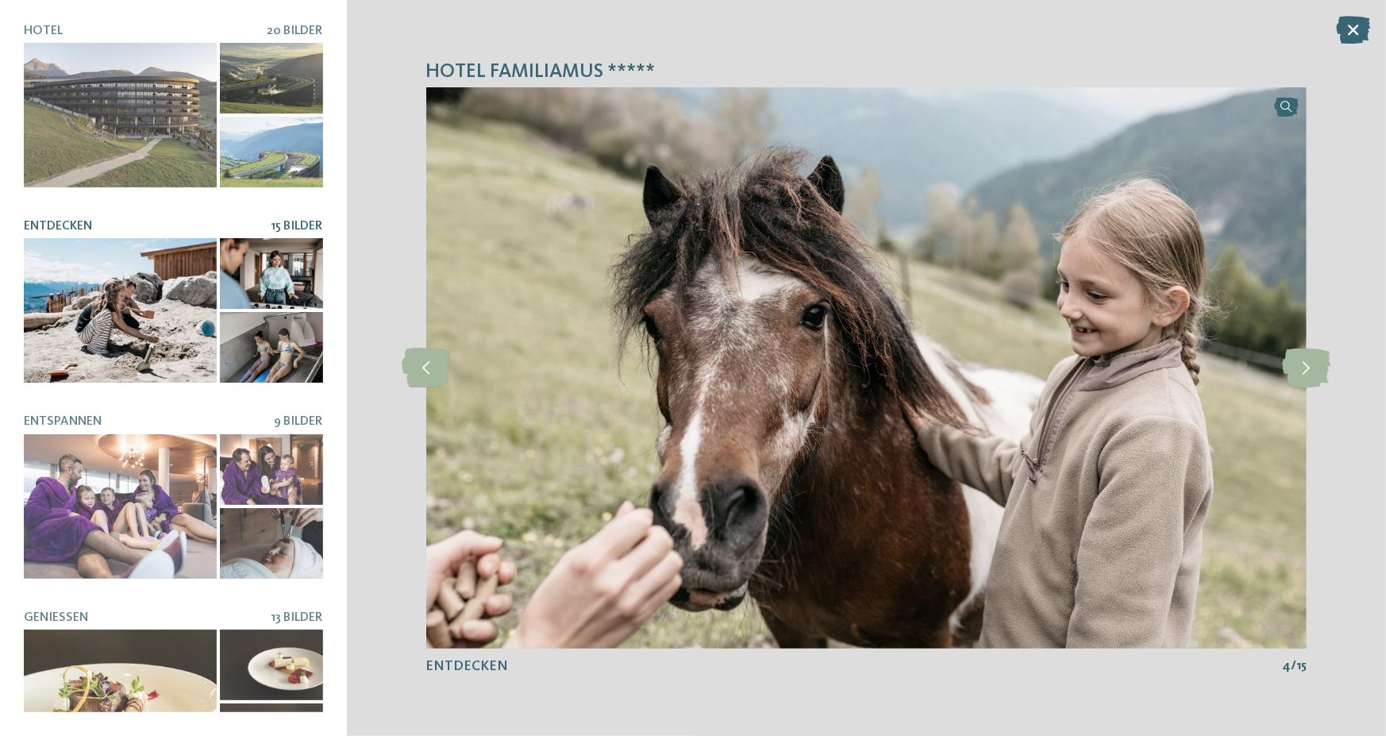
click at [1364, 33] on icon at bounding box center [1353, 30] width 34 height 28
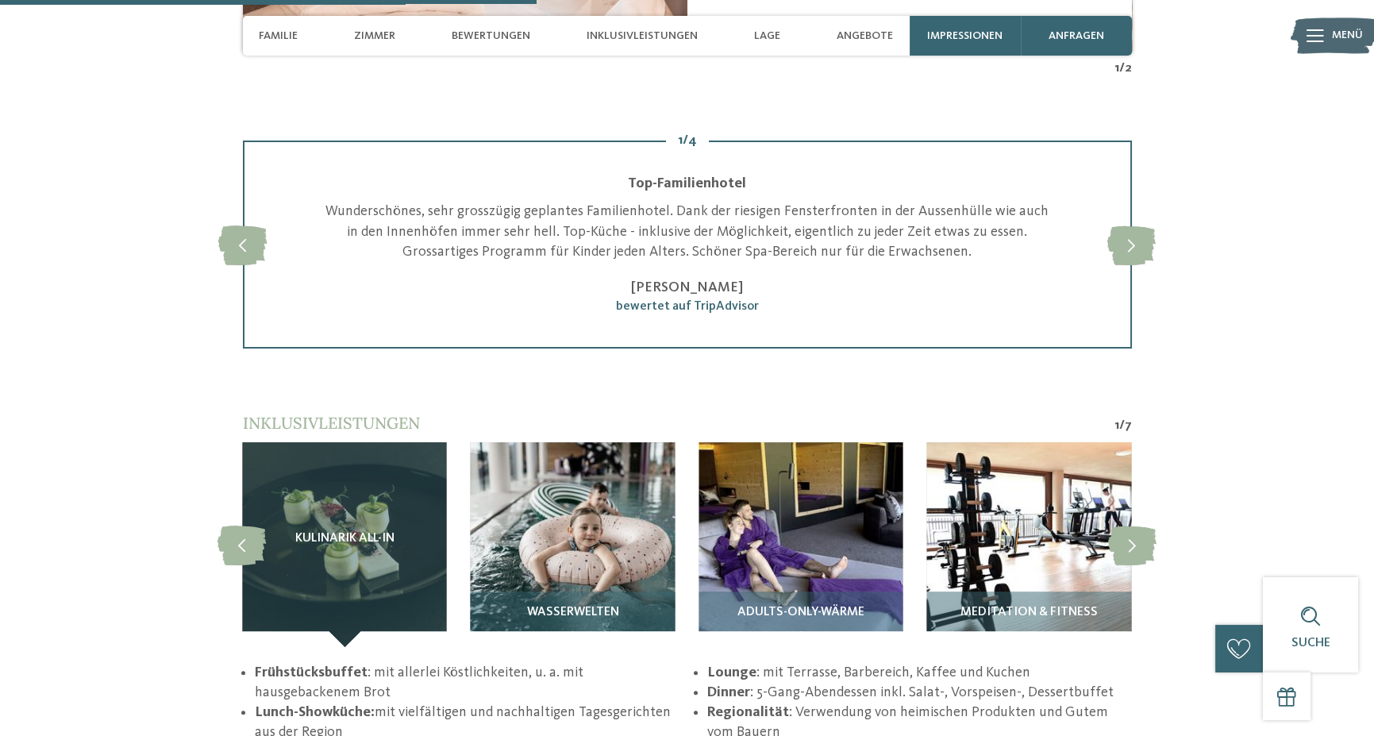
scroll to position [2461, 0]
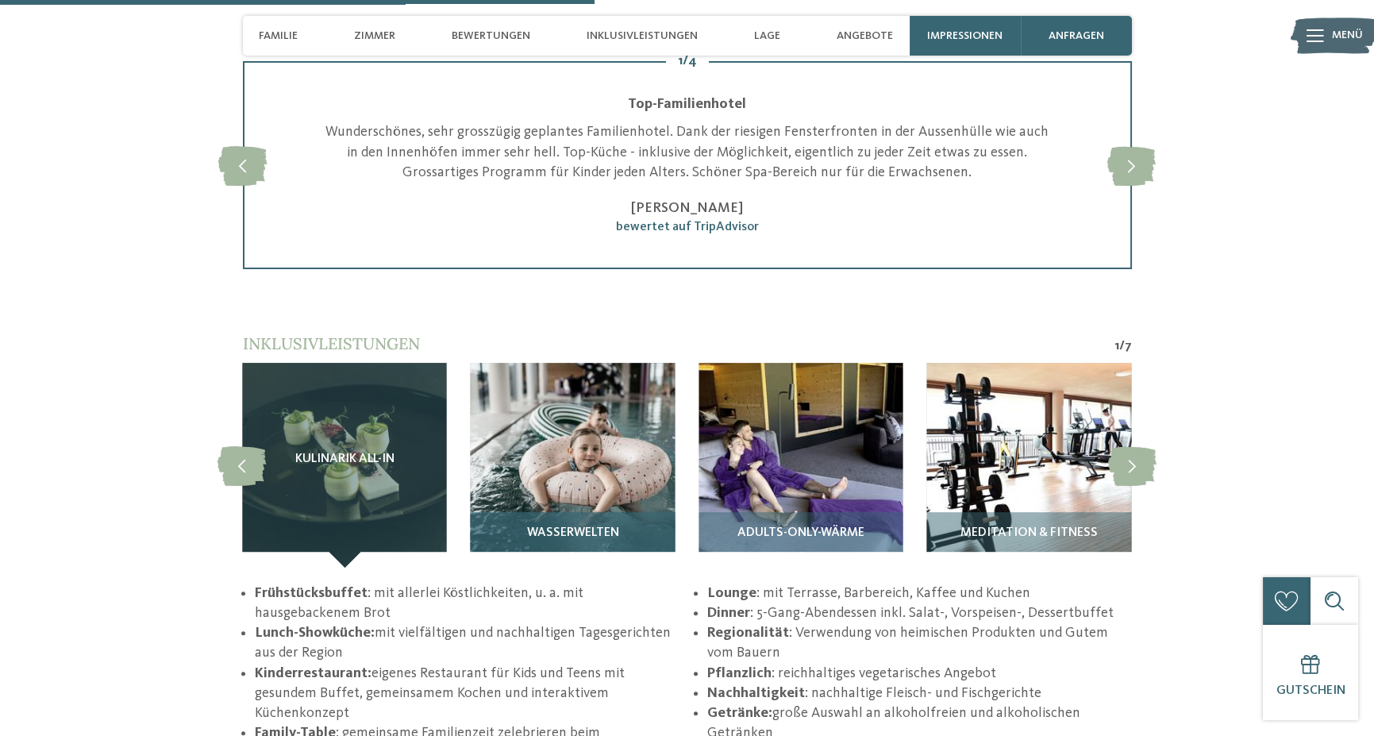
click at [580, 479] on img at bounding box center [573, 465] width 204 height 204
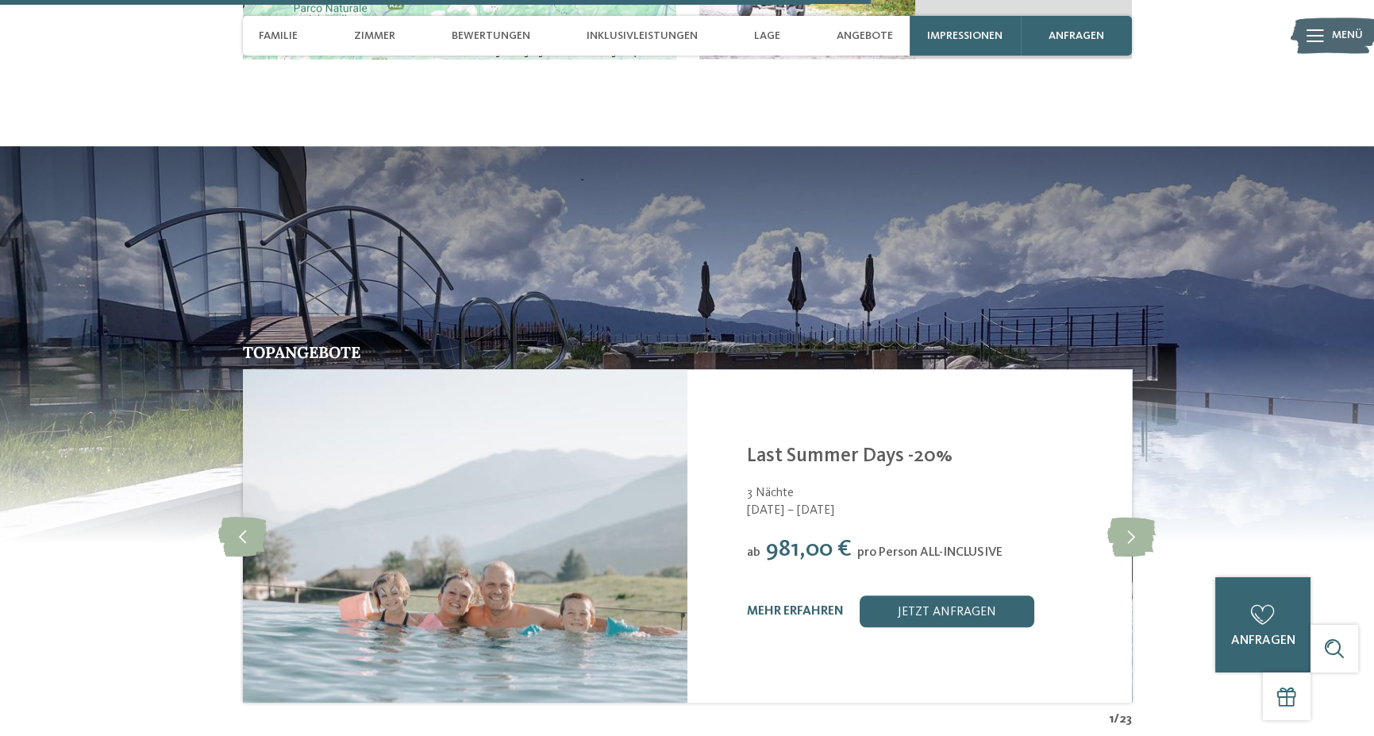
scroll to position [3096, 0]
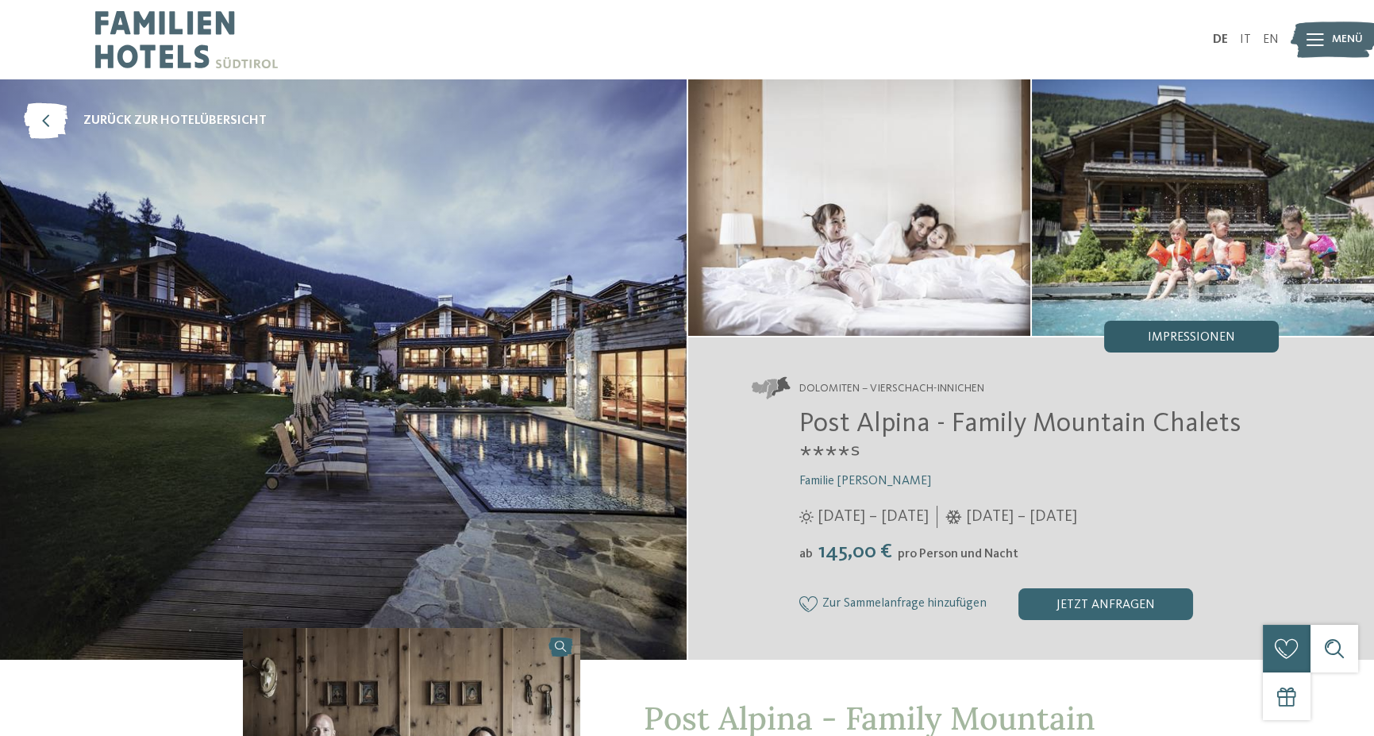
click at [1173, 337] on span "Impressionen" at bounding box center [1191, 337] width 87 height 13
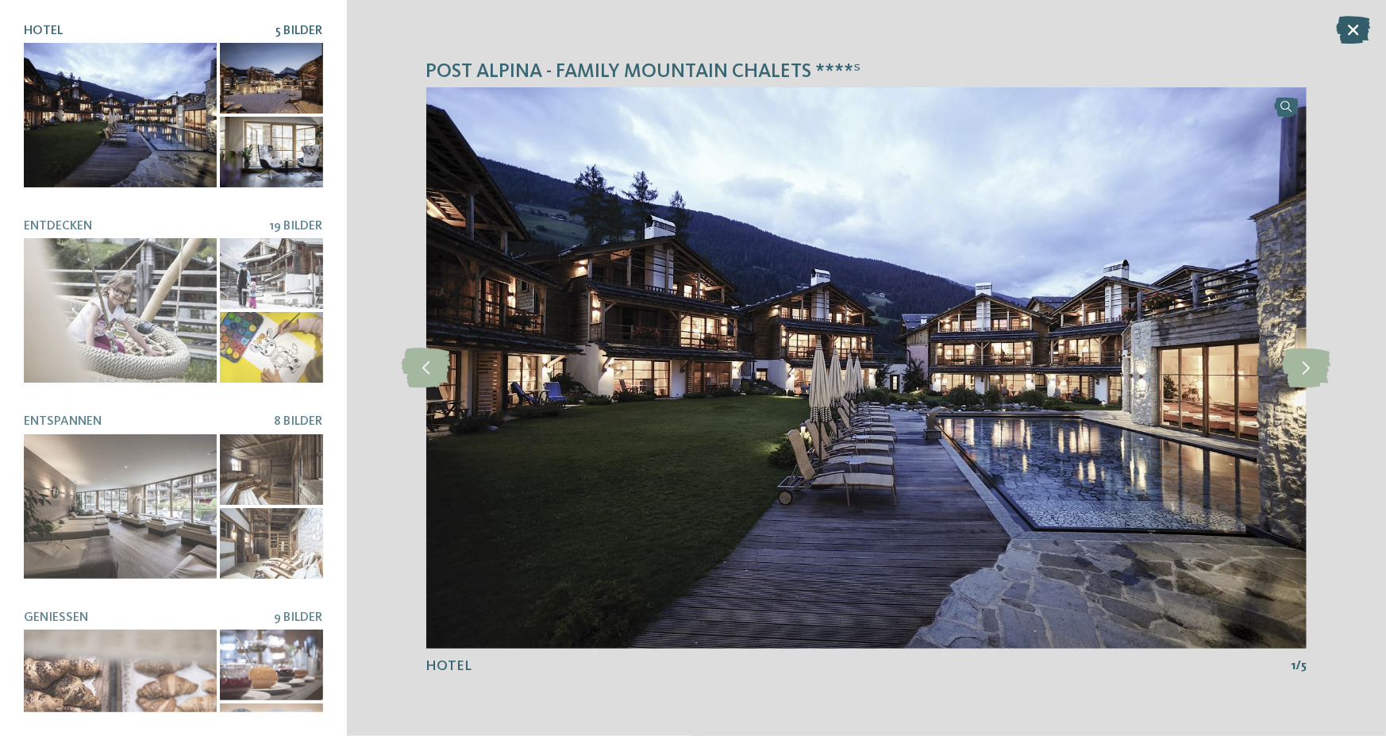
click at [1358, 30] on icon at bounding box center [1353, 30] width 34 height 28
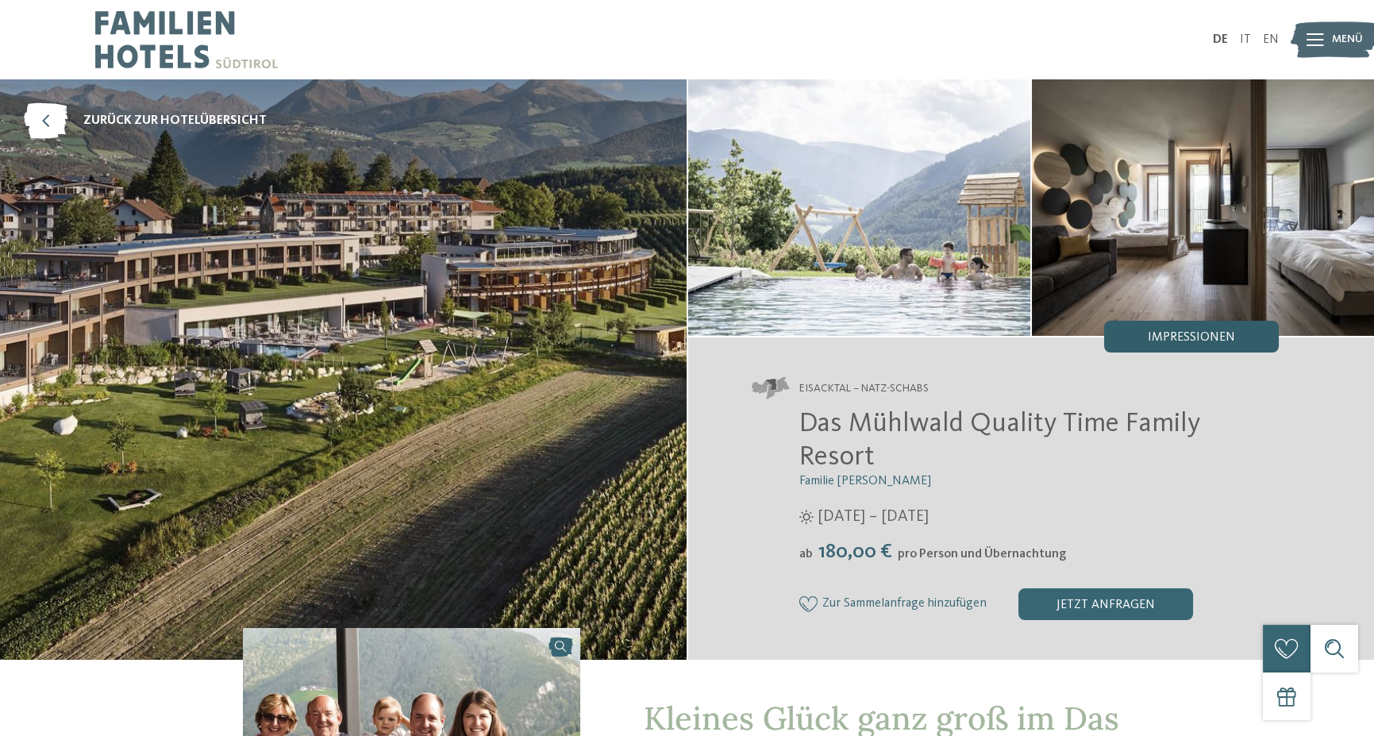
click at [1204, 344] on div "Impressionen" at bounding box center [1191, 337] width 175 height 32
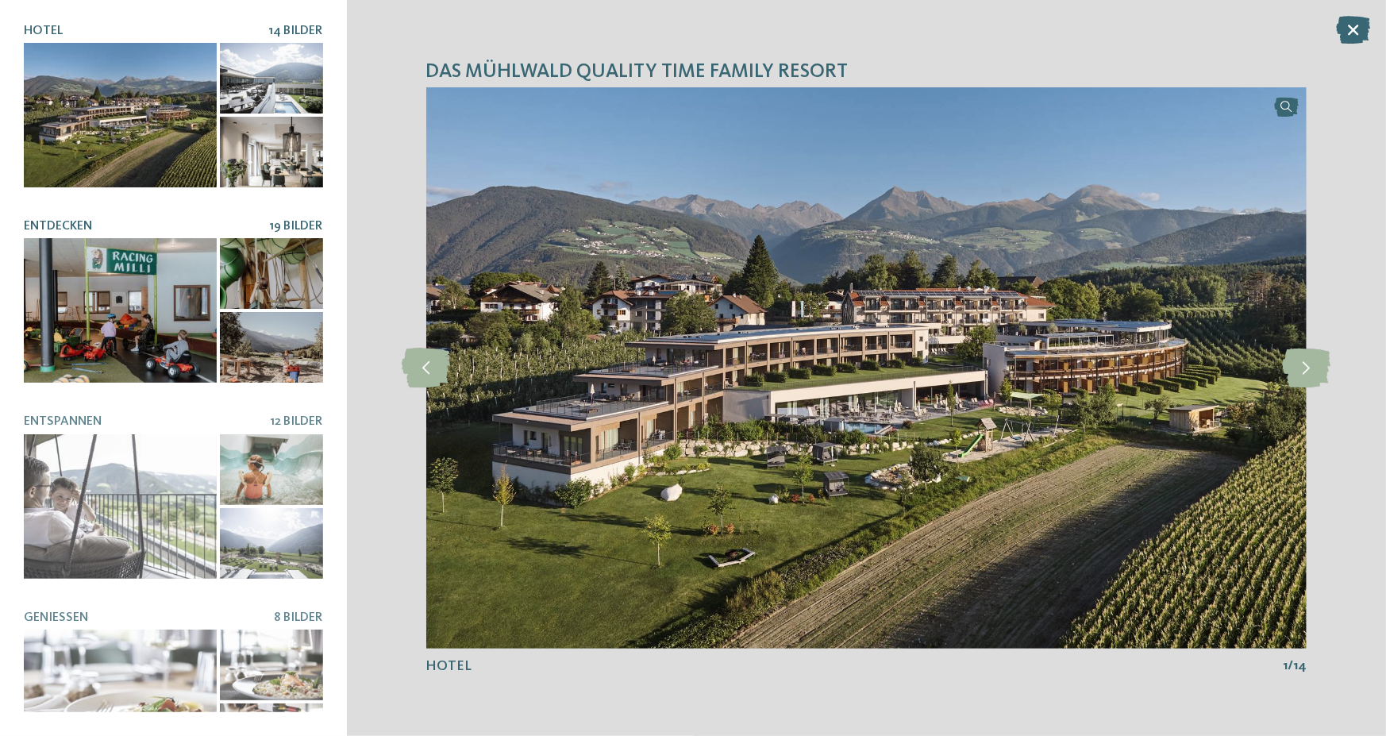
click at [278, 277] on div at bounding box center [271, 273] width 103 height 71
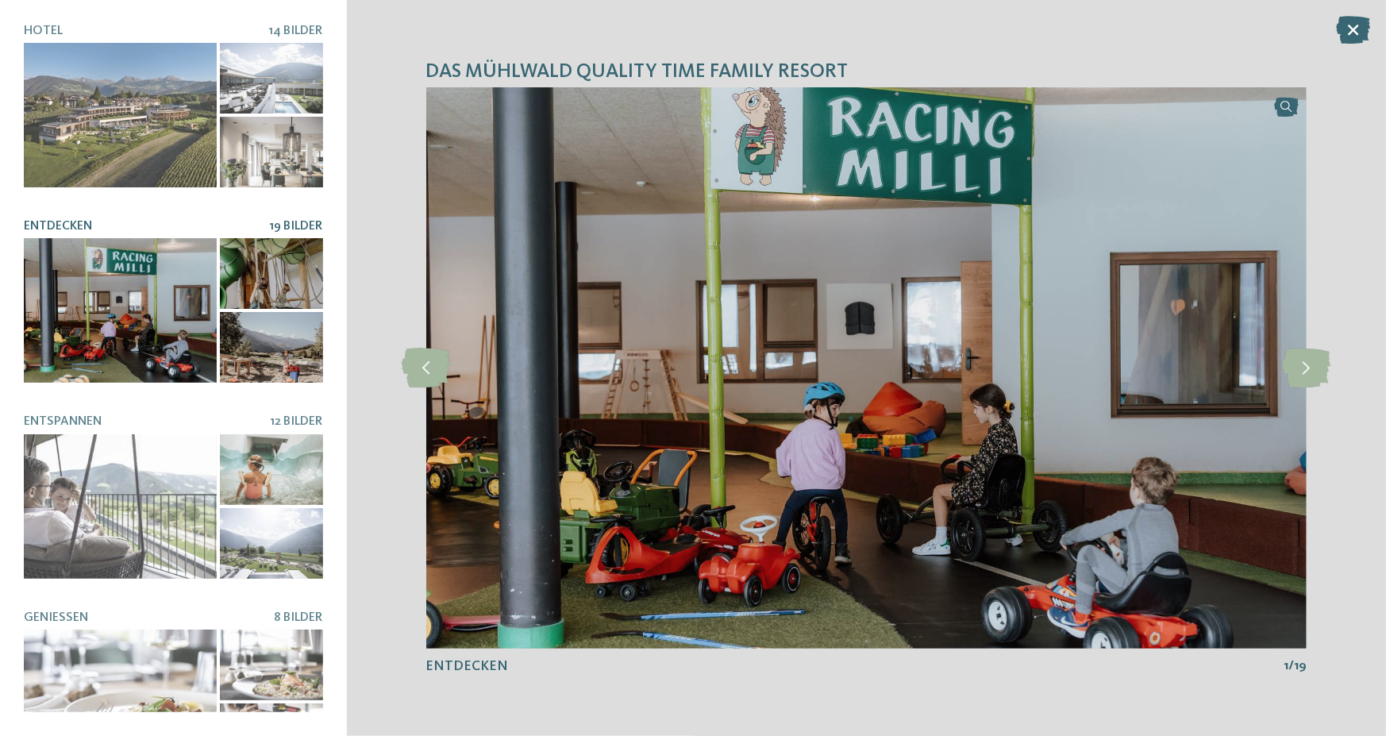
click at [278, 264] on div at bounding box center [271, 273] width 103 height 71
click at [1307, 372] on icon at bounding box center [1307, 369] width 48 height 40
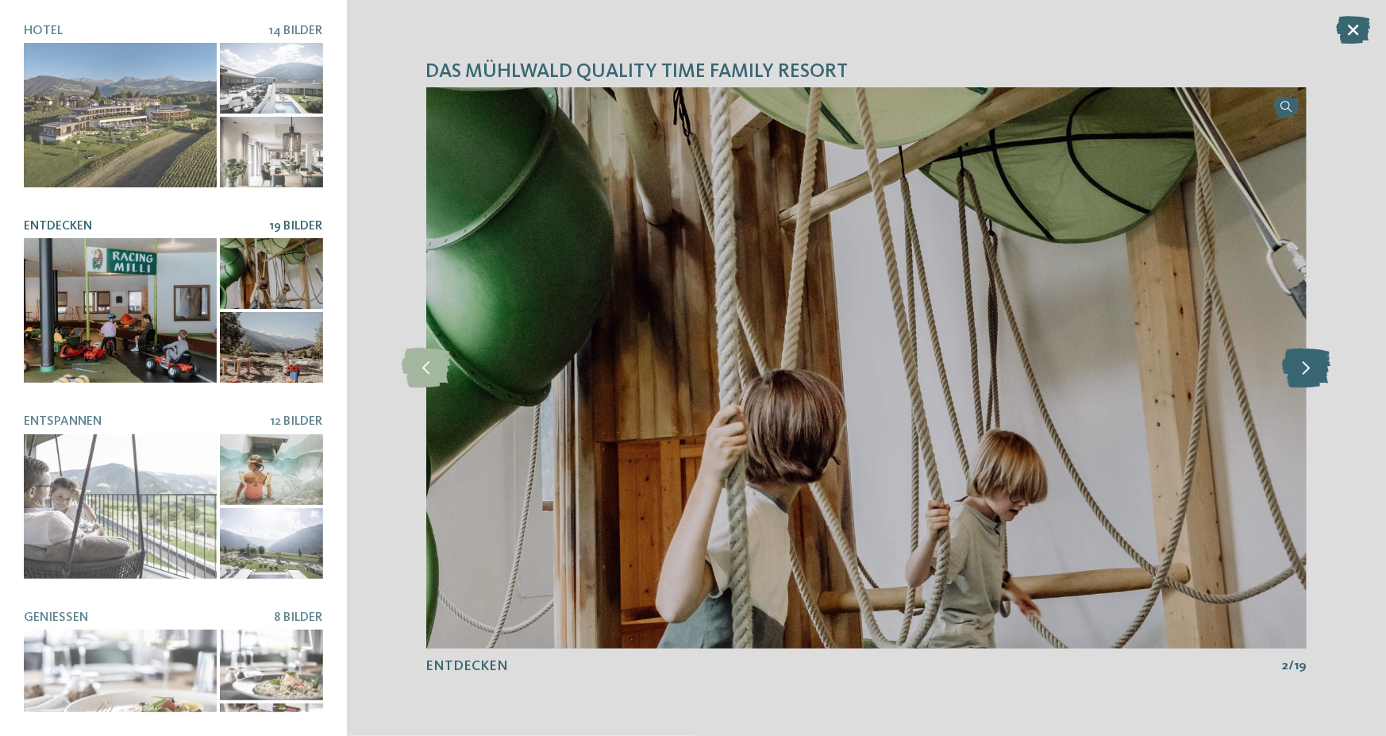
click at [1307, 372] on icon at bounding box center [1307, 369] width 48 height 40
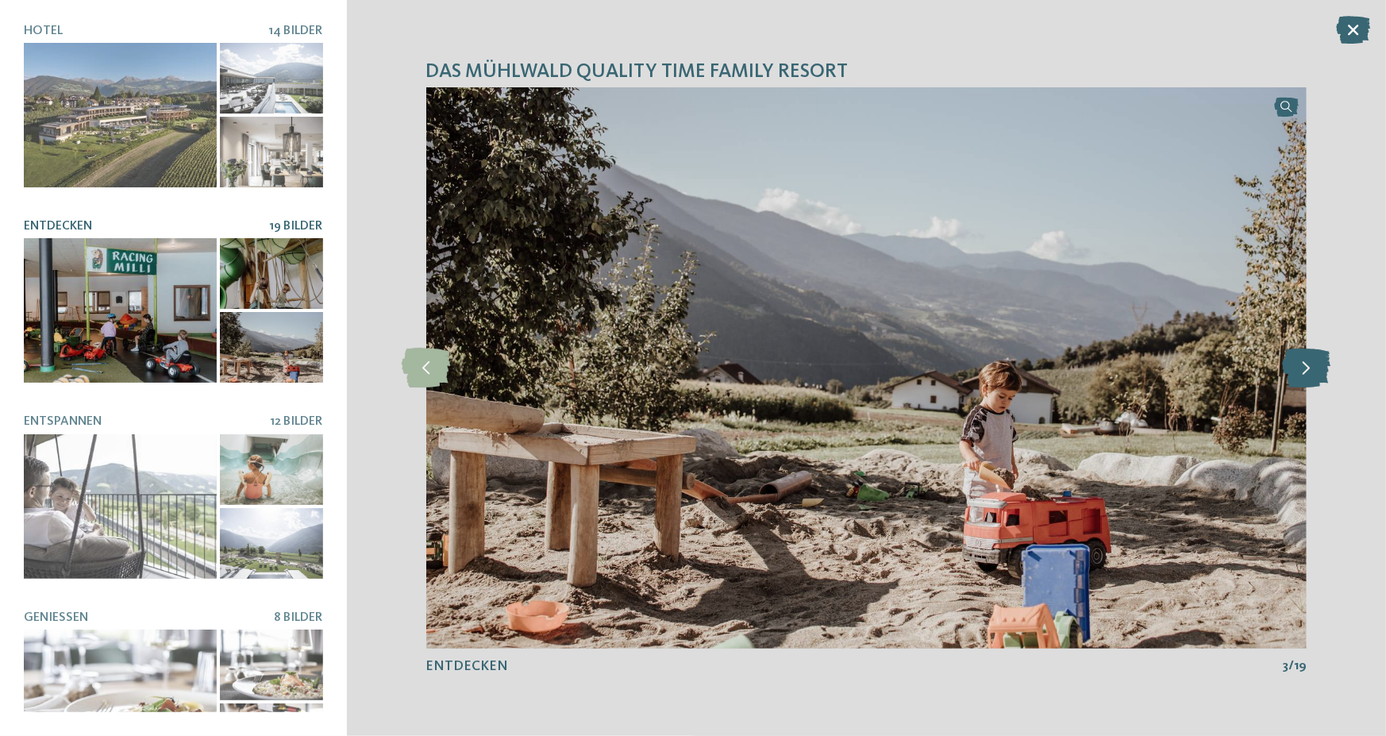
click at [1307, 372] on icon at bounding box center [1307, 369] width 48 height 40
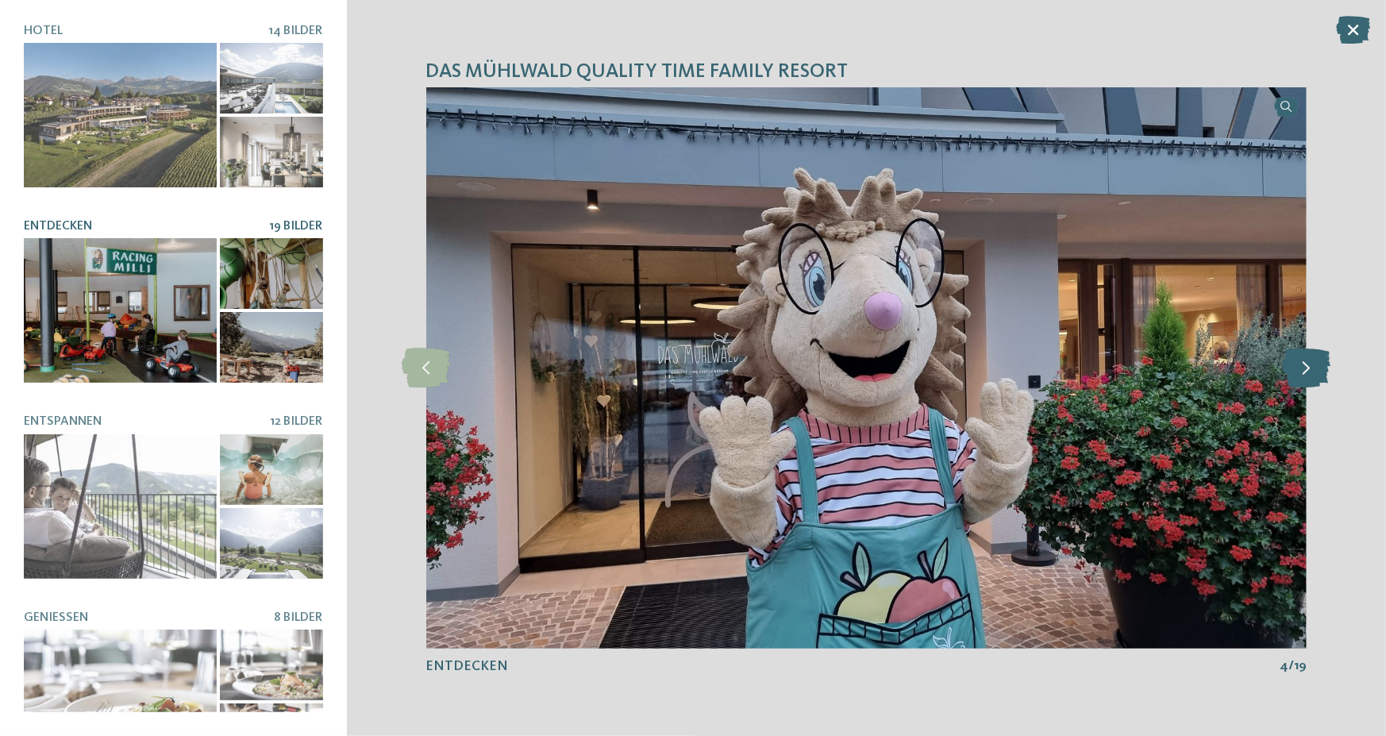
click at [1307, 372] on icon at bounding box center [1307, 369] width 48 height 40
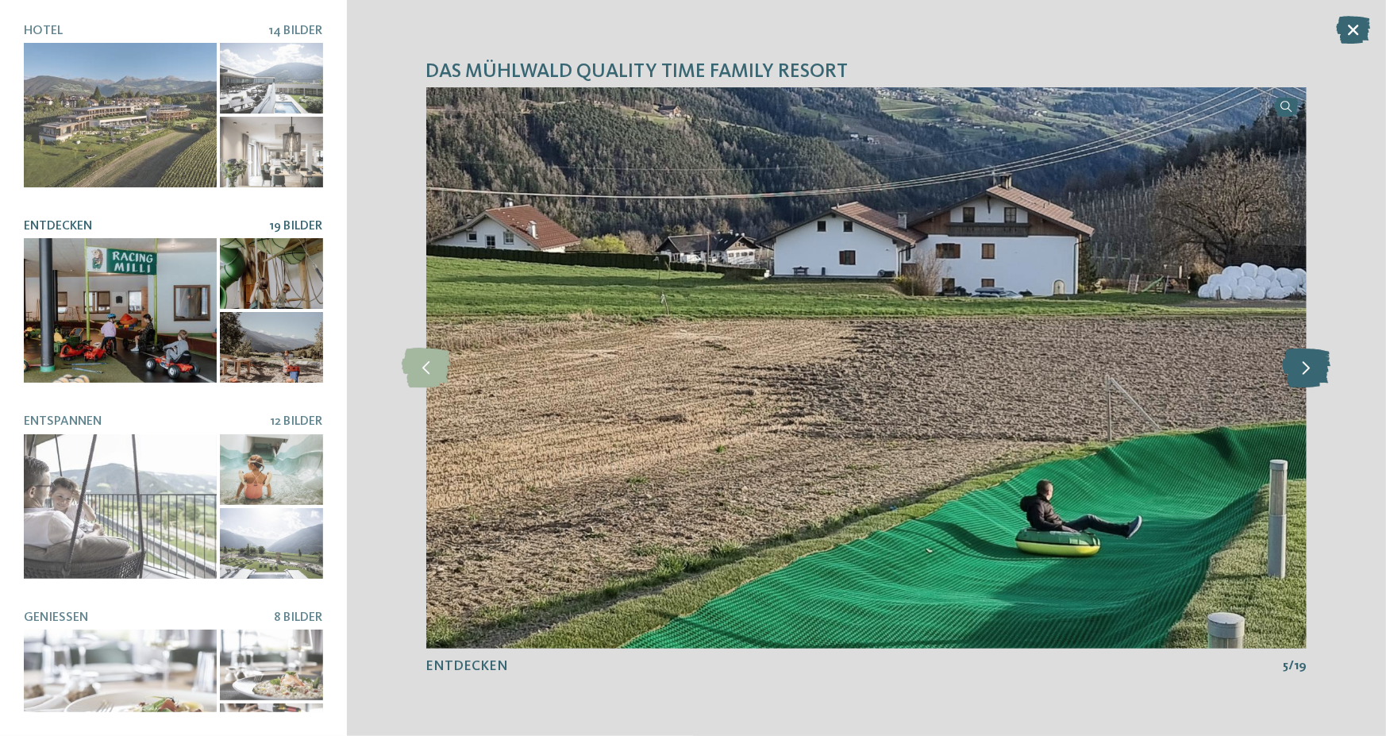
click at [1307, 372] on icon at bounding box center [1307, 369] width 48 height 40
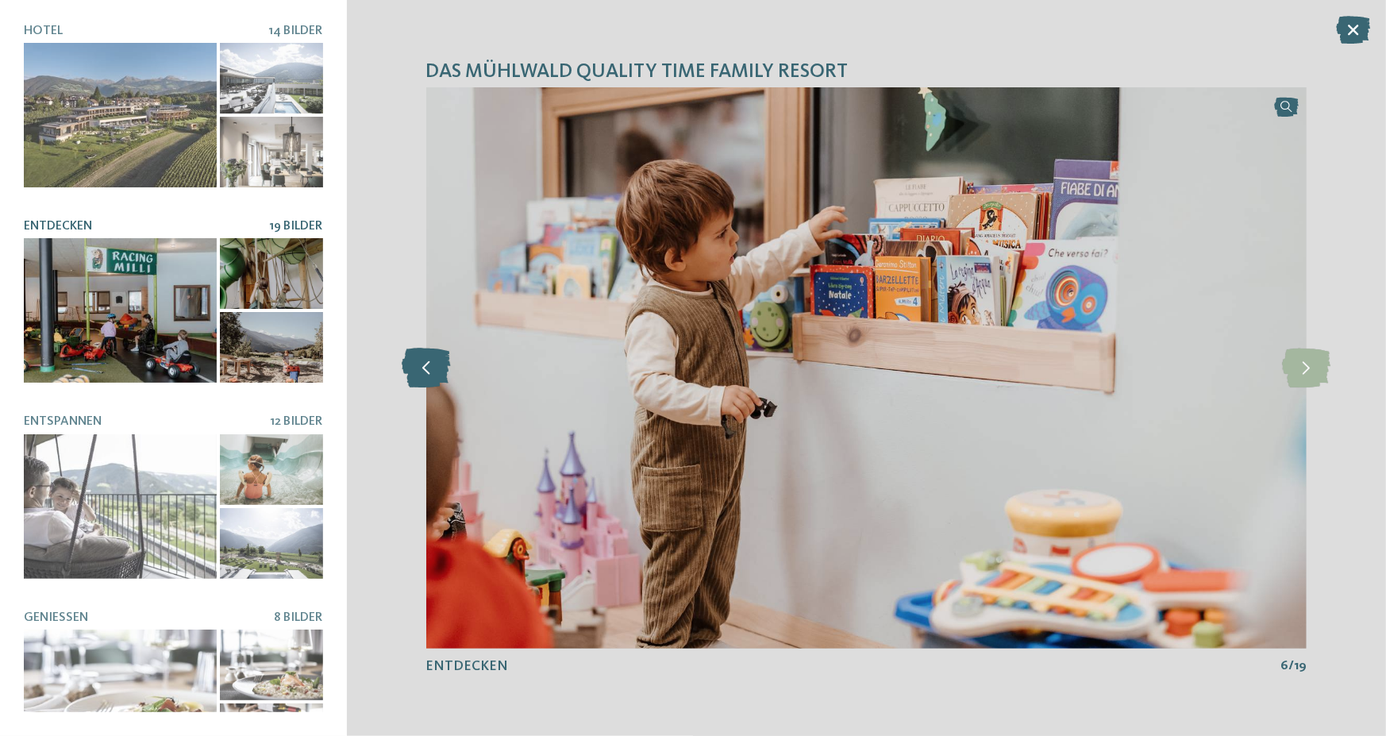
click at [415, 371] on icon at bounding box center [426, 369] width 48 height 40
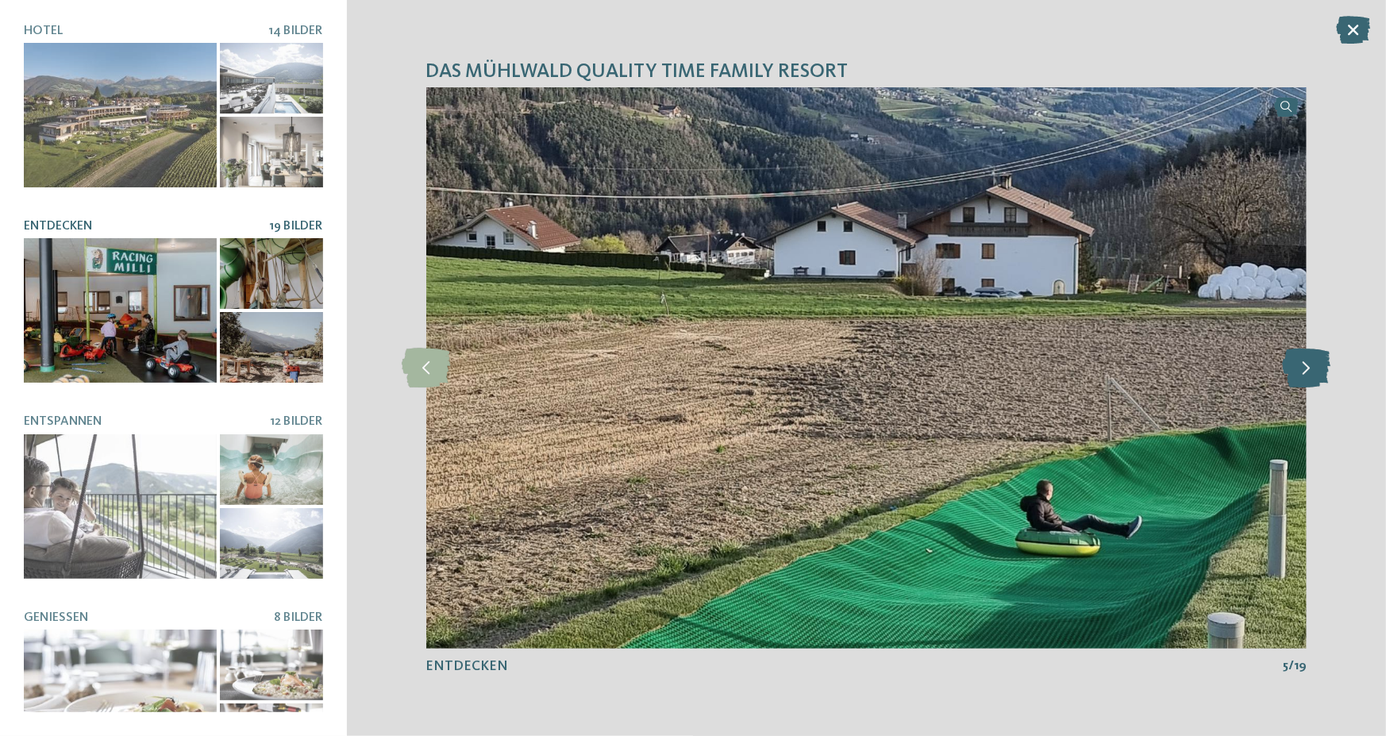
click at [1319, 372] on icon at bounding box center [1307, 369] width 48 height 40
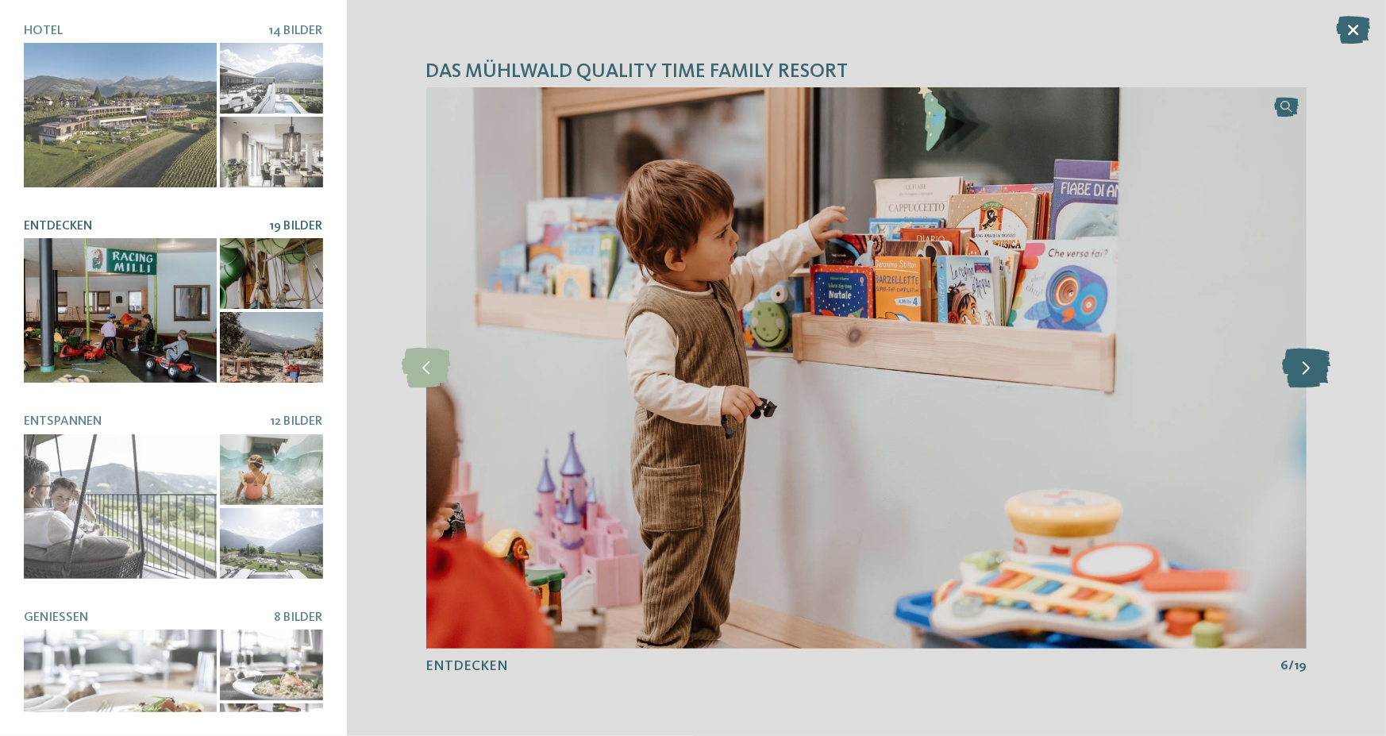
click at [1319, 372] on icon at bounding box center [1307, 369] width 48 height 40
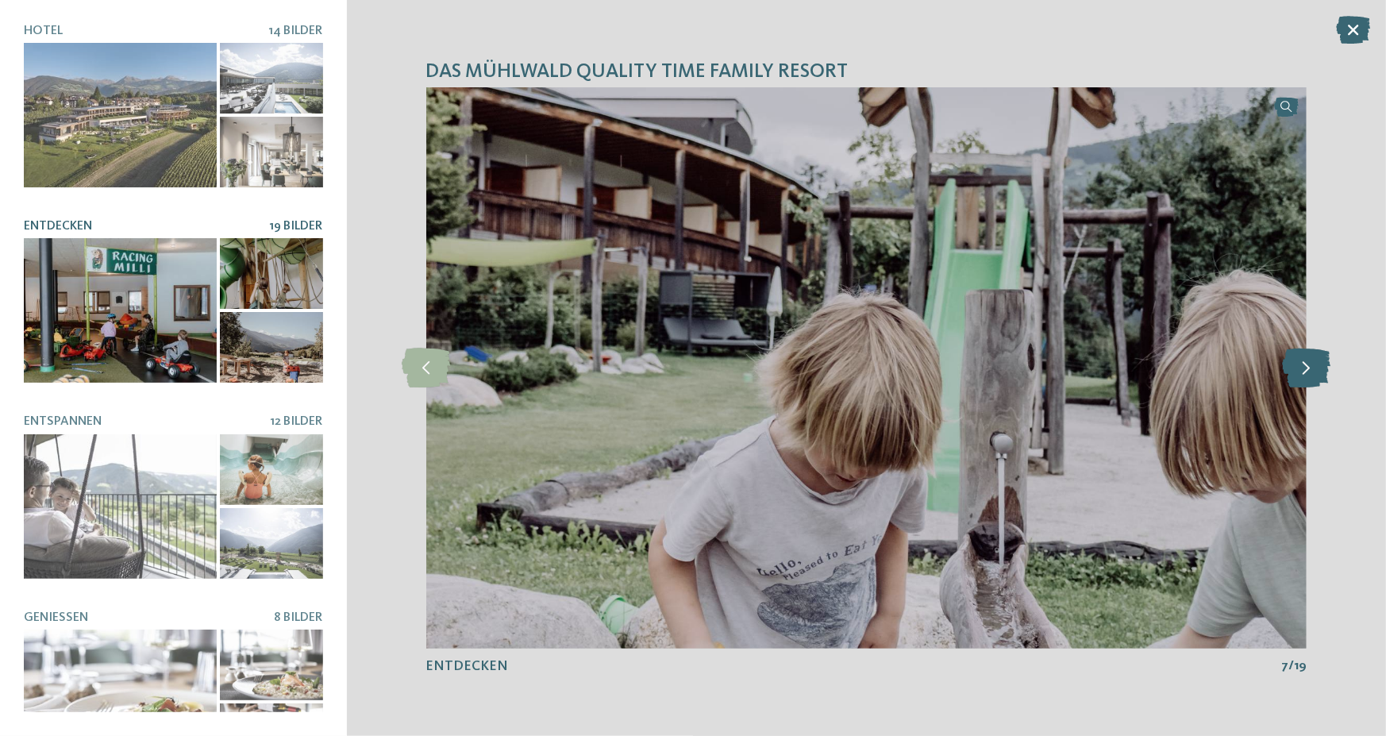
click at [1319, 372] on icon at bounding box center [1307, 369] width 48 height 40
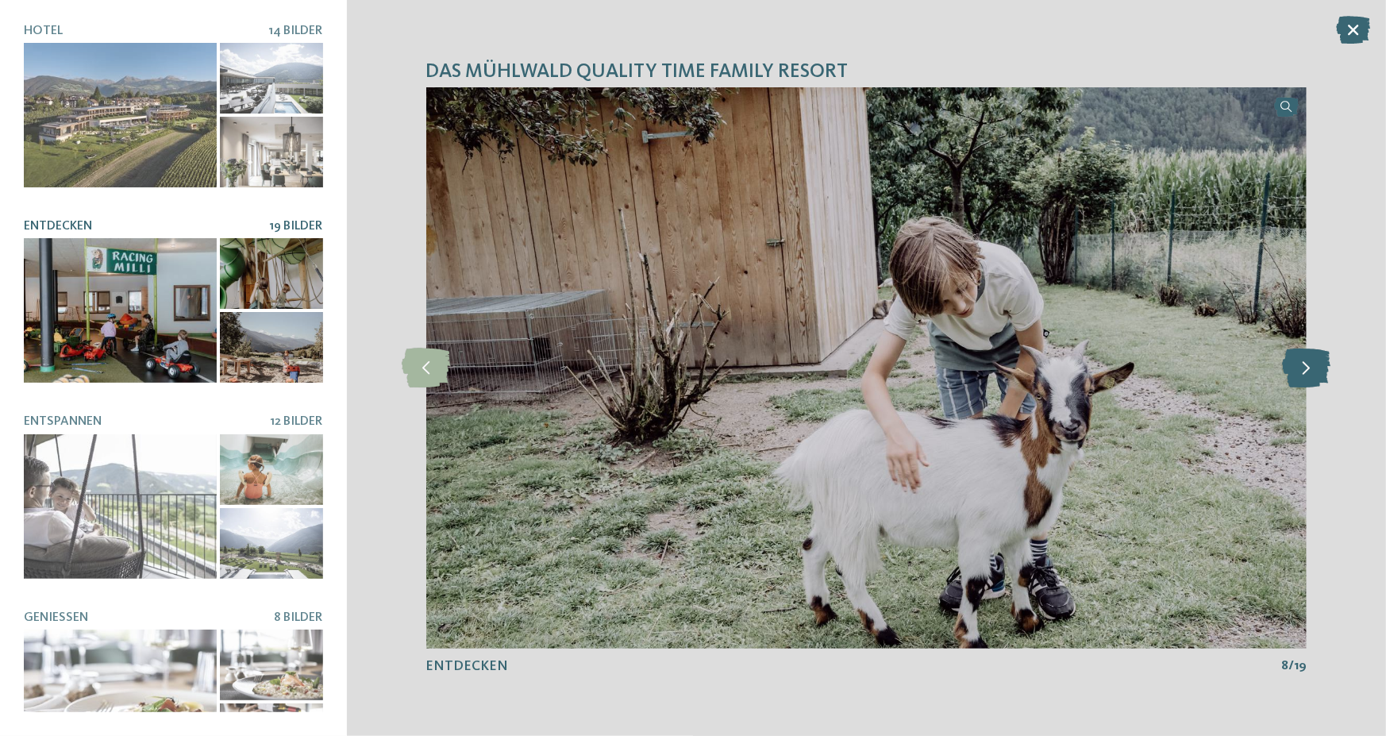
click at [1319, 372] on icon at bounding box center [1307, 369] width 48 height 40
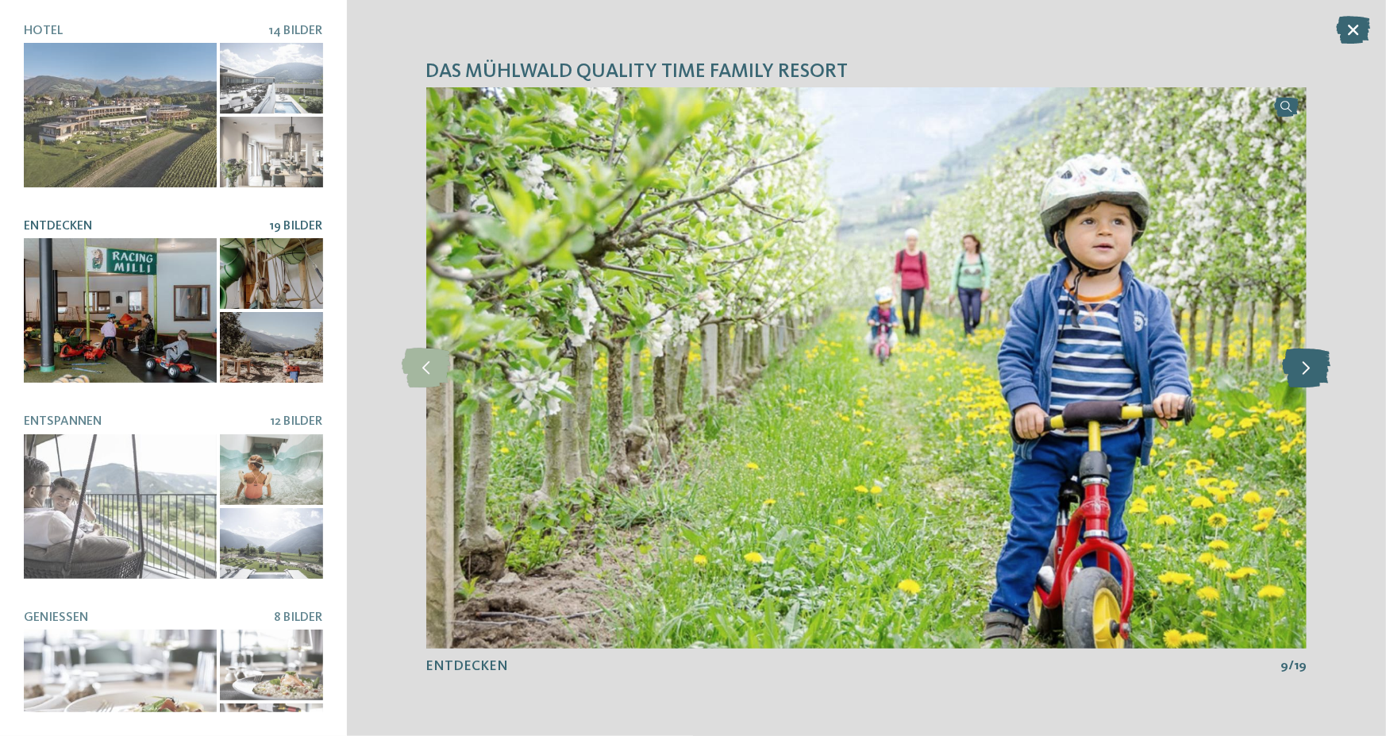
click at [1319, 372] on icon at bounding box center [1307, 369] width 48 height 40
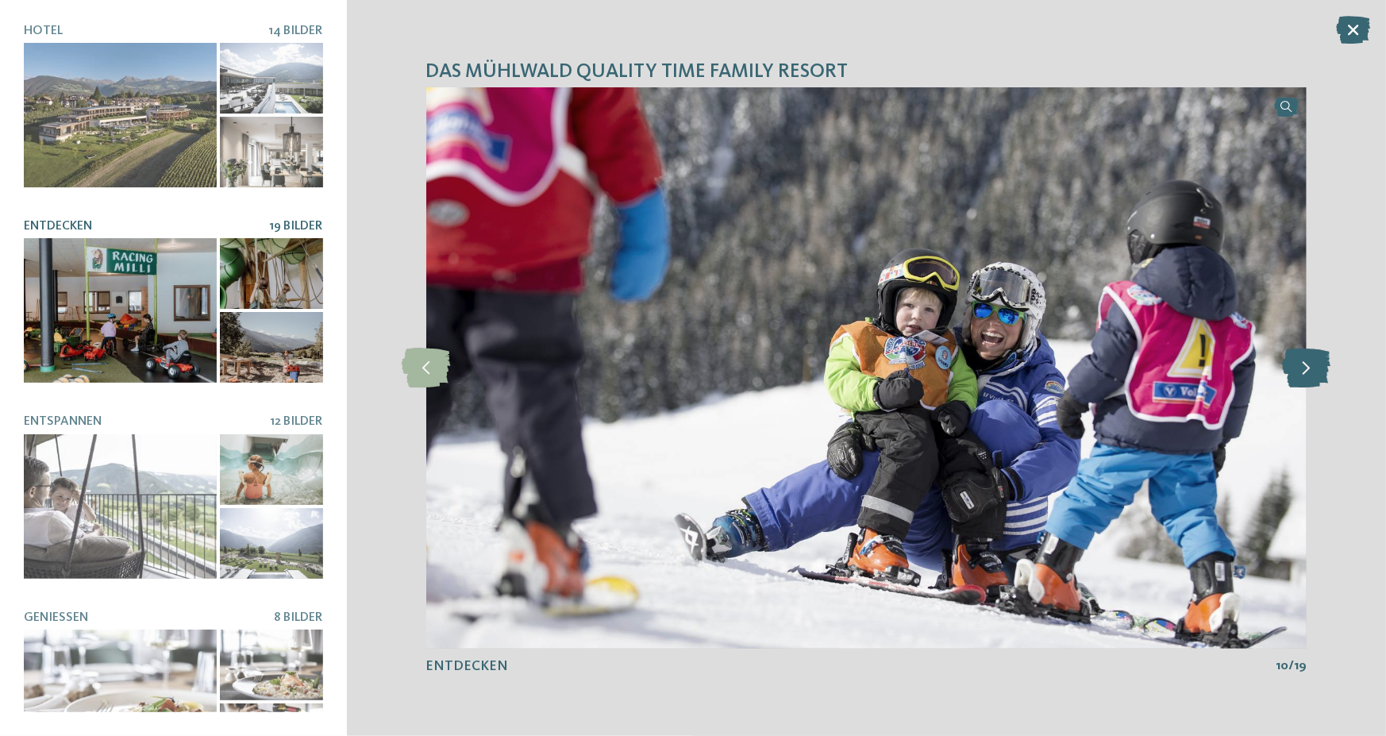
click at [1319, 372] on icon at bounding box center [1307, 369] width 48 height 40
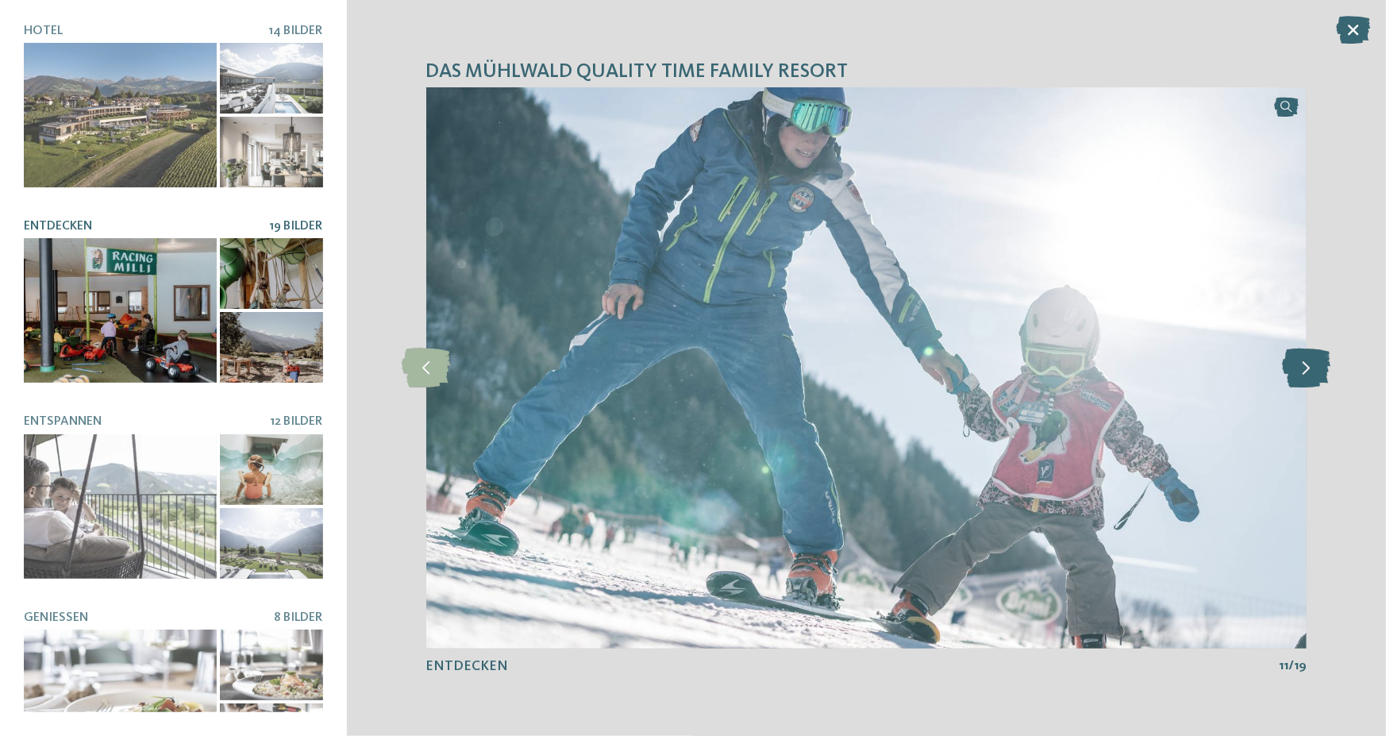
click at [1319, 372] on icon at bounding box center [1307, 369] width 48 height 40
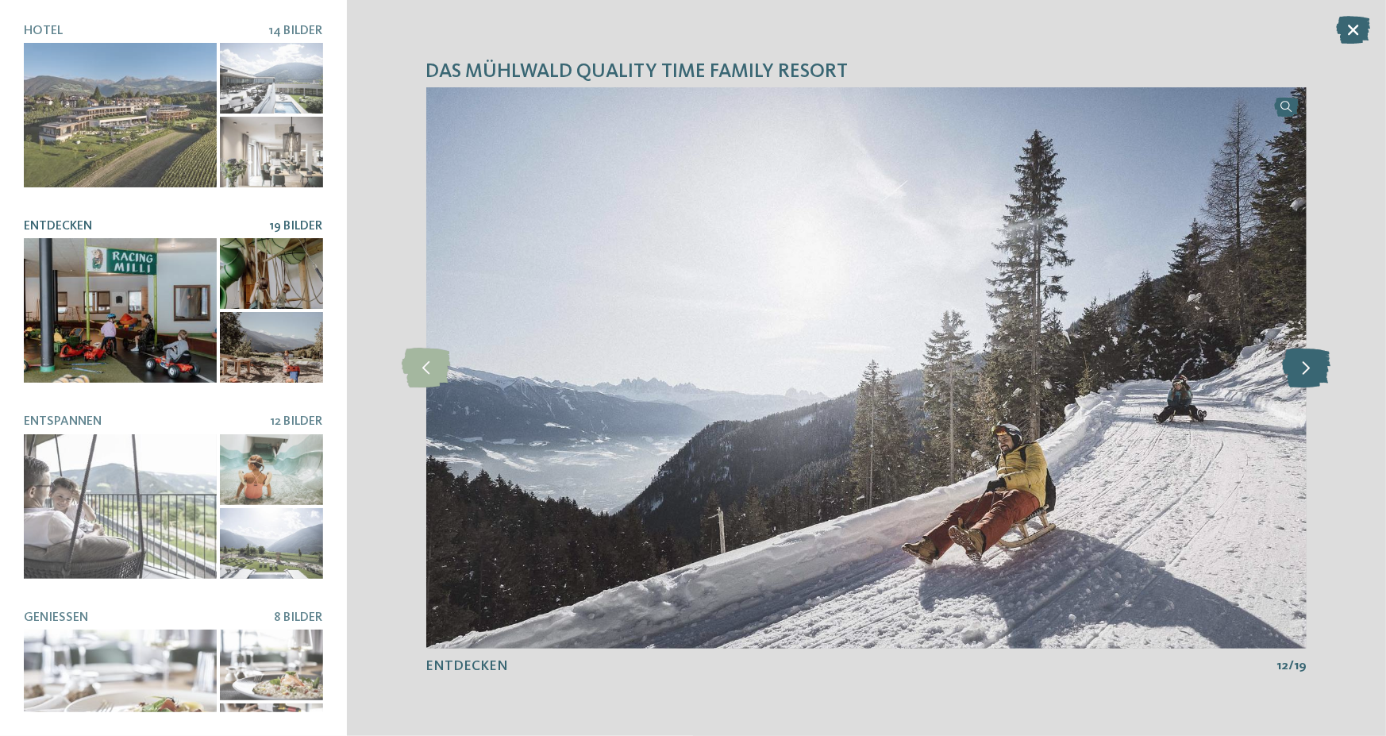
click at [1319, 372] on icon at bounding box center [1307, 369] width 48 height 40
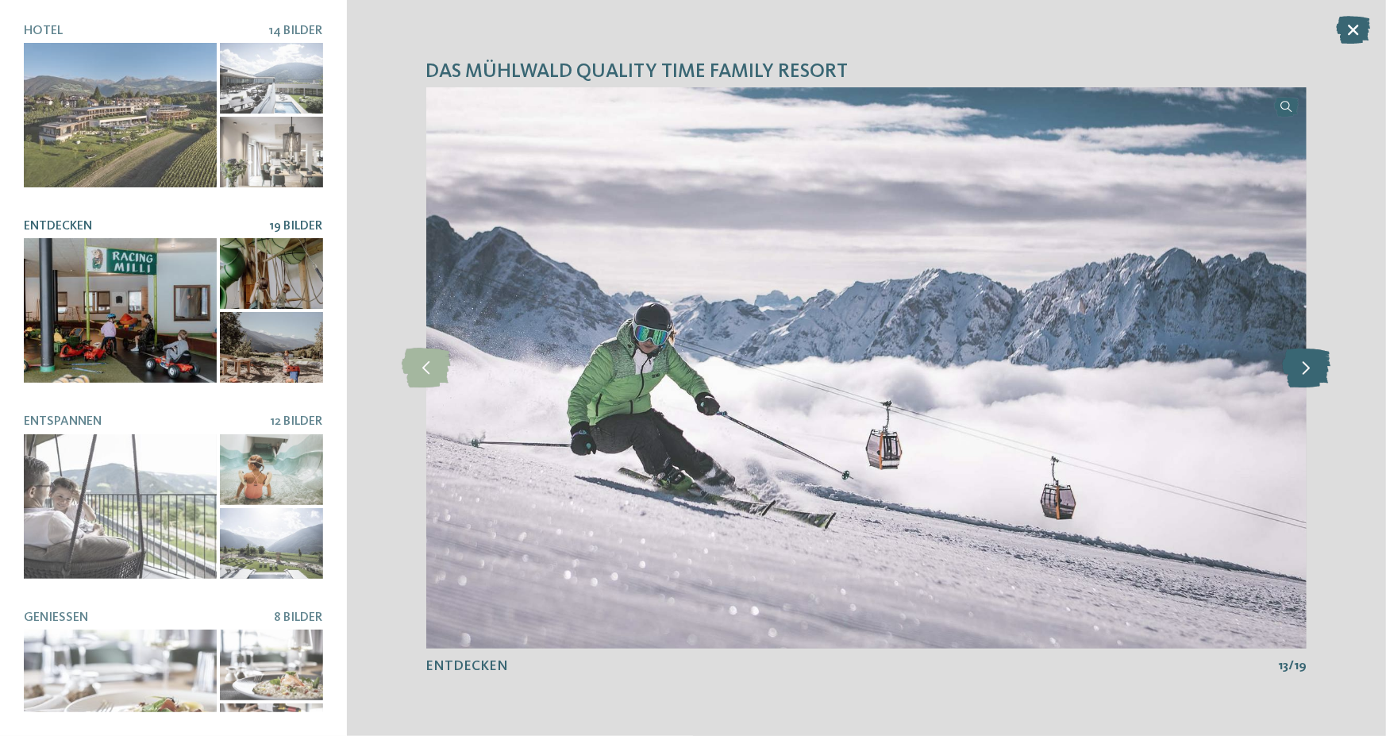
click at [1319, 372] on icon at bounding box center [1307, 369] width 48 height 40
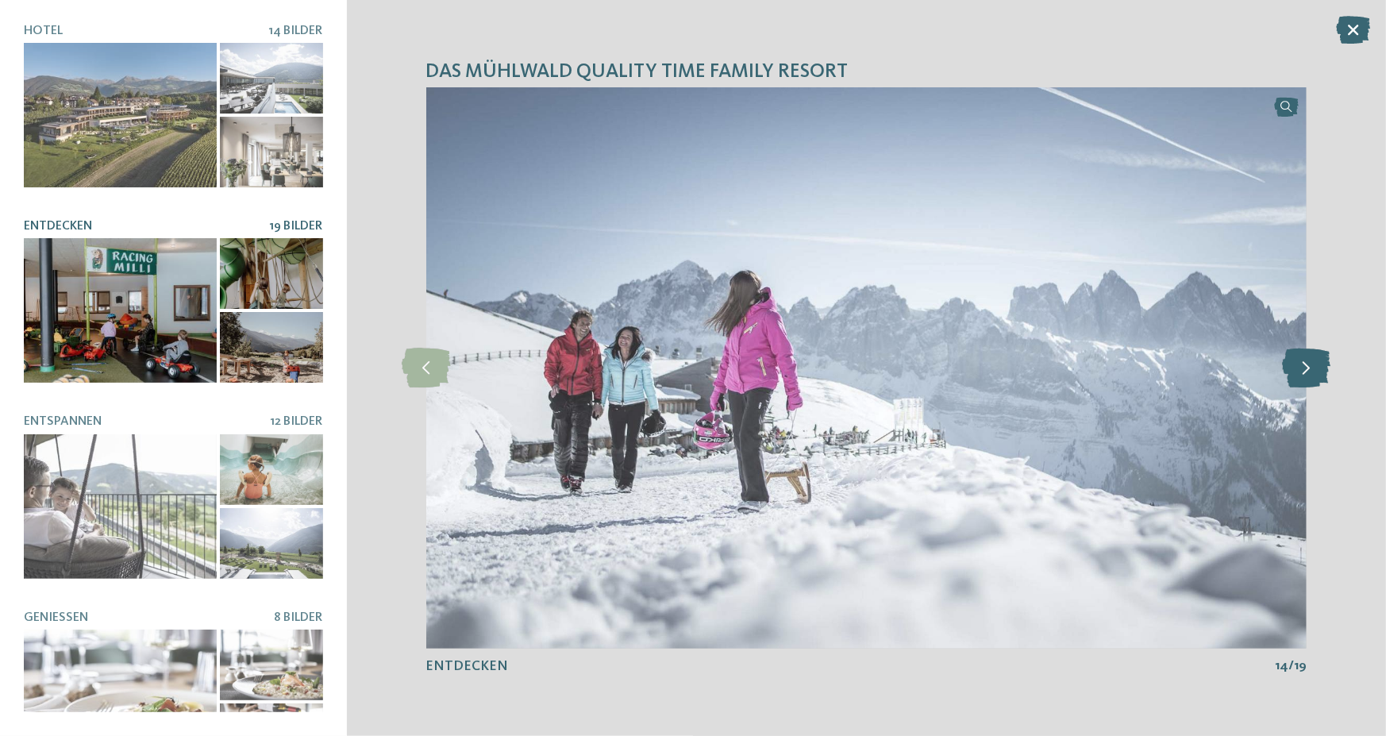
click at [1319, 372] on icon at bounding box center [1307, 369] width 48 height 40
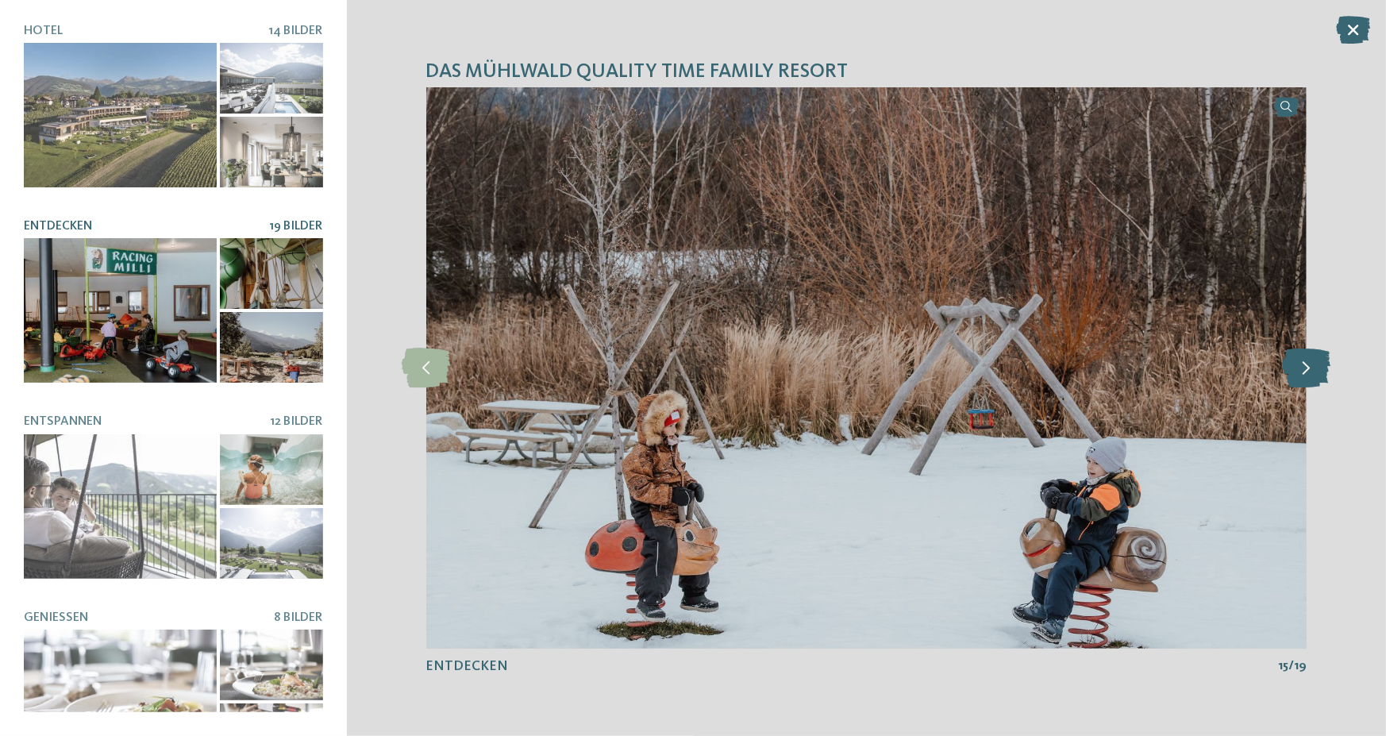
click at [1319, 372] on icon at bounding box center [1307, 369] width 48 height 40
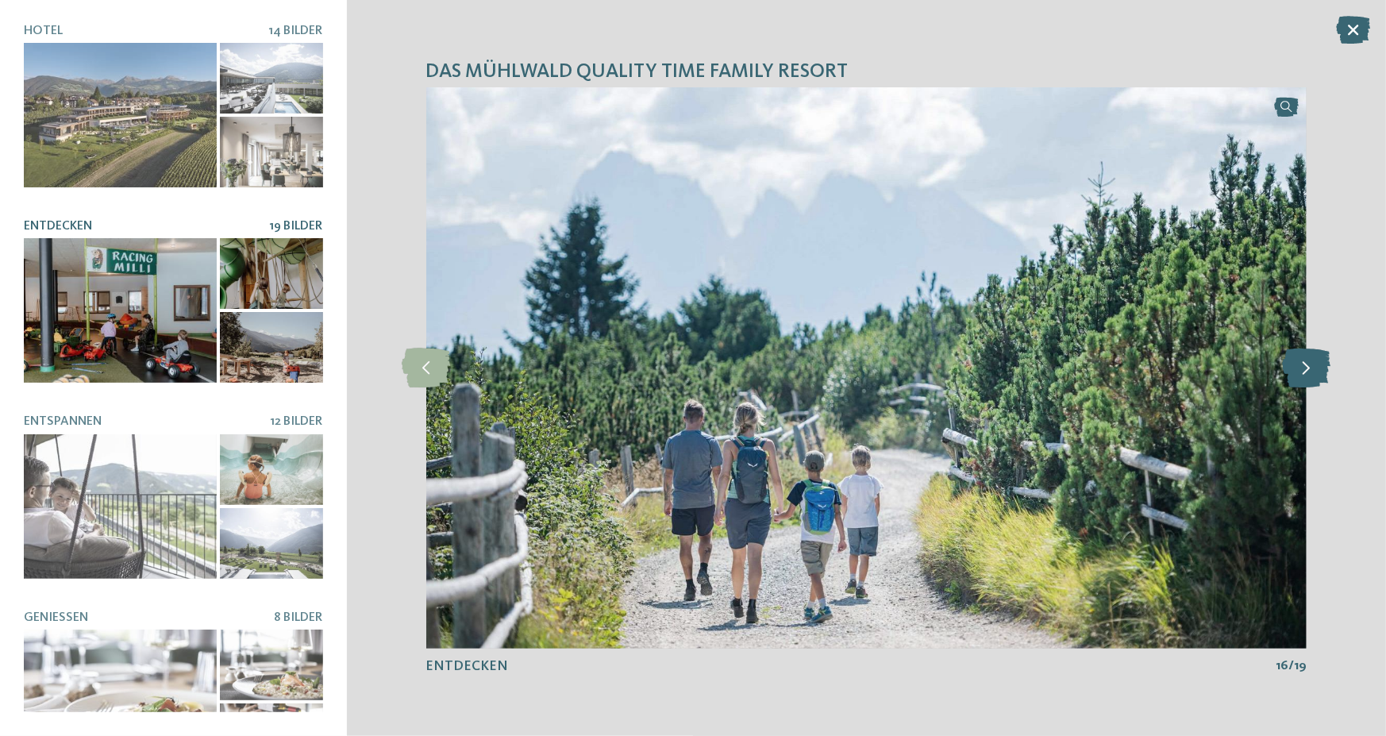
click at [1319, 372] on icon at bounding box center [1307, 369] width 48 height 40
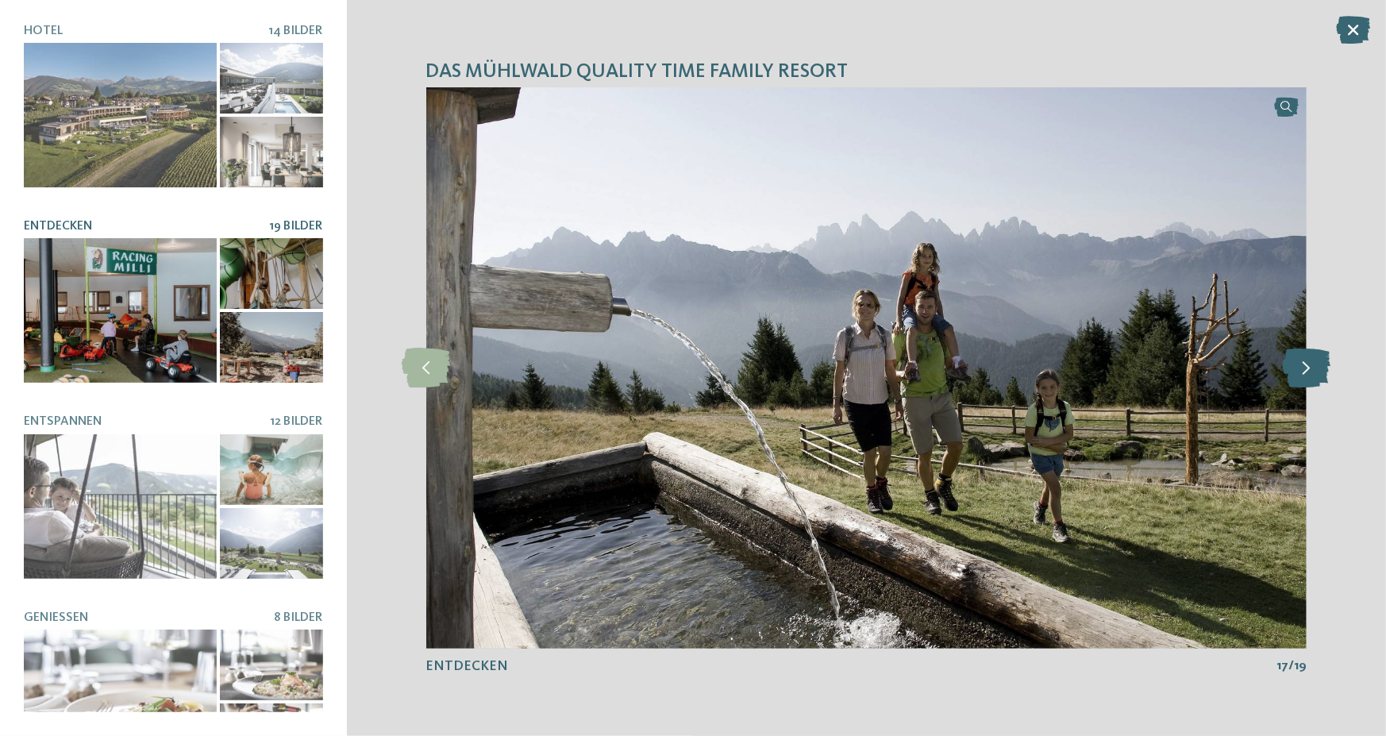
click at [1319, 372] on icon at bounding box center [1307, 369] width 48 height 40
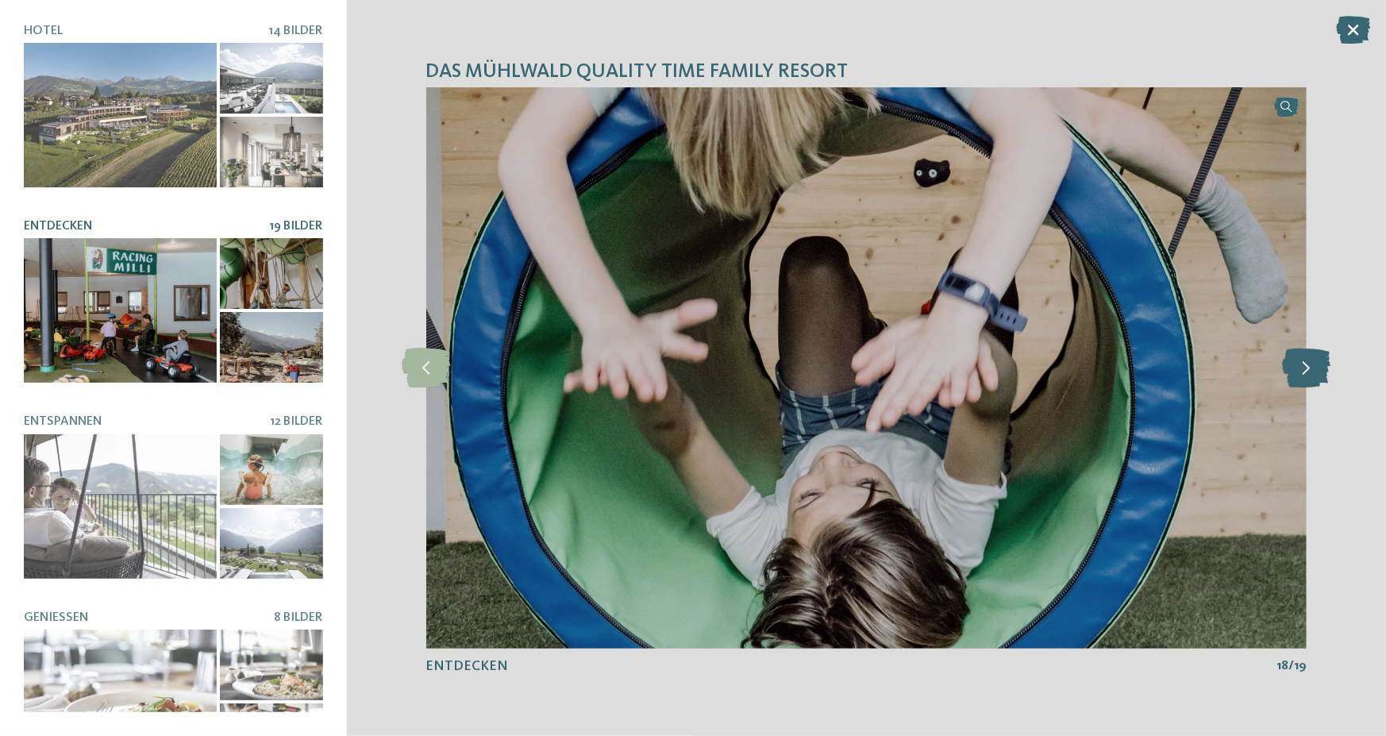
click at [1319, 372] on icon at bounding box center [1307, 369] width 48 height 40
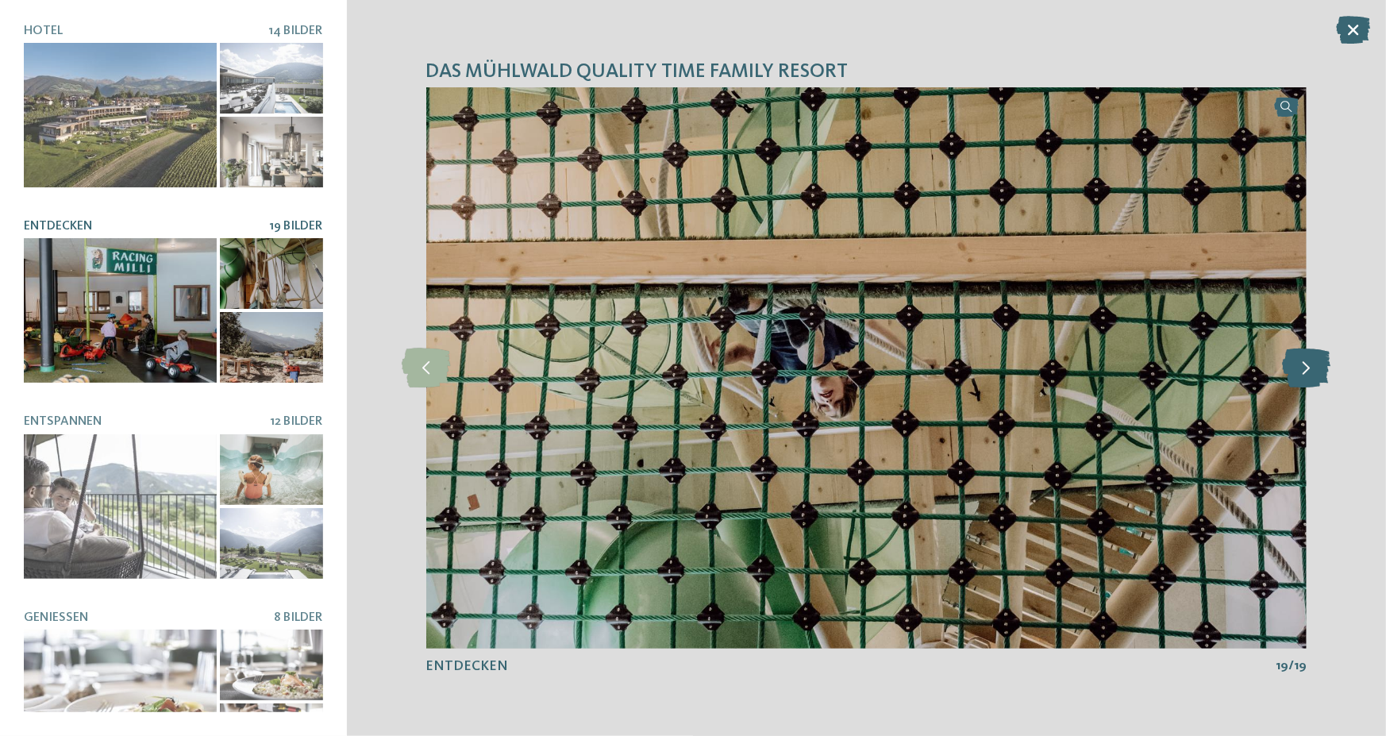
click at [1319, 372] on icon at bounding box center [1307, 369] width 48 height 40
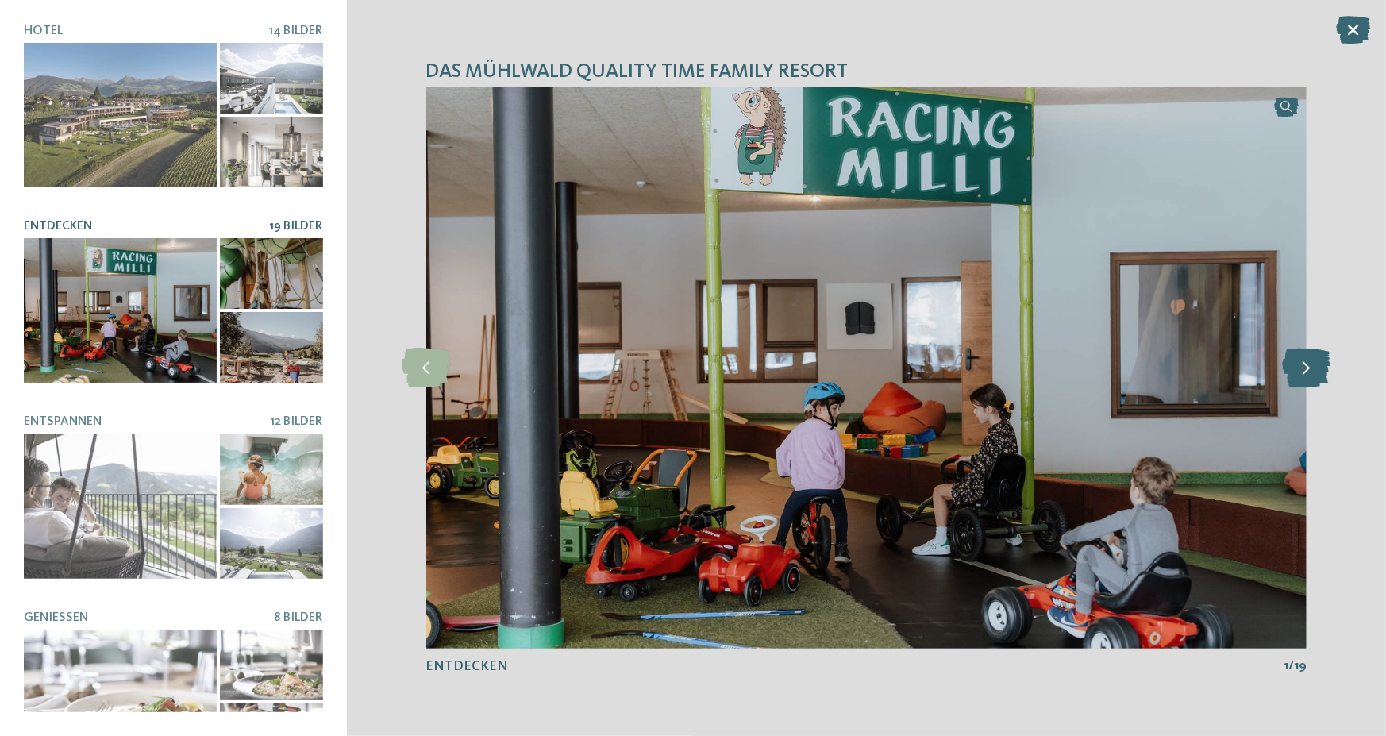
click at [1319, 372] on icon at bounding box center [1307, 369] width 48 height 40
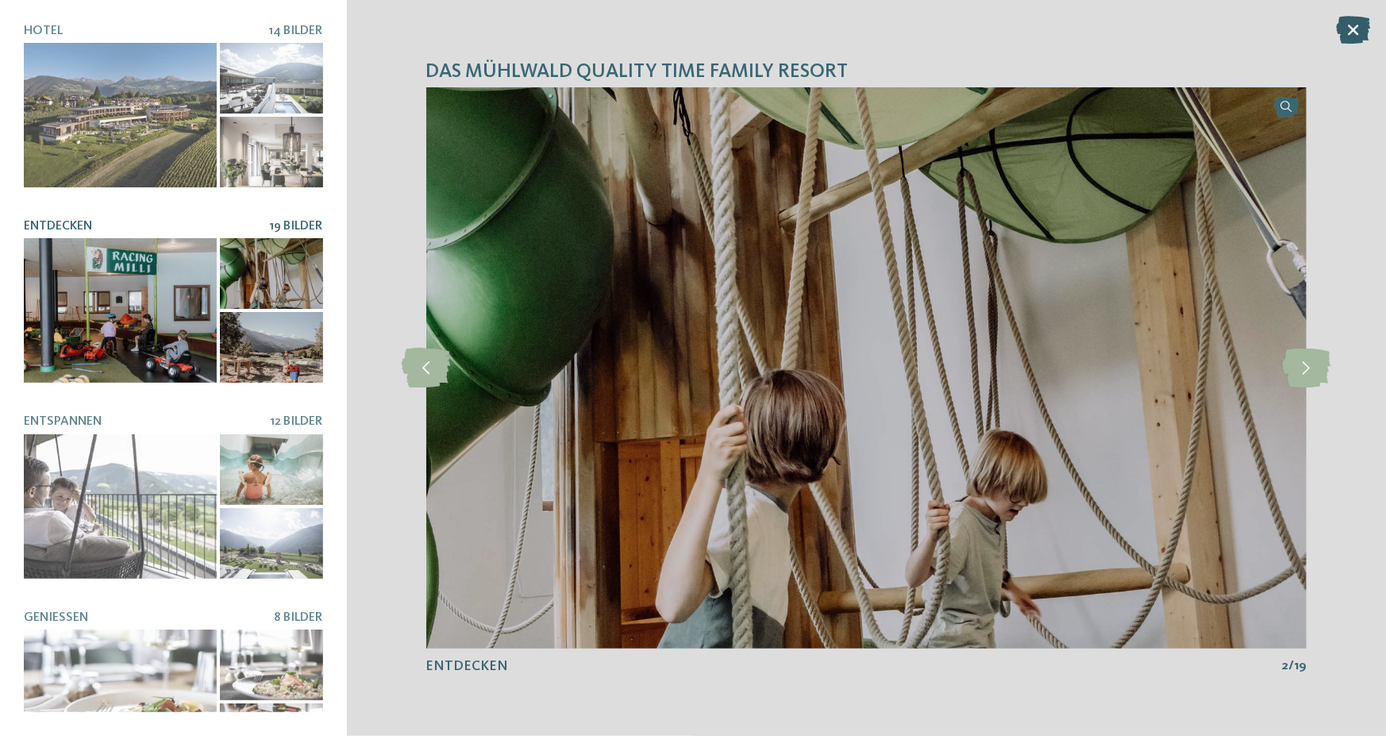
click at [1357, 35] on icon at bounding box center [1353, 30] width 34 height 28
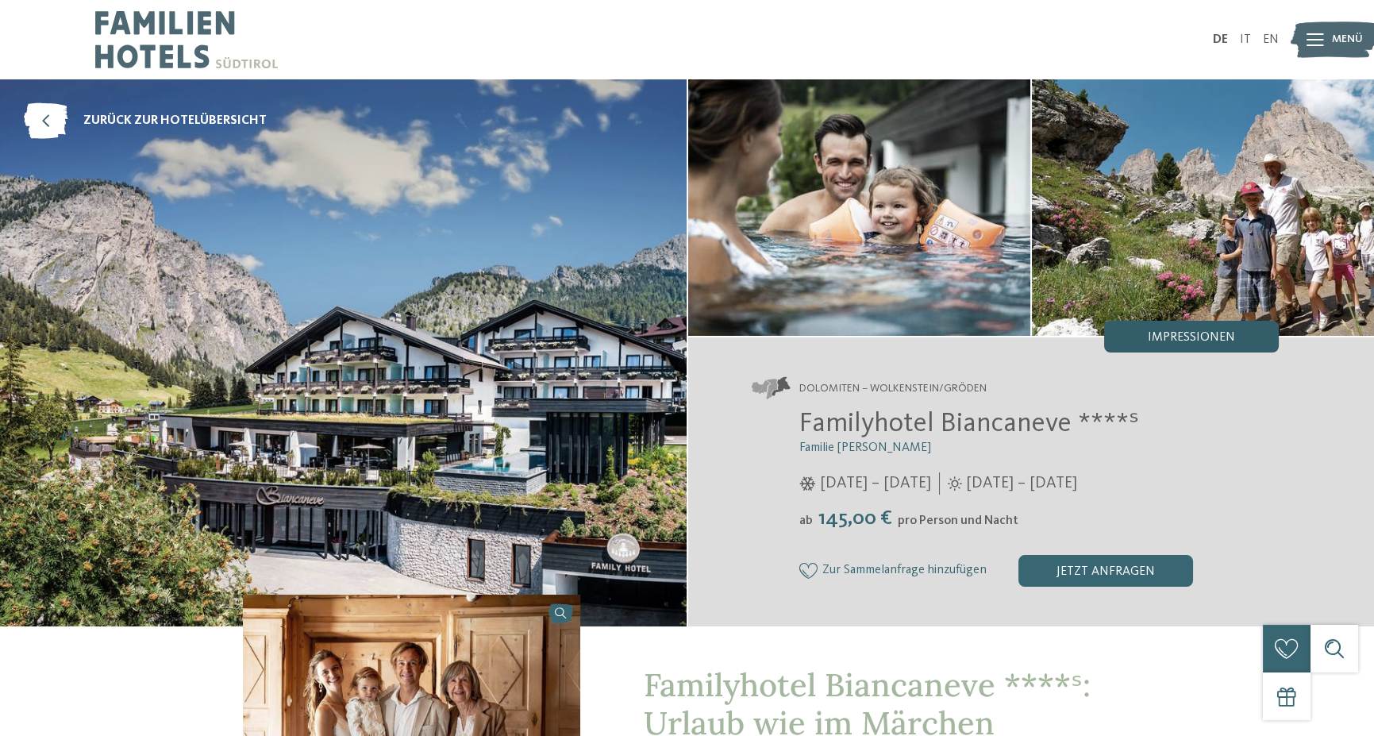
click at [1181, 333] on span "Impressionen" at bounding box center [1191, 337] width 87 height 13
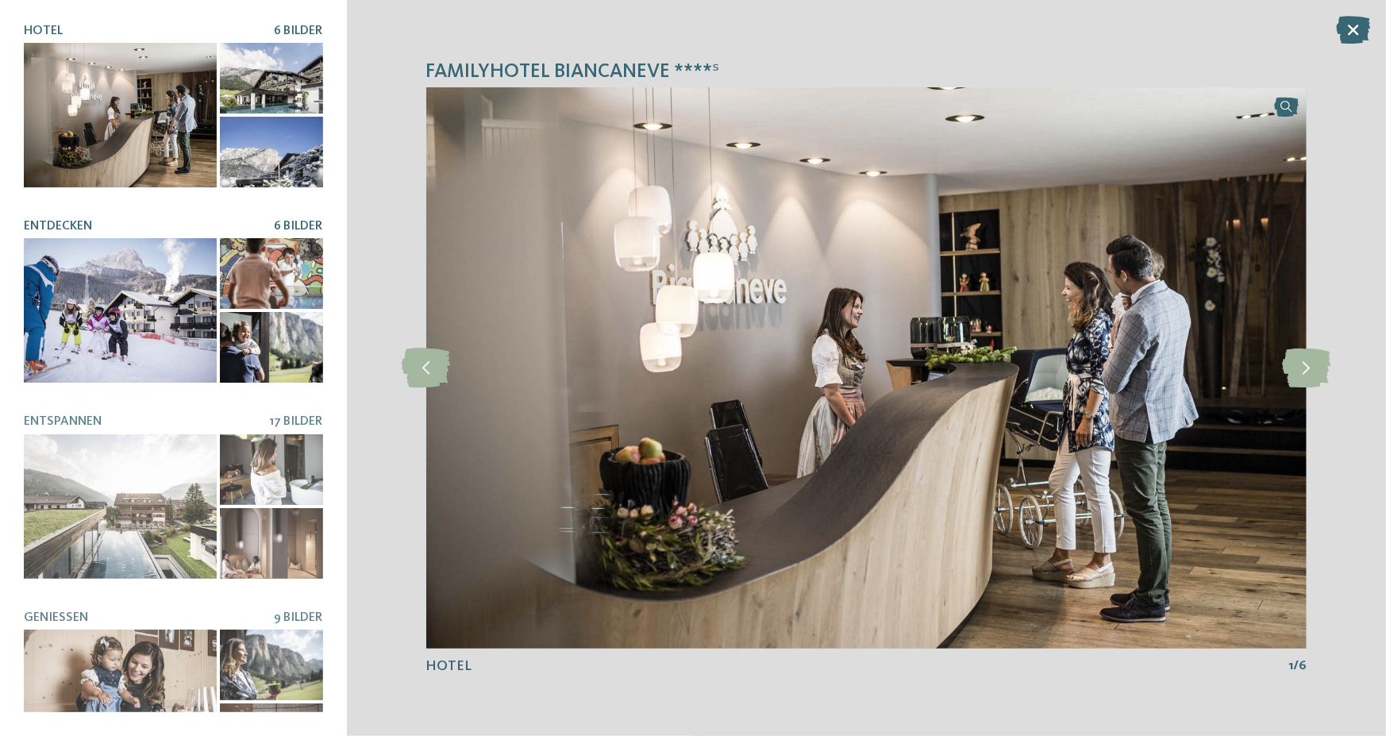
click at [142, 282] on div at bounding box center [120, 310] width 193 height 144
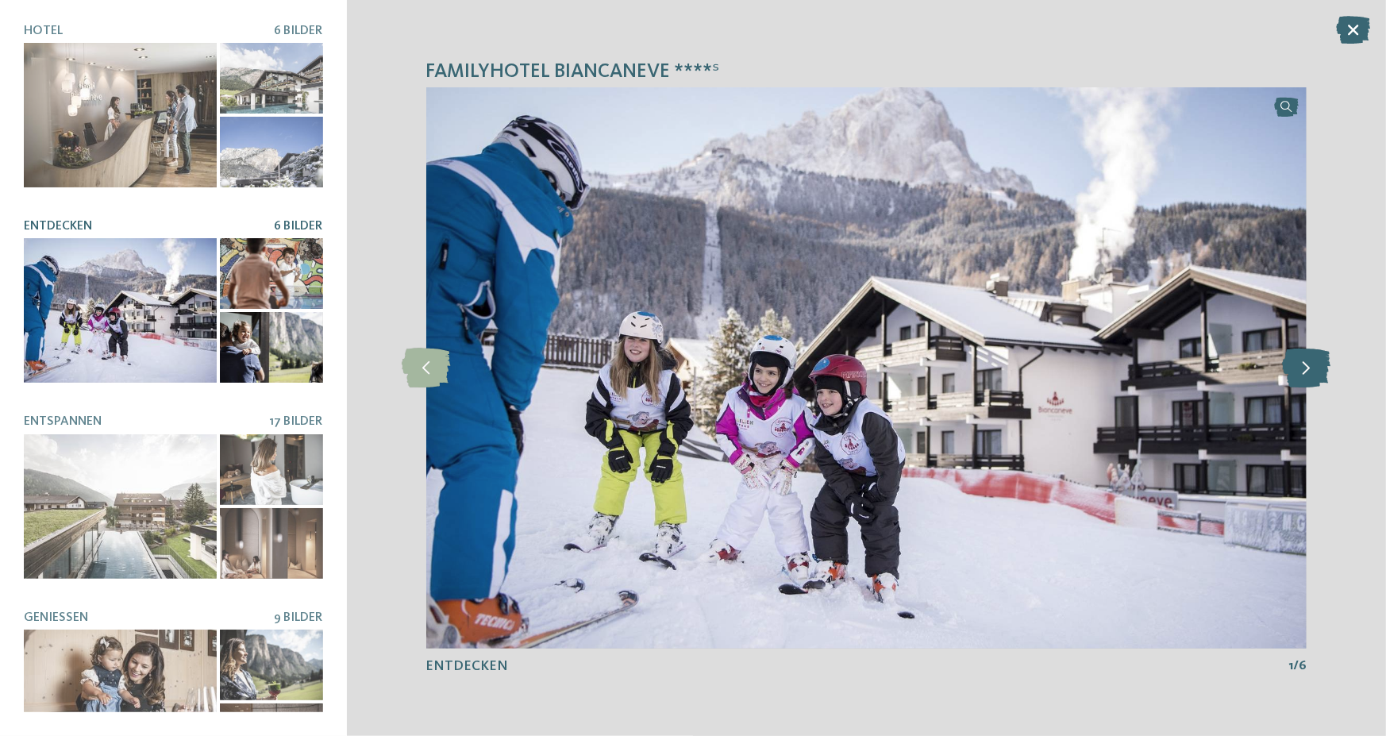
click at [1294, 364] on icon at bounding box center [1307, 369] width 48 height 40
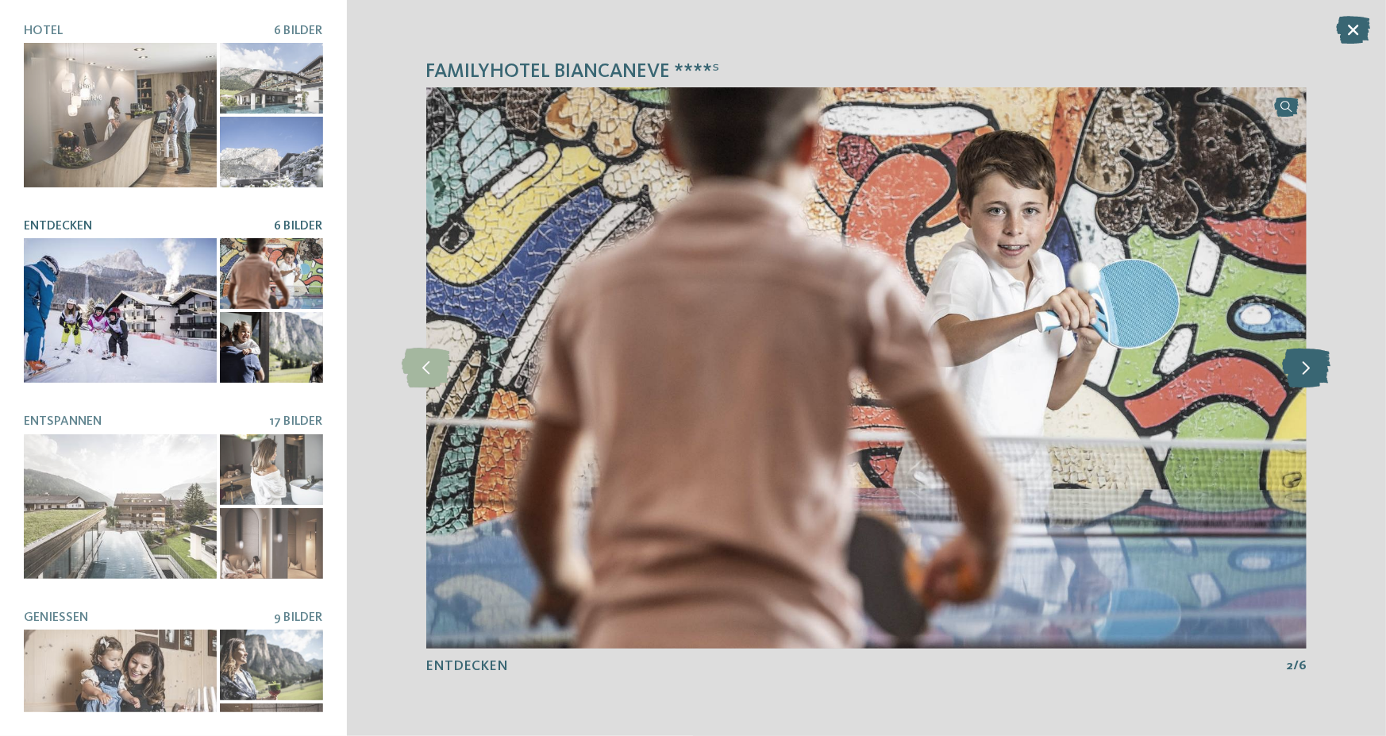
click at [1300, 367] on icon at bounding box center [1307, 369] width 48 height 40
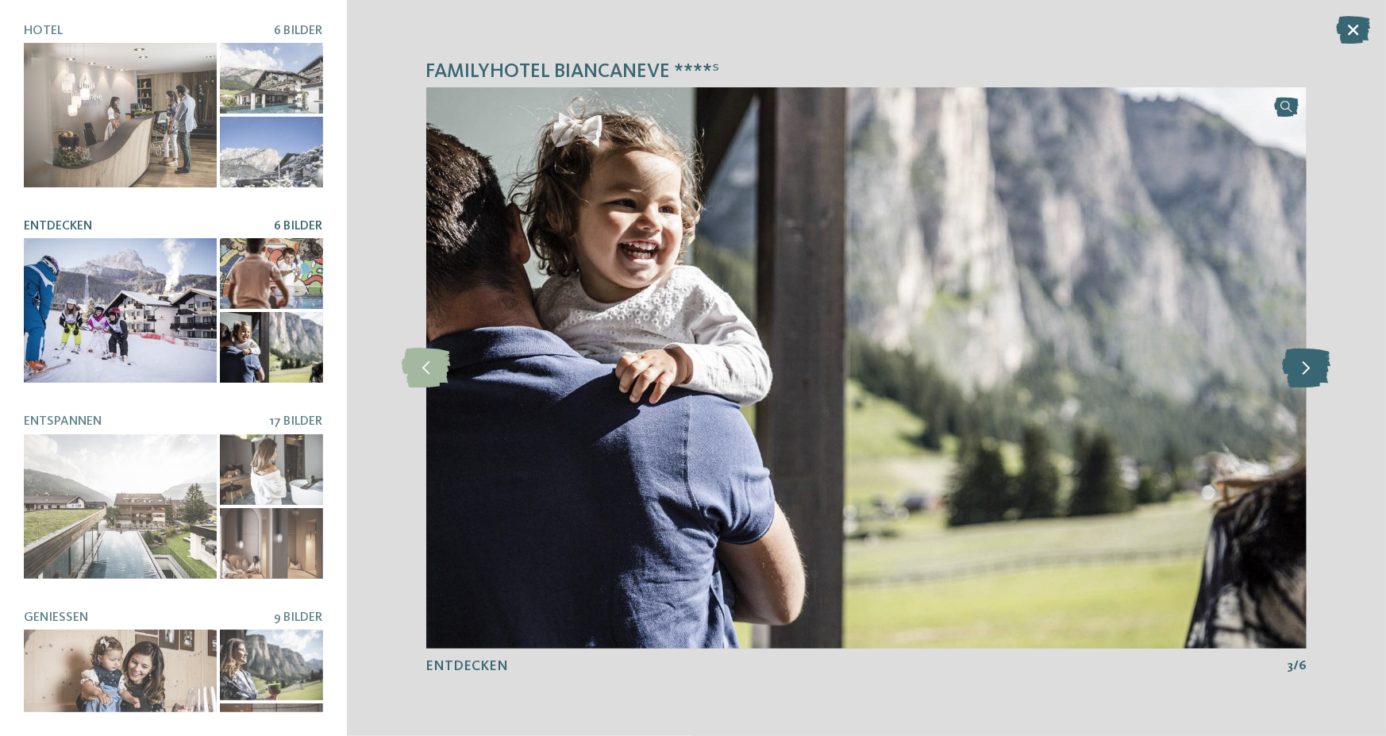
click at [1300, 367] on icon at bounding box center [1307, 369] width 48 height 40
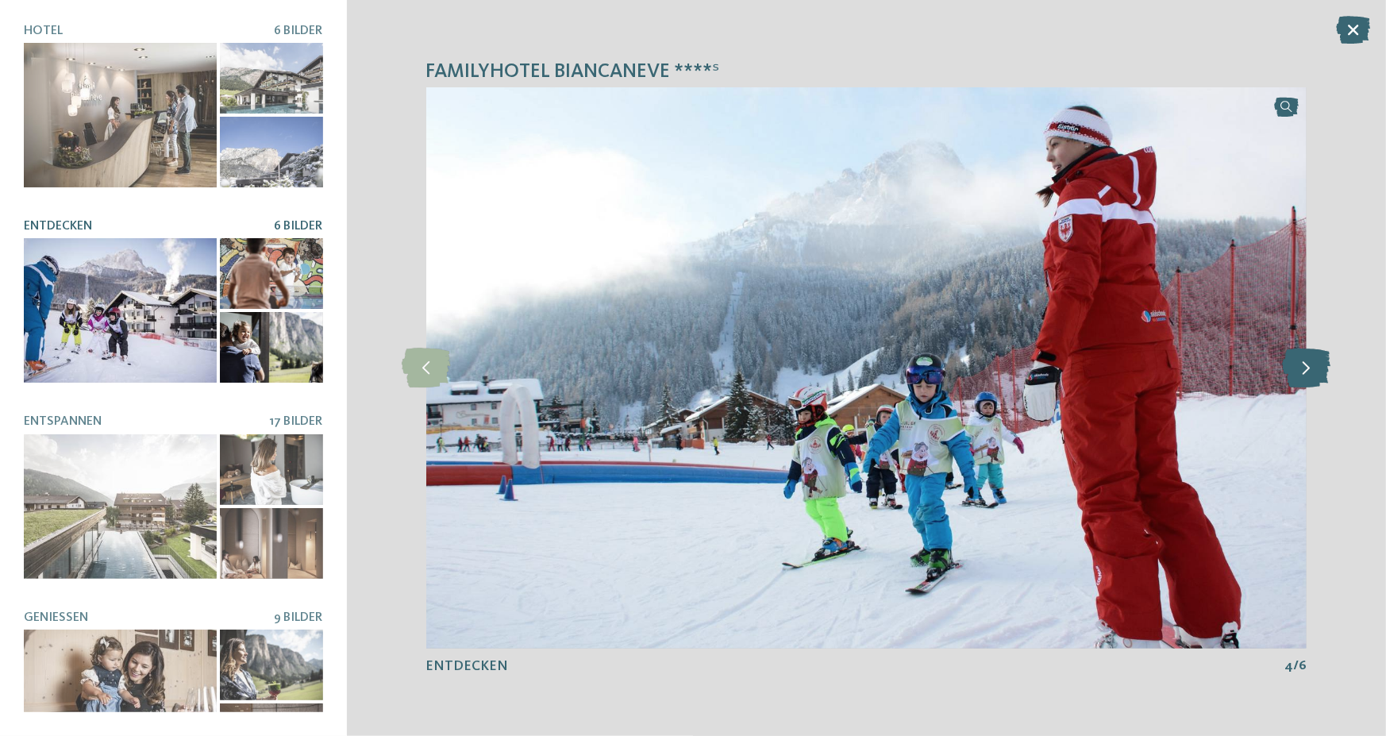
click at [1300, 367] on icon at bounding box center [1307, 369] width 48 height 40
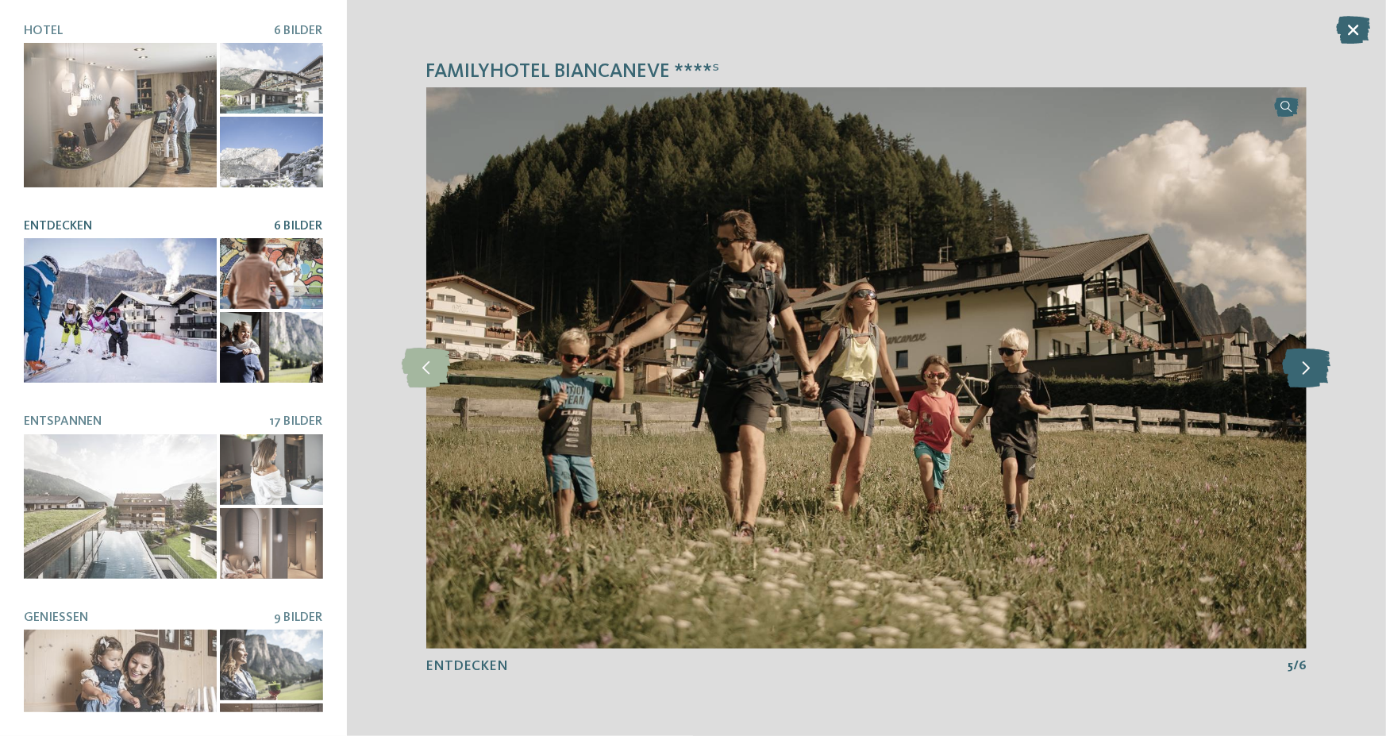
click at [1300, 367] on icon at bounding box center [1307, 369] width 48 height 40
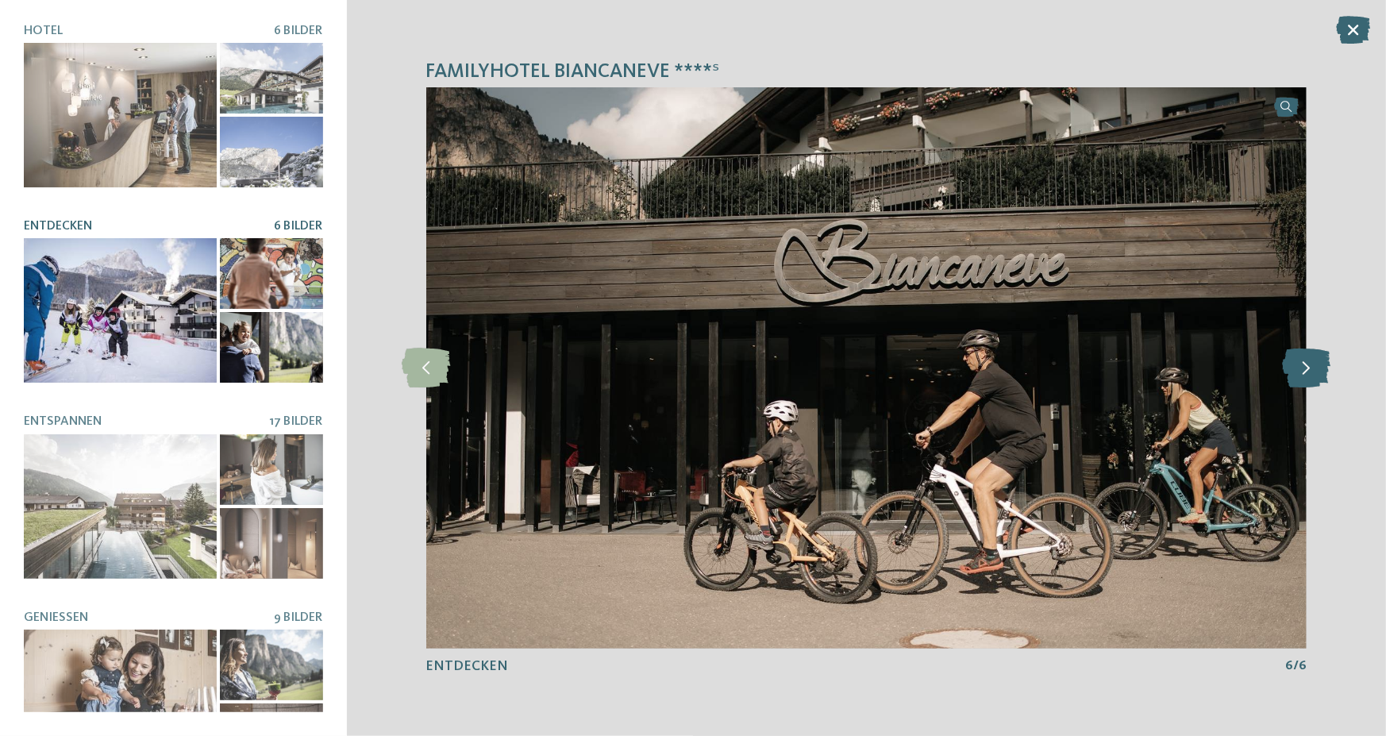
click at [1310, 371] on icon at bounding box center [1307, 369] width 48 height 40
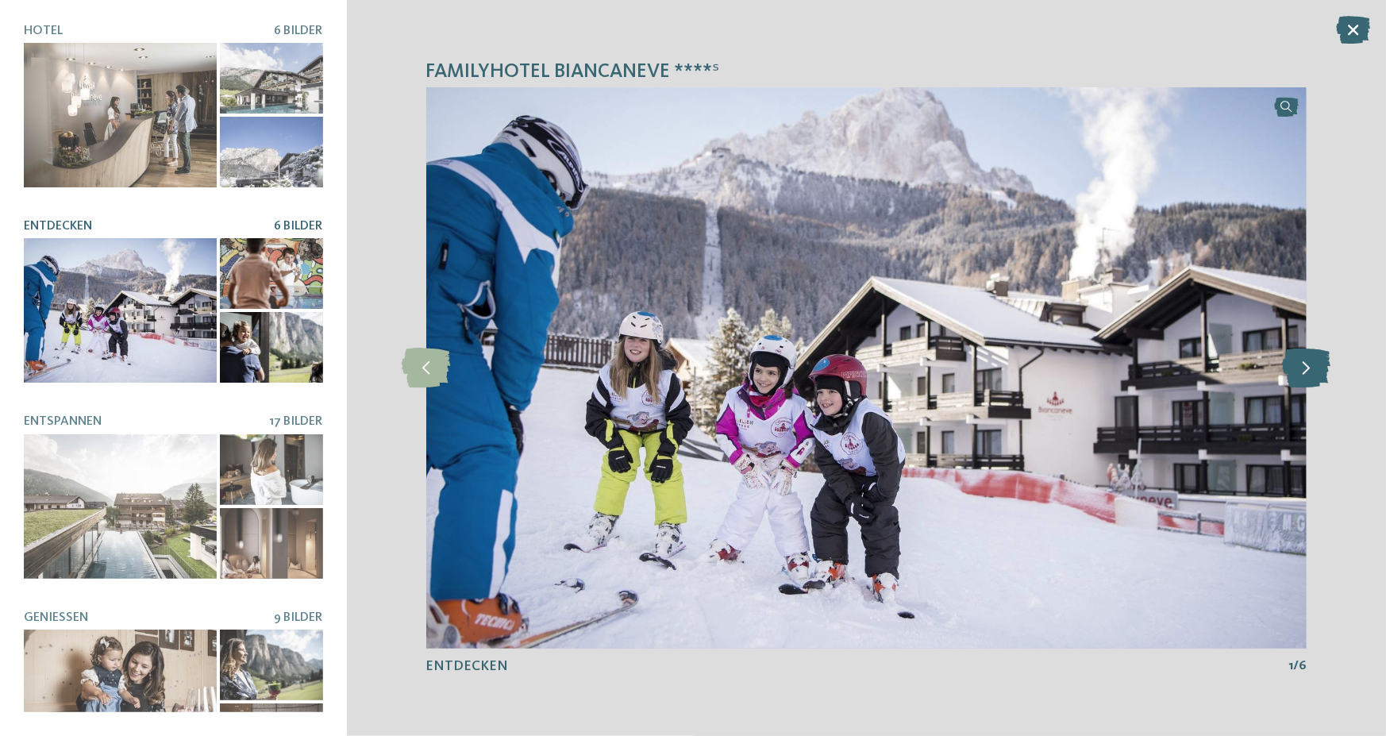
click at [1310, 371] on icon at bounding box center [1307, 369] width 48 height 40
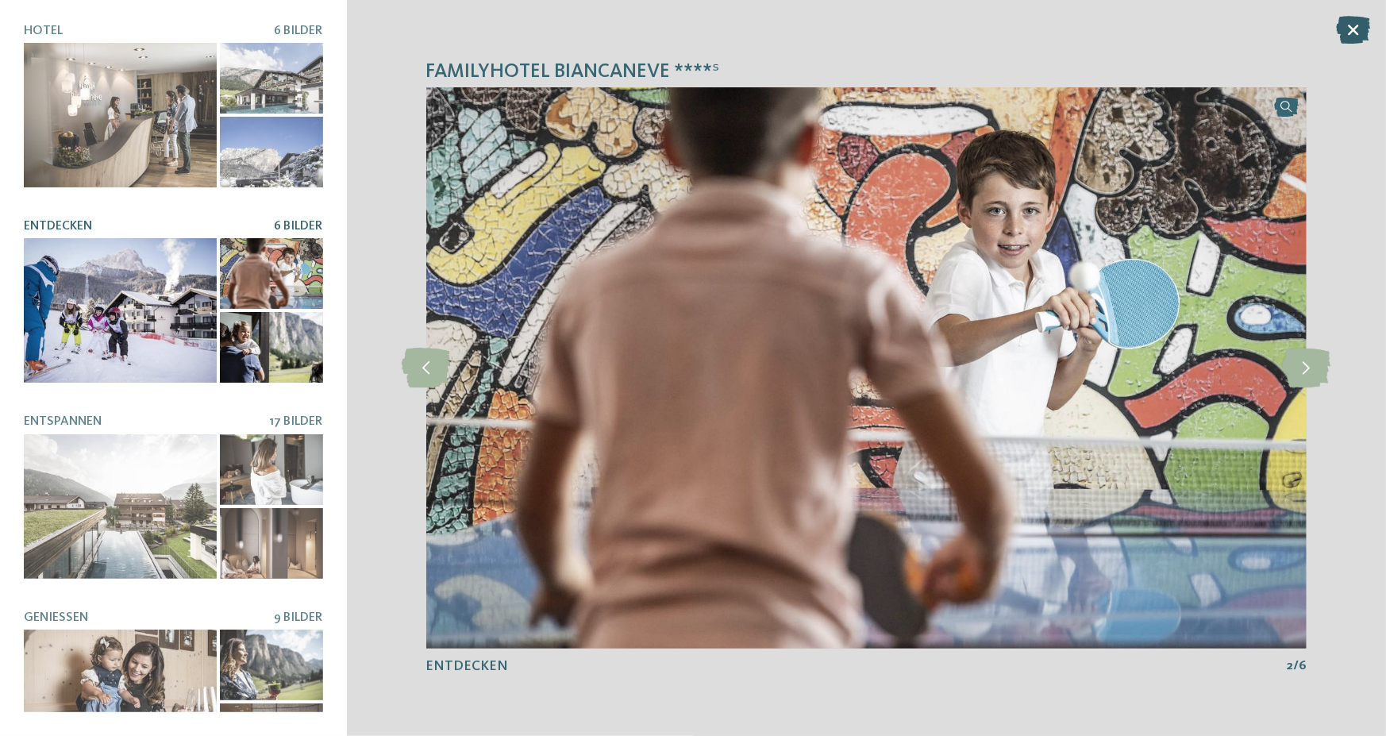
click at [1350, 32] on icon at bounding box center [1353, 30] width 34 height 28
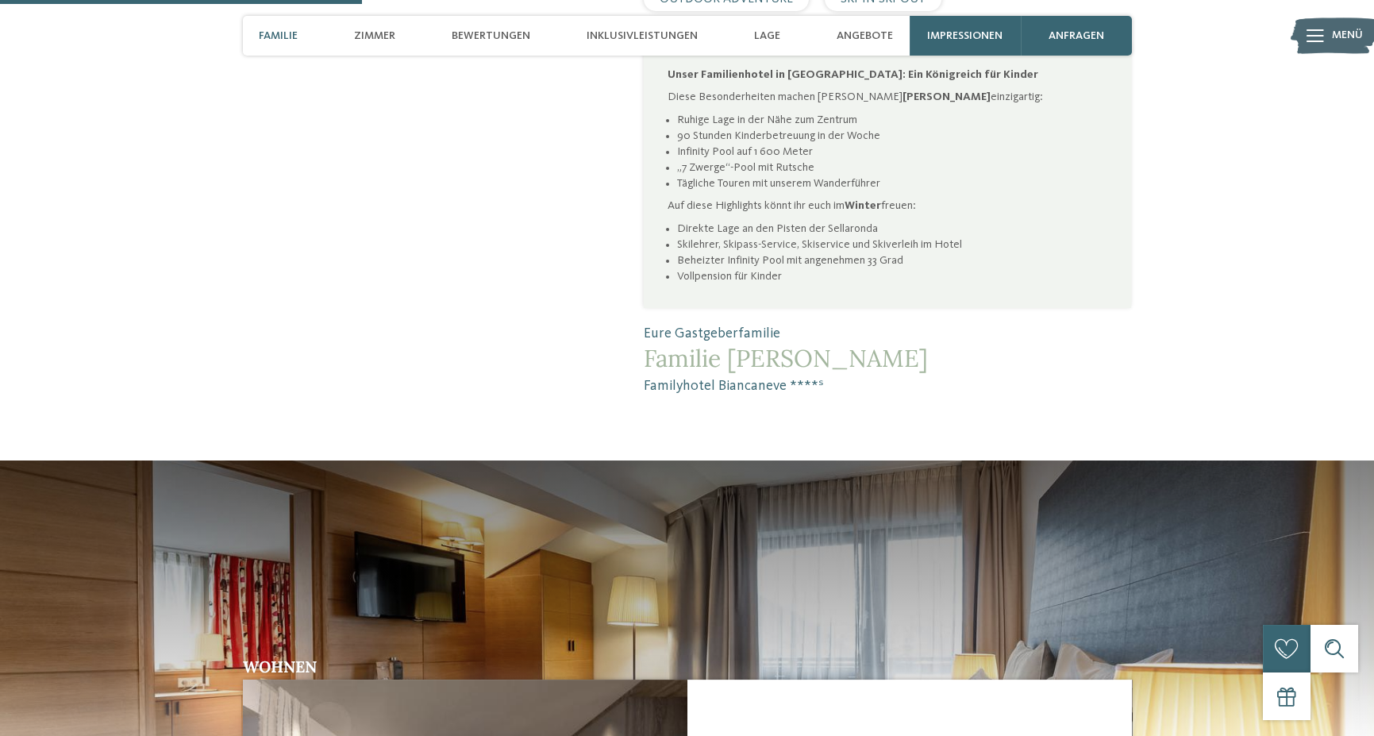
scroll to position [1270, 0]
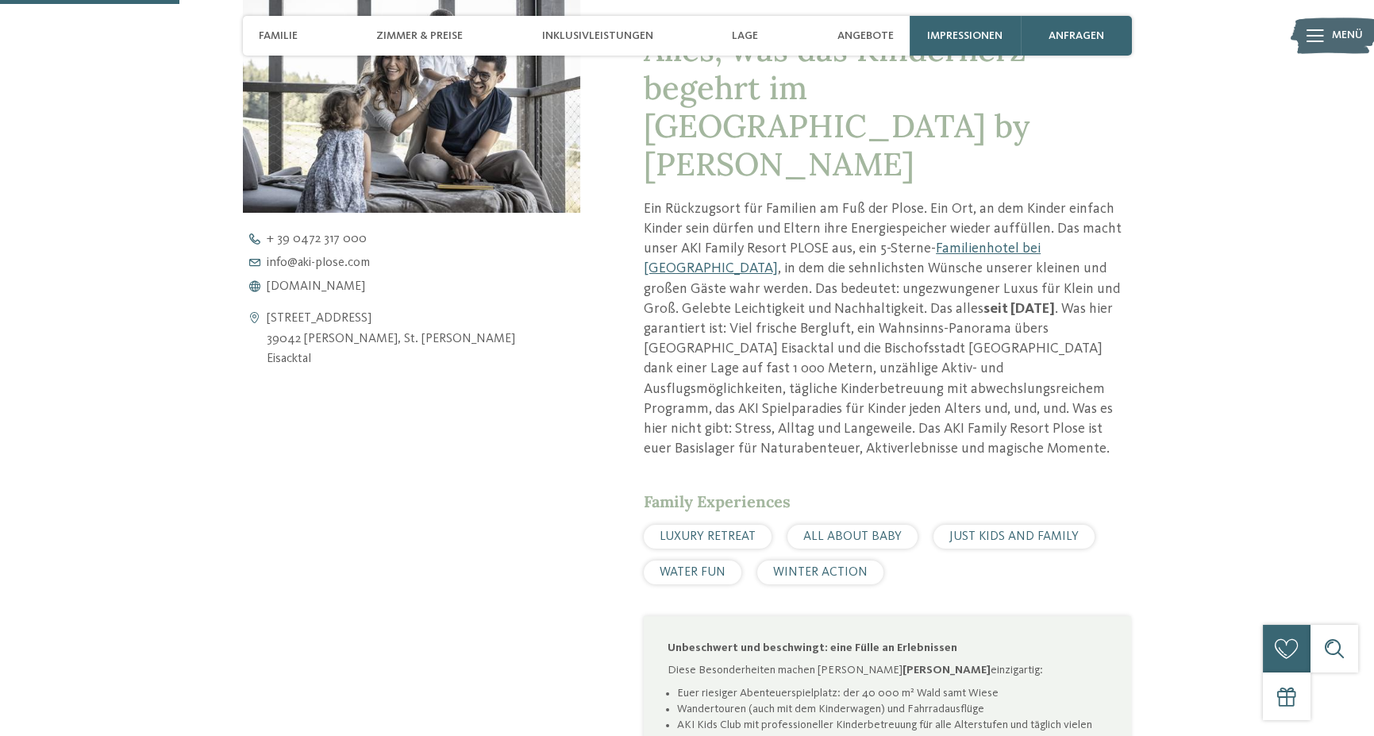
scroll to position [715, 0]
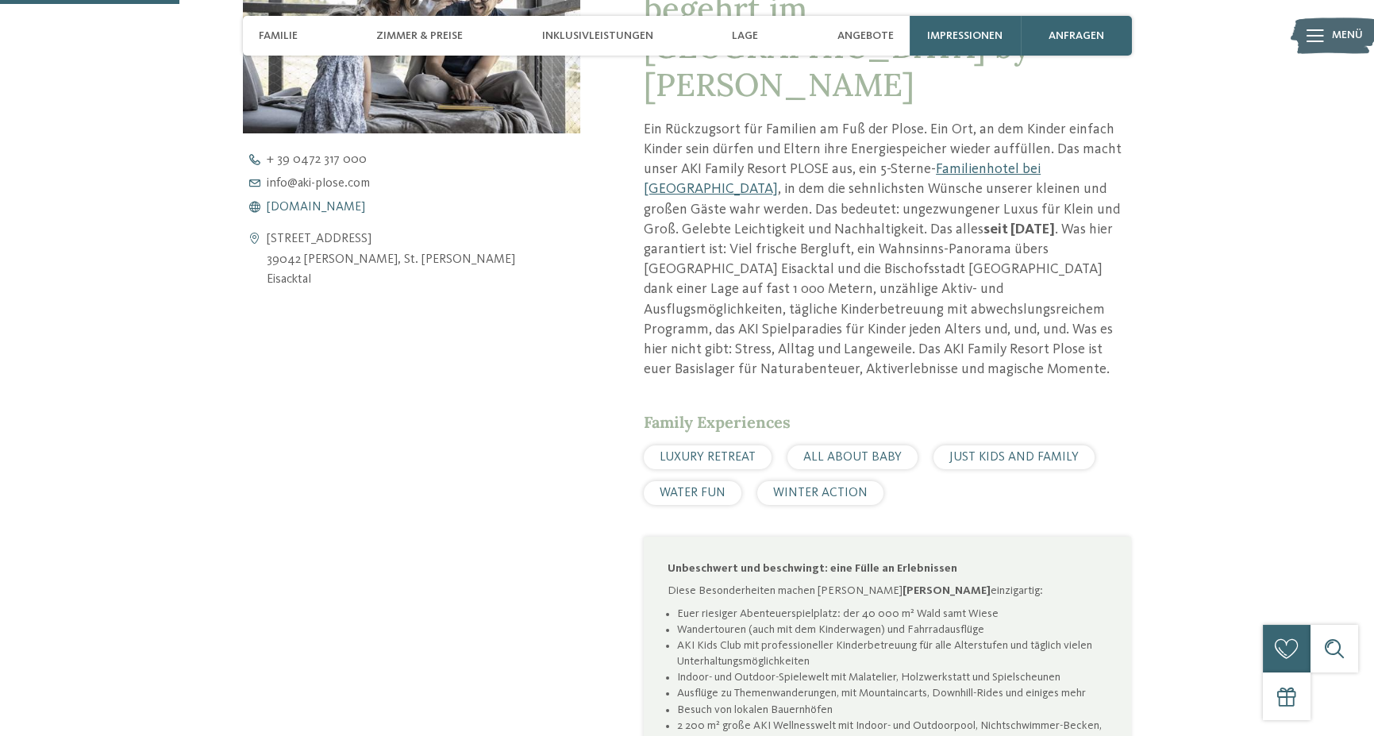
click at [325, 206] on span "[DOMAIN_NAME]" at bounding box center [316, 207] width 98 height 13
